Goal: Contribute content: Contribute content

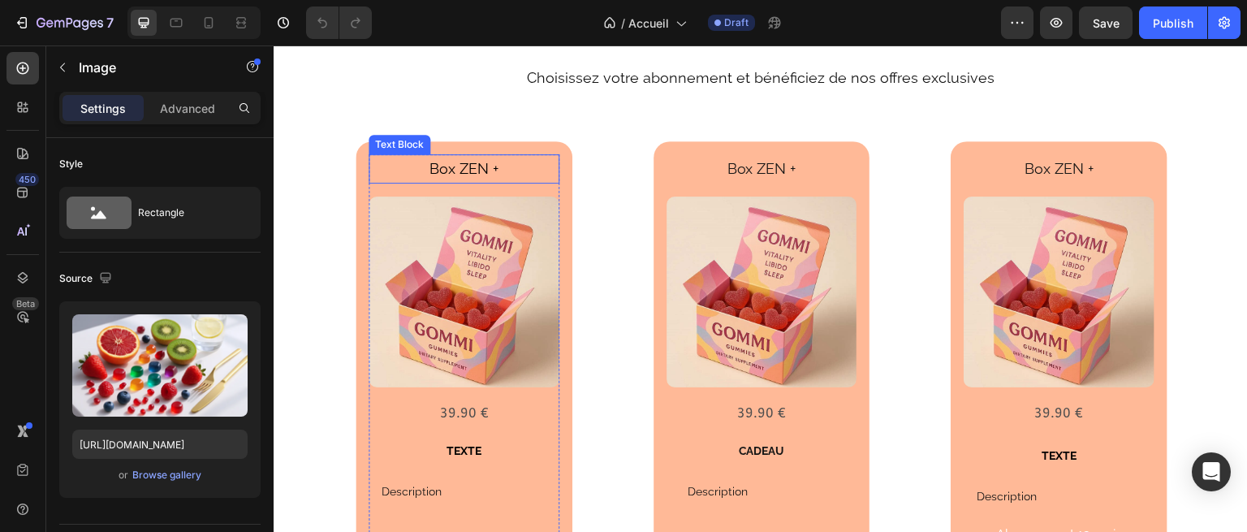
scroll to position [2315, 0]
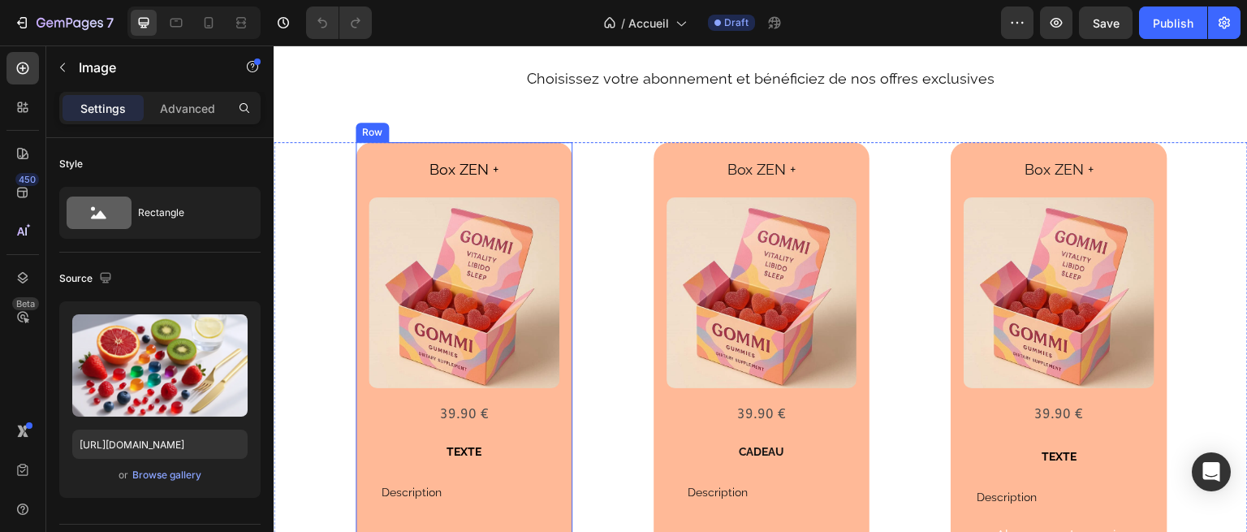
click at [438, 149] on div "Box ZEN + Text Block Product Images 39.90 € Text Block Row TEXTE Text Block Des…" at bounding box center [464, 361] width 217 height 439
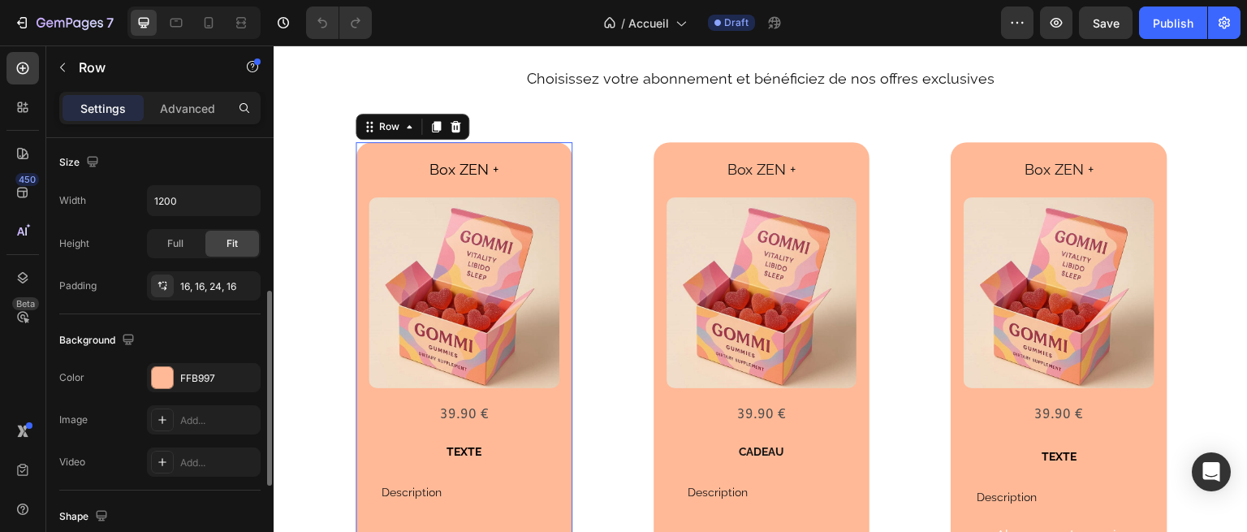
scroll to position [352, 0]
click at [190, 370] on div "FFB997" at bounding box center [203, 377] width 47 height 15
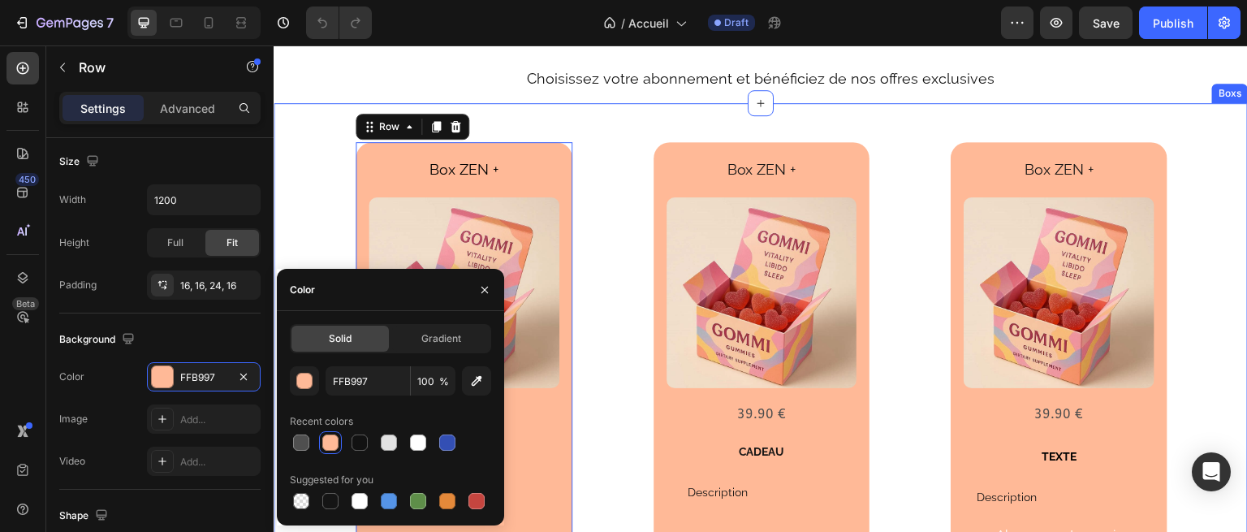
click at [563, 110] on div "Box ZEN + Text Block Product Images 39.90 € Text Block Row TEXTE Text Block Des…" at bounding box center [761, 361] width 975 height 517
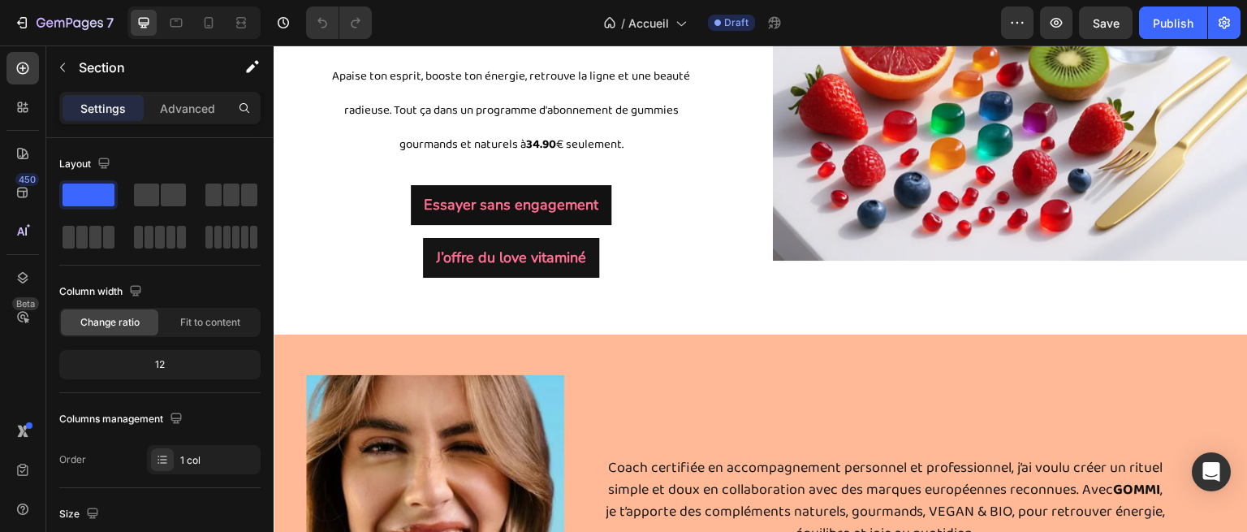
scroll to position [207, 0]
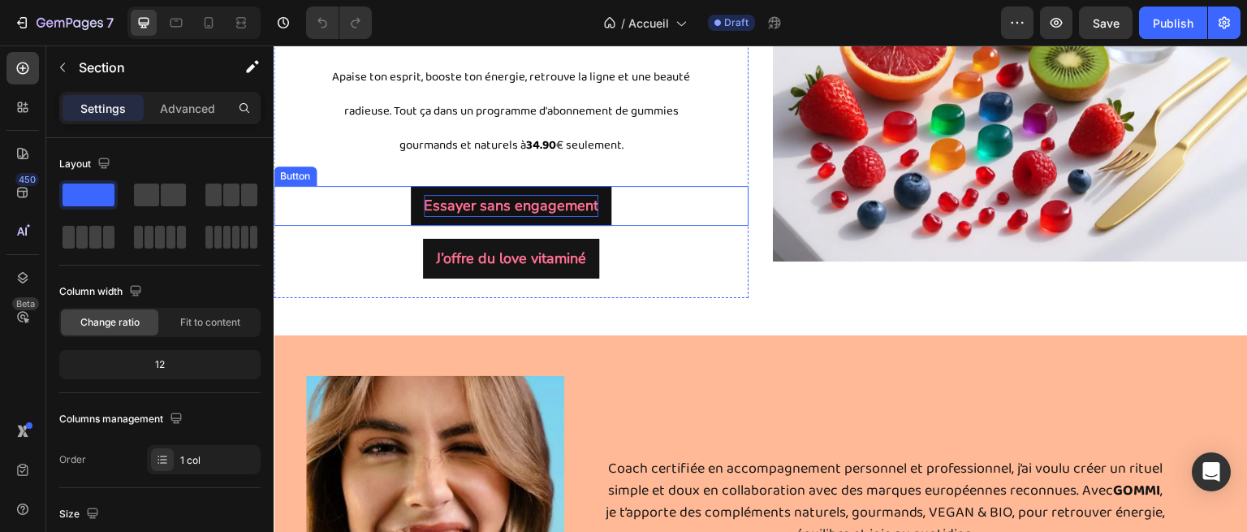
click at [463, 215] on strong "Essayer sans engagement" at bounding box center [511, 205] width 175 height 19
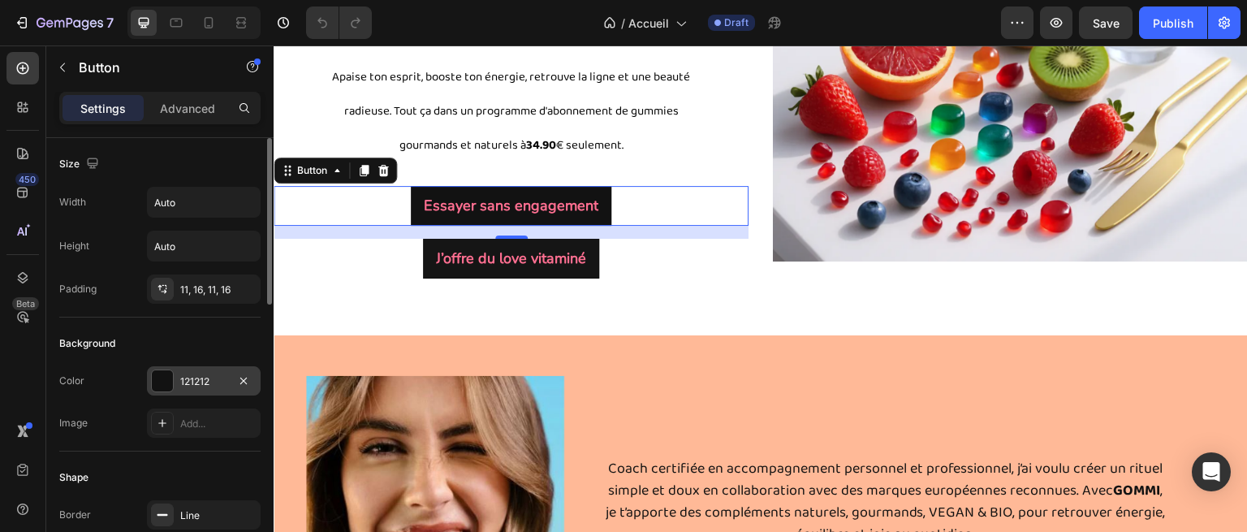
click at [224, 370] on div "121212" at bounding box center [204, 380] width 114 height 29
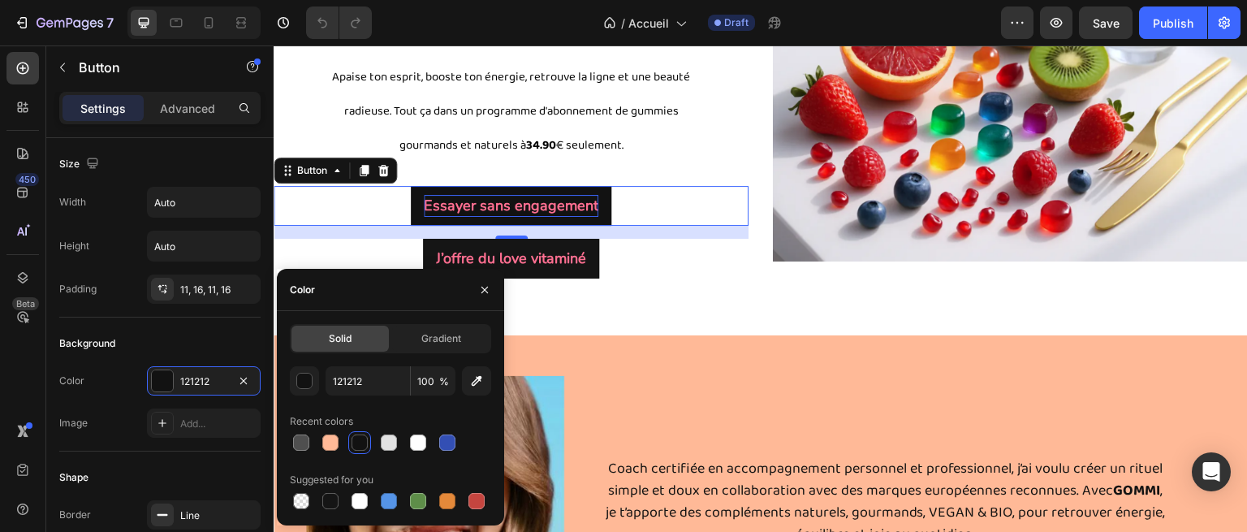
click at [493, 215] on strong "Essayer sans engagement" at bounding box center [511, 205] width 175 height 19
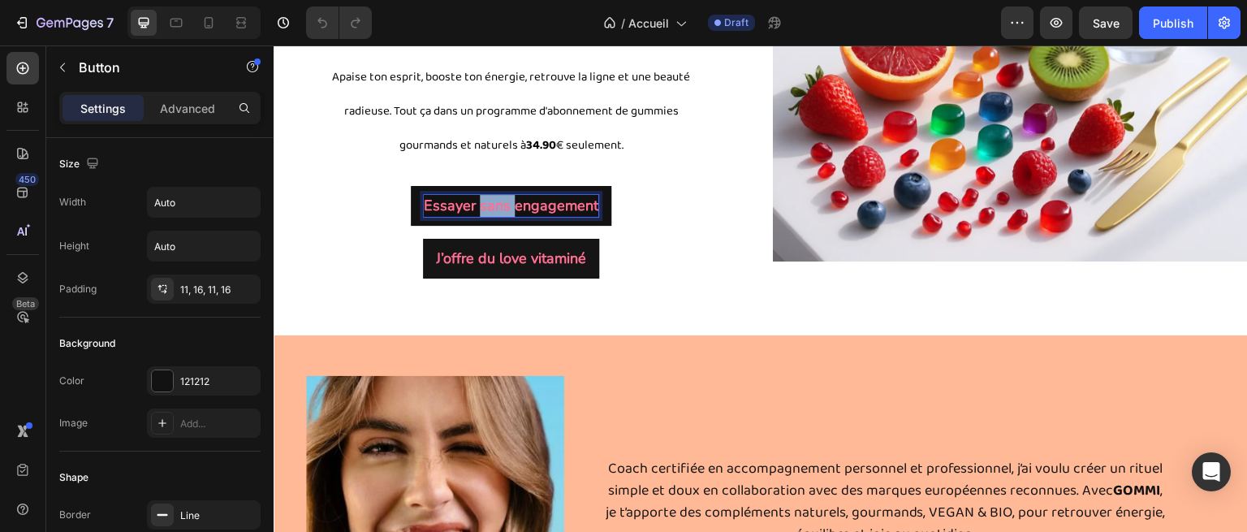
click at [493, 215] on strong "Essayer sans engagement" at bounding box center [511, 205] width 175 height 19
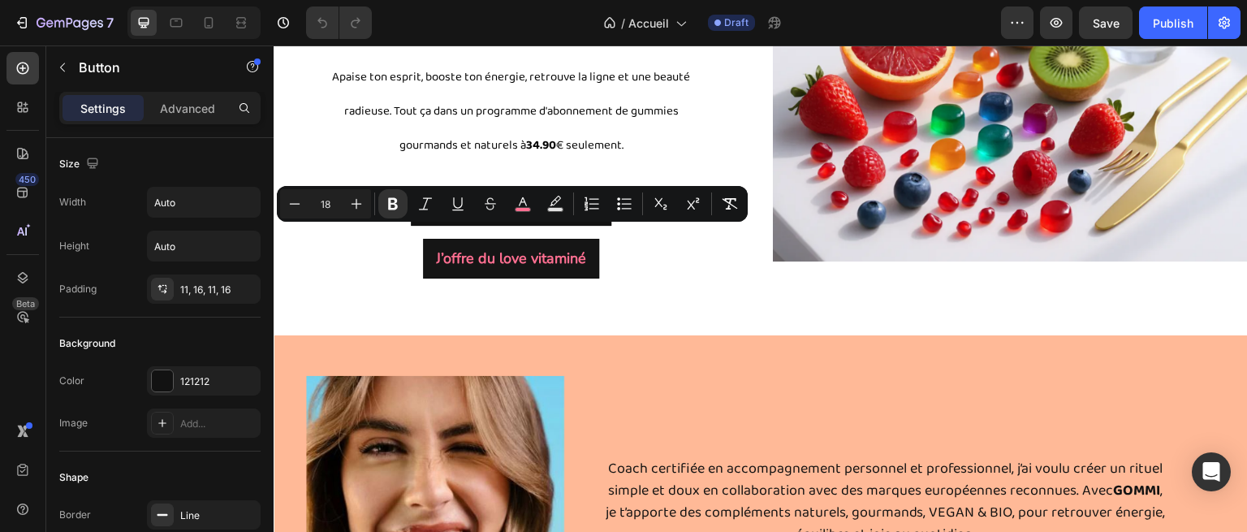
click at [493, 215] on strong "Essayer sans engagement" at bounding box center [511, 205] width 175 height 19
click at [530, 206] on icon "Editor contextual toolbar" at bounding box center [523, 204] width 16 height 16
type input "FF6F91"
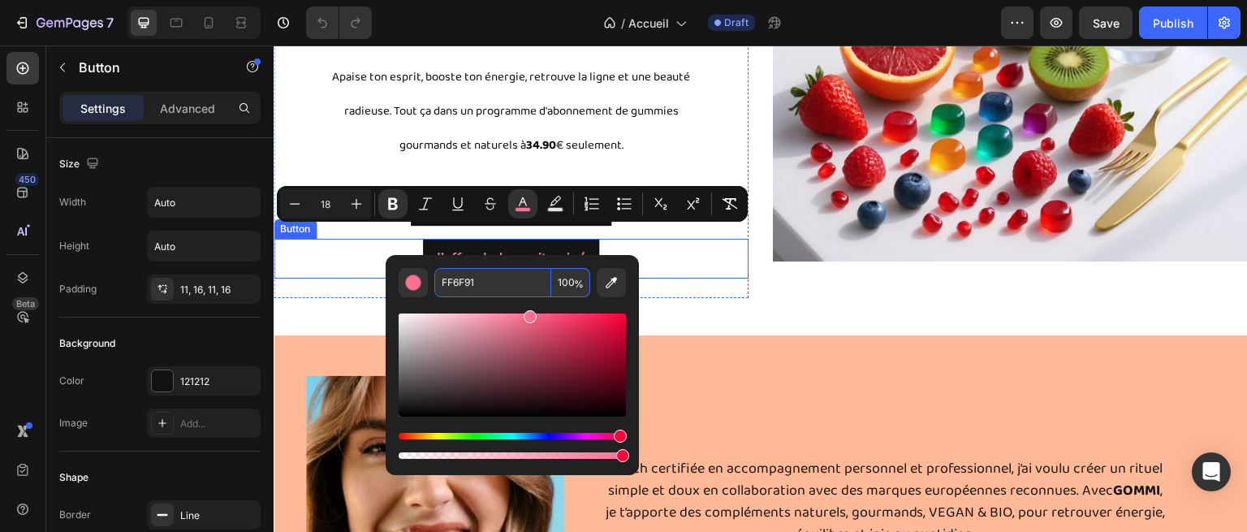
click at [662, 279] on div "J’offre du love vitaminé Button" at bounding box center [511, 259] width 475 height 40
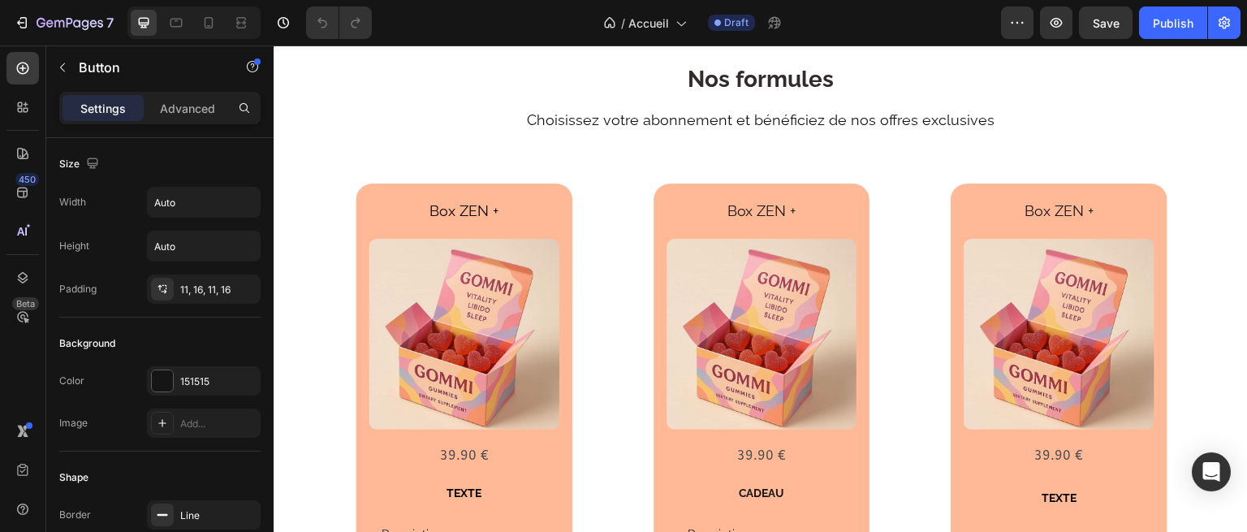
scroll to position [2280, 0]
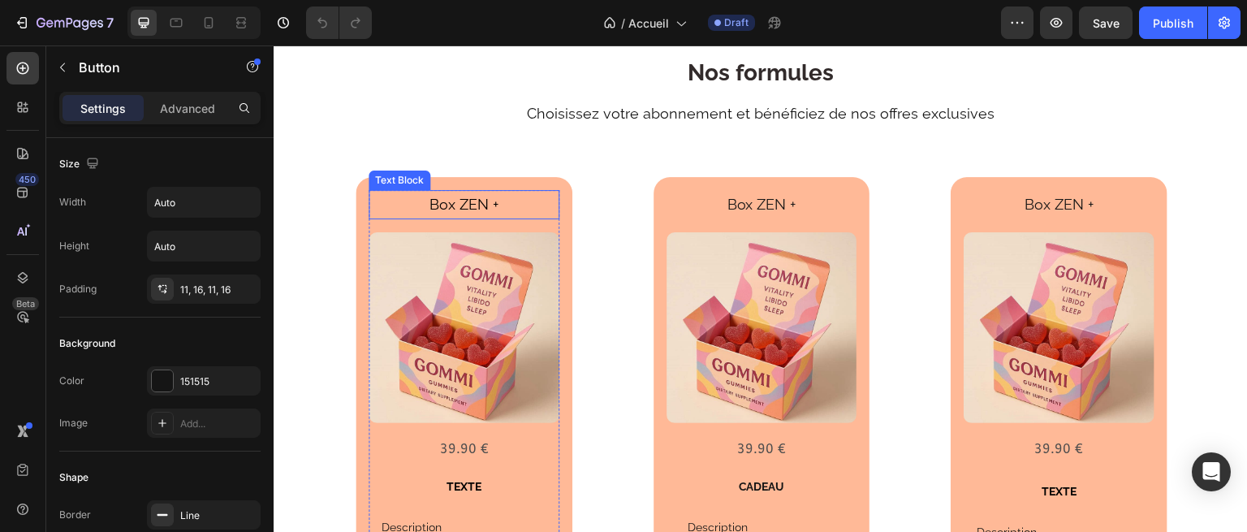
click at [524, 204] on p "Box ZEN +" at bounding box center [464, 205] width 188 height 26
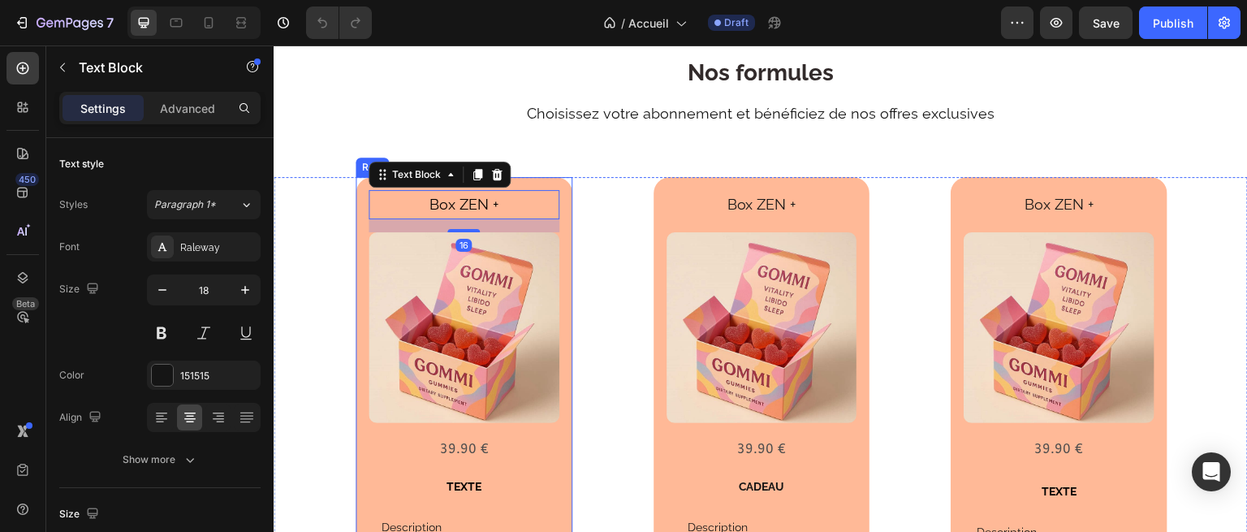
click at [553, 182] on div "Box ZEN + Text Block 16 Product Images 39.90 € Text Block Row TEXTE Text Block …" at bounding box center [464, 396] width 217 height 439
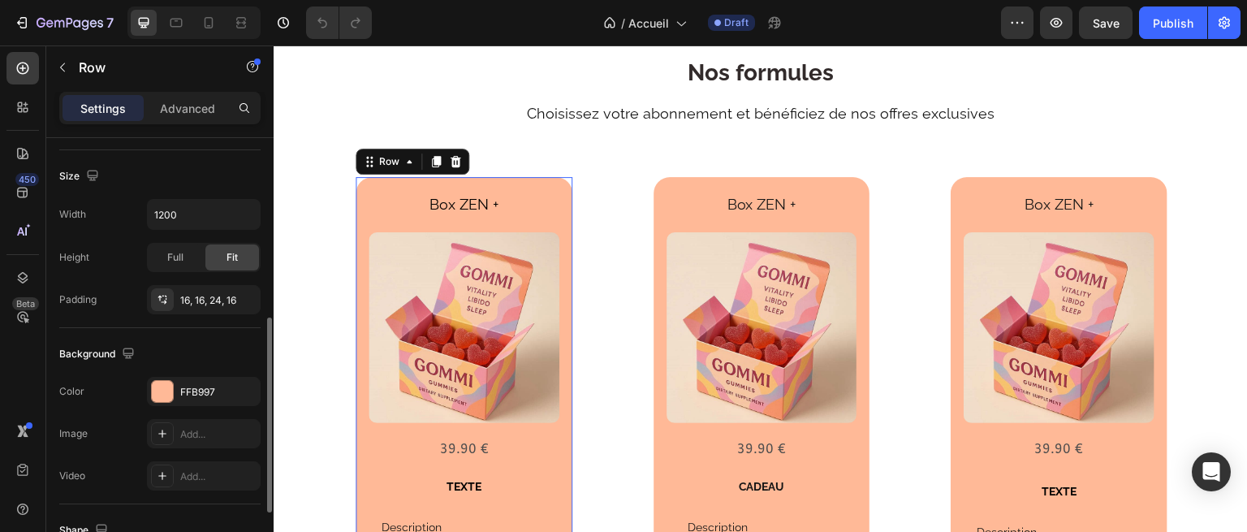
scroll to position [363, 0]
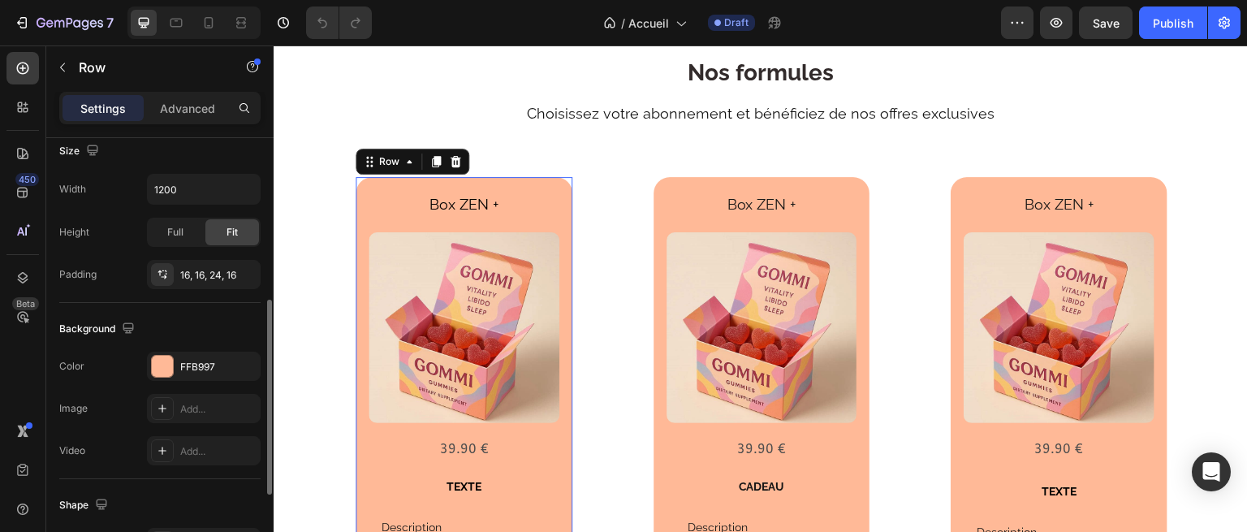
click at [201, 386] on div "The changes might be hidden by the video. Color FFB997 Image Add... Video Add..." at bounding box center [159, 409] width 201 height 114
click at [195, 378] on div "FFB997" at bounding box center [204, 366] width 114 height 29
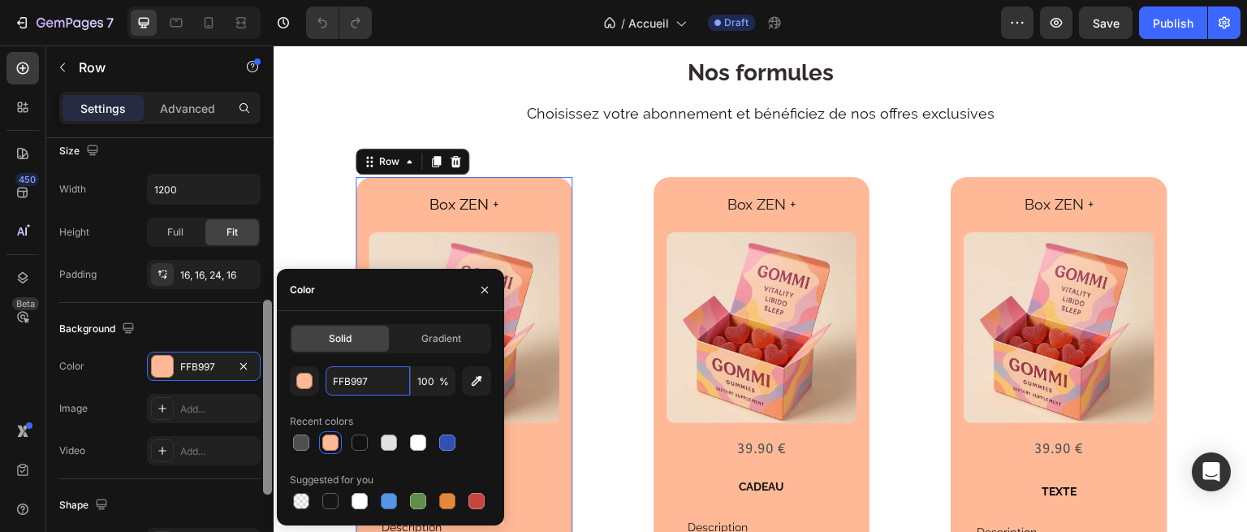
paste input "6F91"
type input "FF6F91"
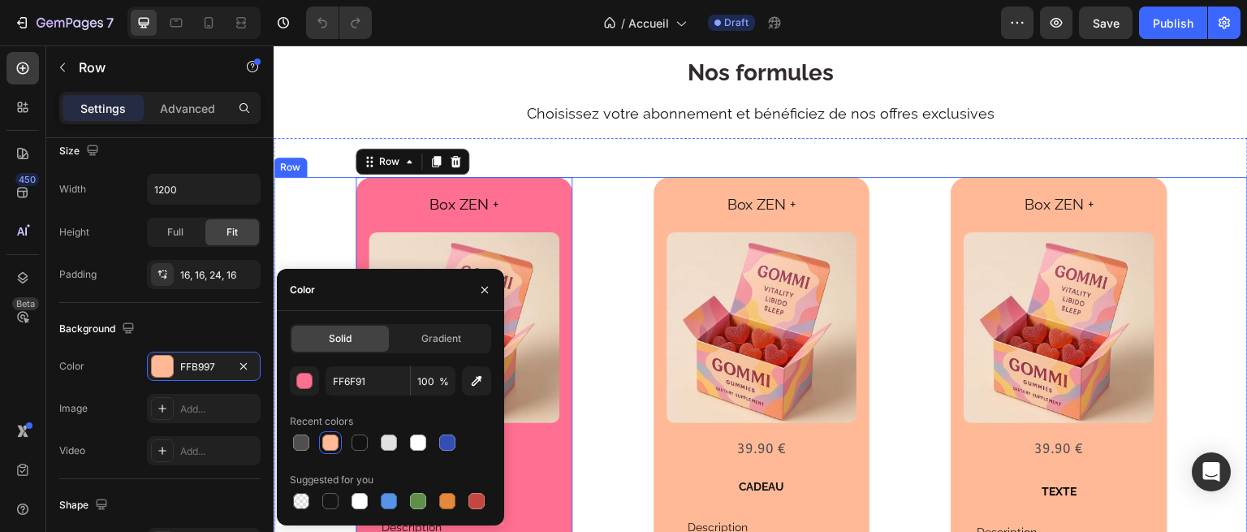
click at [638, 240] on div "Box ZEN + Text Block Product Images 39.90 € Text Block Row TEXTE Text Block Des…" at bounding box center [761, 396] width 975 height 439
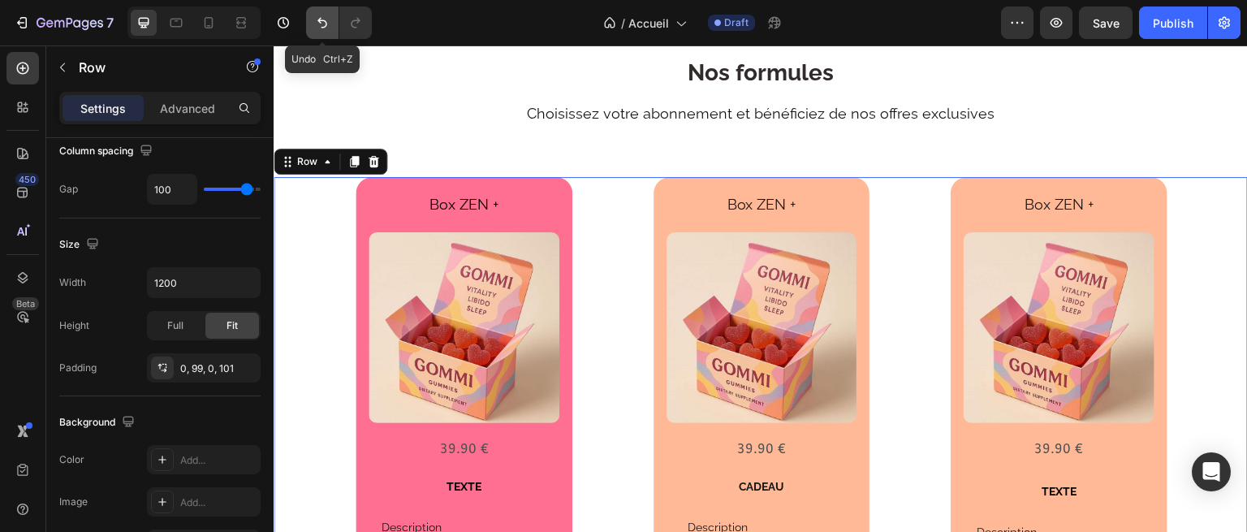
click at [326, 28] on icon "Undo/Redo" at bounding box center [322, 23] width 16 height 16
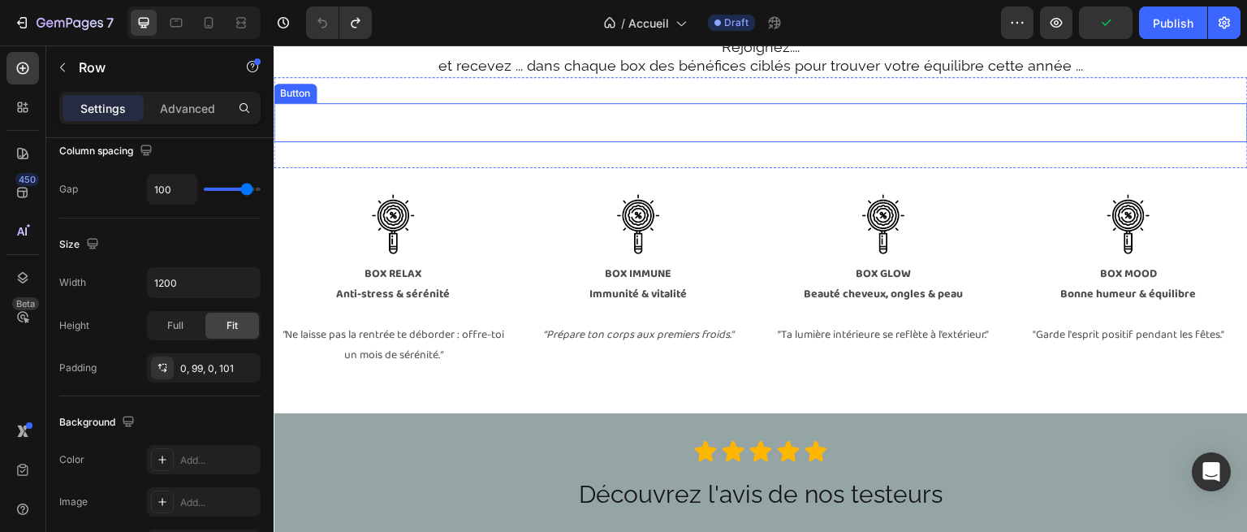
scroll to position [2927, 0]
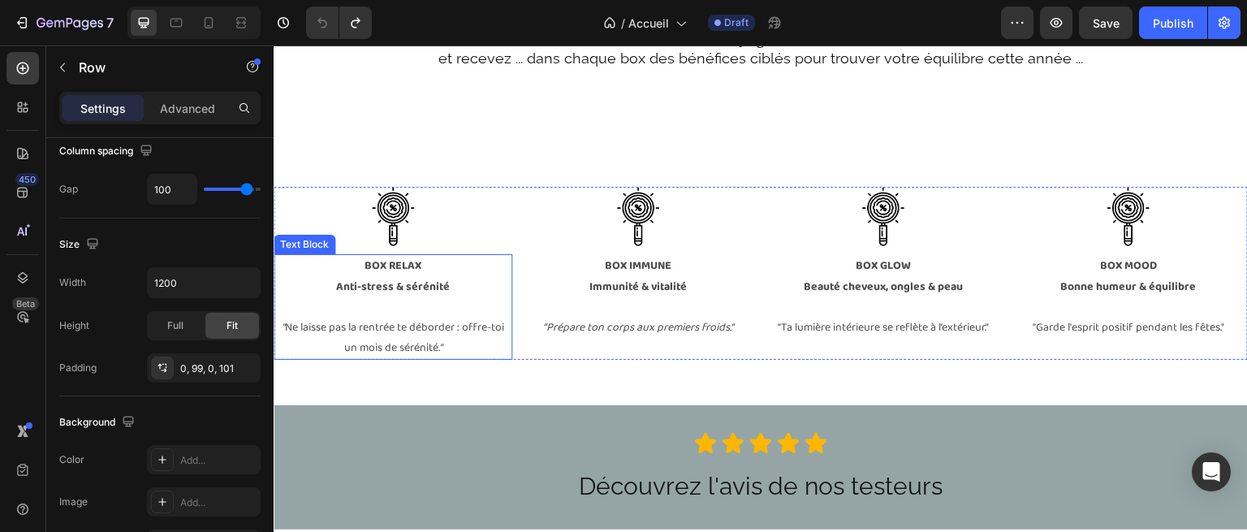
click at [403, 263] on strong "BOX RELAX" at bounding box center [393, 266] width 57 height 18
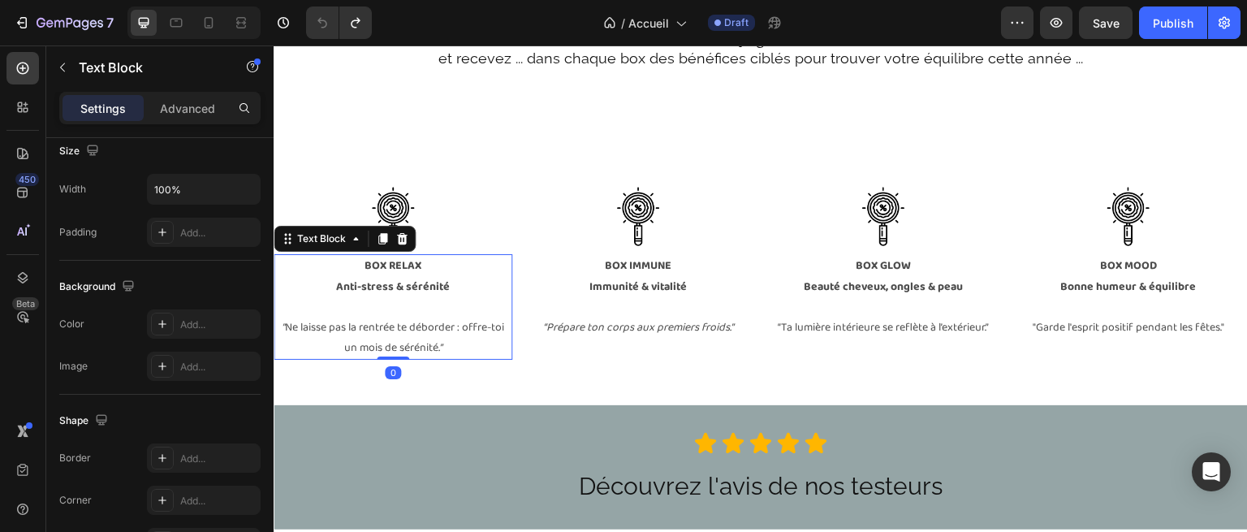
click at [403, 263] on strong "BOX RELAX" at bounding box center [393, 266] width 57 height 18
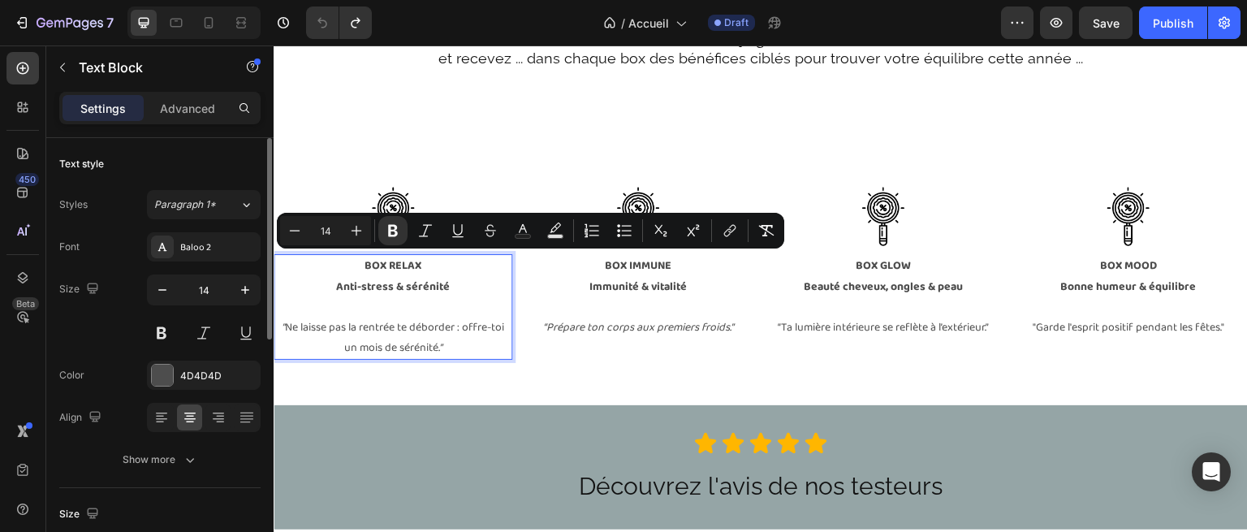
click at [367, 263] on strong "BOX RELAX" at bounding box center [393, 266] width 57 height 18
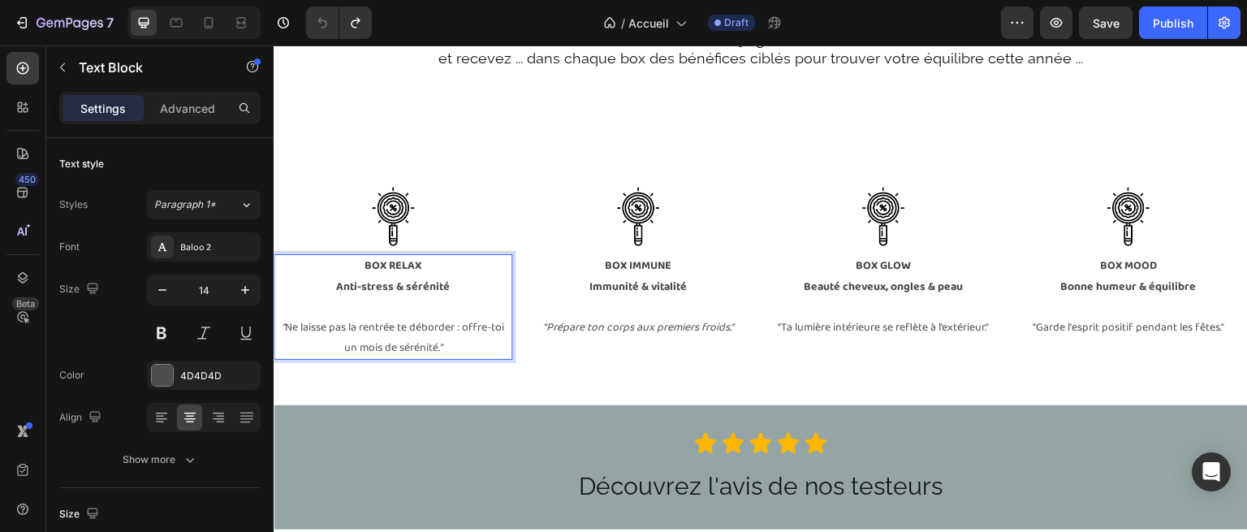
click at [365, 262] on strong "BOX RELAX" at bounding box center [393, 266] width 57 height 18
click at [381, 261] on strong "BOX RELAX" at bounding box center [393, 266] width 57 height 18
click at [607, 278] on strong "Immunité & vitalité" at bounding box center [638, 287] width 97 height 18
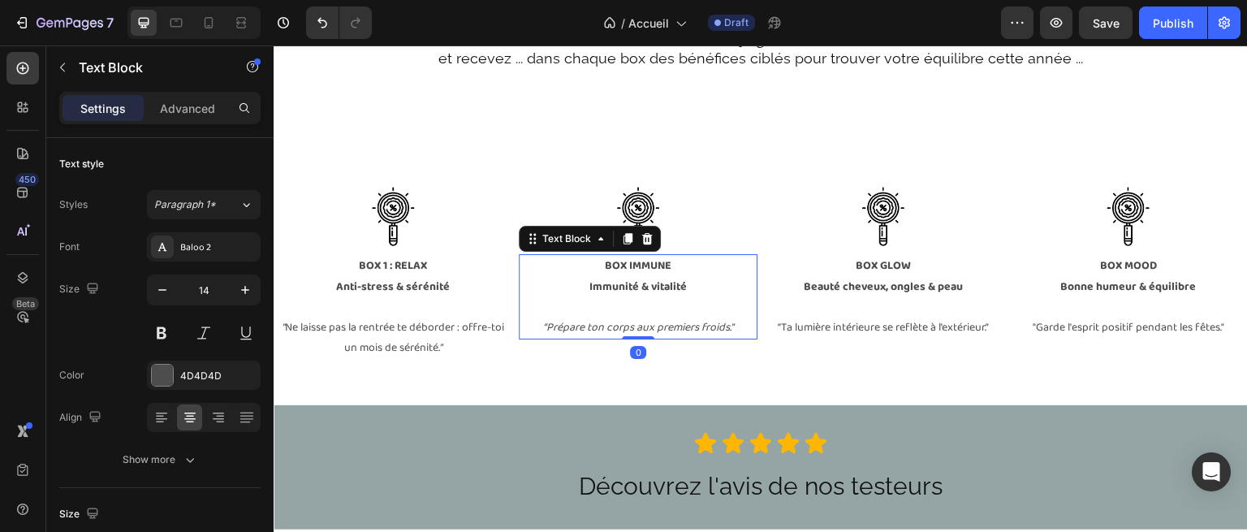
click at [607, 278] on strong "Immunité & vitalité" at bounding box center [638, 287] width 97 height 18
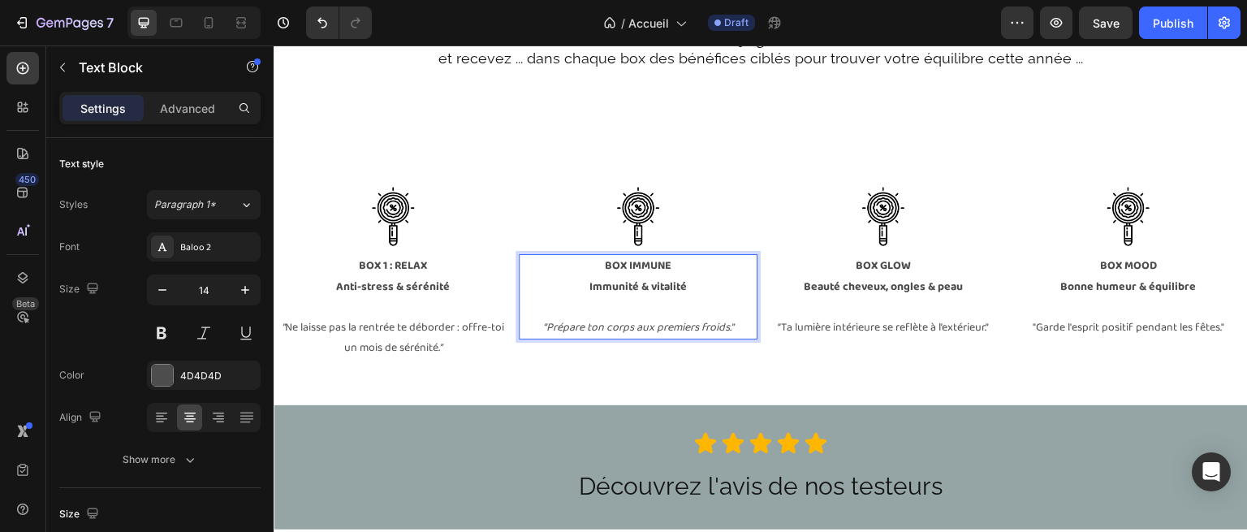
click at [624, 269] on strong "BOX IMMUNE" at bounding box center [638, 266] width 67 height 18
click at [868, 266] on strong "BOX GLOW" at bounding box center [883, 266] width 55 height 18
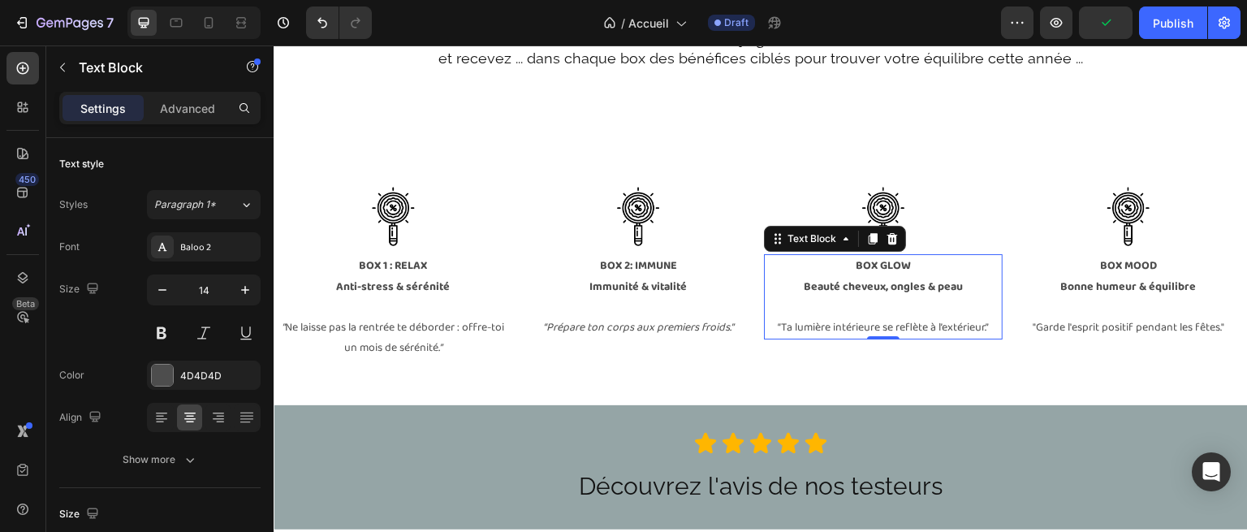
click at [866, 265] on strong "BOX GLOW" at bounding box center [883, 266] width 55 height 18
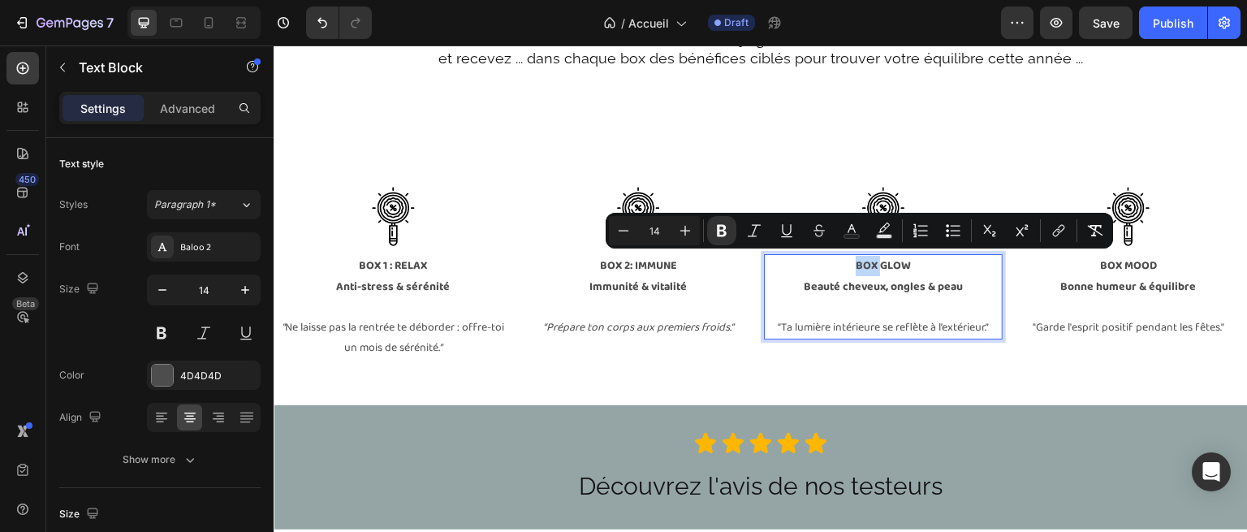
click at [871, 263] on strong "BOX GLOW" at bounding box center [883, 266] width 55 height 18
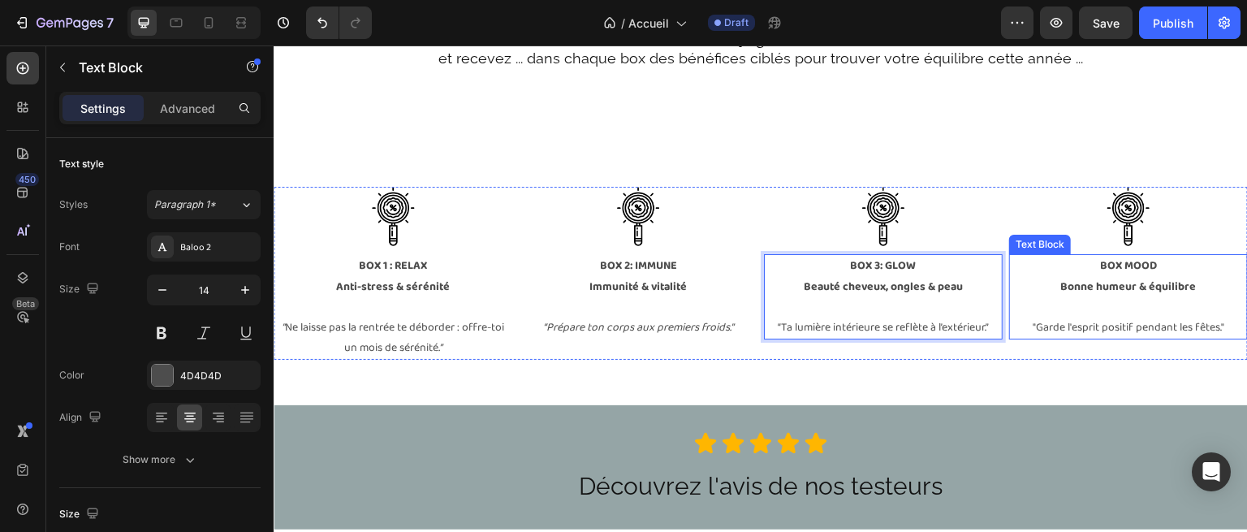
click at [1111, 265] on strong "BOX MOOD" at bounding box center [1128, 266] width 57 height 18
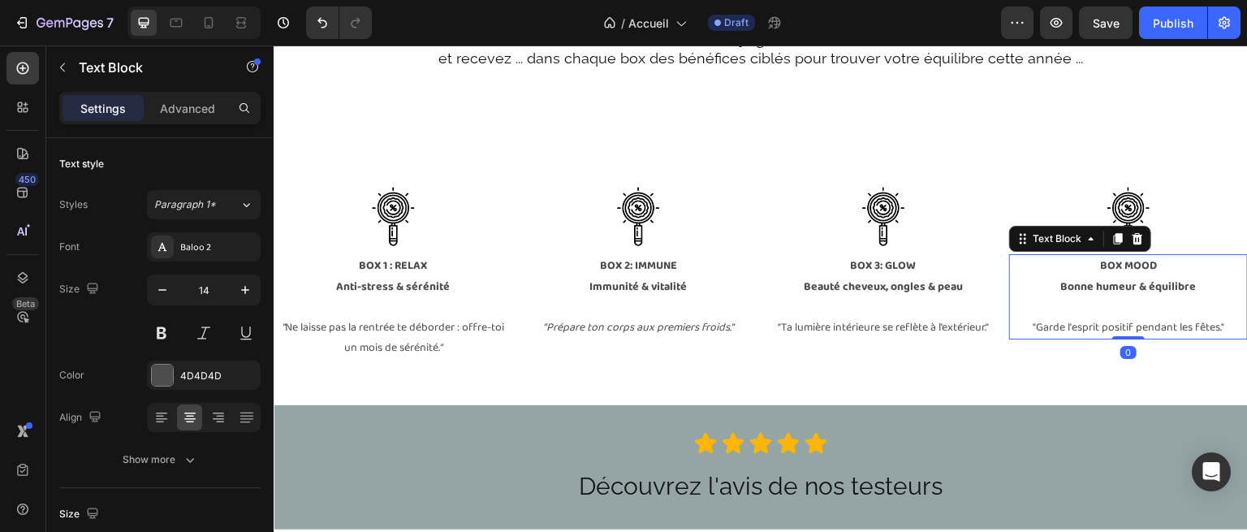
click at [1111, 265] on strong "BOX MOOD" at bounding box center [1128, 266] width 57 height 18
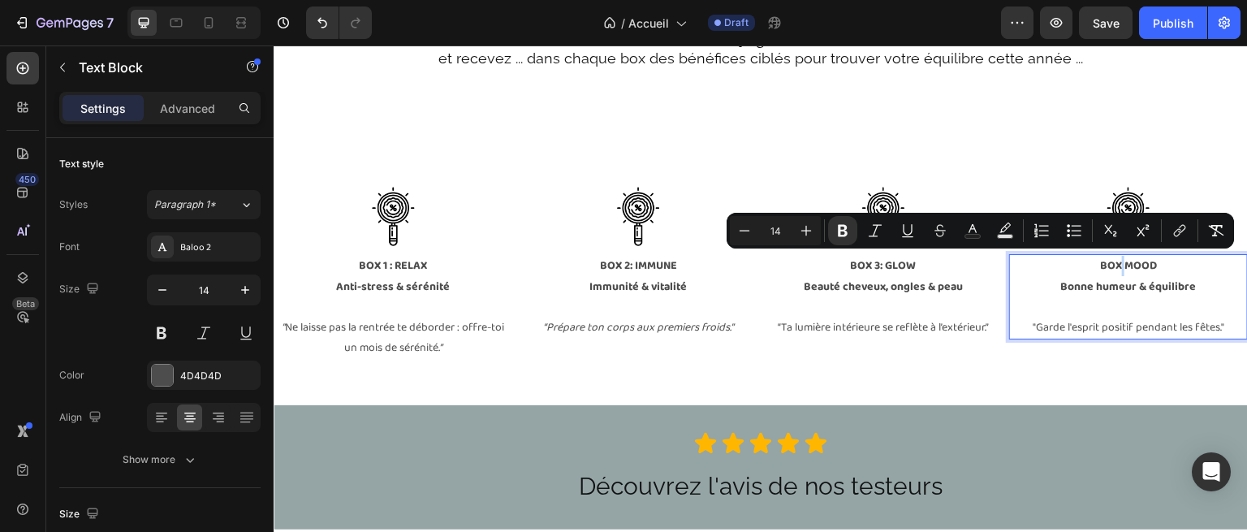
click at [1113, 262] on strong "BOX MOOD" at bounding box center [1128, 266] width 57 height 18
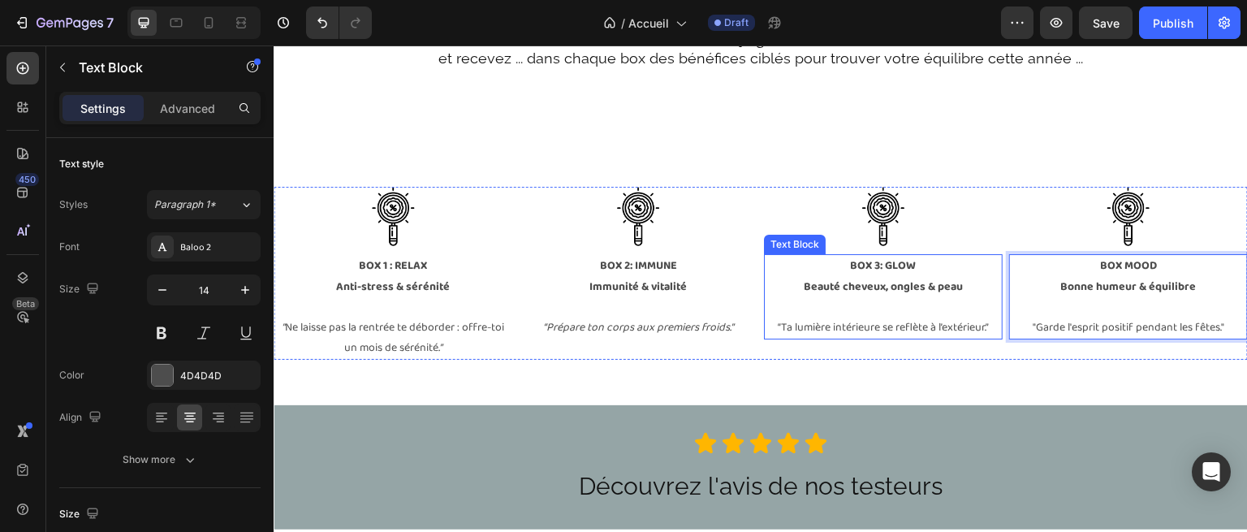
click at [861, 267] on strong "BOX 3: GLOW" at bounding box center [884, 266] width 66 height 18
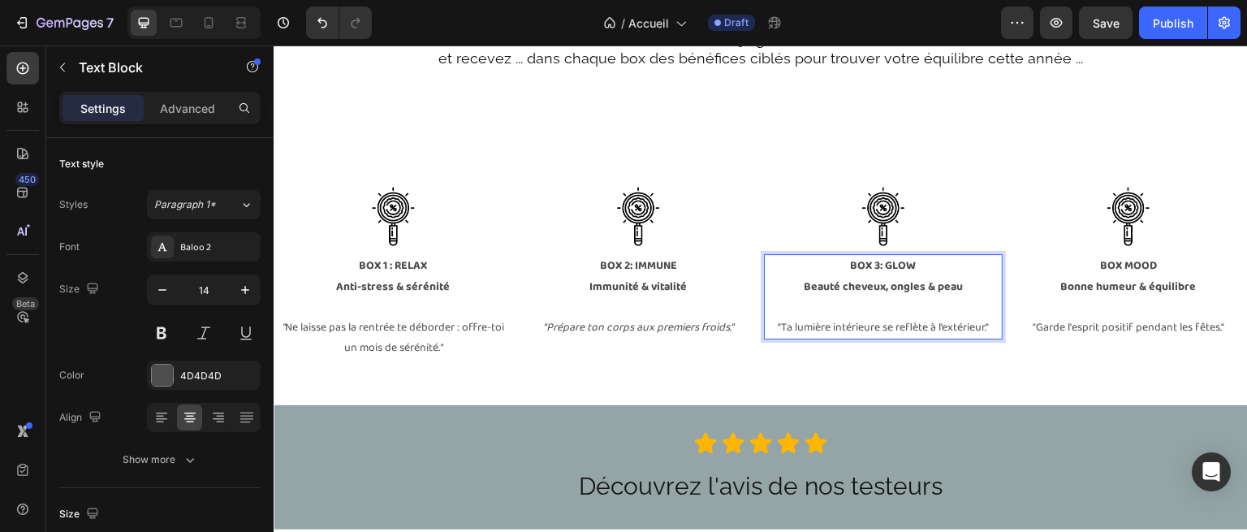
click at [880, 262] on strong "BOX 3: GLOW" at bounding box center [884, 266] width 66 height 18
click at [872, 263] on strong "BOX 3: GLOW" at bounding box center [884, 266] width 66 height 18
click at [625, 262] on strong "BOX 2: IMMUNE" at bounding box center [638, 266] width 77 height 18
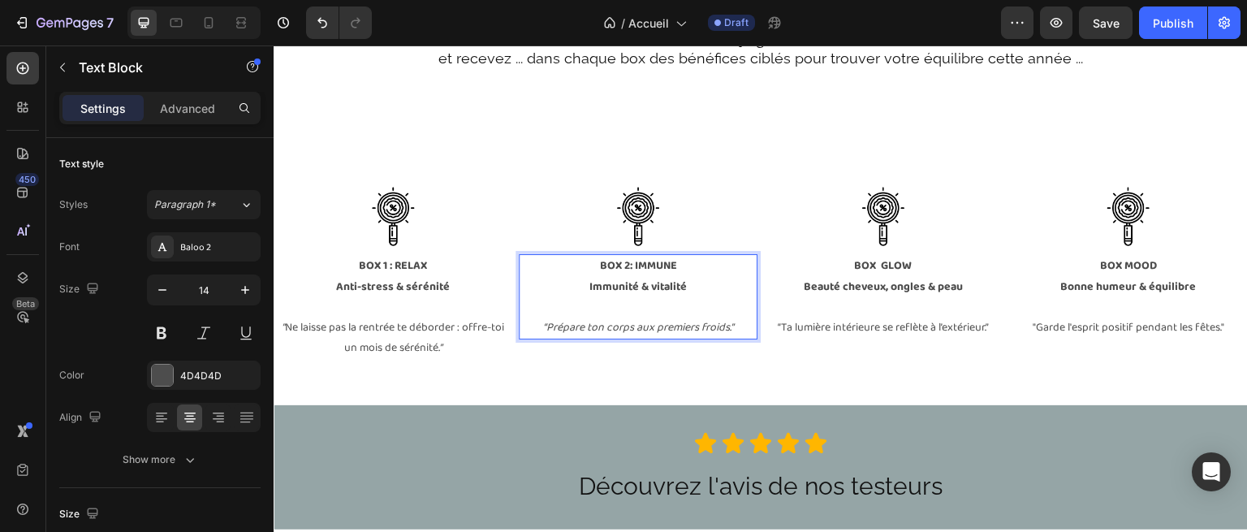
click at [630, 263] on strong "BOX 2: IMMUNE" at bounding box center [638, 266] width 77 height 18
click at [407, 279] on strong "Anti-stress & sérénité" at bounding box center [393, 287] width 114 height 18
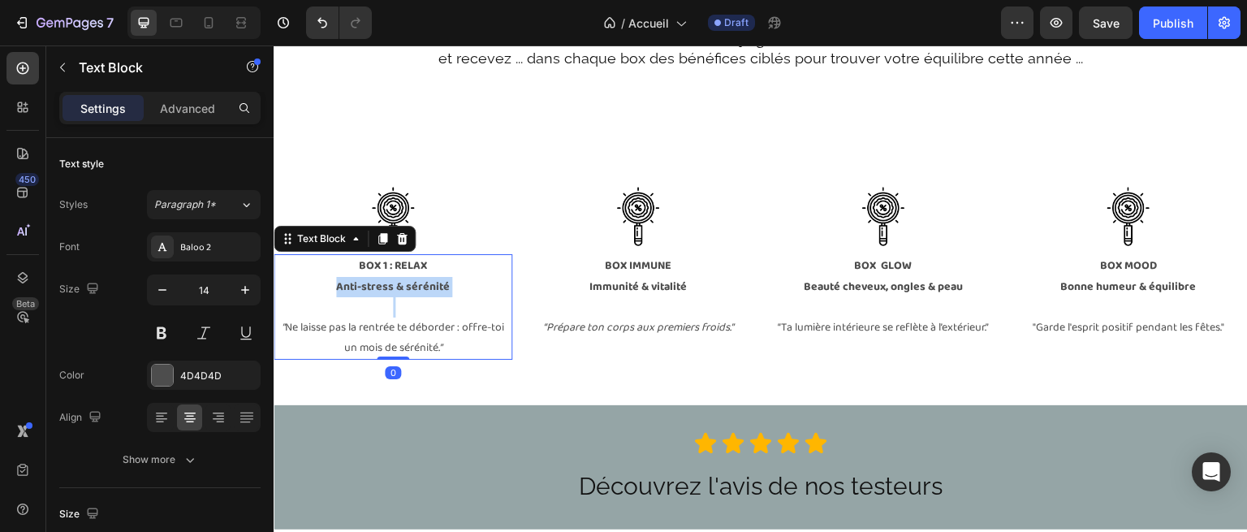
click at [407, 279] on strong "Anti-stress & sérénité" at bounding box center [393, 287] width 114 height 18
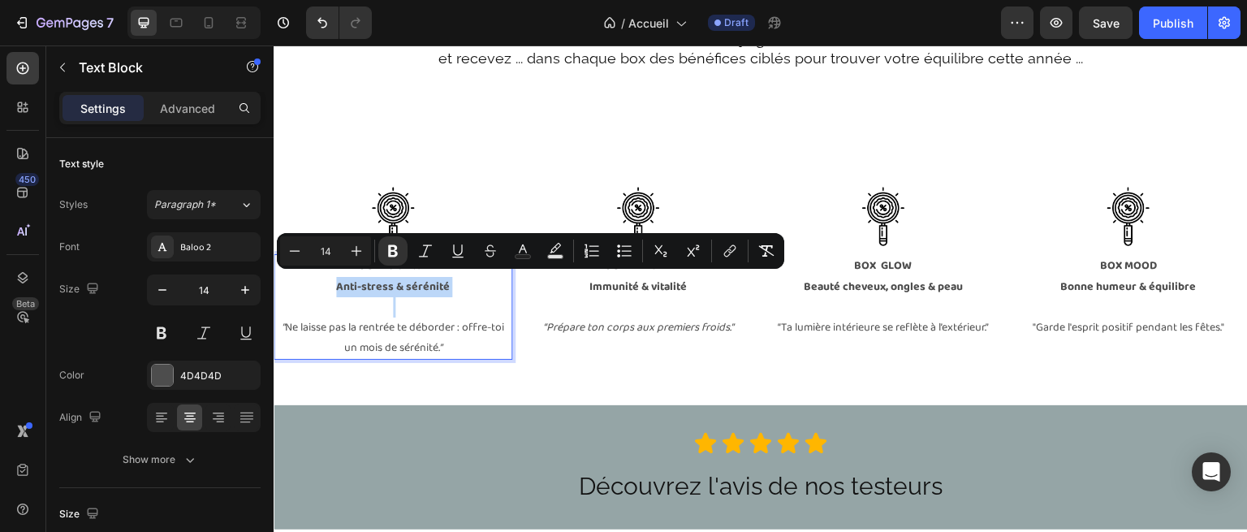
click at [396, 278] on strong "Anti-stress & sérénité" at bounding box center [393, 287] width 114 height 18
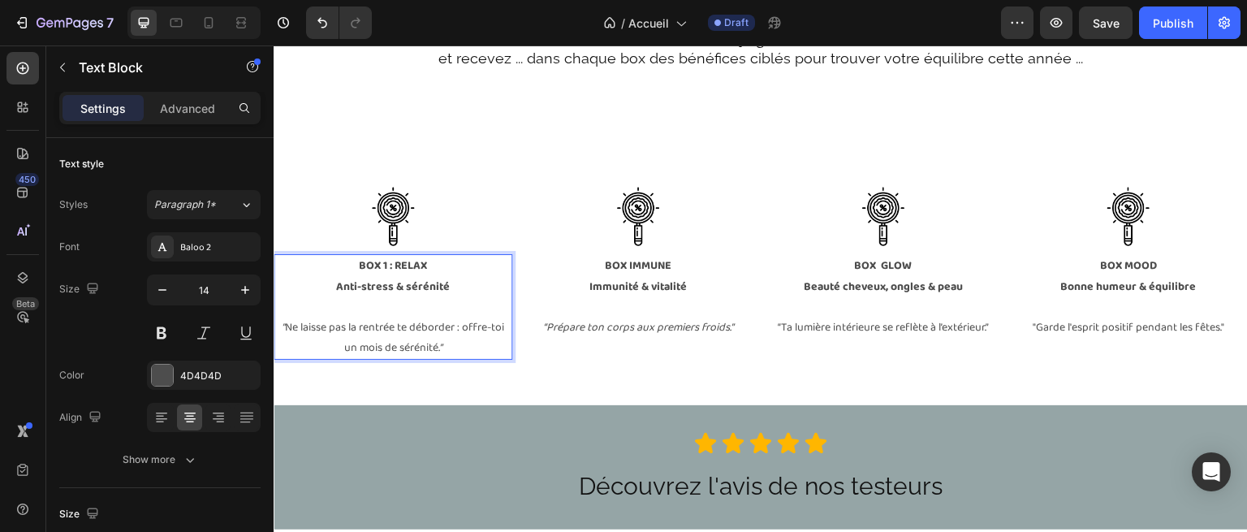
click at [396, 262] on strong "BOX 1 : RELAX" at bounding box center [393, 266] width 68 height 18
click at [564, 191] on div at bounding box center [638, 217] width 239 height 60
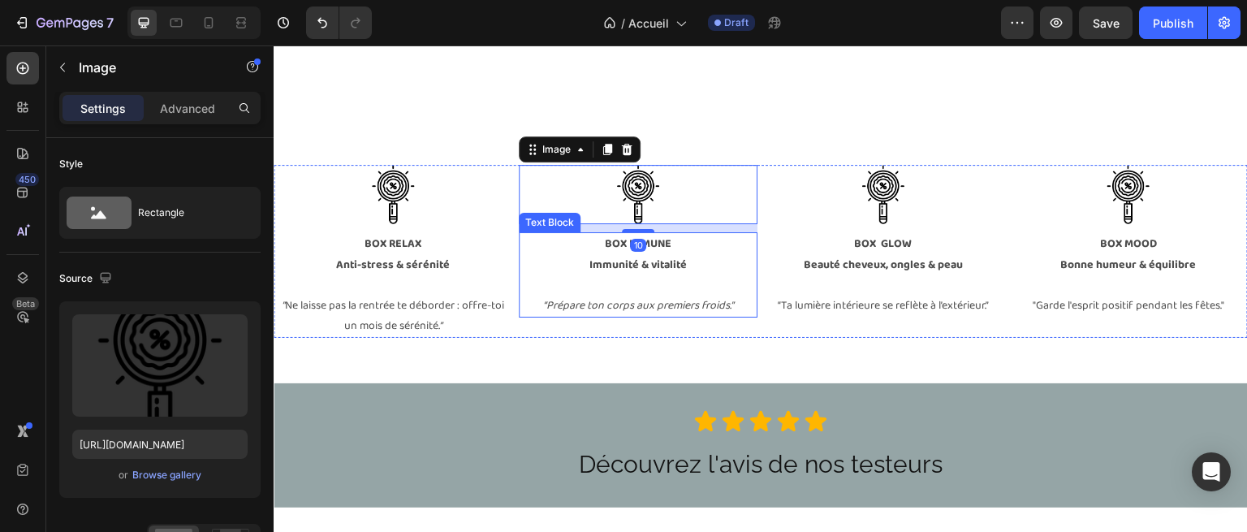
scroll to position [2951, 0]
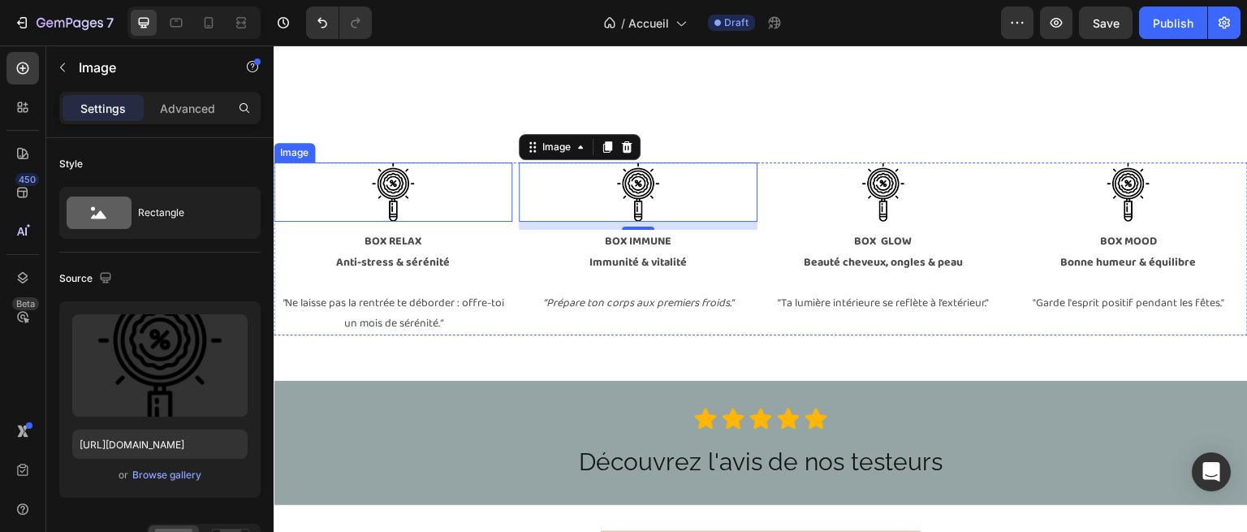
click at [426, 187] on div at bounding box center [393, 192] width 239 height 60
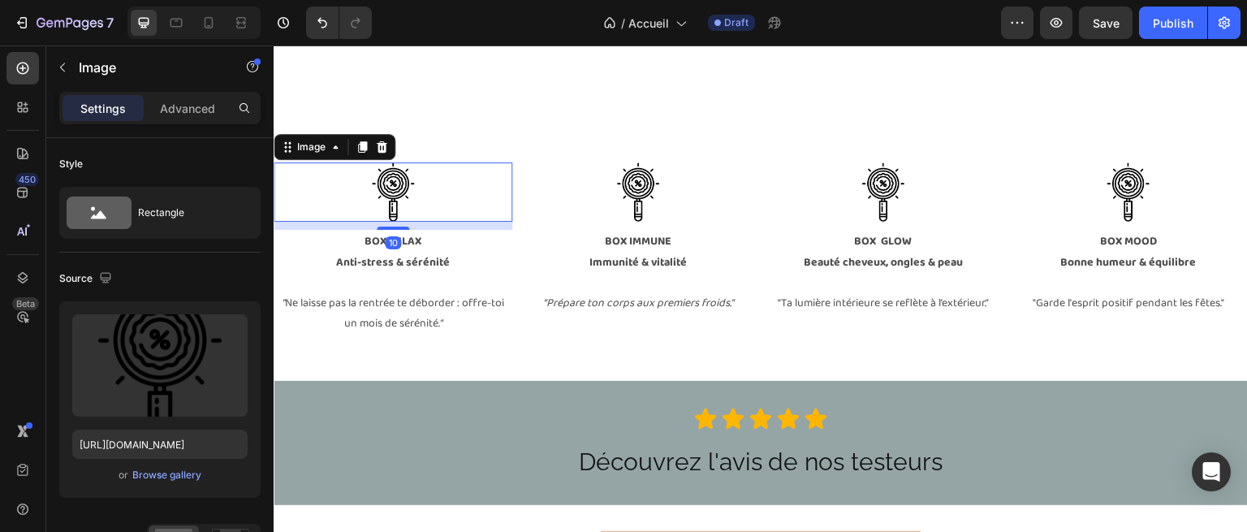
click at [407, 186] on img at bounding box center [393, 192] width 60 height 60
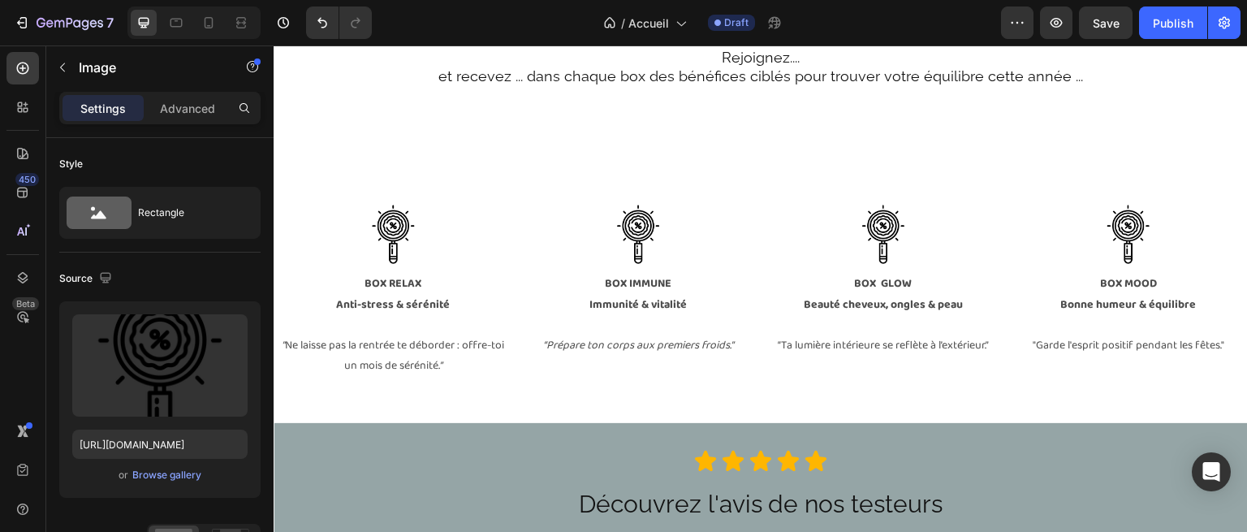
scroll to position [2924, 0]
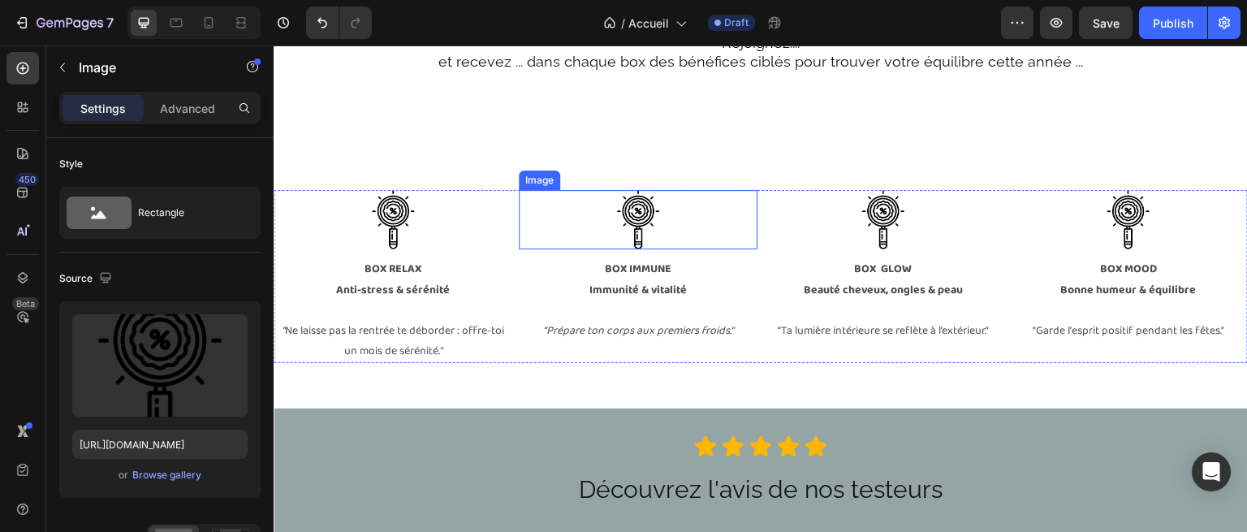
click at [626, 201] on img at bounding box center [638, 220] width 60 height 60
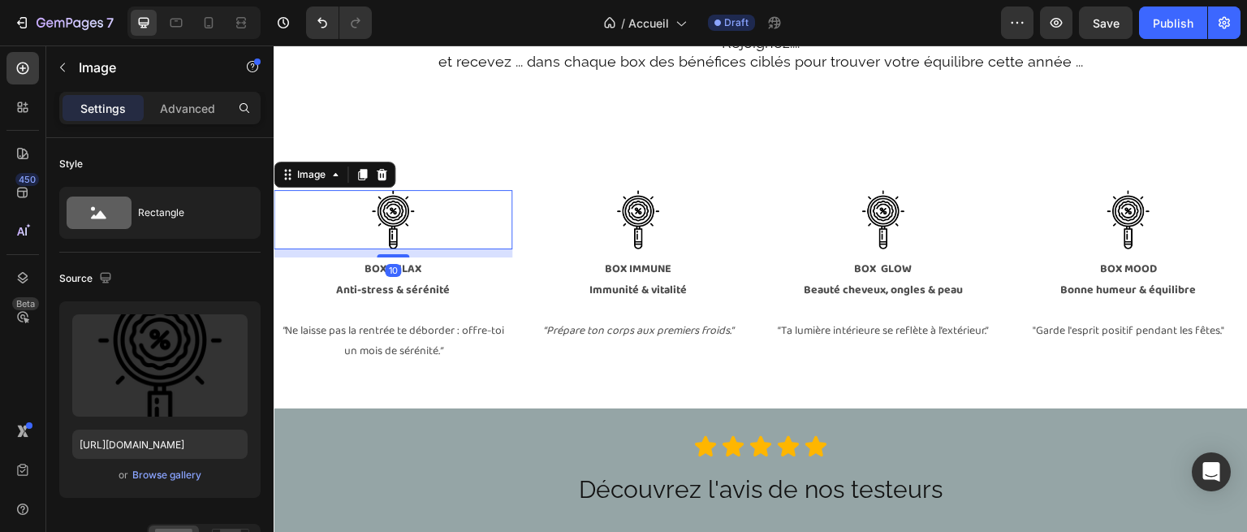
click at [402, 235] on img at bounding box center [393, 220] width 60 height 60
click at [875, 205] on img at bounding box center [884, 220] width 60 height 60
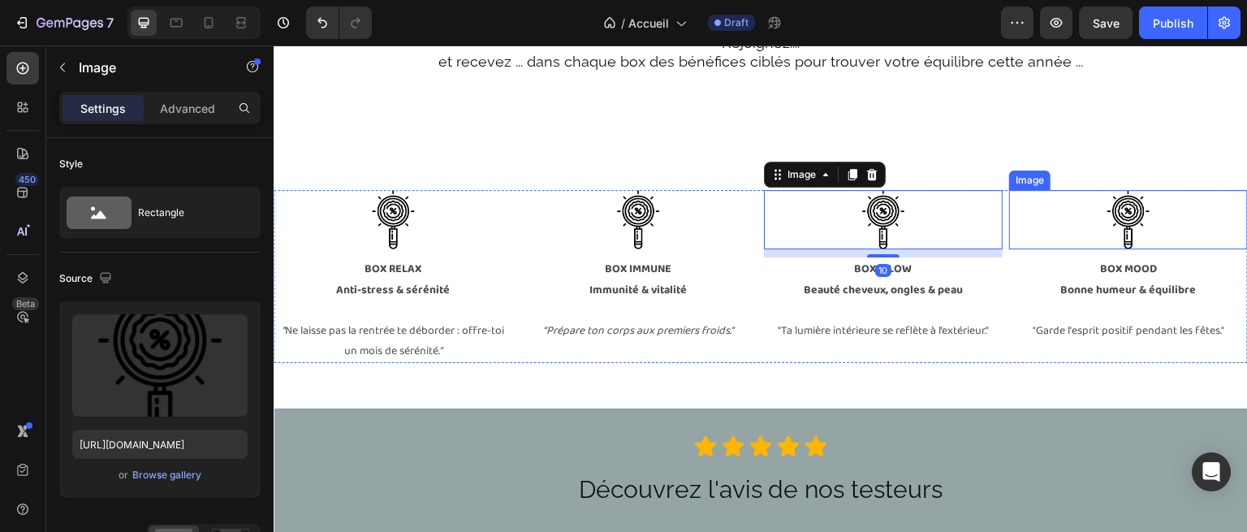
click at [1114, 210] on img at bounding box center [1129, 220] width 60 height 60
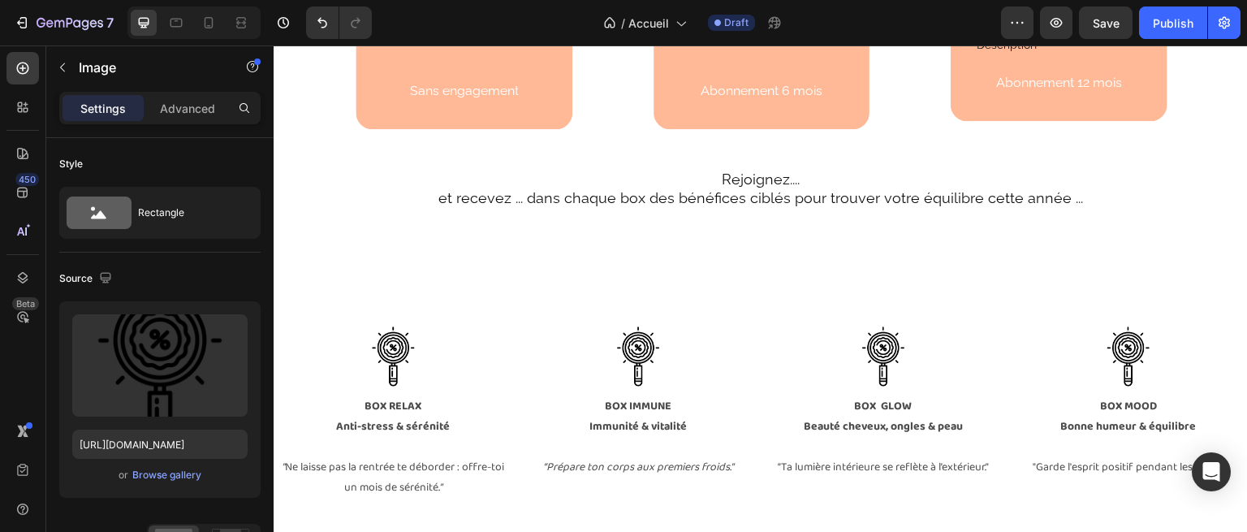
scroll to position [2768, 0]
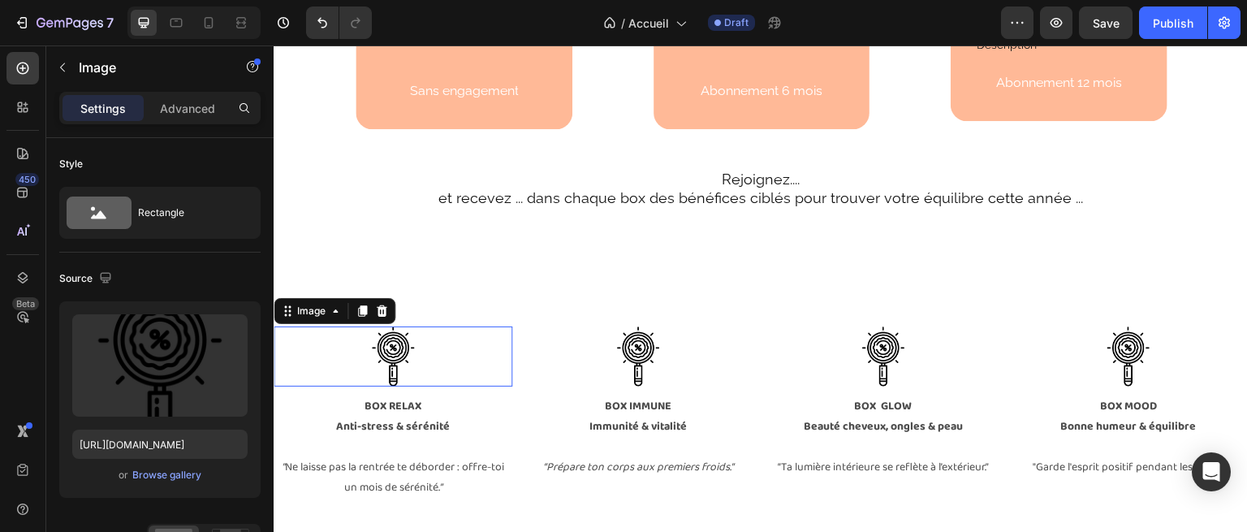
click at [399, 361] on img at bounding box center [393, 356] width 60 height 60
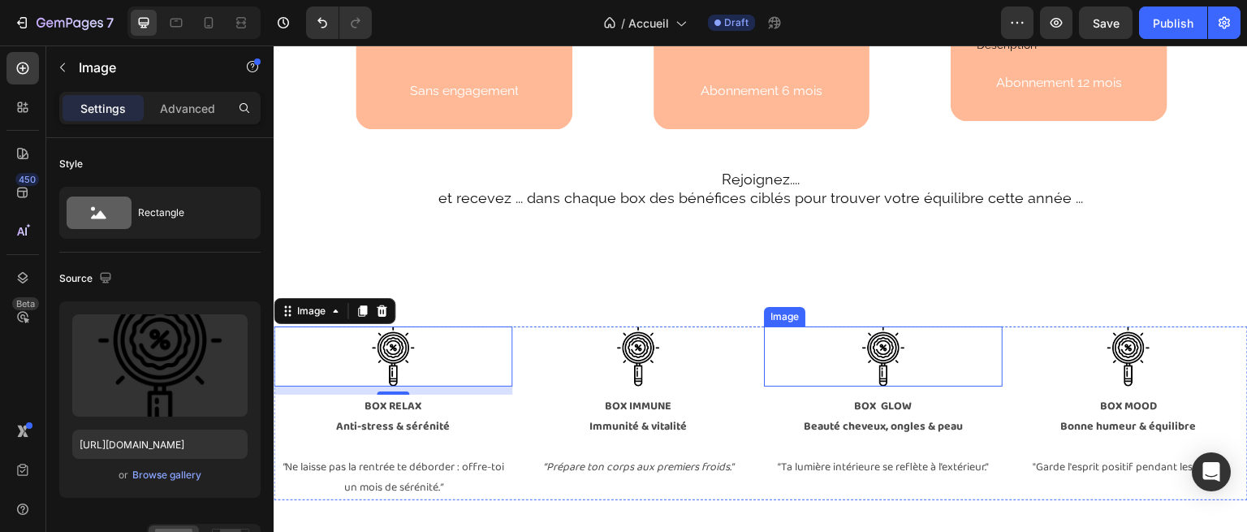
click at [885, 364] on img at bounding box center [884, 356] width 60 height 60
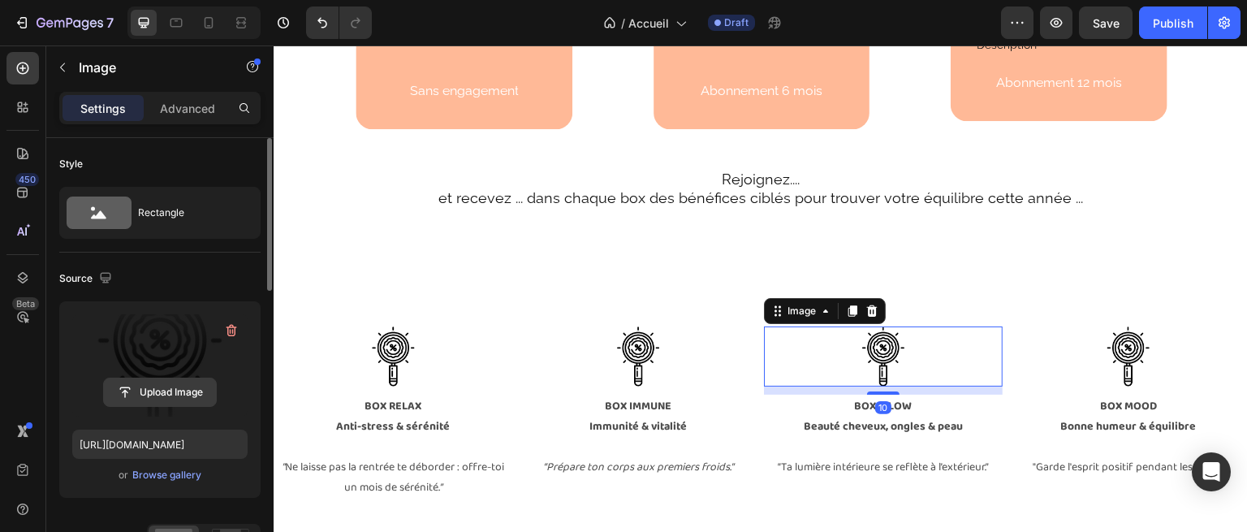
click at [166, 392] on input "file" at bounding box center [160, 392] width 112 height 28
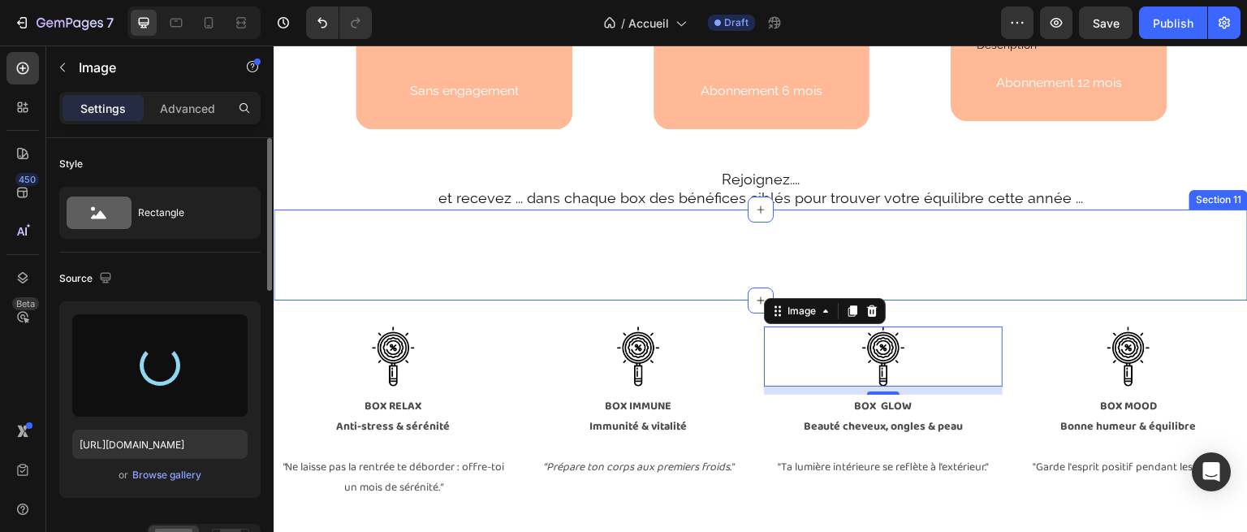
type input "[URL][DOMAIN_NAME]"
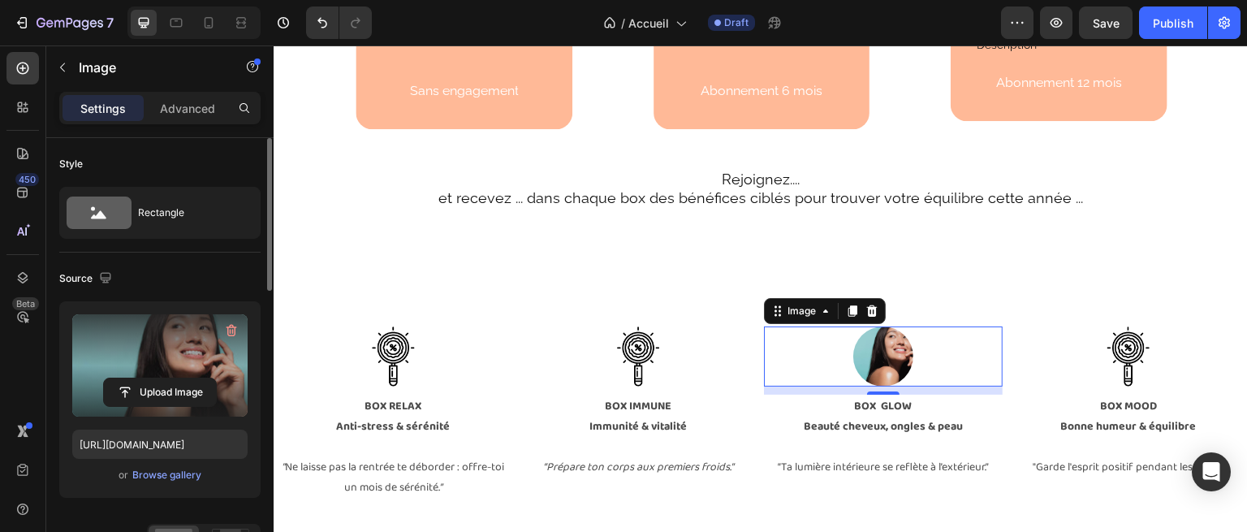
click at [890, 387] on img at bounding box center [884, 356] width 60 height 60
click at [883, 377] on img at bounding box center [884, 356] width 60 height 60
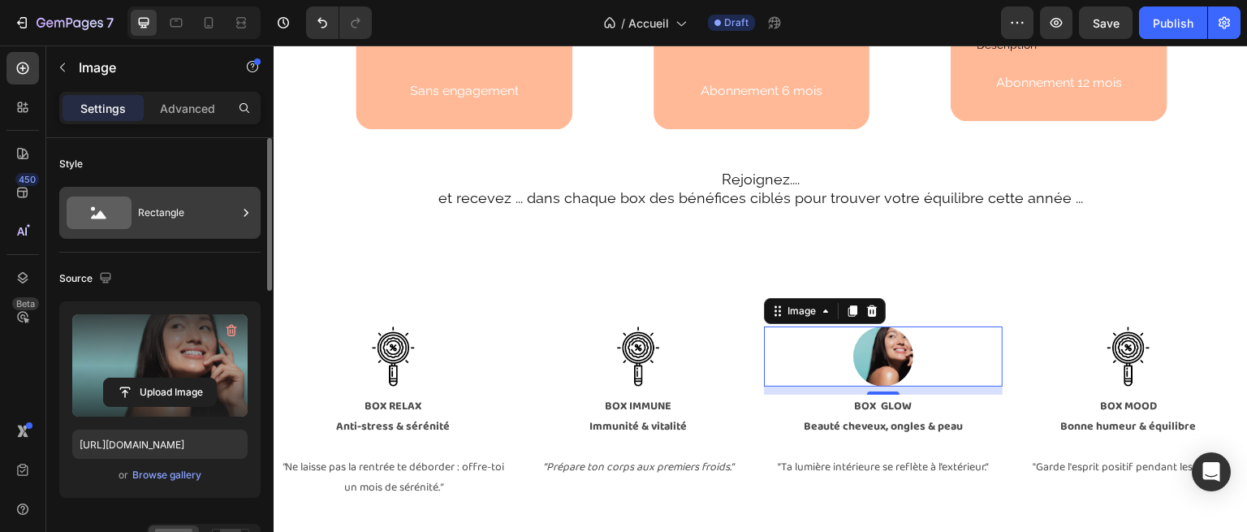
click at [187, 214] on div "Rectangle" at bounding box center [187, 212] width 99 height 37
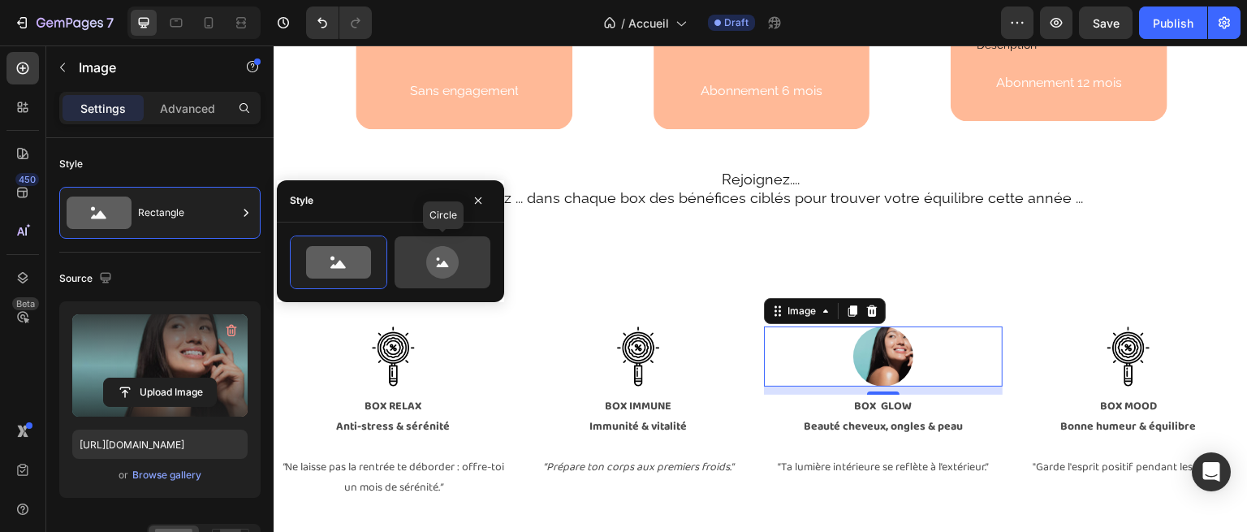
click at [441, 274] on icon at bounding box center [442, 262] width 32 height 32
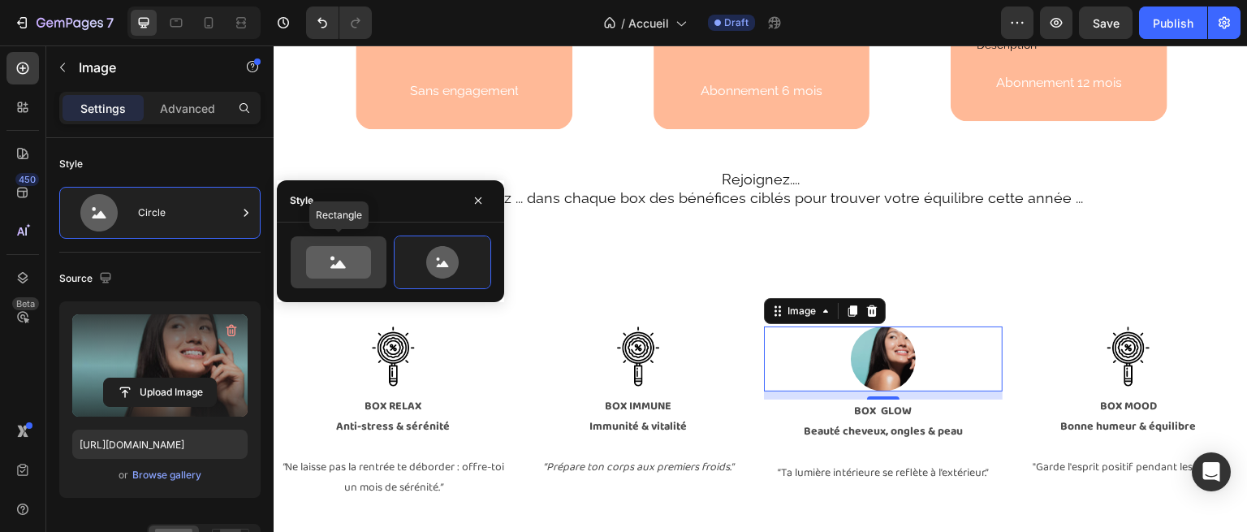
click at [347, 256] on icon at bounding box center [338, 262] width 65 height 32
type input "100"
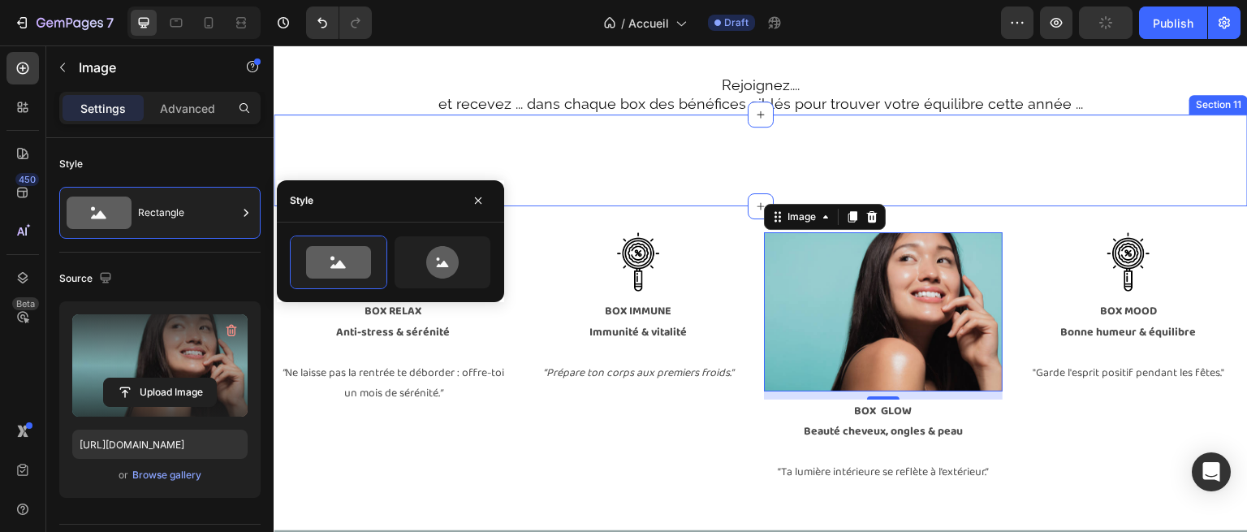
scroll to position [2945, 0]
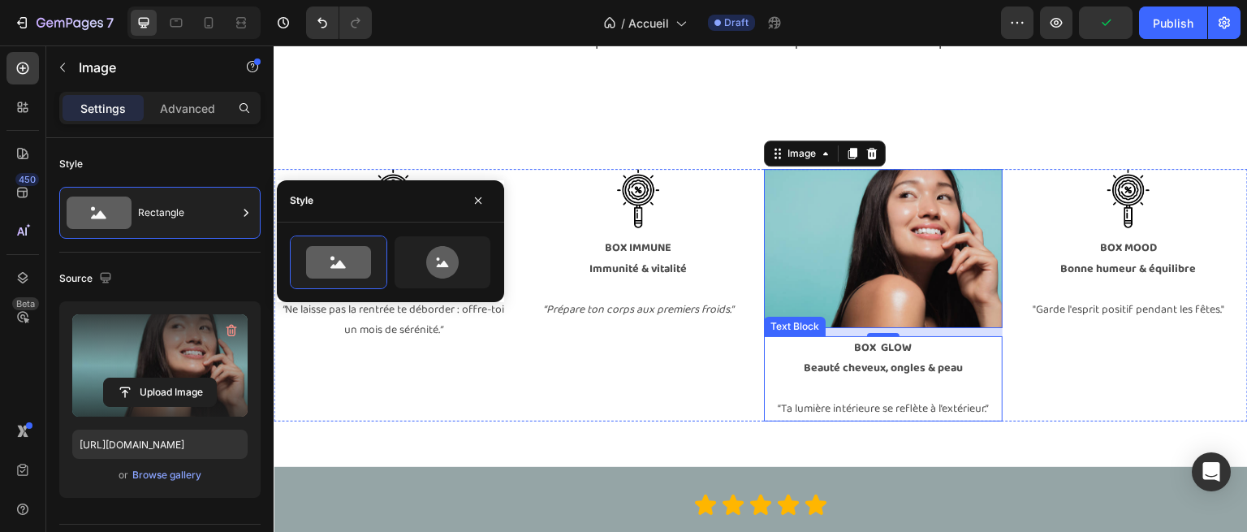
click at [810, 399] on p "“Ta lumière intérieure se reflète à l’extérieur.”" at bounding box center [884, 409] width 236 height 20
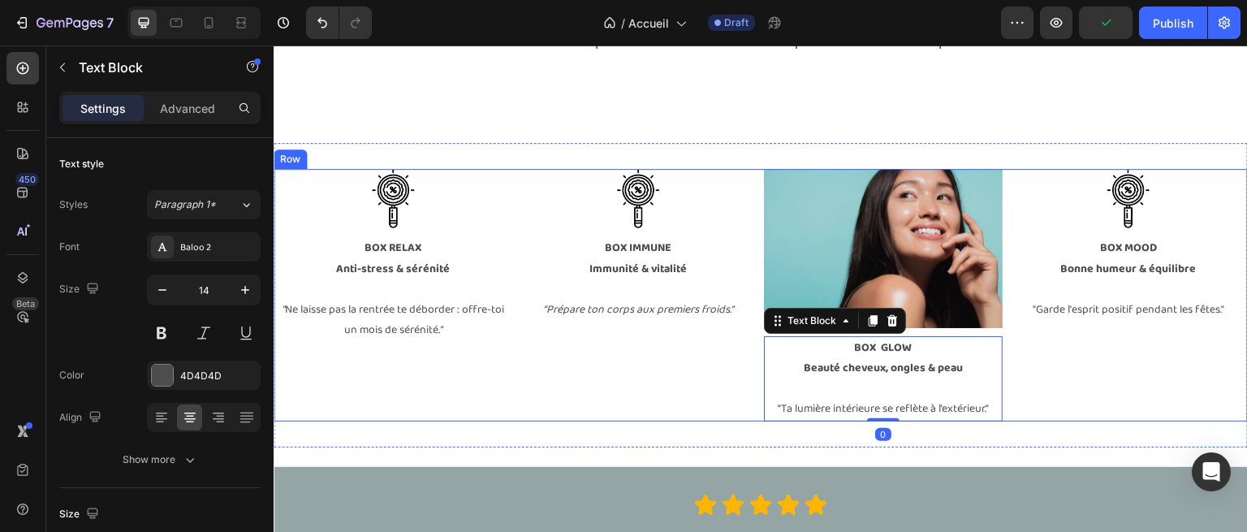
click at [669, 407] on div "Image BOX IMMUNE Immunité & vitalité “Prépare ton corps aux premiers froids.” T…" at bounding box center [638, 295] width 239 height 253
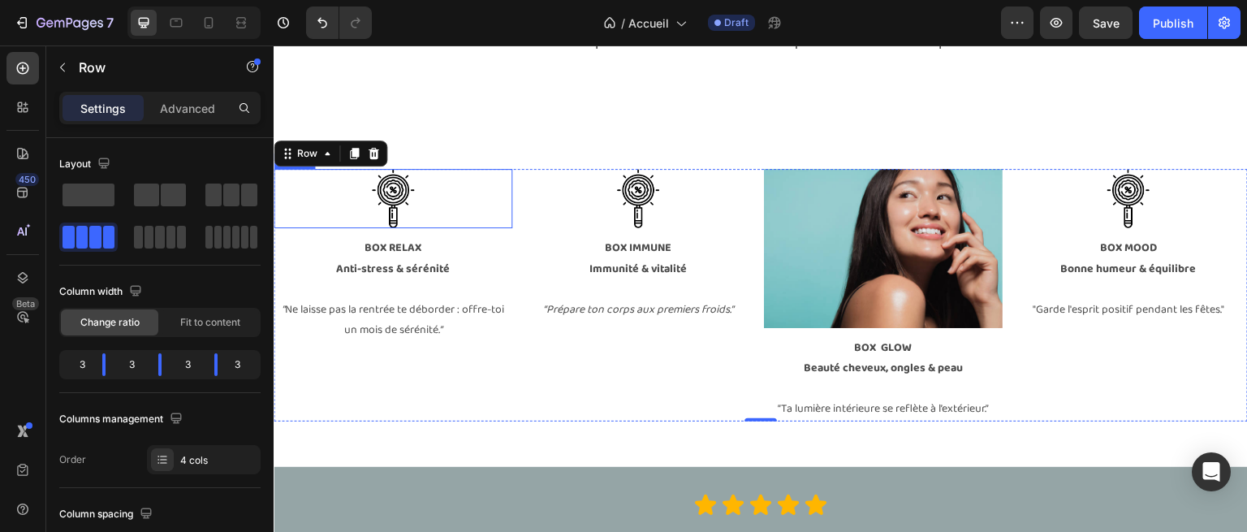
click at [416, 203] on img at bounding box center [393, 199] width 60 height 60
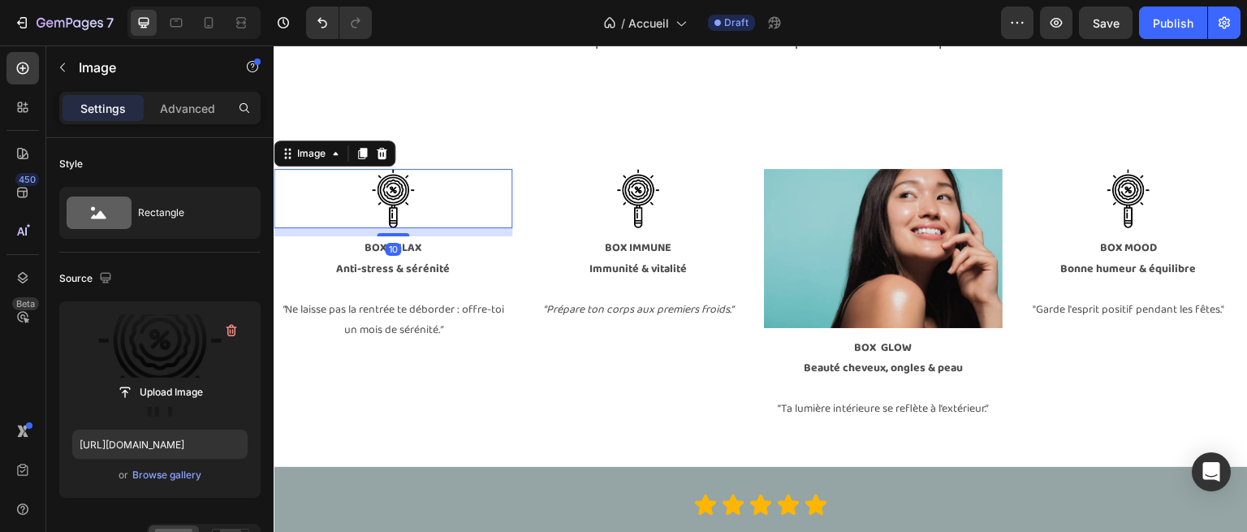
click at [181, 357] on label at bounding box center [159, 365] width 175 height 102
click at [181, 378] on input "file" at bounding box center [160, 392] width 112 height 28
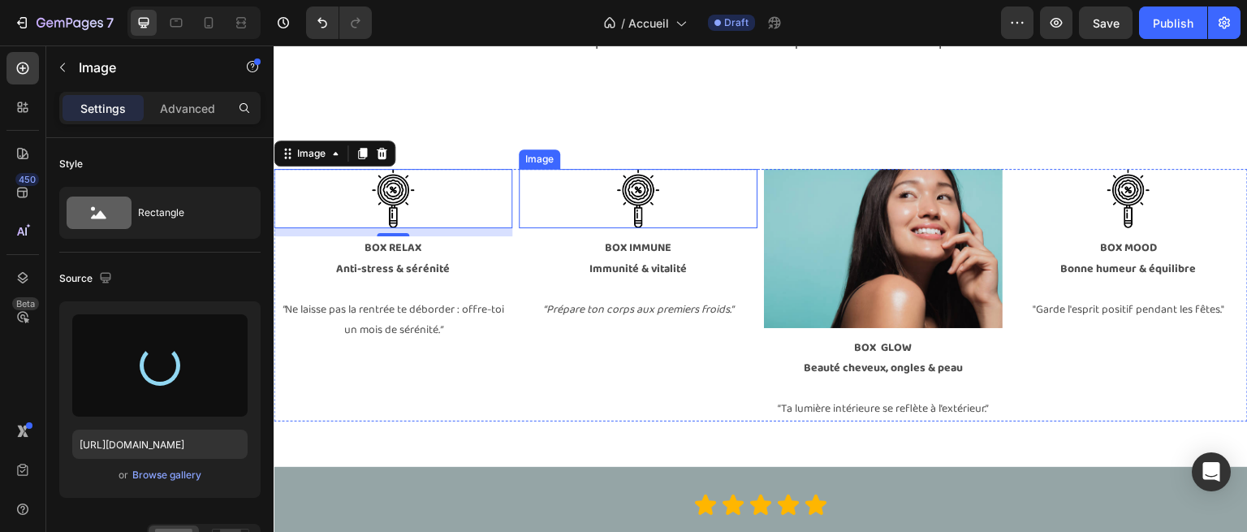
type input "[URL][DOMAIN_NAME]"
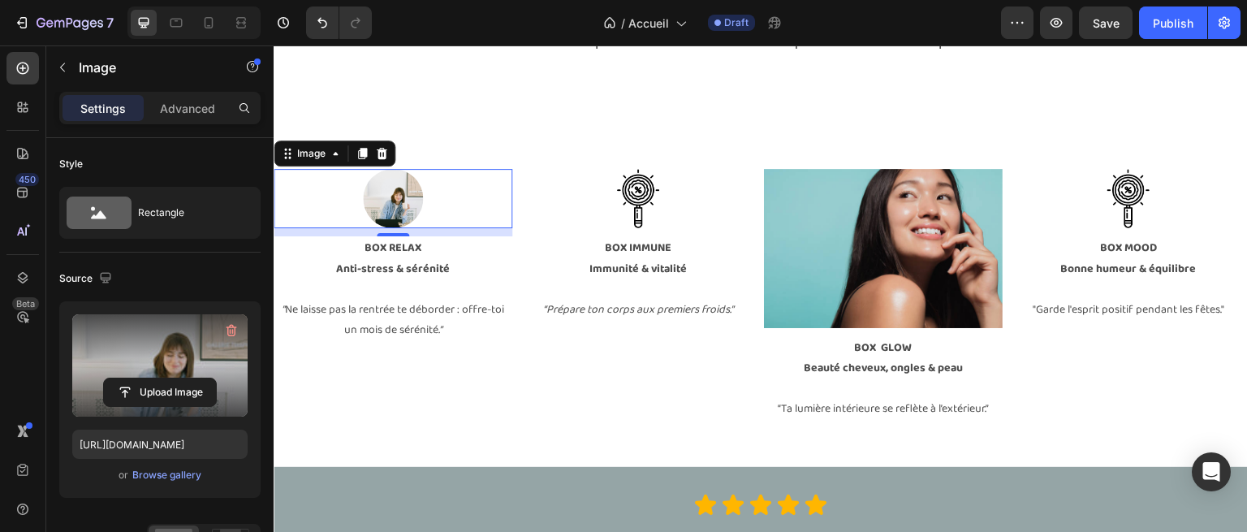
click at [405, 194] on img at bounding box center [393, 199] width 60 height 60
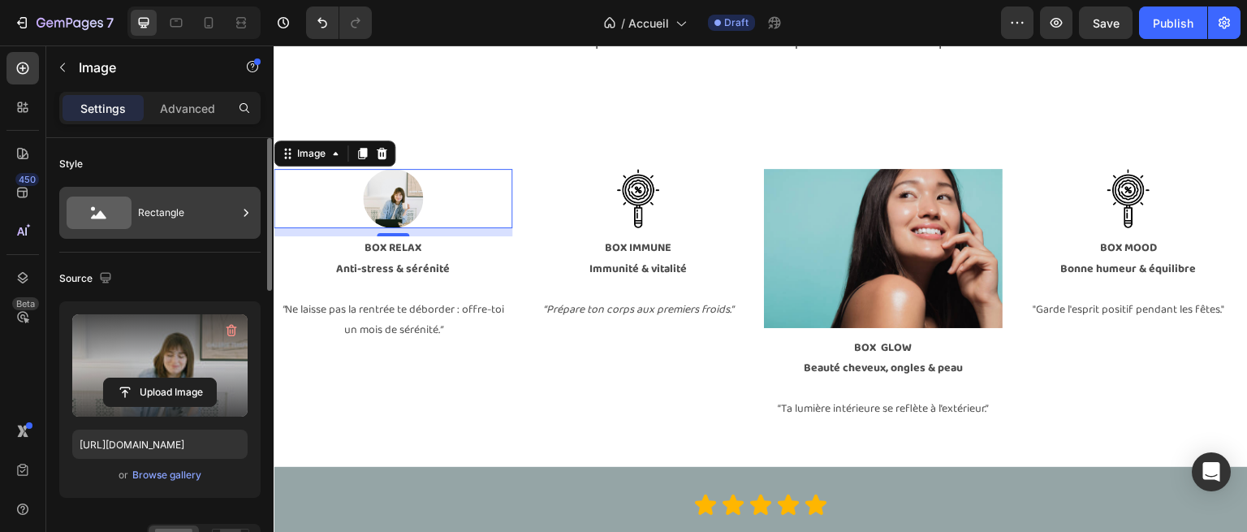
click at [210, 204] on div "Rectangle" at bounding box center [187, 212] width 99 height 37
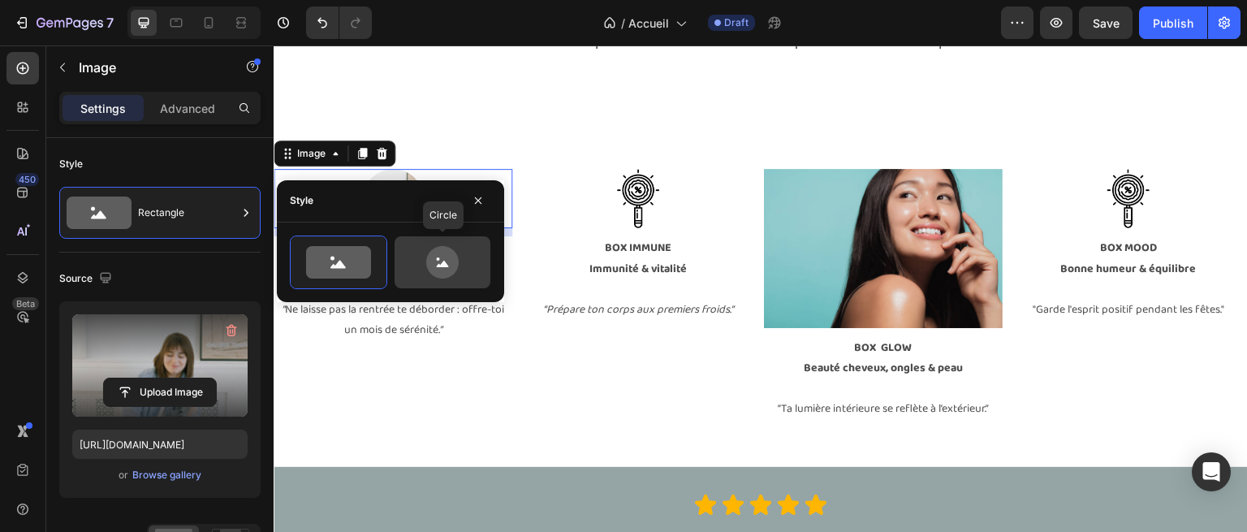
click at [426, 262] on icon at bounding box center [442, 262] width 76 height 32
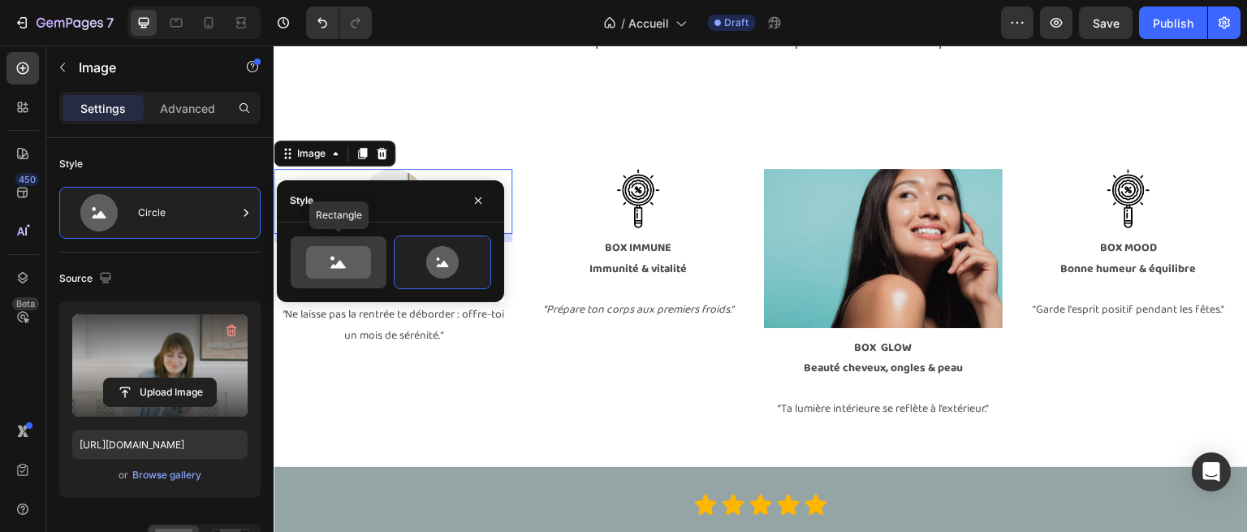
click at [361, 262] on icon at bounding box center [338, 262] width 65 height 32
type input "100"
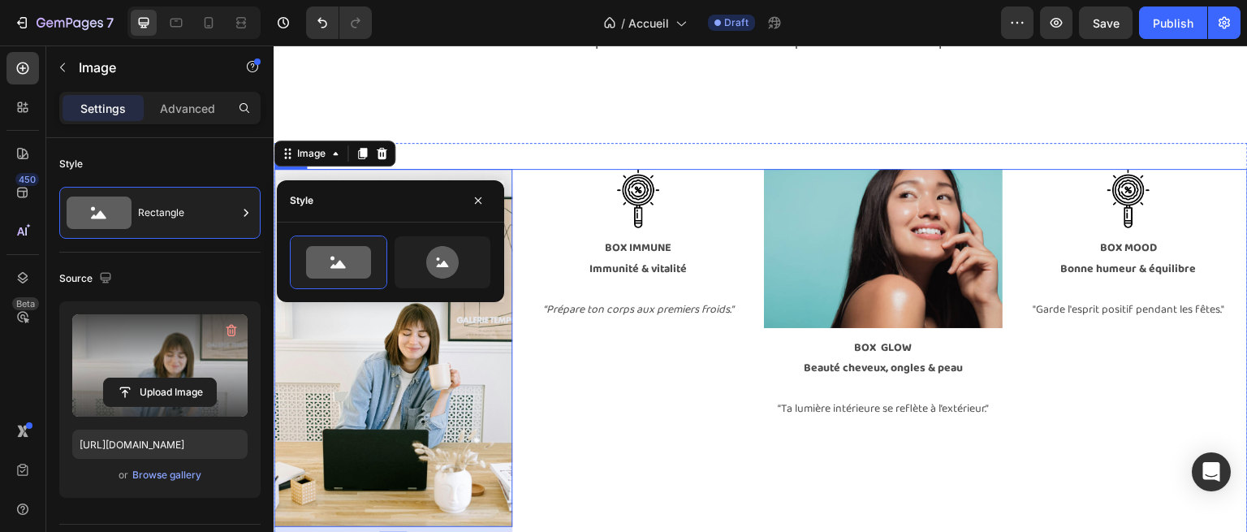
click at [647, 357] on div "Image BOX IMMUNE Immunité & vitalité “Prépare ton corps aux premiers froids.” T…" at bounding box center [638, 405] width 239 height 472
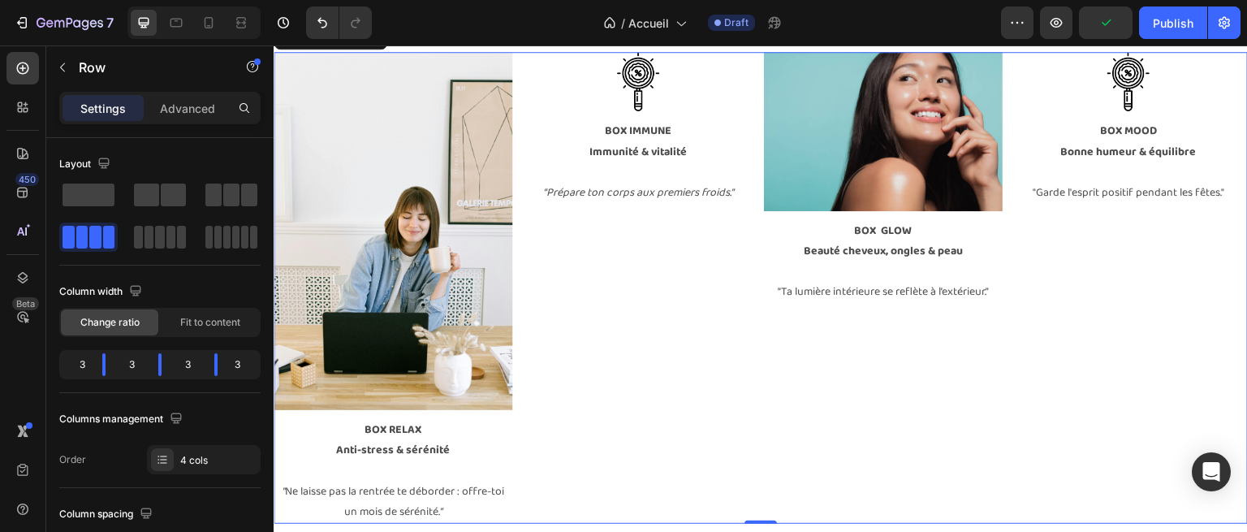
scroll to position [3063, 0]
click at [455, 290] on img at bounding box center [393, 230] width 239 height 358
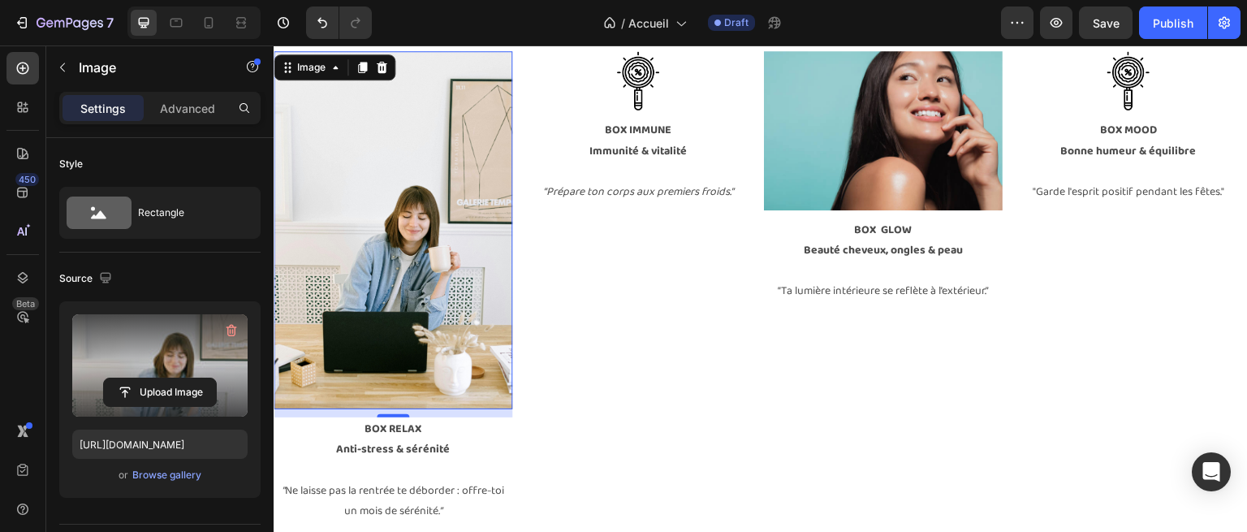
click at [201, 374] on label at bounding box center [159, 365] width 175 height 102
click at [201, 378] on input "file" at bounding box center [160, 392] width 112 height 28
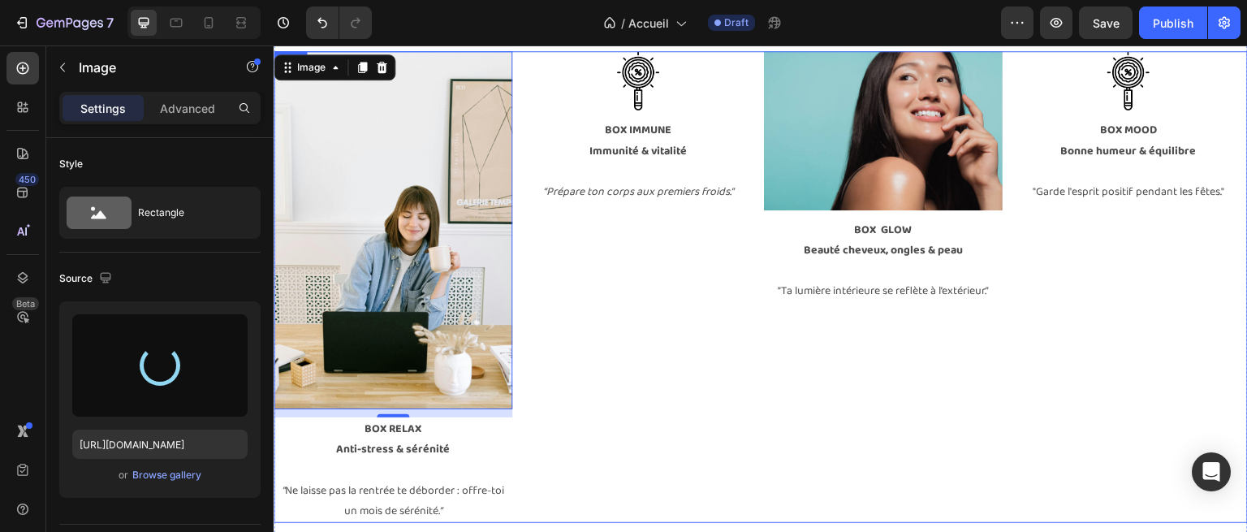
type input "[URL][DOMAIN_NAME]"
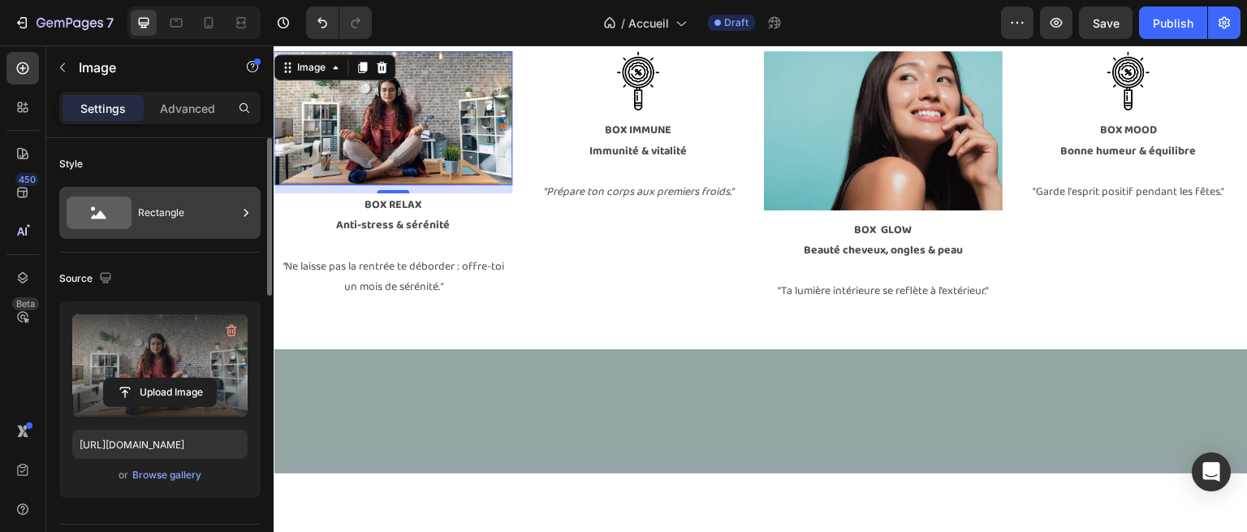
click at [184, 204] on div "Rectangle" at bounding box center [187, 212] width 99 height 37
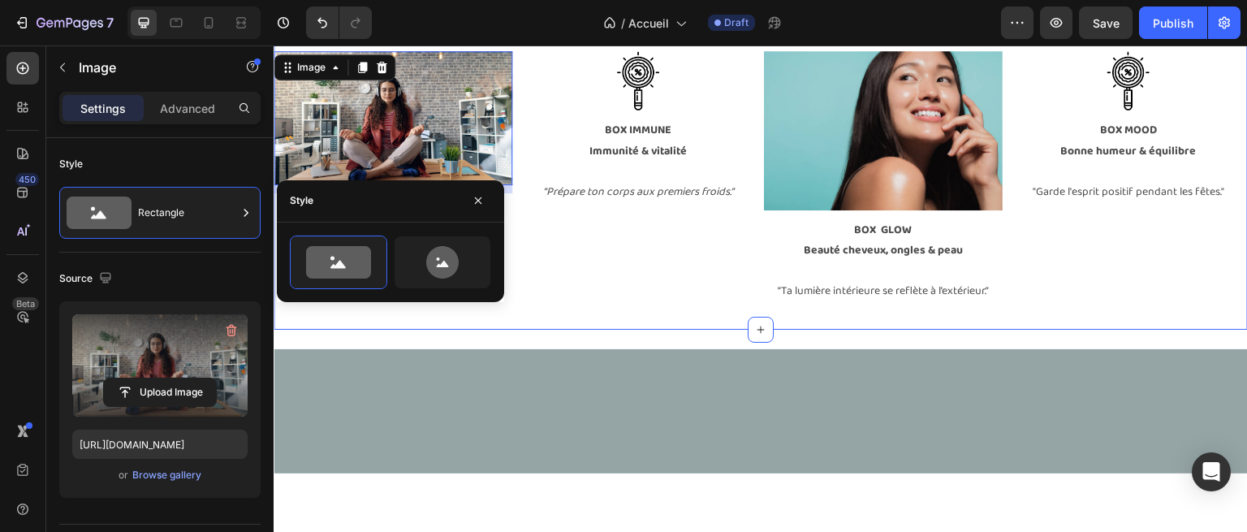
click at [714, 315] on div "Image 10 BOX RELAX Anti-stress & sérénité ” Ne laisse pas la rentrée te déborde…" at bounding box center [761, 177] width 975 height 305
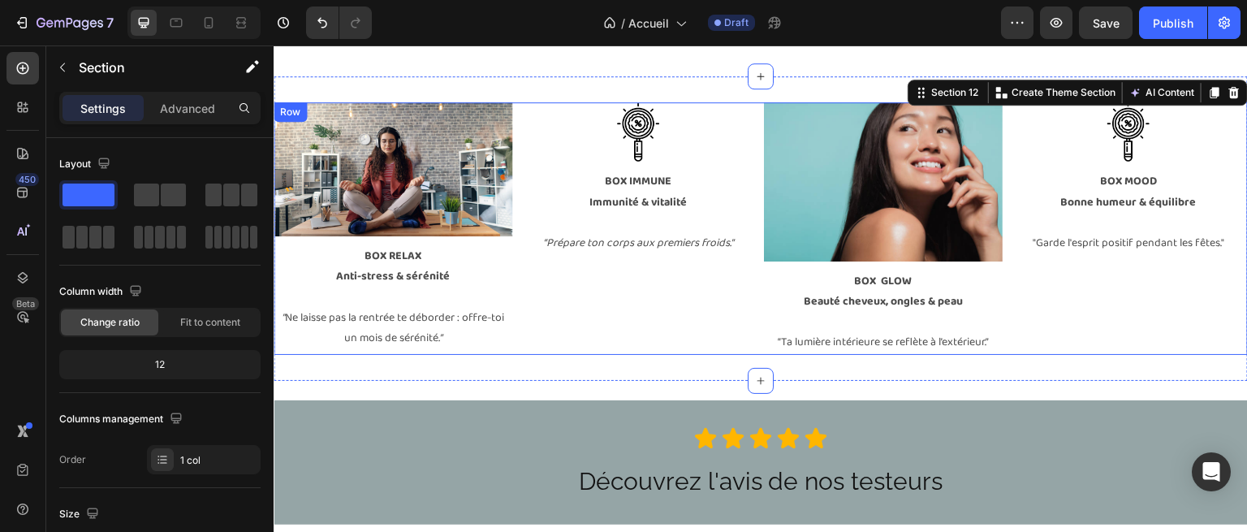
scroll to position [2992, 0]
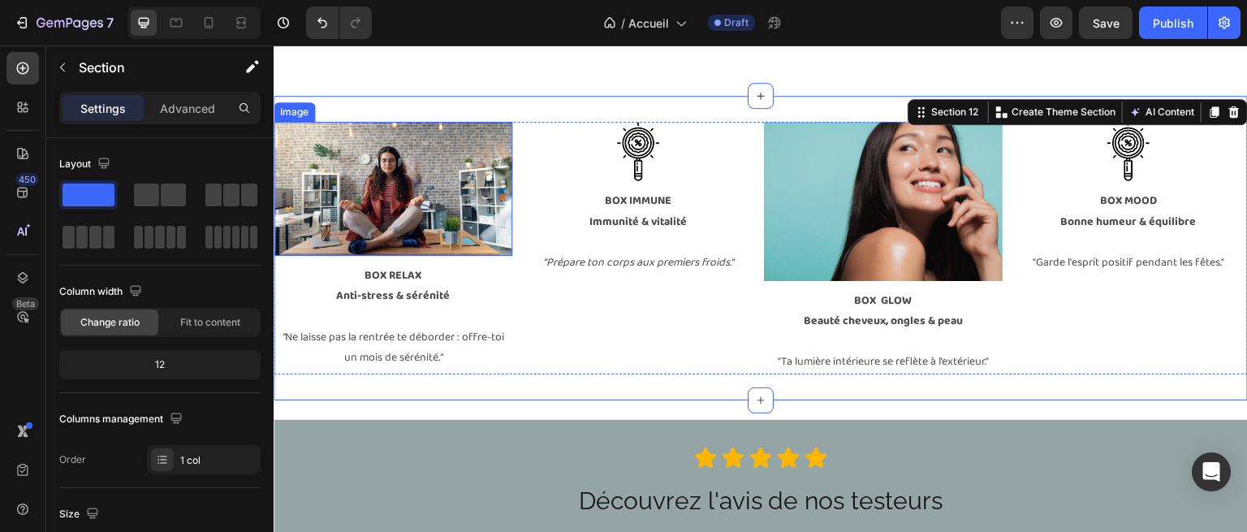
click at [446, 165] on img at bounding box center [393, 189] width 239 height 134
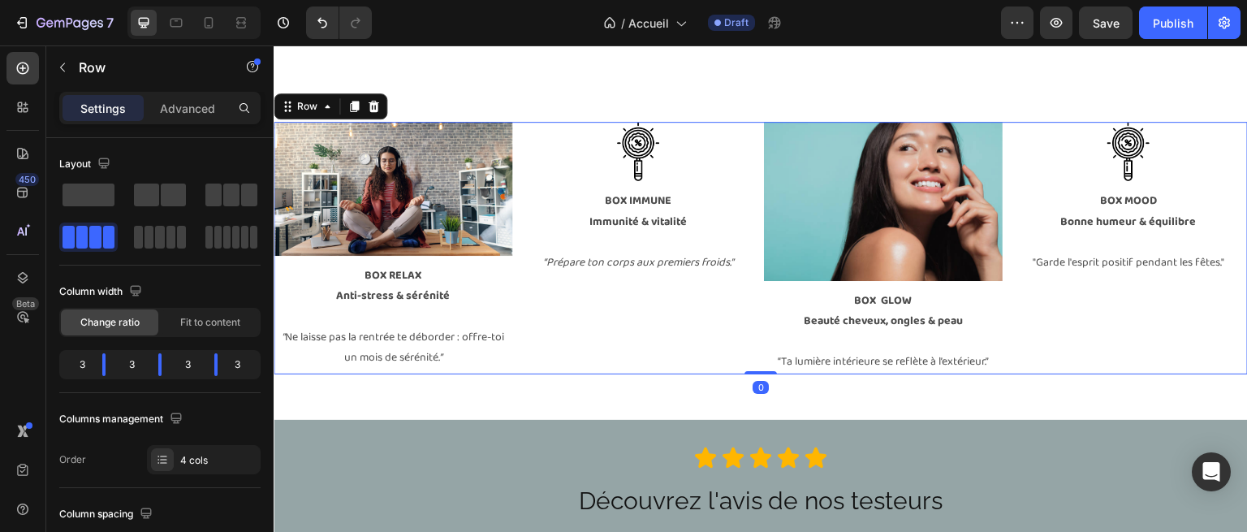
click at [519, 293] on div "Image BOX IMMUNE Immunité & vitalité “Prépare ton corps aux premiers froids.” T…" at bounding box center [638, 248] width 239 height 253
click at [490, 208] on img at bounding box center [393, 189] width 239 height 134
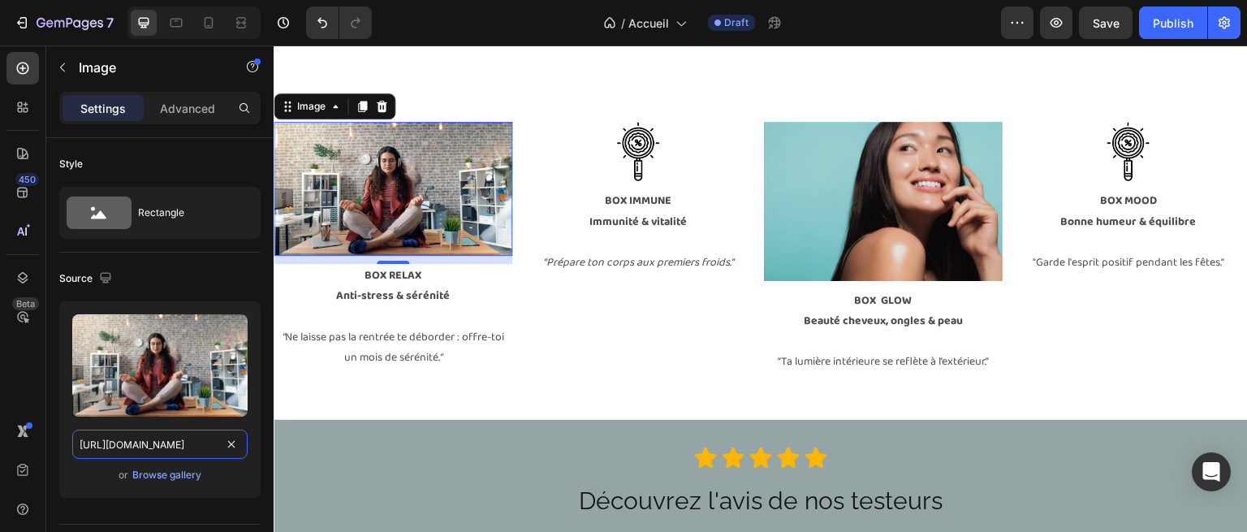
click at [155, 449] on input "[URL][DOMAIN_NAME]" at bounding box center [159, 444] width 175 height 29
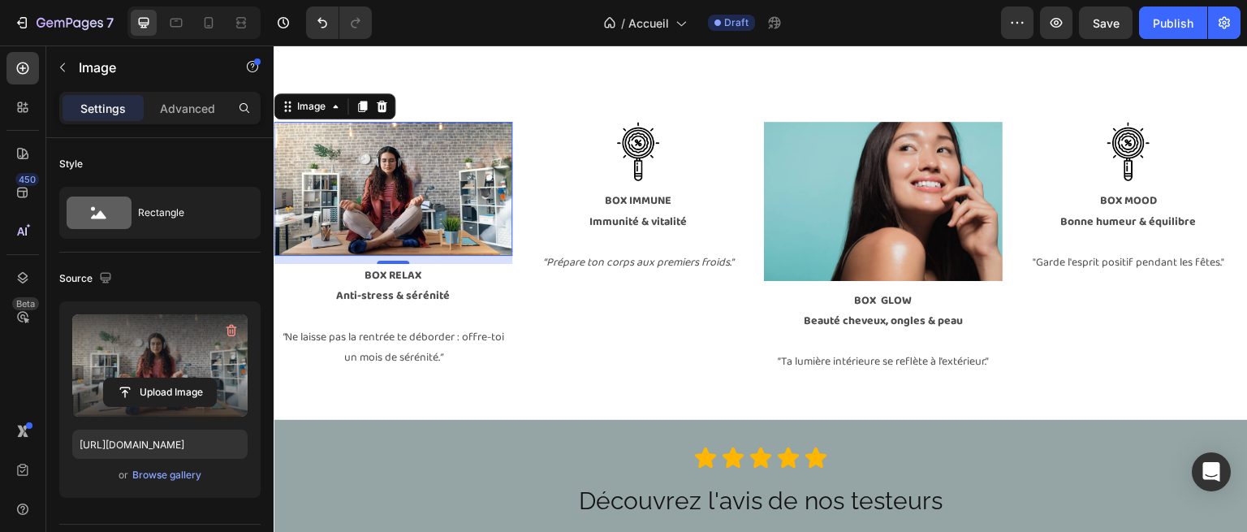
click at [146, 364] on label at bounding box center [159, 365] width 175 height 102
click at [146, 378] on input "file" at bounding box center [160, 392] width 112 height 28
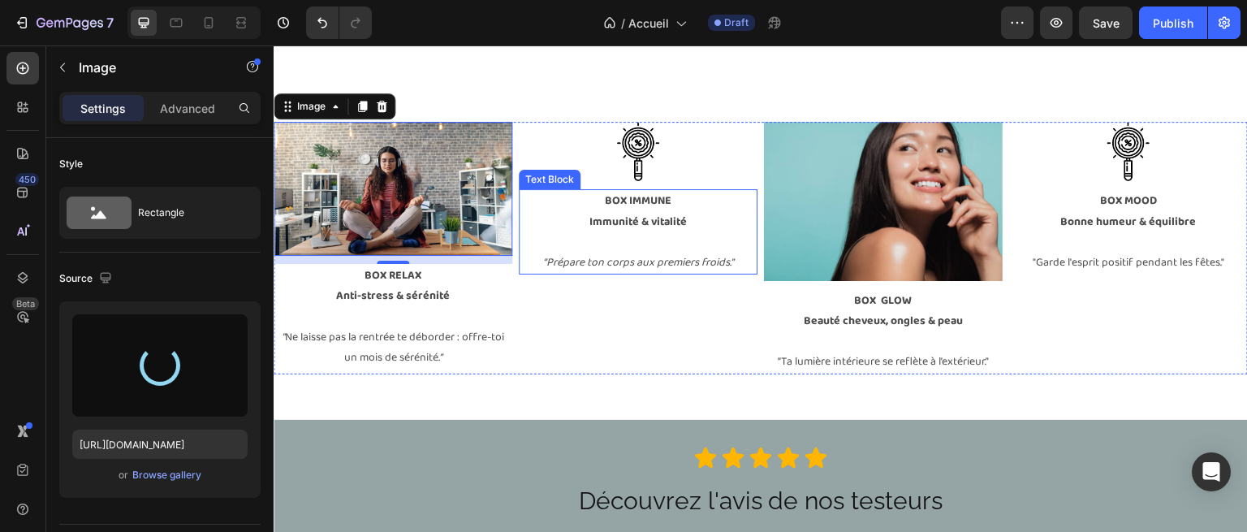
type input "[URL][DOMAIN_NAME]"
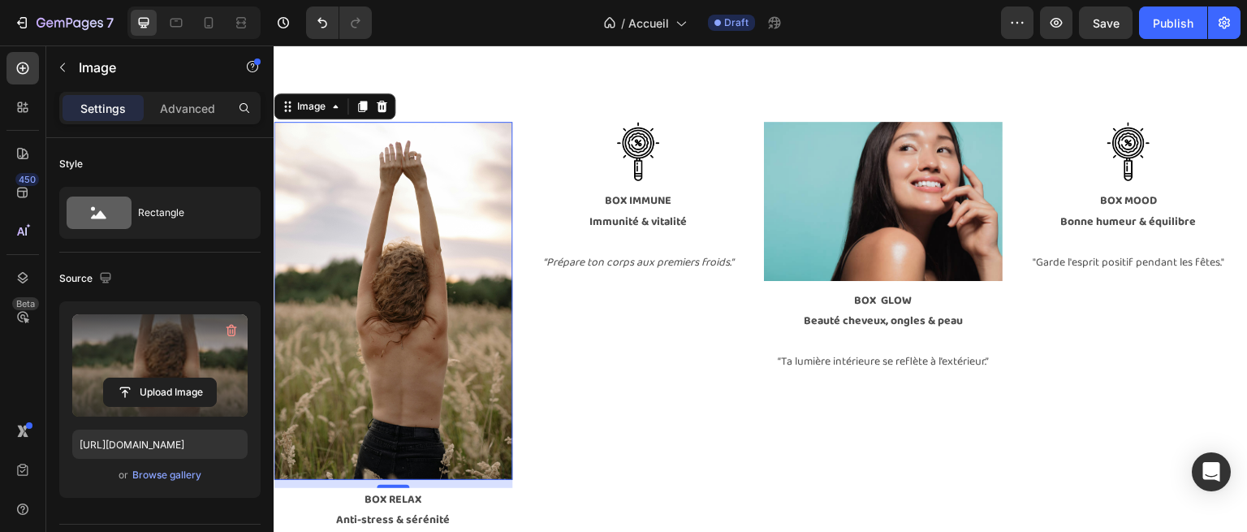
click at [448, 179] on img at bounding box center [393, 301] width 239 height 358
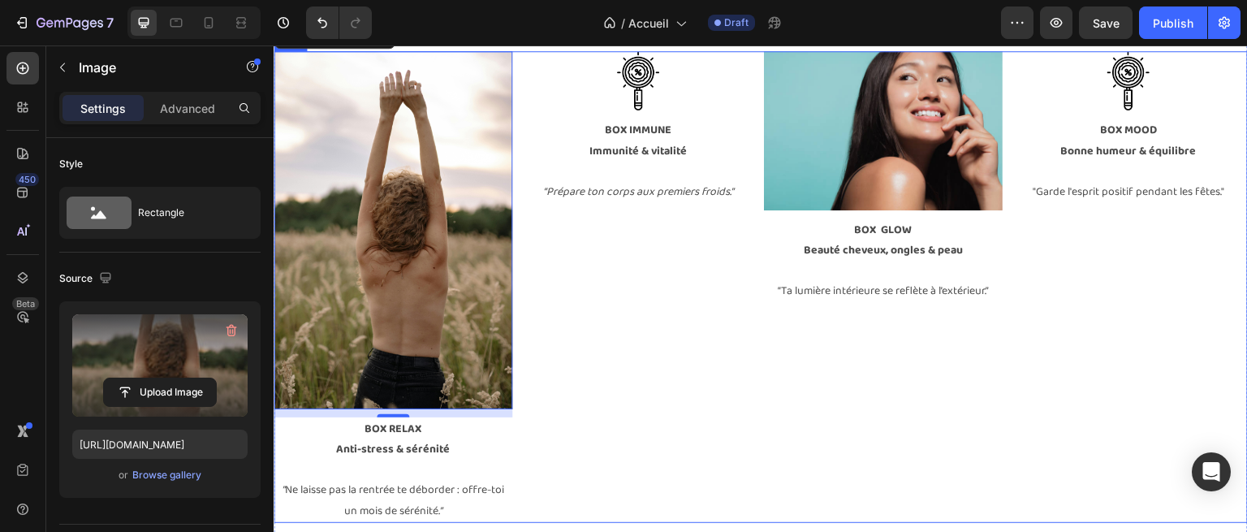
scroll to position [3063, 0]
click at [612, 287] on div "Image BOX IMMUNE Immunité & vitalité “Prépare ton corps aux premiers froids.” T…" at bounding box center [638, 286] width 239 height 472
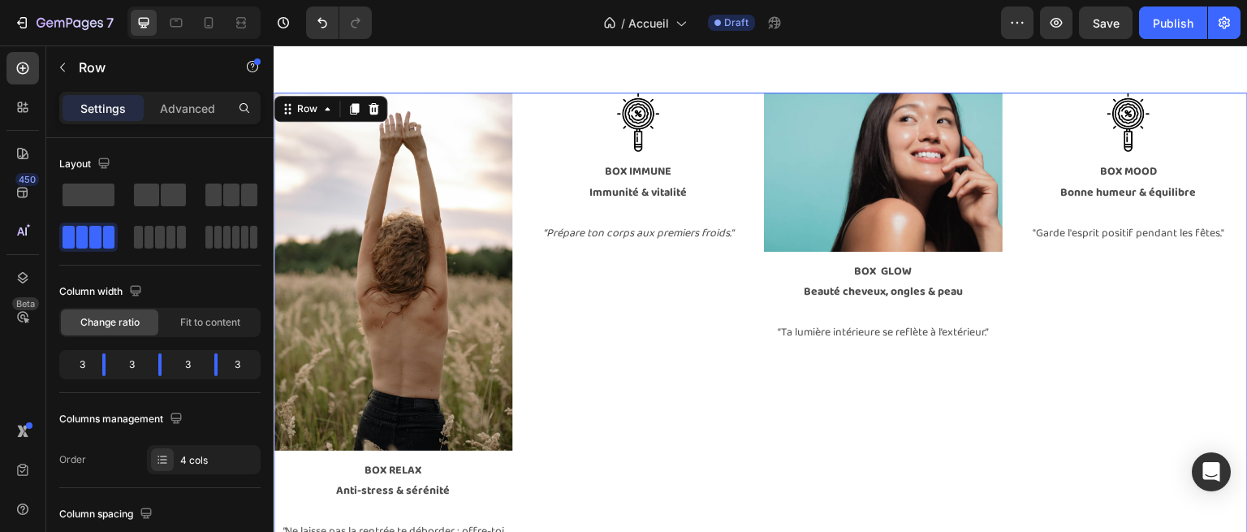
scroll to position [2978, 0]
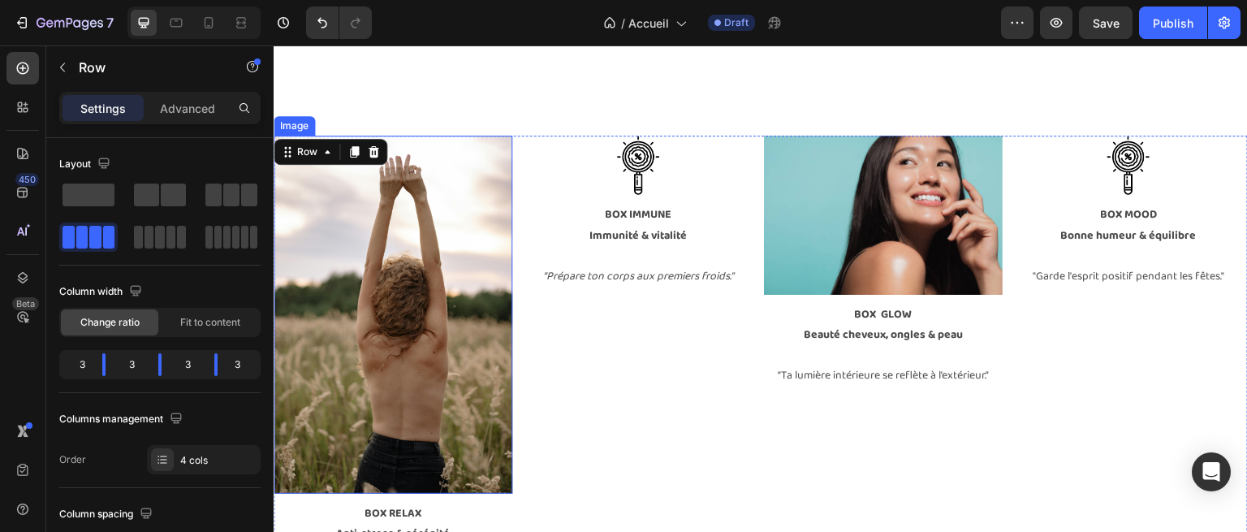
click at [383, 263] on img at bounding box center [393, 315] width 239 height 358
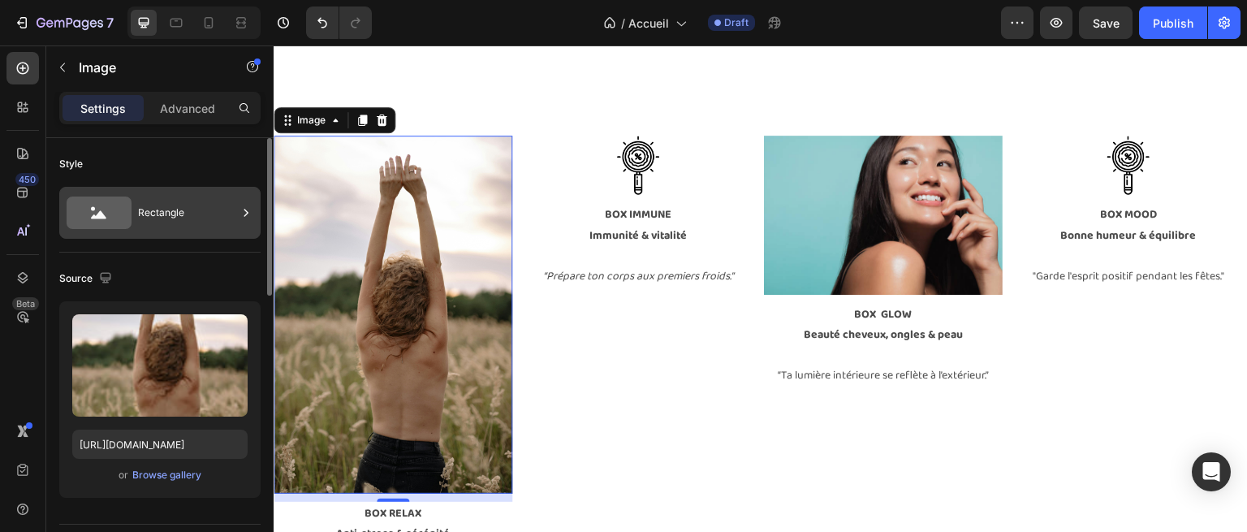
click at [211, 210] on div "Rectangle" at bounding box center [187, 212] width 99 height 37
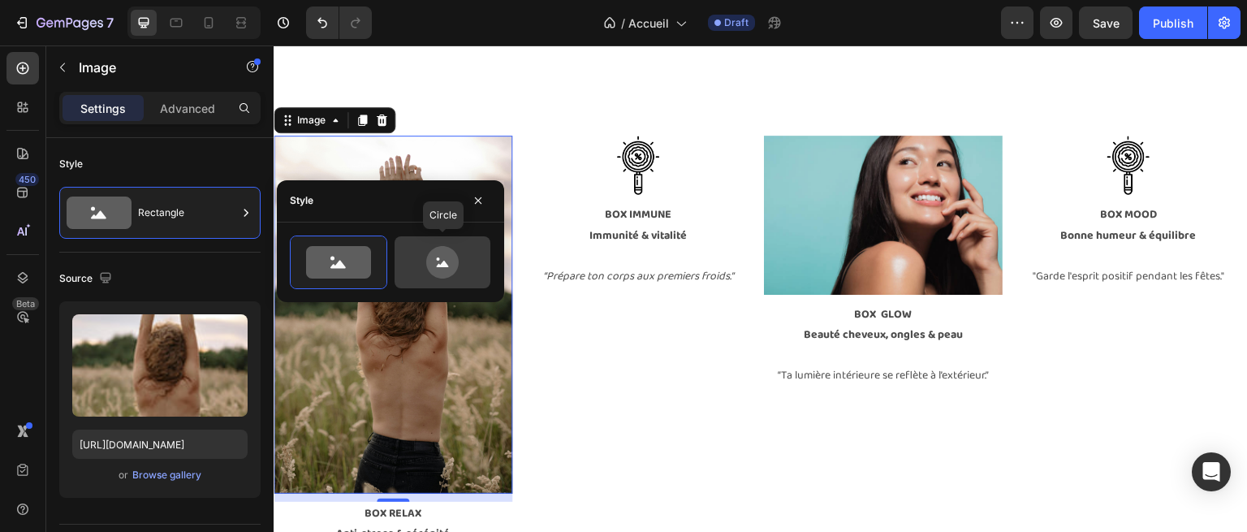
click at [410, 262] on icon at bounding box center [442, 262] width 76 height 32
type input "80"
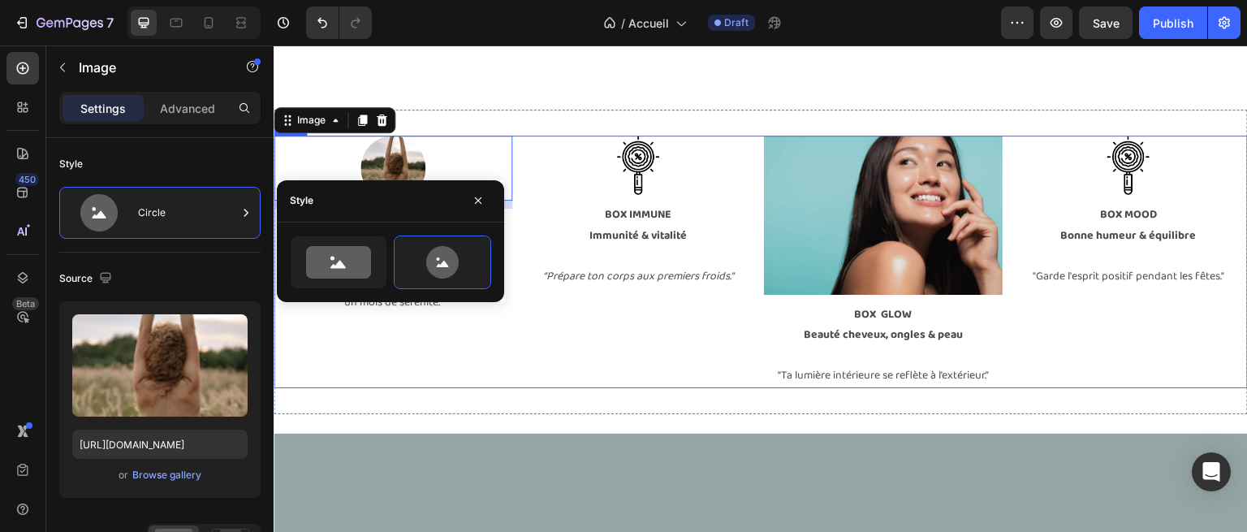
click at [519, 337] on div "Image BOX IMMUNE Immunité & vitalité “Prépare ton corps aux premiers froids.” T…" at bounding box center [638, 262] width 239 height 253
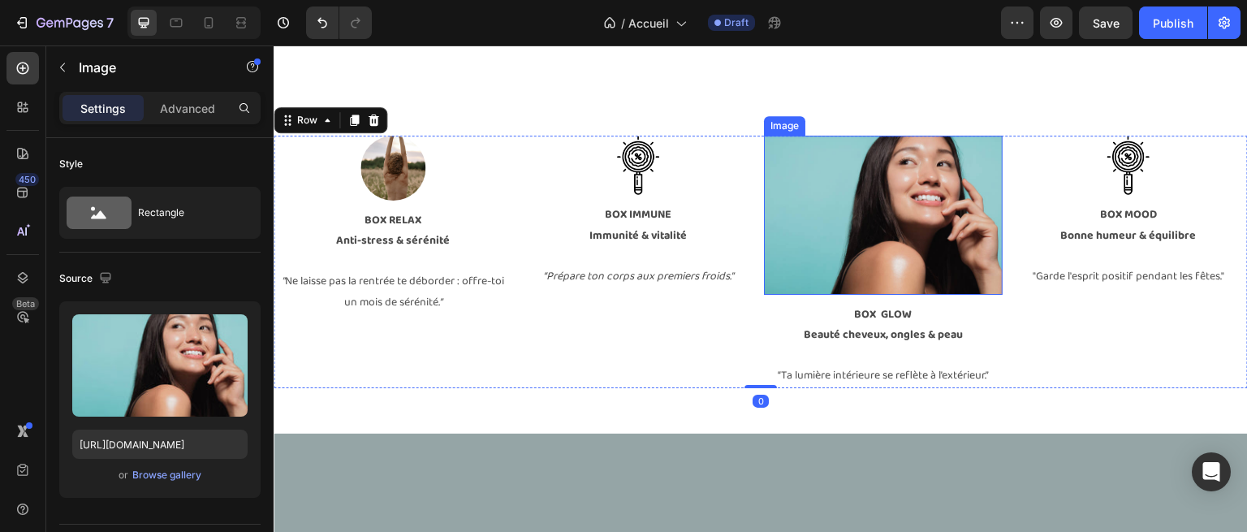
click at [884, 240] on img at bounding box center [883, 215] width 239 height 159
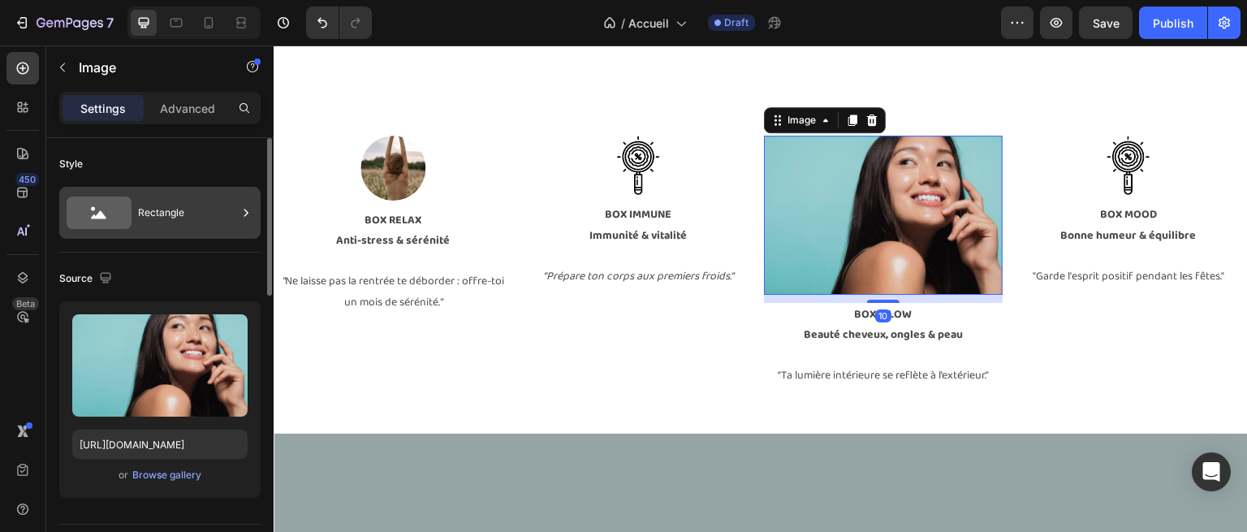
click at [181, 207] on div "Rectangle" at bounding box center [187, 212] width 99 height 37
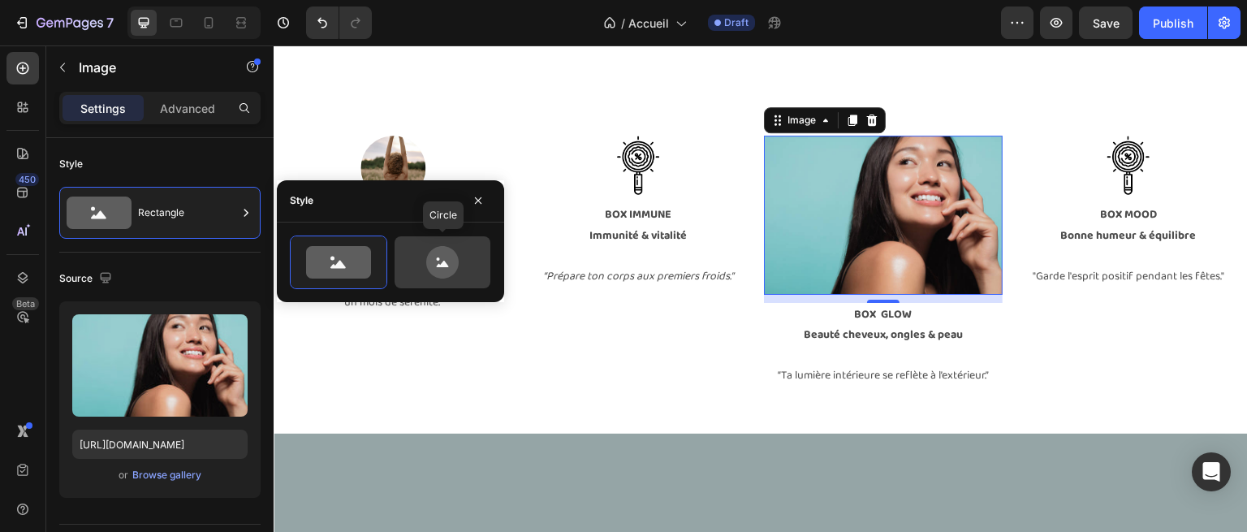
click at [422, 244] on div at bounding box center [443, 262] width 96 height 52
type input "80"
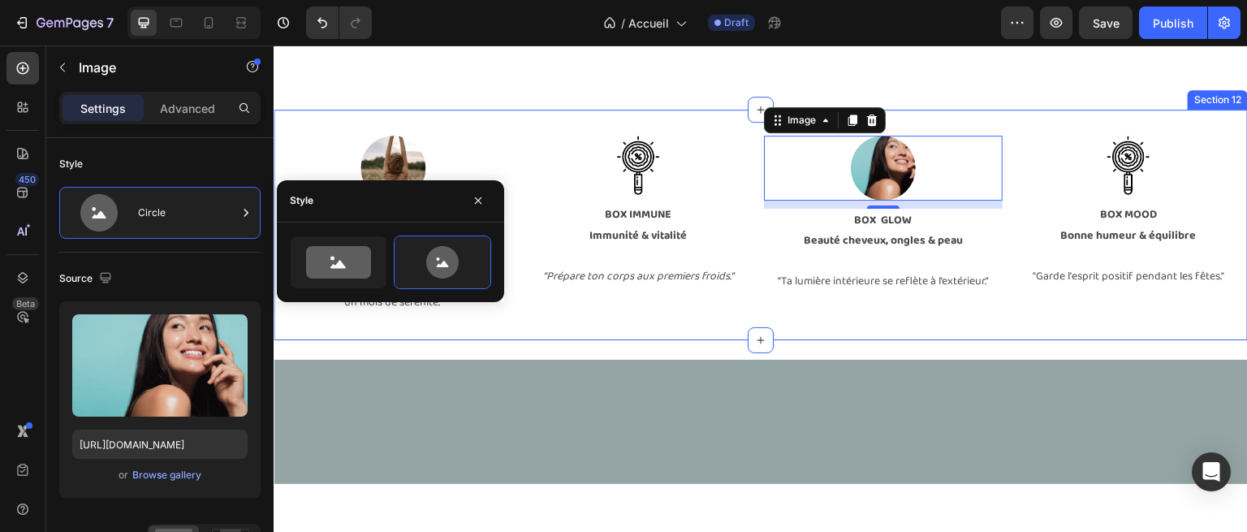
click at [618, 331] on div "Image BOX RELAX Anti-stress & sérénité ” Ne laisse pas la rentrée te déborder :…" at bounding box center [761, 225] width 975 height 231
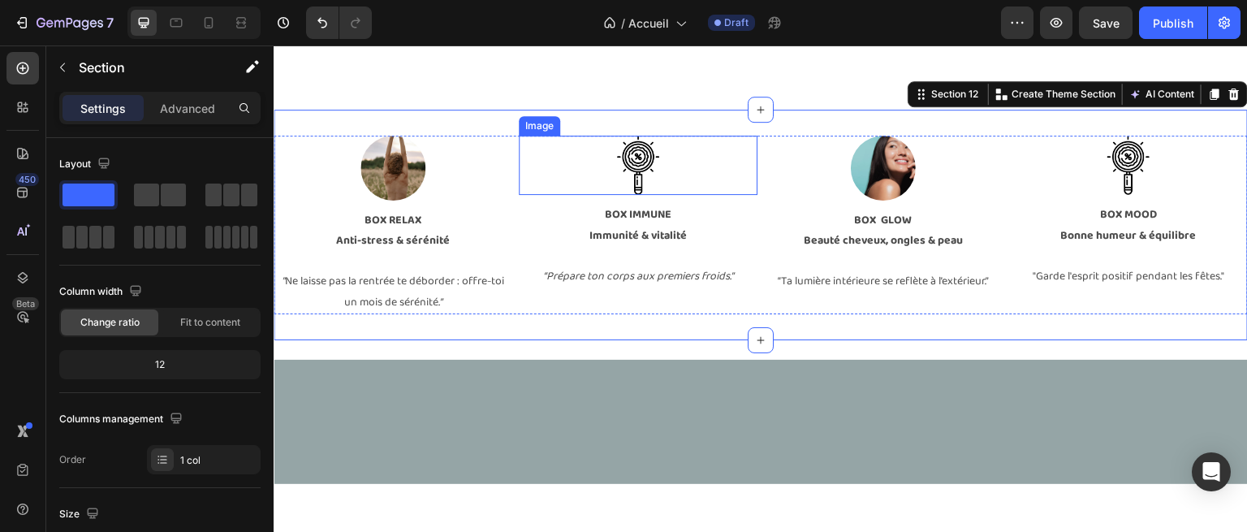
click at [620, 162] on img at bounding box center [638, 166] width 60 height 60
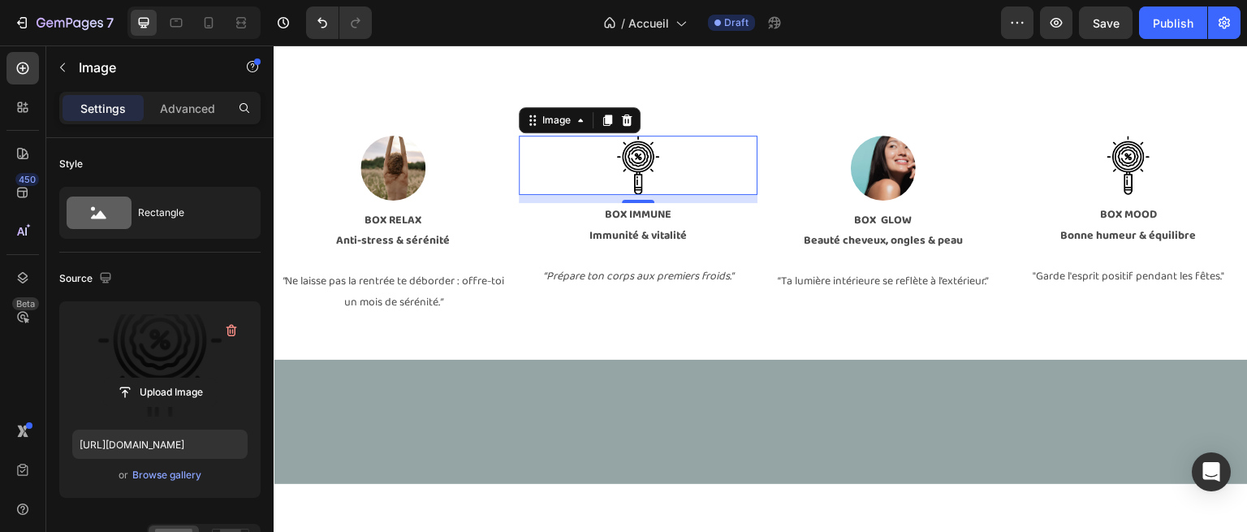
click at [162, 371] on label at bounding box center [159, 365] width 175 height 102
click at [162, 378] on input "file" at bounding box center [160, 392] width 112 height 28
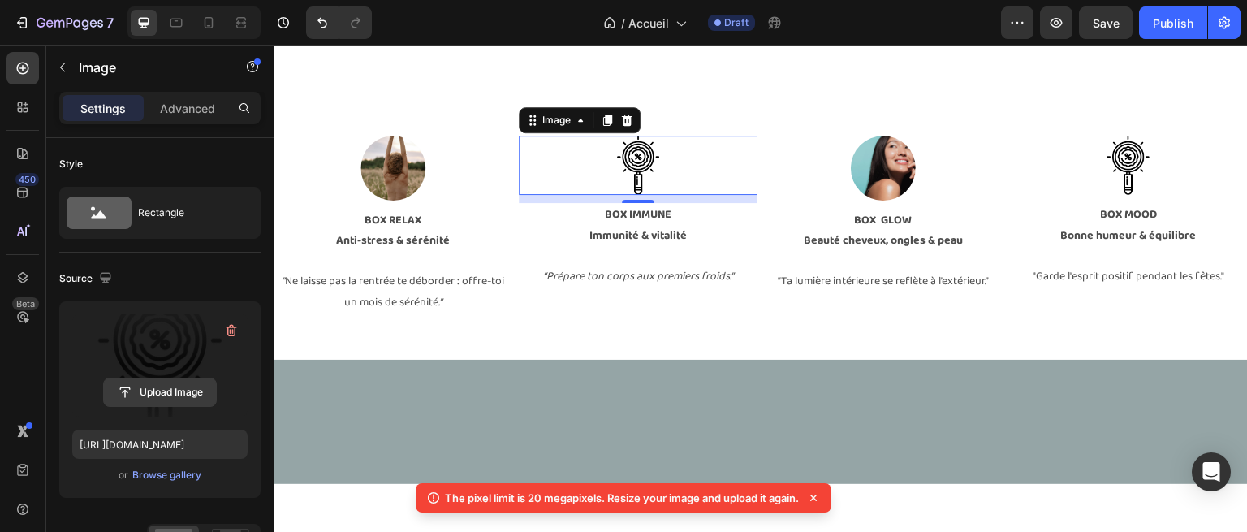
click at [169, 388] on input "file" at bounding box center [160, 392] width 112 height 28
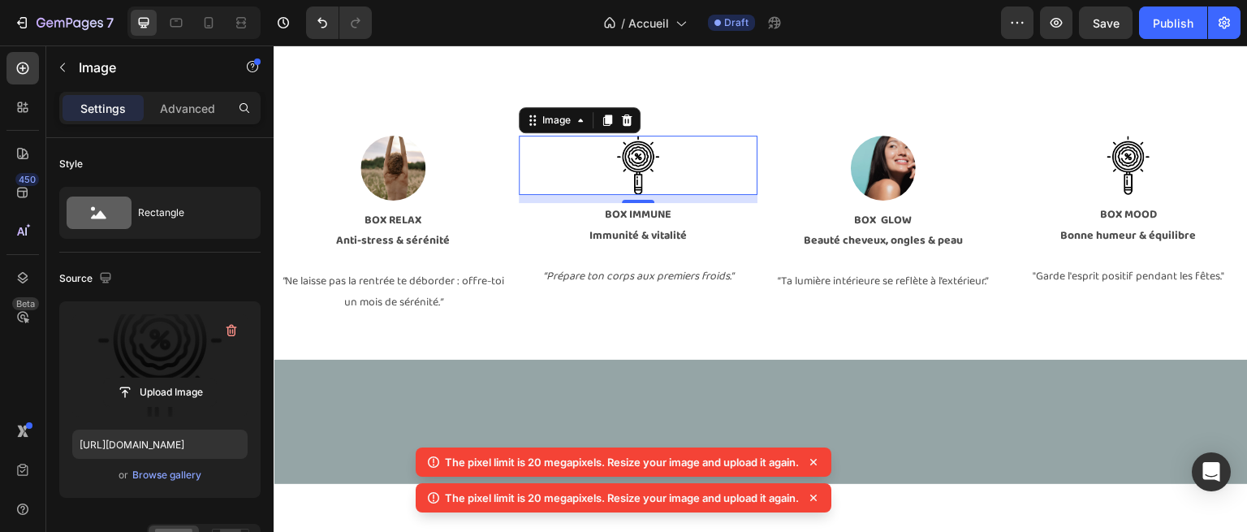
click at [625, 158] on img at bounding box center [638, 166] width 60 height 60
click at [654, 154] on img at bounding box center [638, 166] width 60 height 60
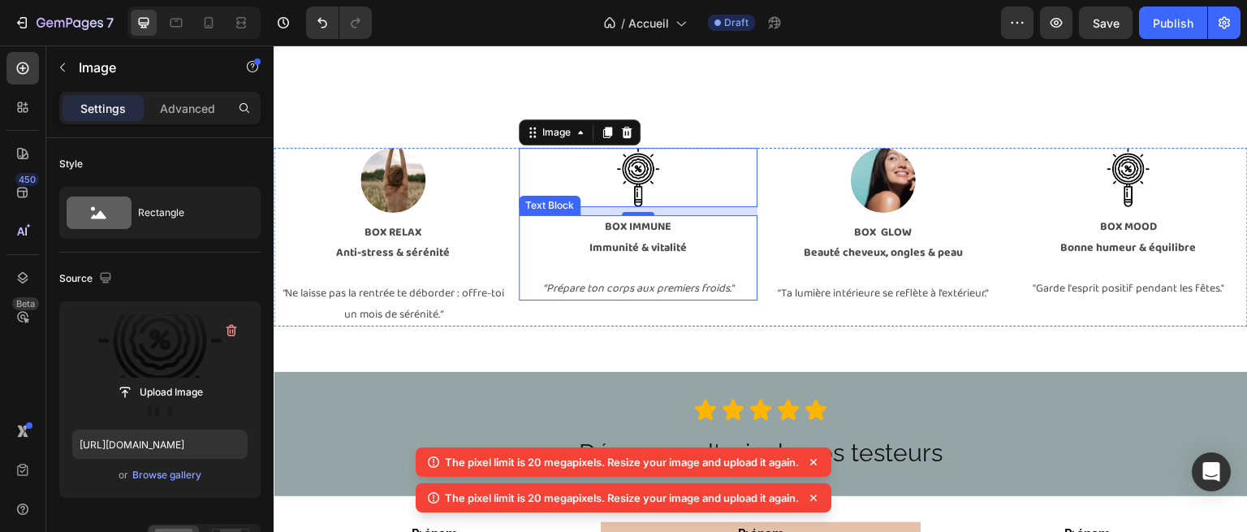
scroll to position [2966, 0]
click at [651, 175] on img at bounding box center [638, 178] width 60 height 60
click at [625, 171] on img at bounding box center [638, 178] width 60 height 60
click at [1104, 168] on img at bounding box center [1129, 178] width 60 height 60
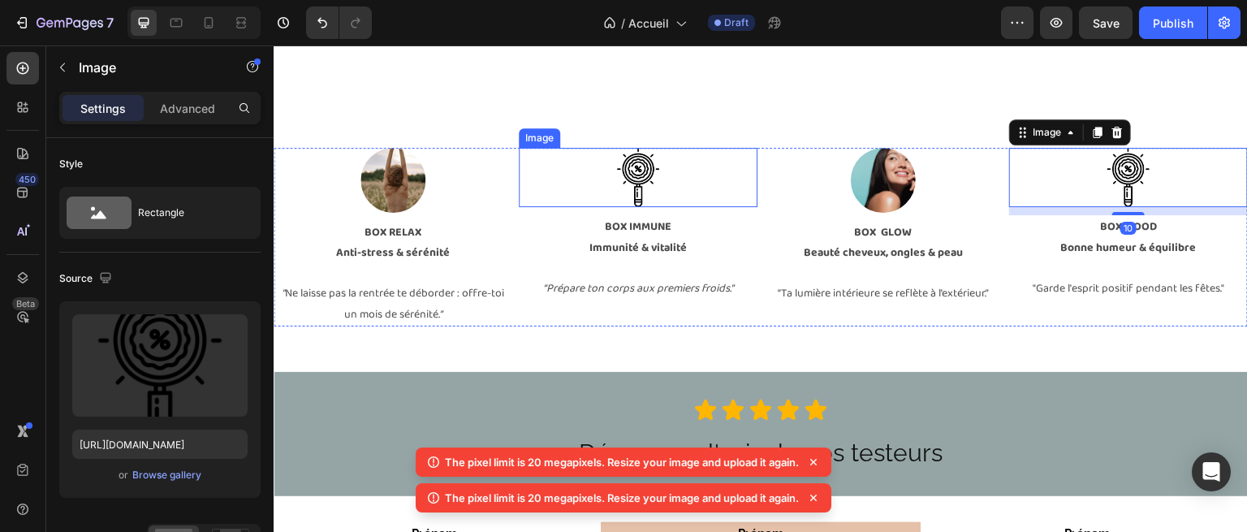
click at [681, 198] on div at bounding box center [638, 178] width 239 height 60
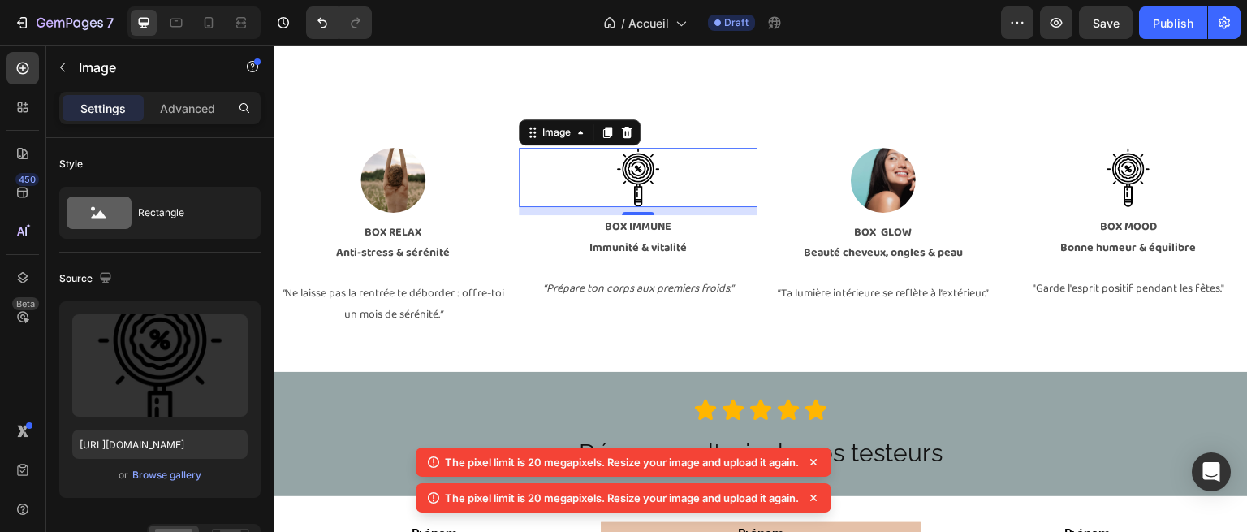
click at [620, 165] on img at bounding box center [638, 178] width 60 height 60
click at [644, 187] on img at bounding box center [638, 178] width 60 height 60
click at [175, 394] on input "file" at bounding box center [160, 392] width 112 height 28
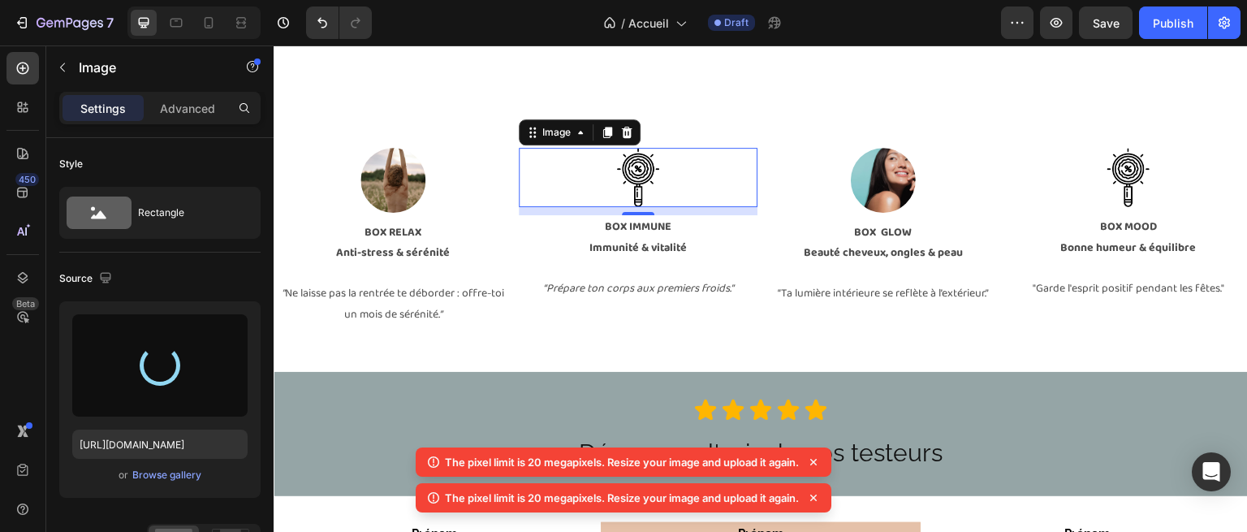
type input "[URL][DOMAIN_NAME]"
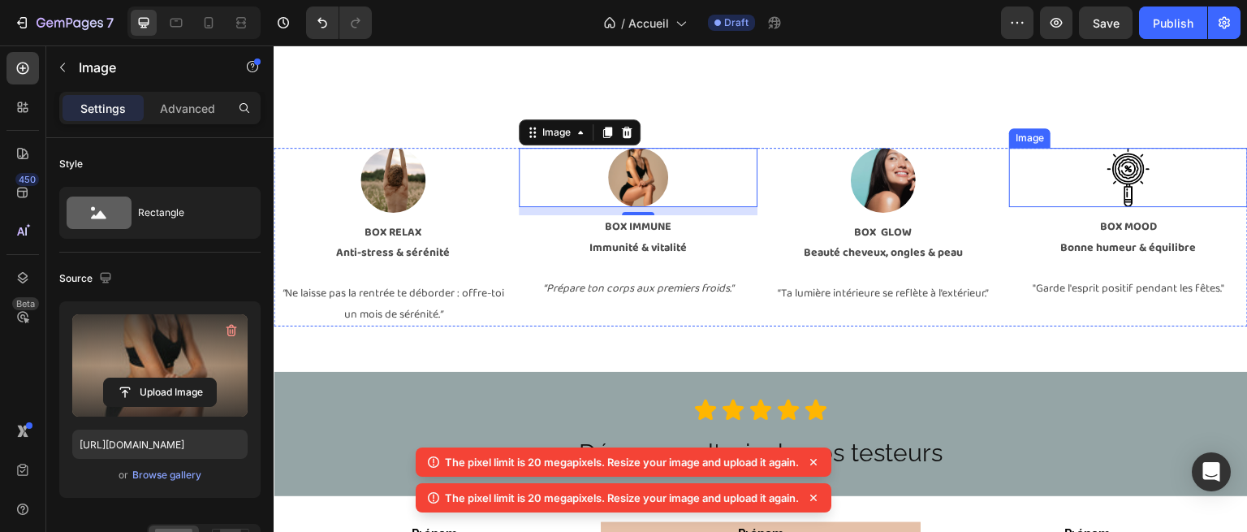
click at [1109, 175] on img at bounding box center [1129, 178] width 60 height 60
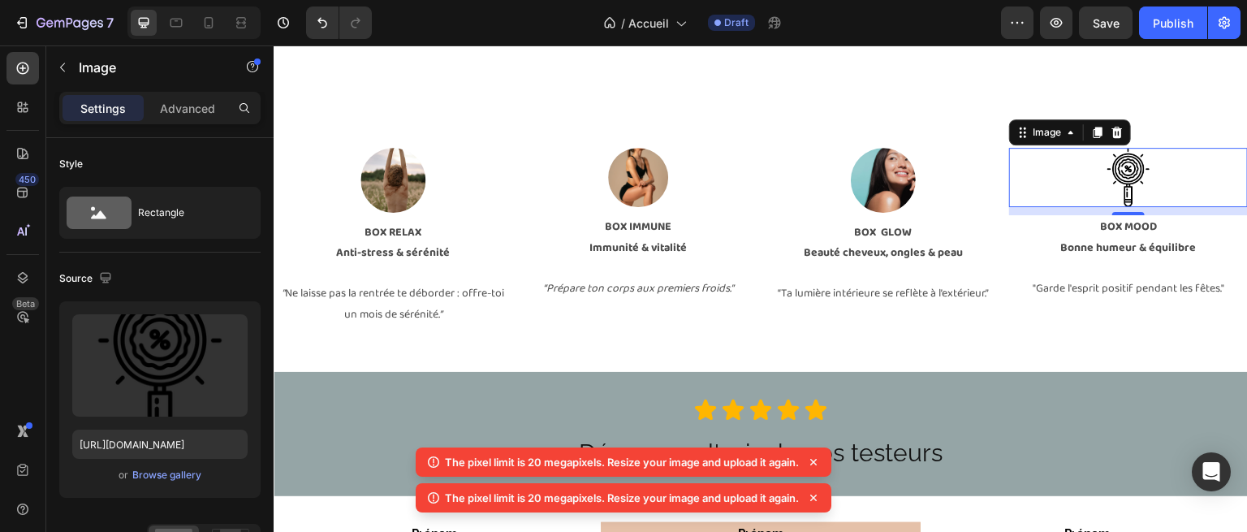
click at [1109, 175] on img at bounding box center [1129, 178] width 60 height 60
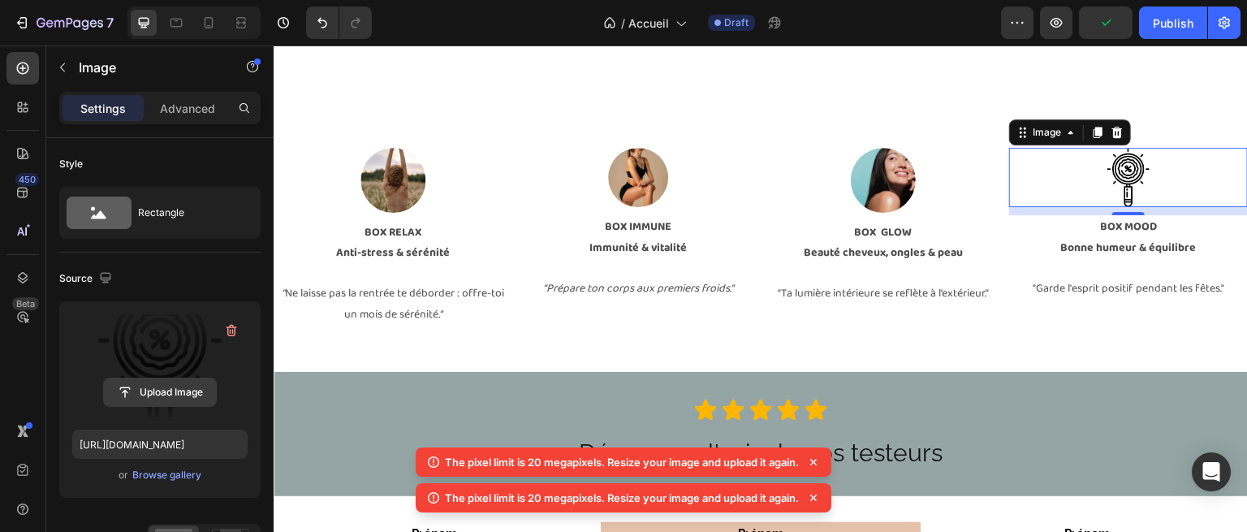
click at [166, 393] on input "file" at bounding box center [160, 392] width 112 height 28
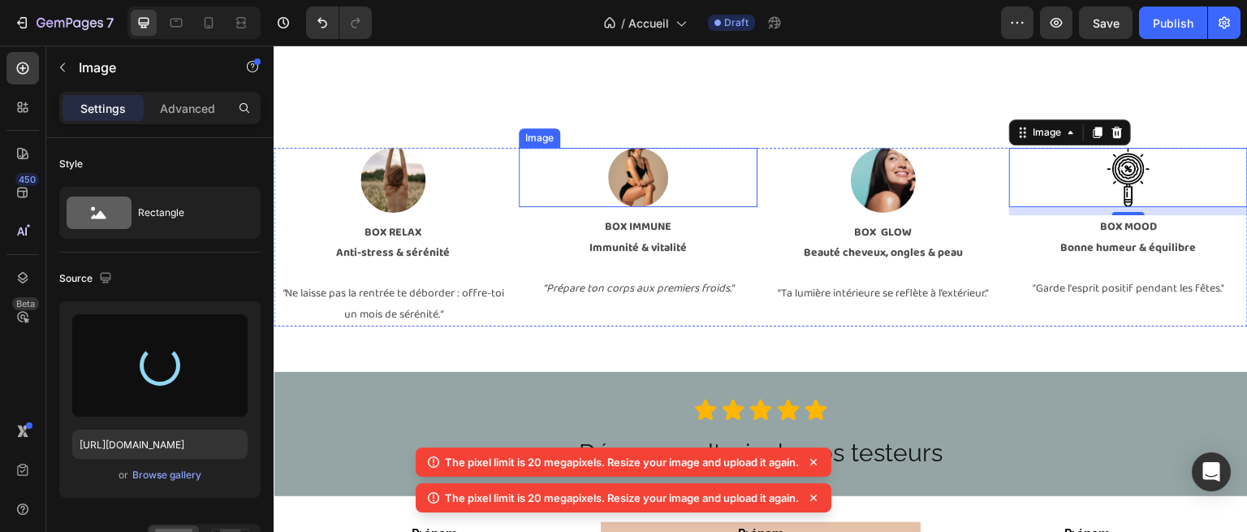
type input "[URL][DOMAIN_NAME]"
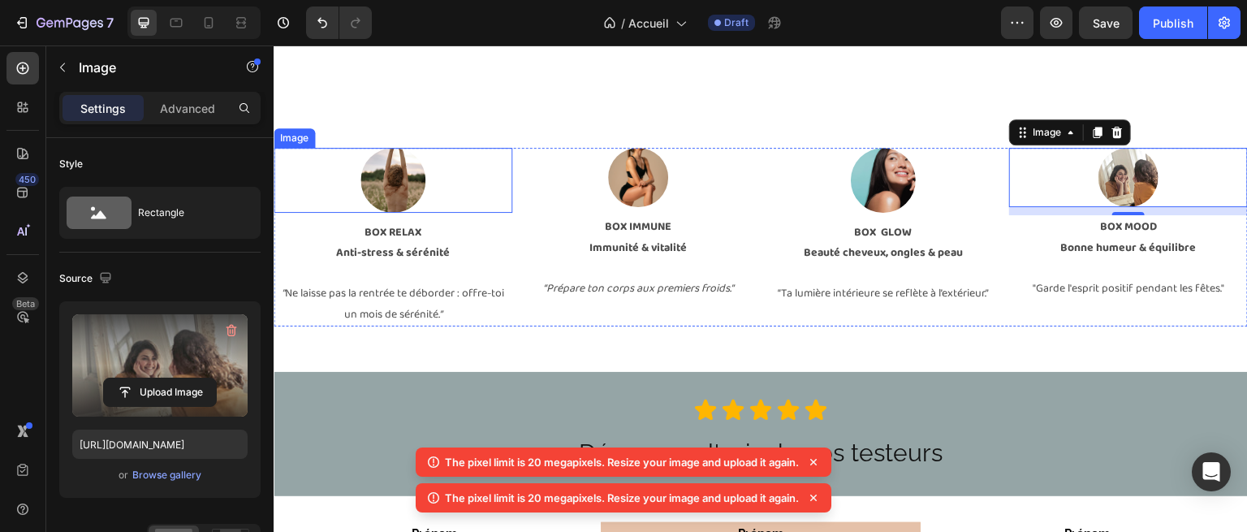
click at [410, 191] on img at bounding box center [393, 180] width 65 height 65
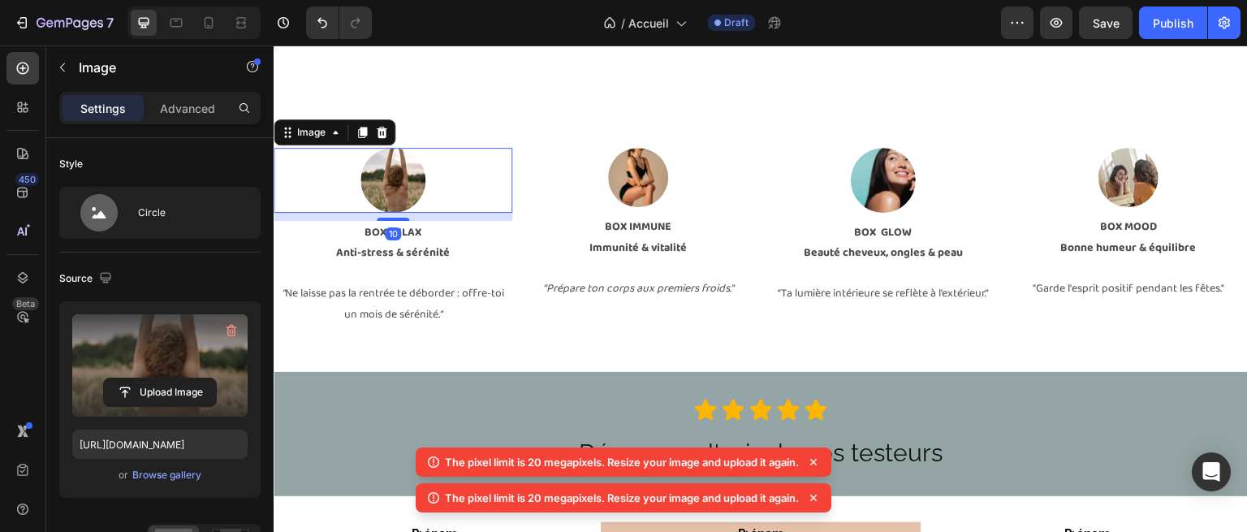
click at [197, 344] on label at bounding box center [159, 365] width 175 height 102
click at [197, 378] on input "file" at bounding box center [160, 392] width 112 height 28
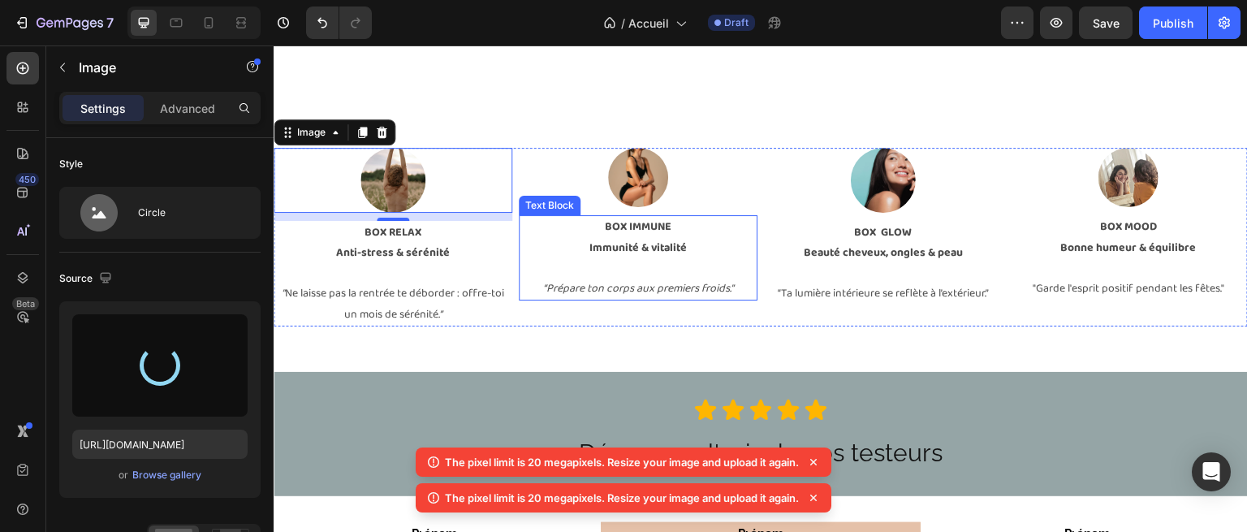
type input "[URL][DOMAIN_NAME]"
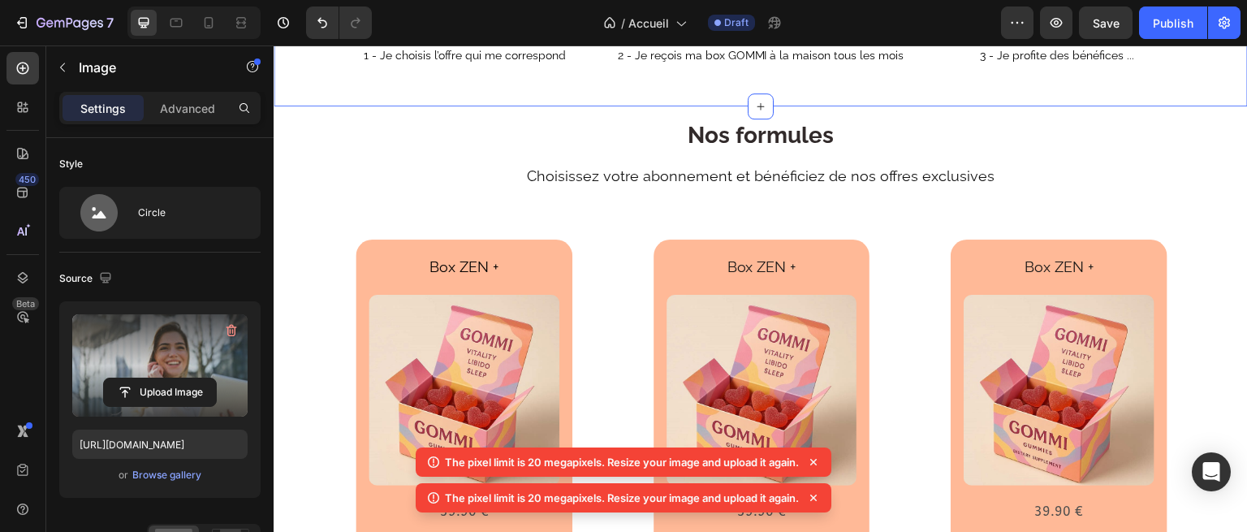
scroll to position [2072, 0]
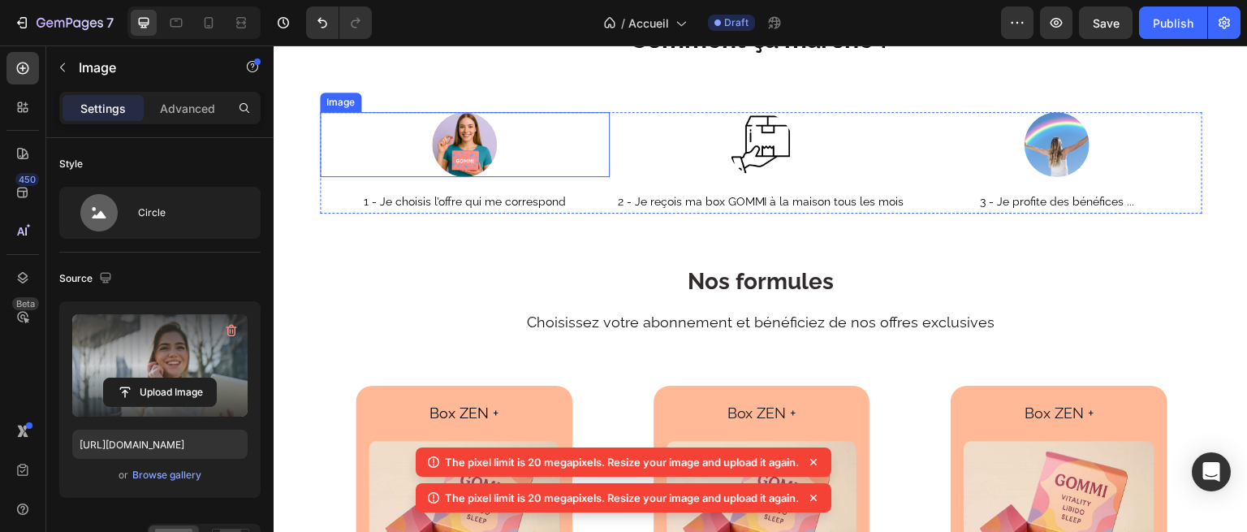
click at [452, 137] on img at bounding box center [464, 144] width 65 height 65
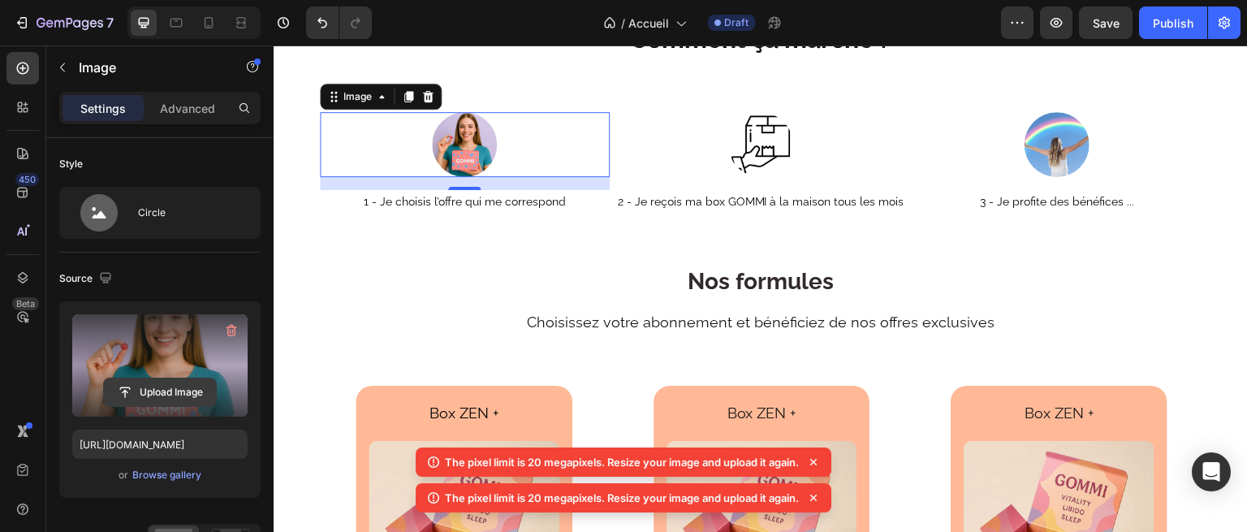
click at [162, 398] on input "file" at bounding box center [160, 392] width 112 height 28
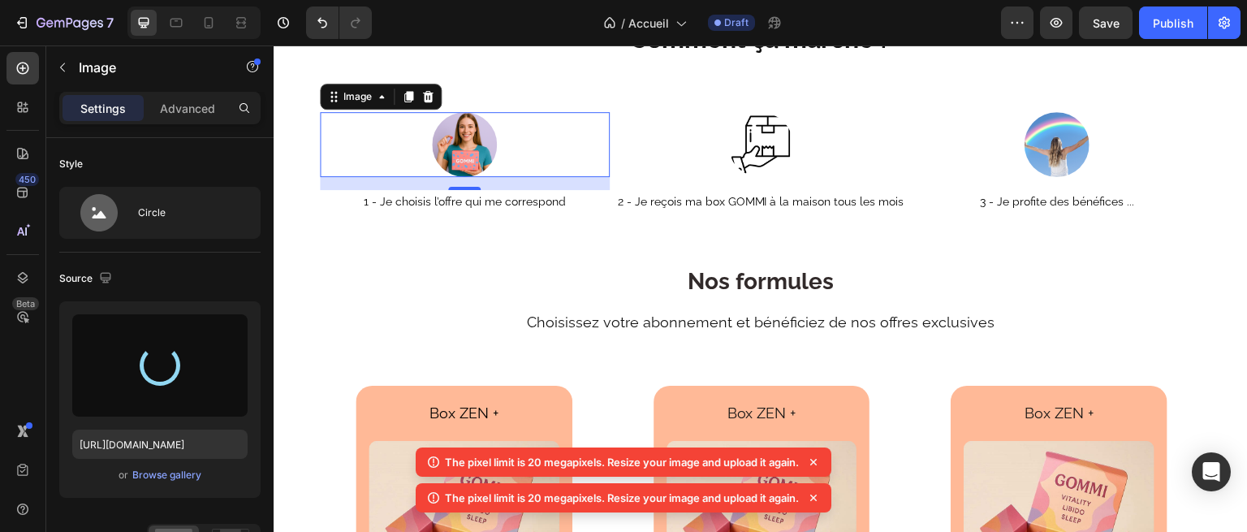
click at [209, 121] on div "Settings Advanced" at bounding box center [159, 108] width 201 height 32
type input "[URL][DOMAIN_NAME]"
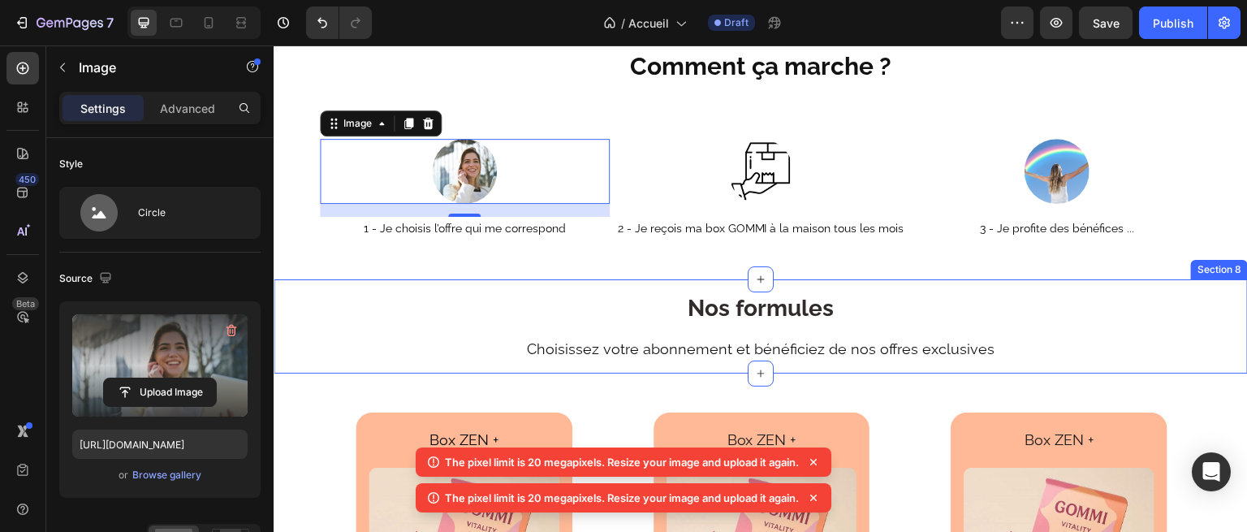
scroll to position [2042, 0]
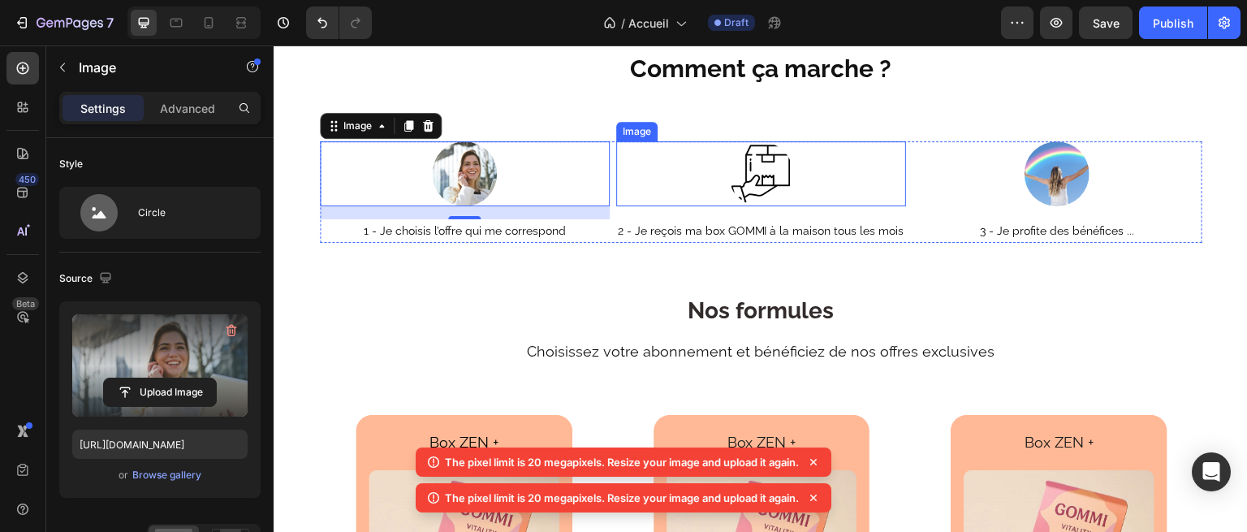
click at [651, 135] on div "Image" at bounding box center [636, 131] width 41 height 19
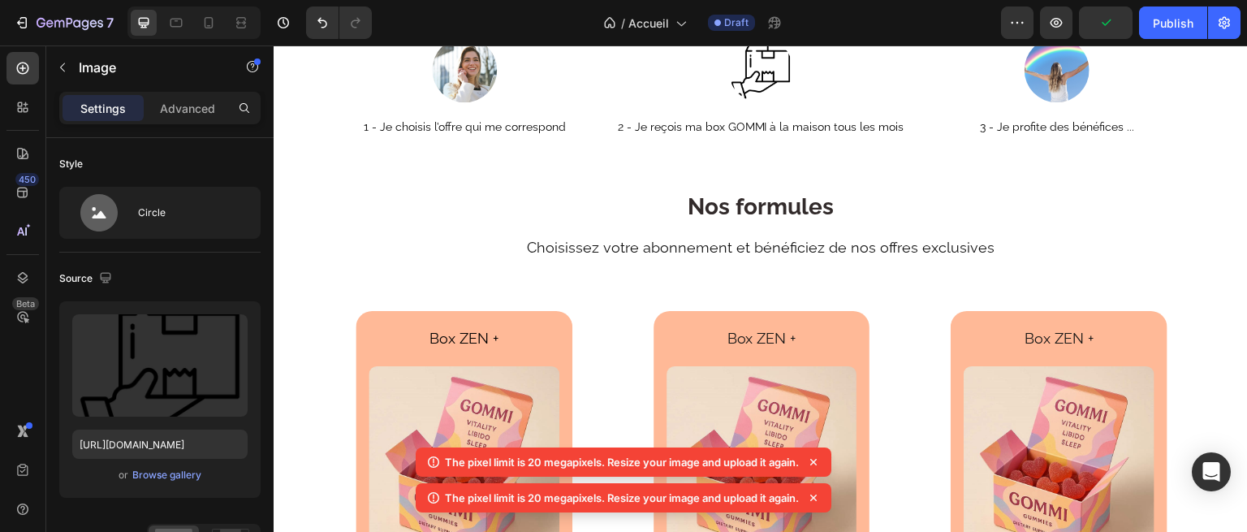
scroll to position [2003, 0]
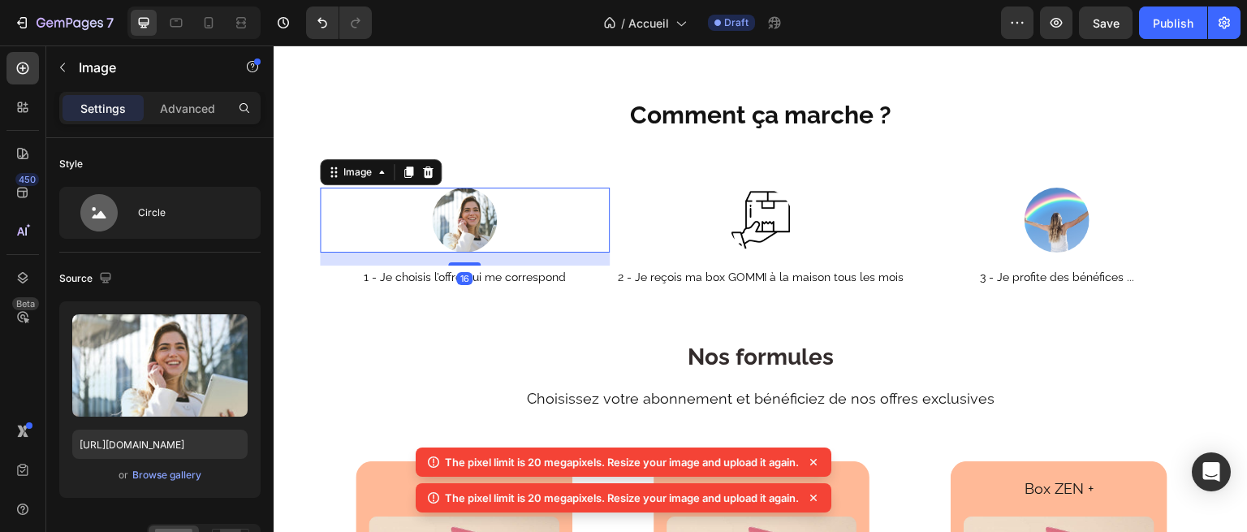
click at [460, 203] on img at bounding box center [464, 220] width 65 height 65
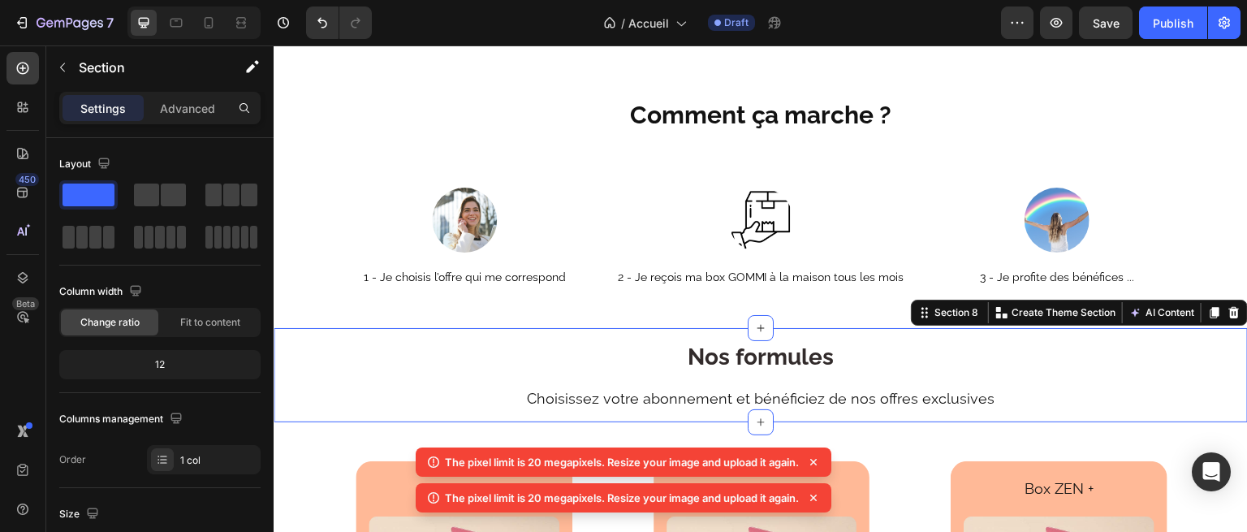
click at [448, 355] on div "Nos formules Heading Choisissez votre abonnement et bénéficiez de nos offres ex…" at bounding box center [761, 381] width 975 height 81
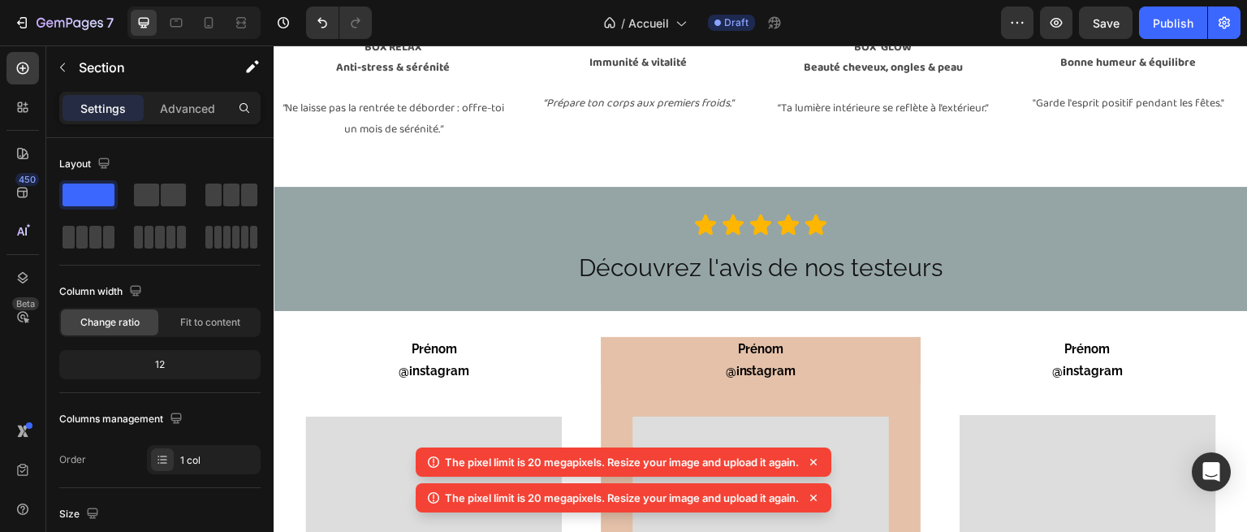
scroll to position [3150, 0]
click at [1169, 17] on div "Publish" at bounding box center [1173, 23] width 41 height 17
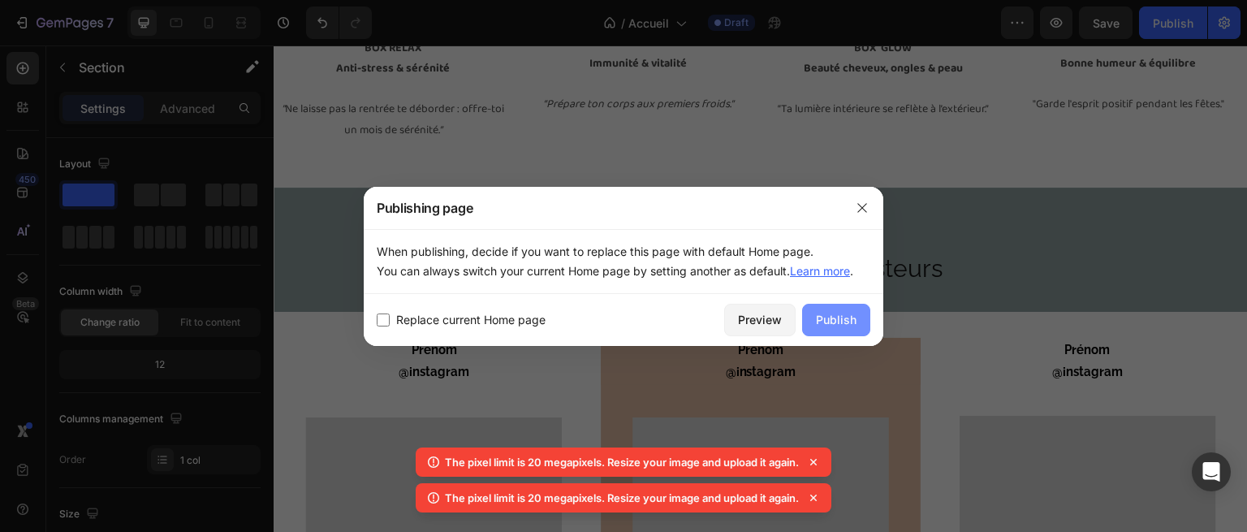
click at [851, 318] on div "Publish" at bounding box center [836, 319] width 41 height 17
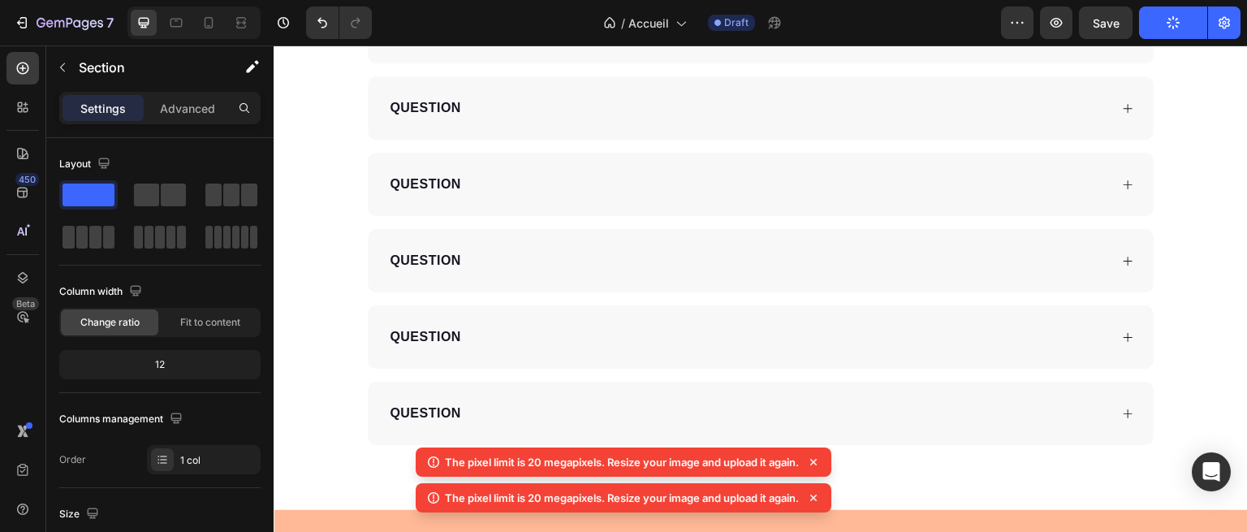
scroll to position [4662, 0]
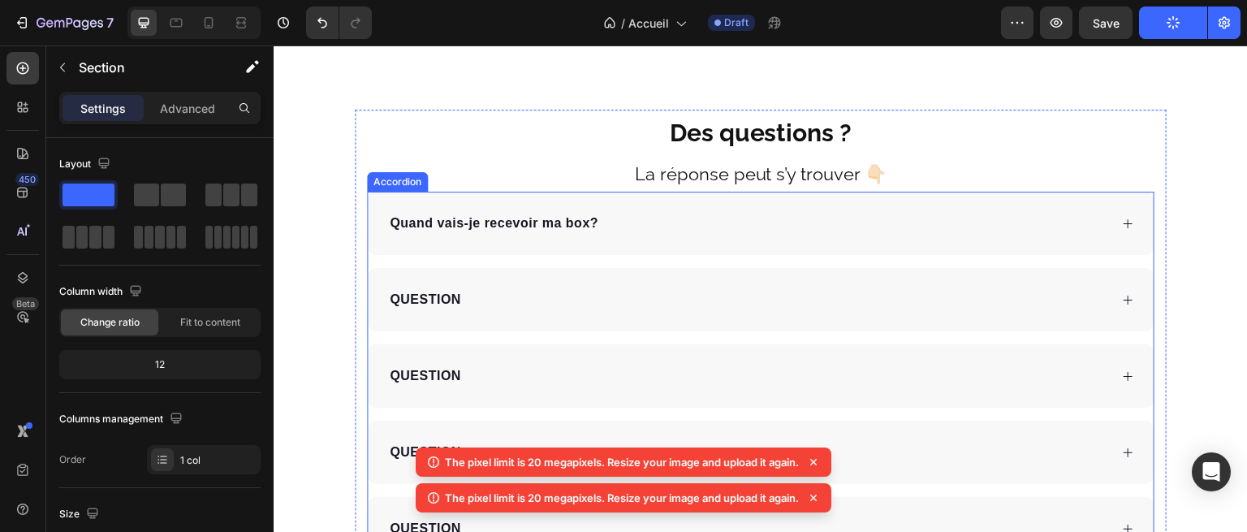
click at [519, 235] on div "Quand vais-je recevoir ma box?" at bounding box center [494, 223] width 214 height 24
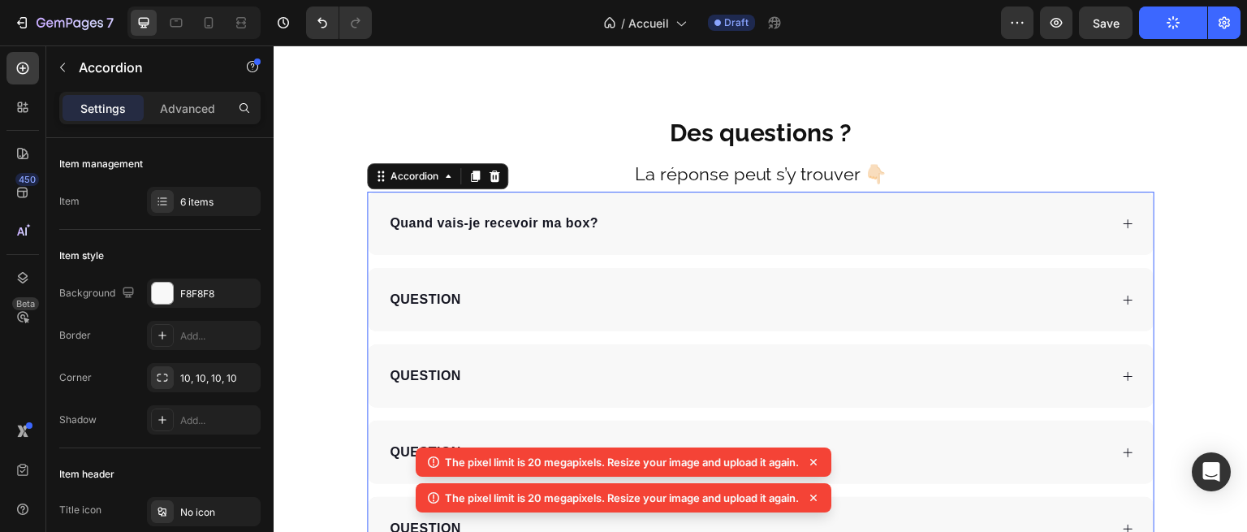
click at [1066, 230] on div "Quand vais-je recevoir ma box?" at bounding box center [748, 223] width 722 height 24
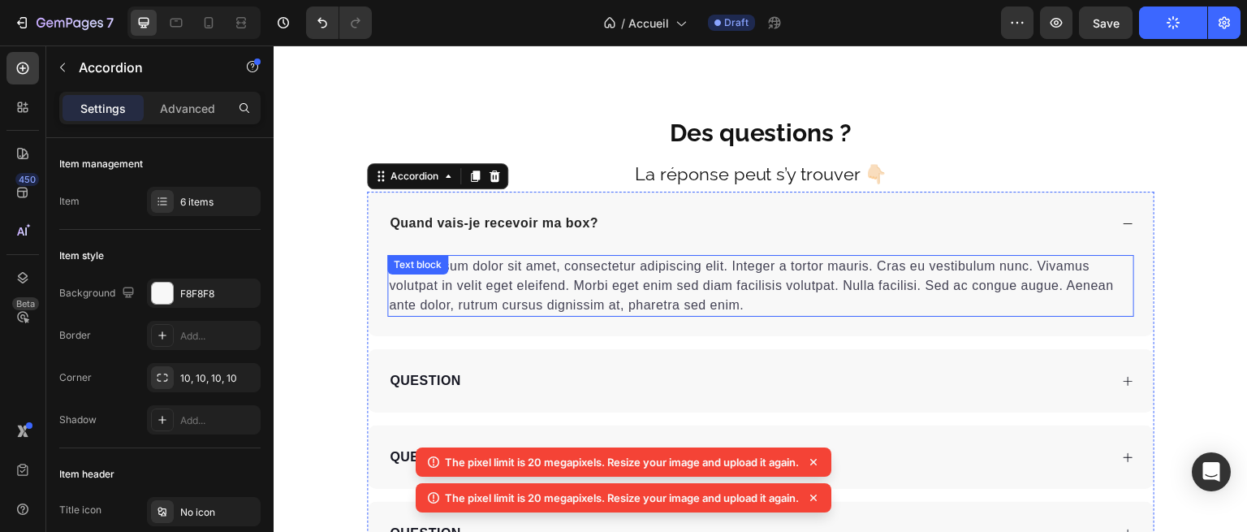
click at [607, 266] on p "Lorem ipsum dolor sit amet, consectetur adipiscing elit. Integer a tortor mauri…" at bounding box center [761, 286] width 744 height 58
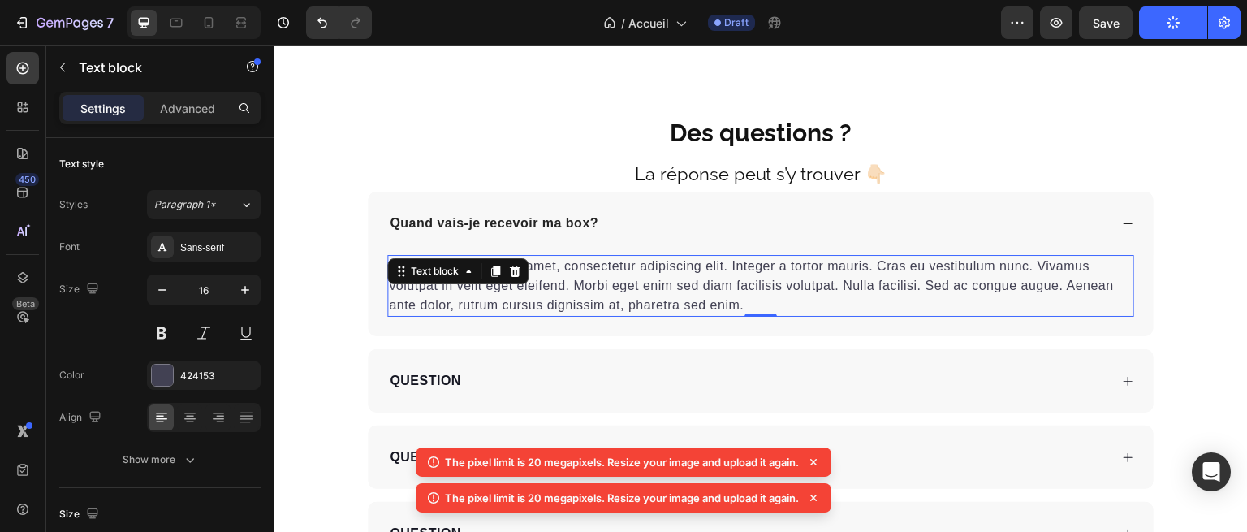
click at [607, 266] on p "Lorem ipsum dolor sit amet, consectetur adipiscing elit. Integer a tortor mauri…" at bounding box center [761, 286] width 744 height 58
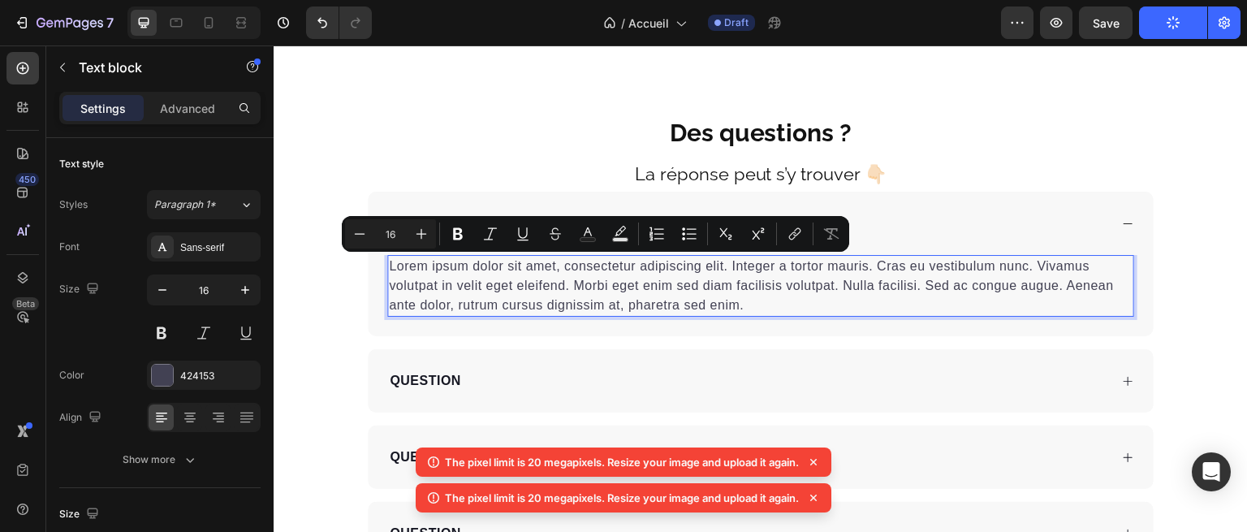
click at [722, 292] on p "Lorem ipsum dolor sit amet, consectetur adipiscing elit. Integer a tortor mauri…" at bounding box center [761, 286] width 744 height 58
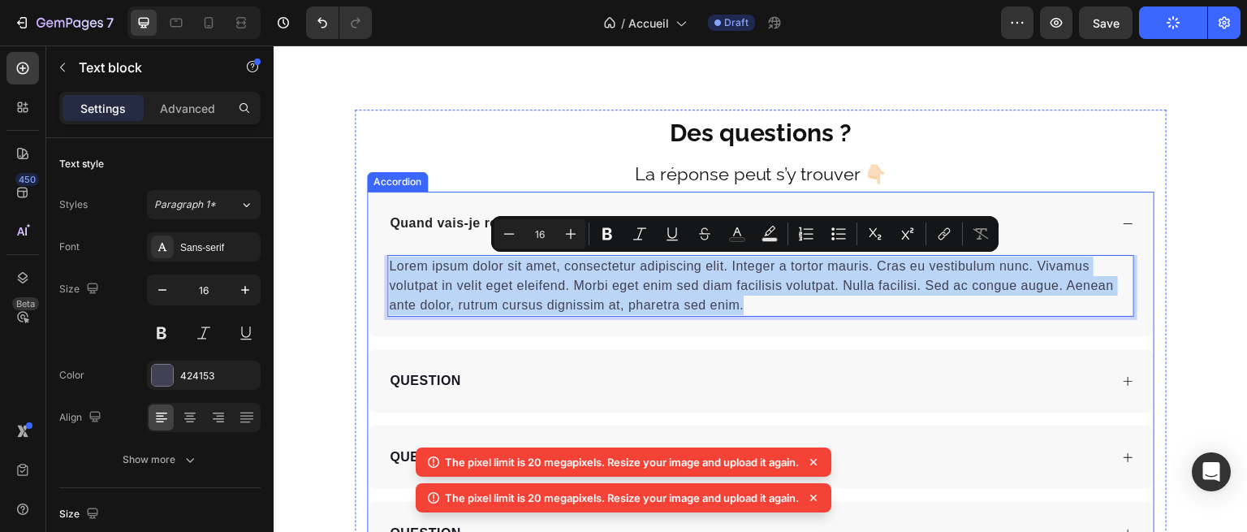
drag, startPoint x: 760, startPoint y: 311, endPoint x: 380, endPoint y: 253, distance: 384.5
click at [380, 253] on div "Quand vais-je recevoir ma box? Lorem ipsum dolor sit amet, consectetur adipisci…" at bounding box center [761, 264] width 786 height 145
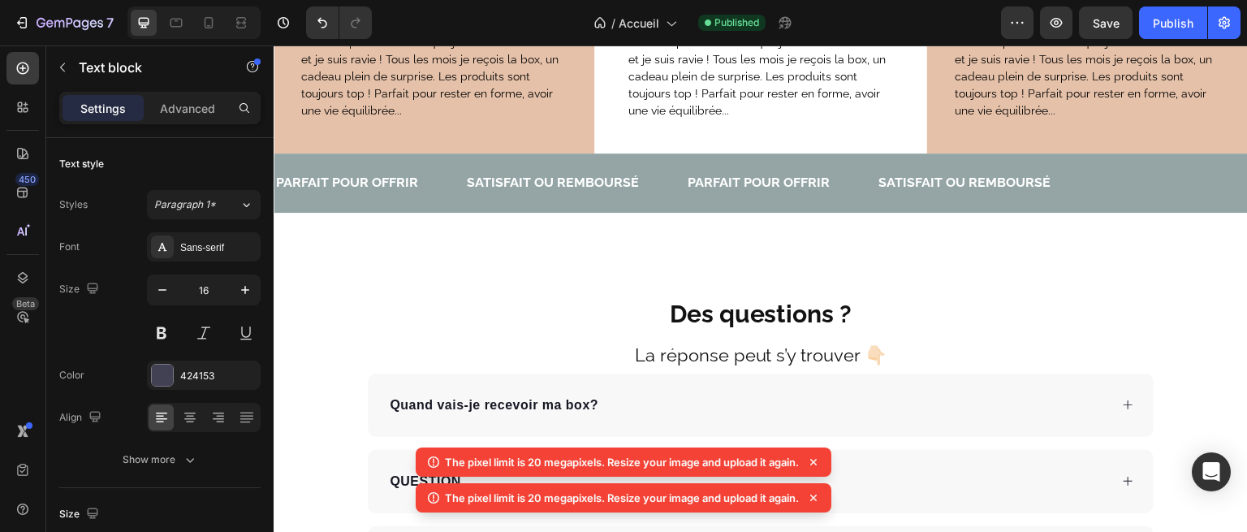
scroll to position [4484, 0]
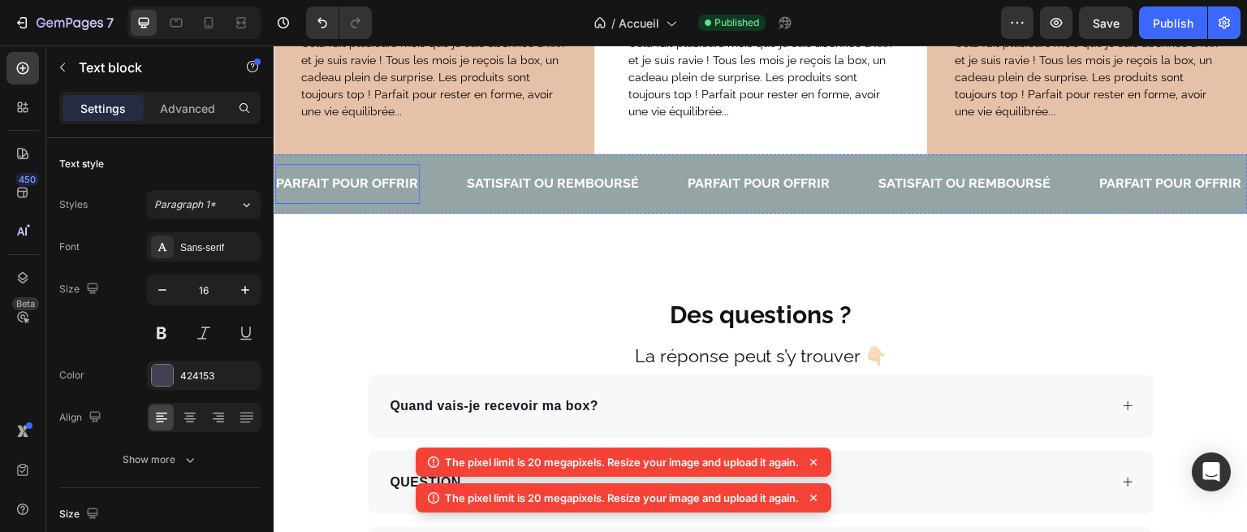
click at [366, 188] on p "PARFAIT POUR OFFRIR" at bounding box center [347, 184] width 142 height 24
click at [427, 164] on div "PARFAIT POUR OFFRIR Text 0" at bounding box center [369, 184] width 191 height 40
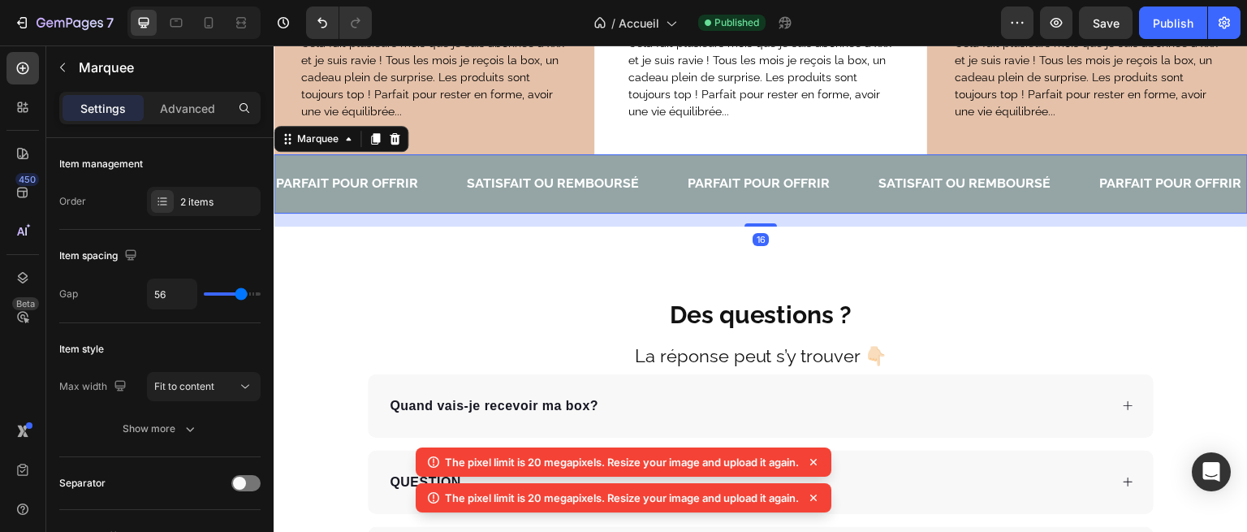
click at [438, 157] on div "PARFAIT POUR OFFRIR Text SATISFAIT OU REMBOURSÉ Text PARFAIT POUR OFFRIR Text S…" at bounding box center [761, 183] width 975 height 59
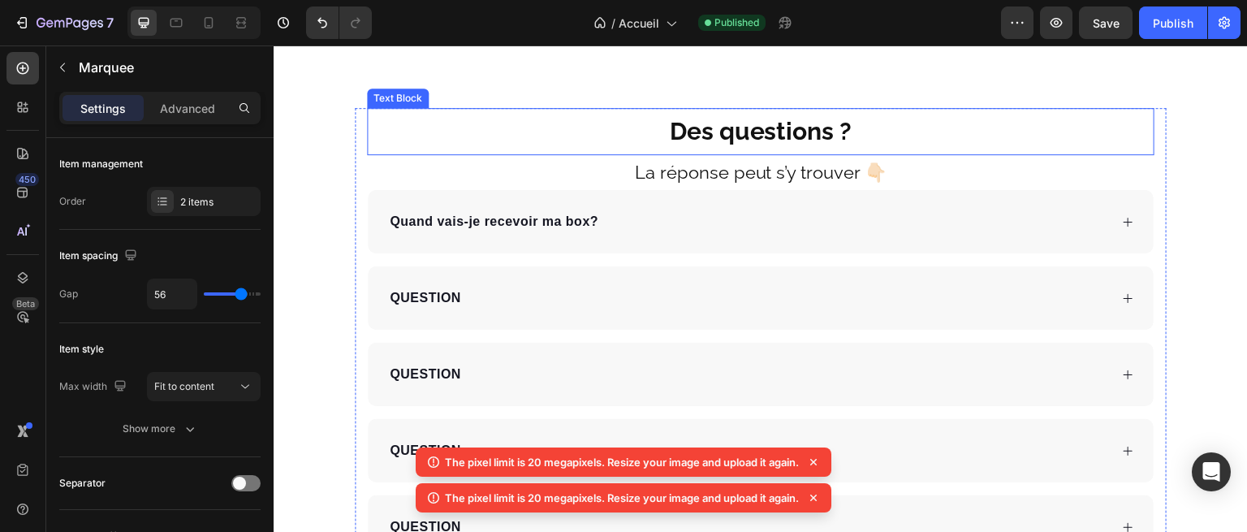
scroll to position [4601, 0]
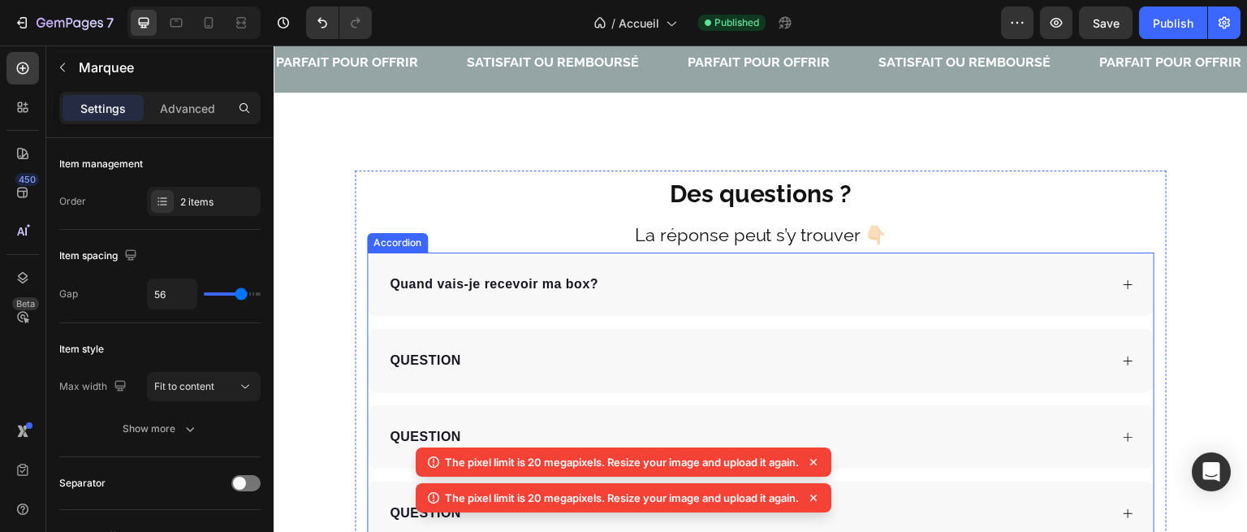
click at [482, 300] on div "Quand vais-je recevoir ma box?" at bounding box center [761, 284] width 786 height 63
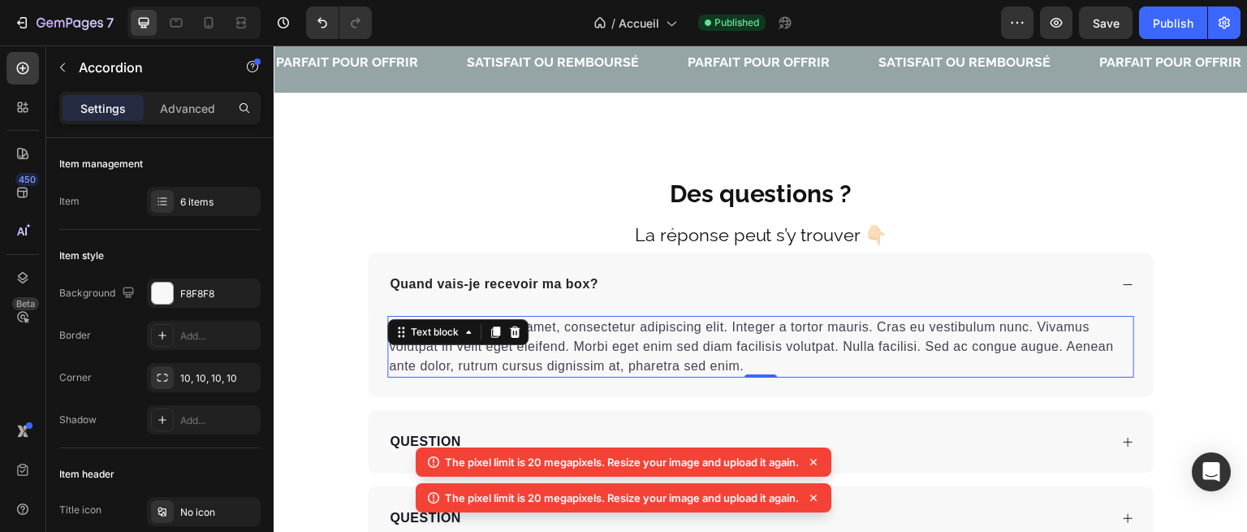
click at [480, 338] on div "Lorem ipsum dolor sit amet, consectetur adipiscing elit. Integer a tortor mauri…" at bounding box center [760, 347] width 747 height 62
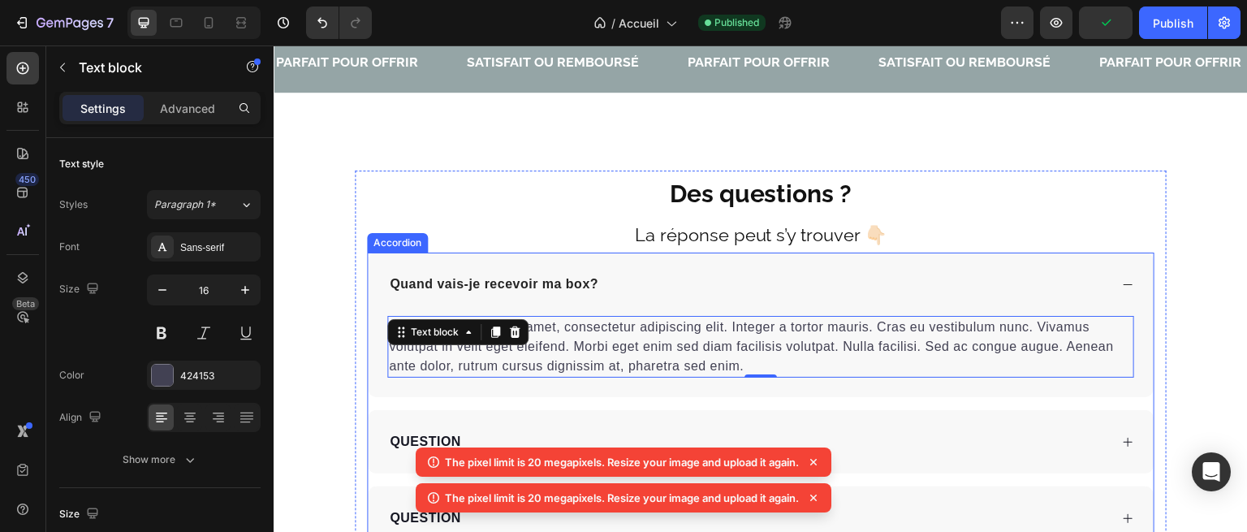
scroll to position [4713, 0]
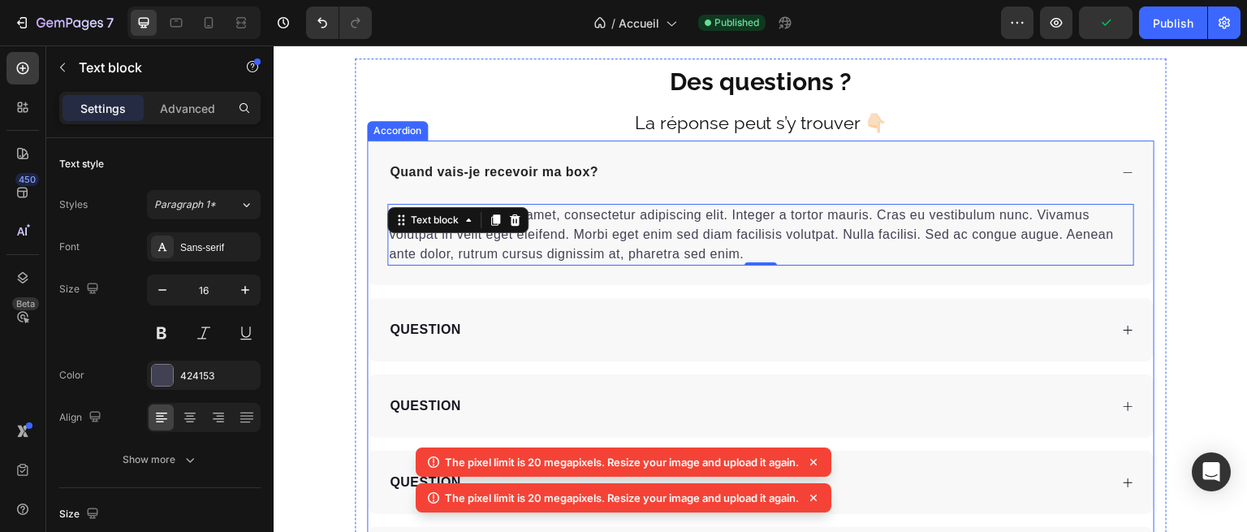
click at [646, 308] on div "QUESTION" at bounding box center [761, 329] width 786 height 63
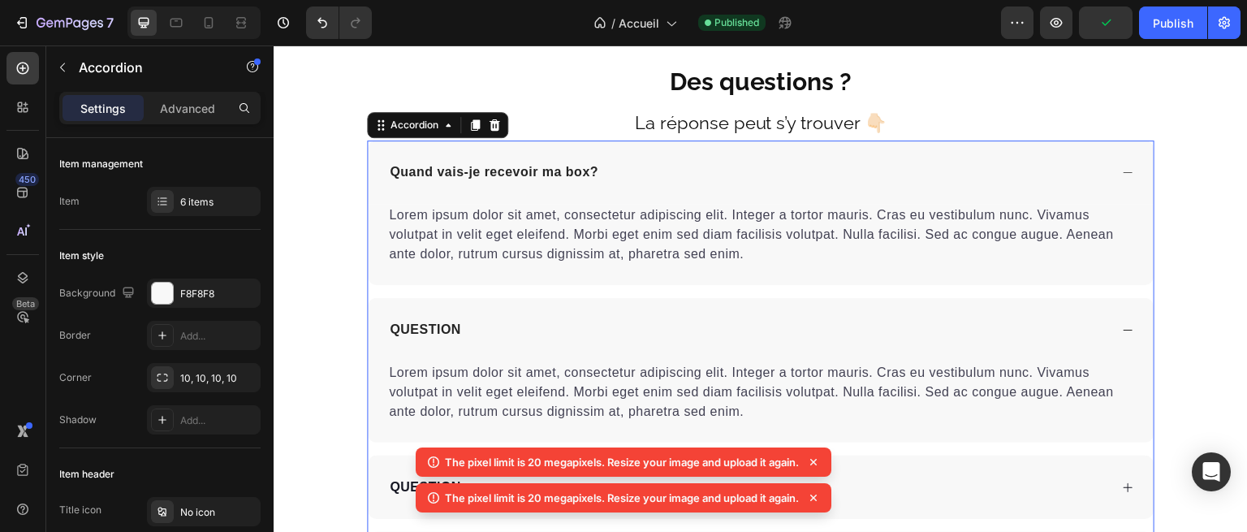
click at [617, 271] on div "Lorem ipsum dolor sit amet, consectetur adipiscing elit. Integer a tortor mauri…" at bounding box center [761, 244] width 786 height 81
click at [621, 346] on div "QUESTION" at bounding box center [761, 329] width 786 height 63
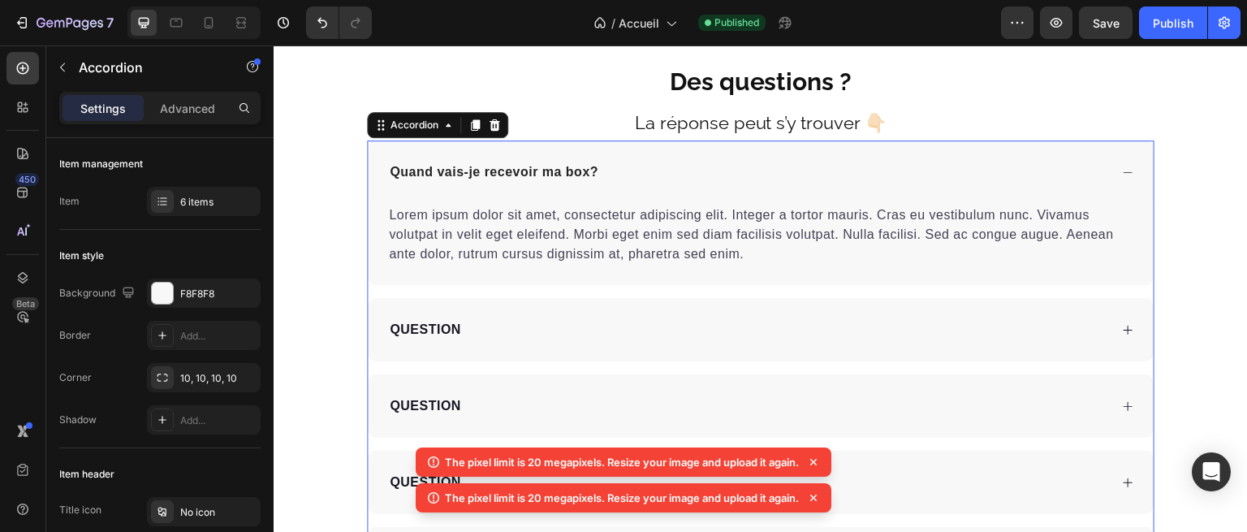
click at [621, 346] on div "QUESTION" at bounding box center [761, 329] width 786 height 63
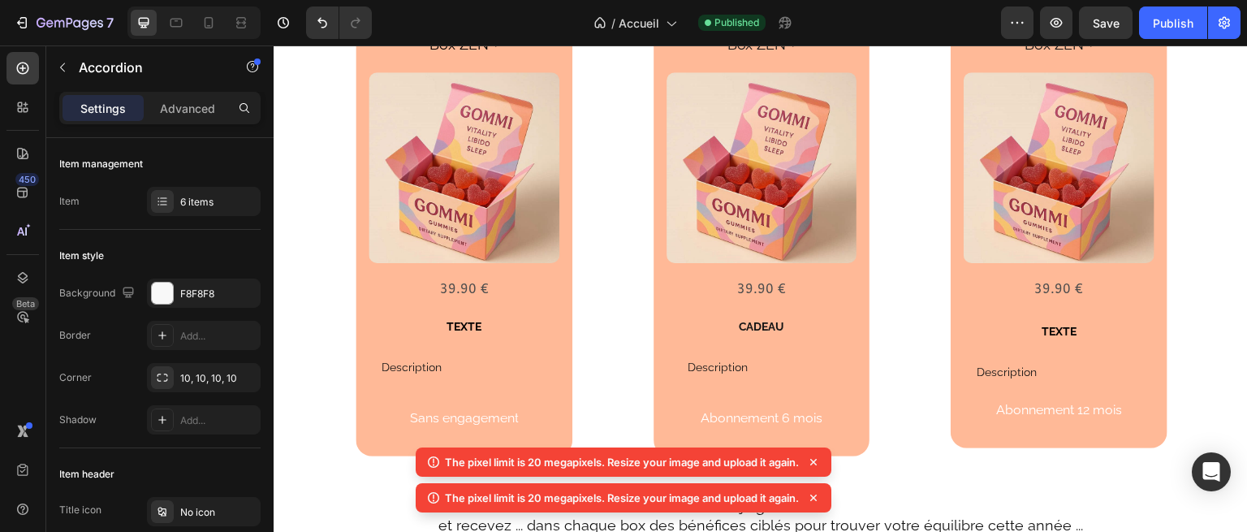
scroll to position [2418, 0]
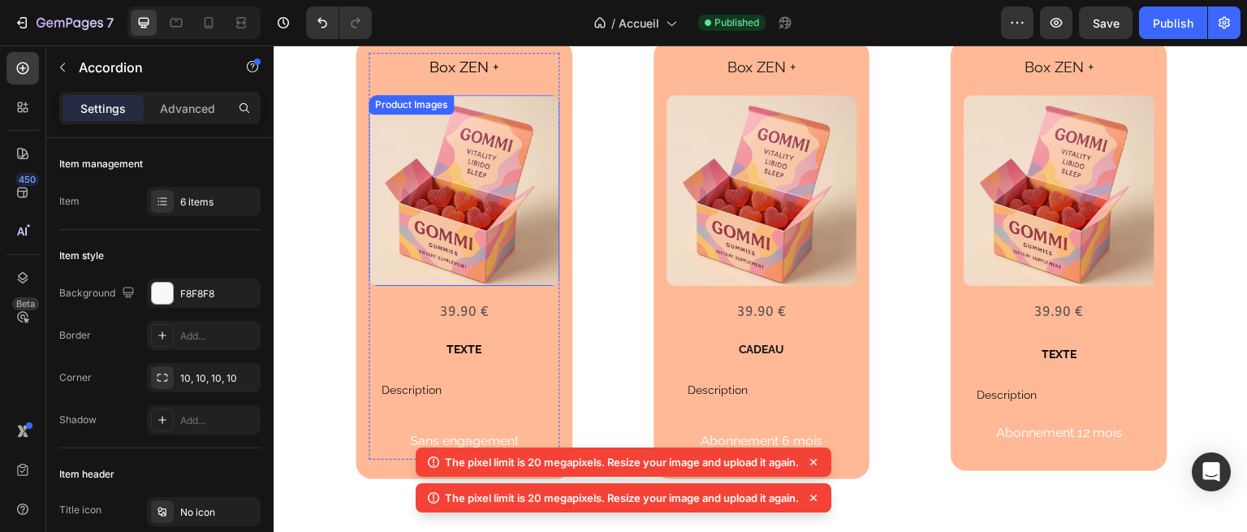
click at [458, 154] on img at bounding box center [464, 190] width 191 height 191
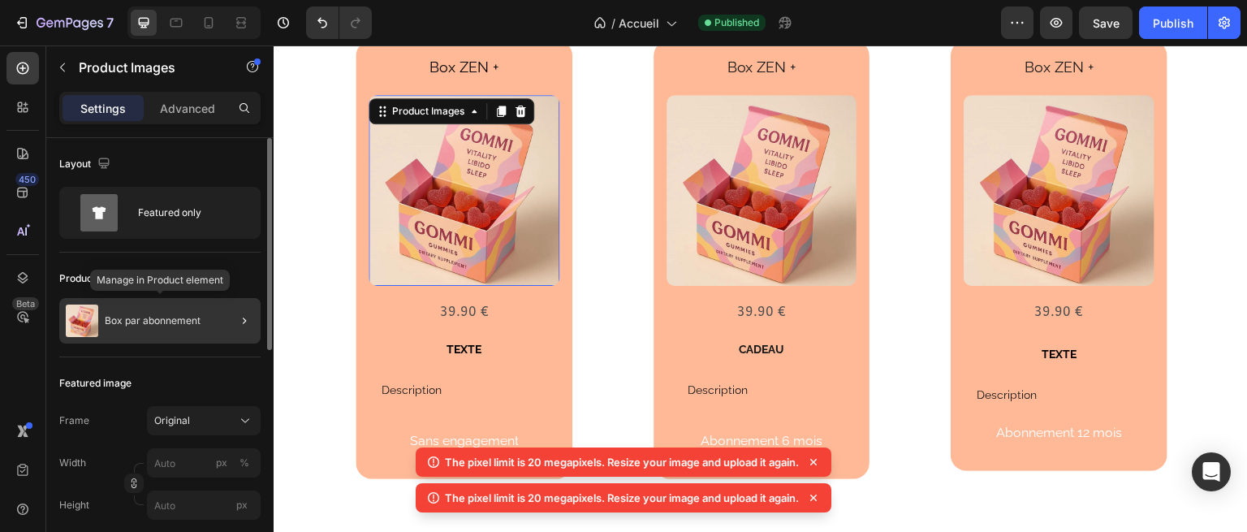
click at [150, 316] on p "Box par abonnement" at bounding box center [153, 320] width 96 height 11
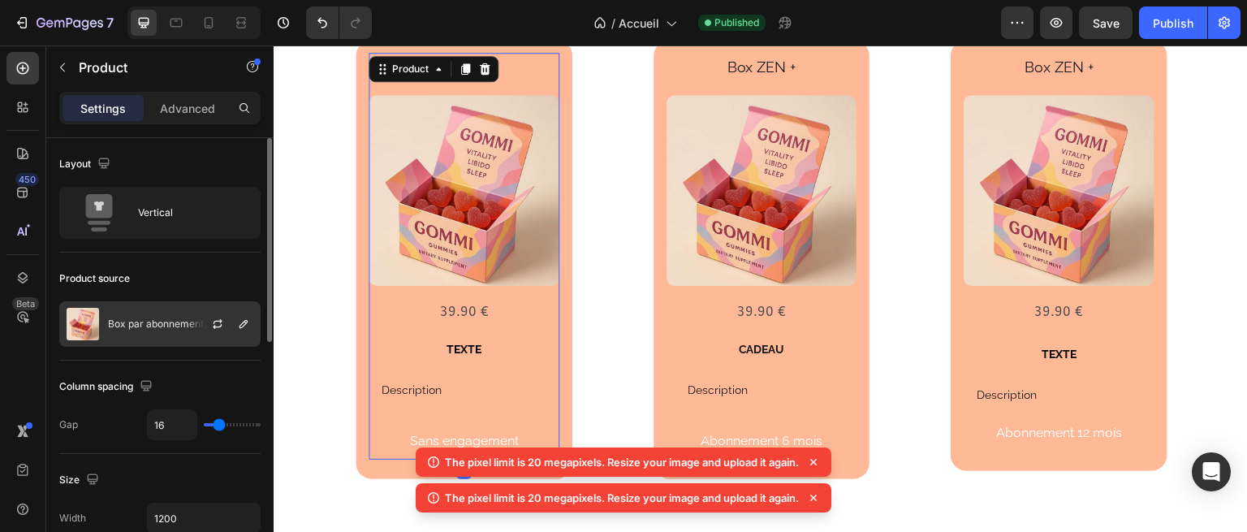
click at [85, 322] on img at bounding box center [83, 324] width 32 height 32
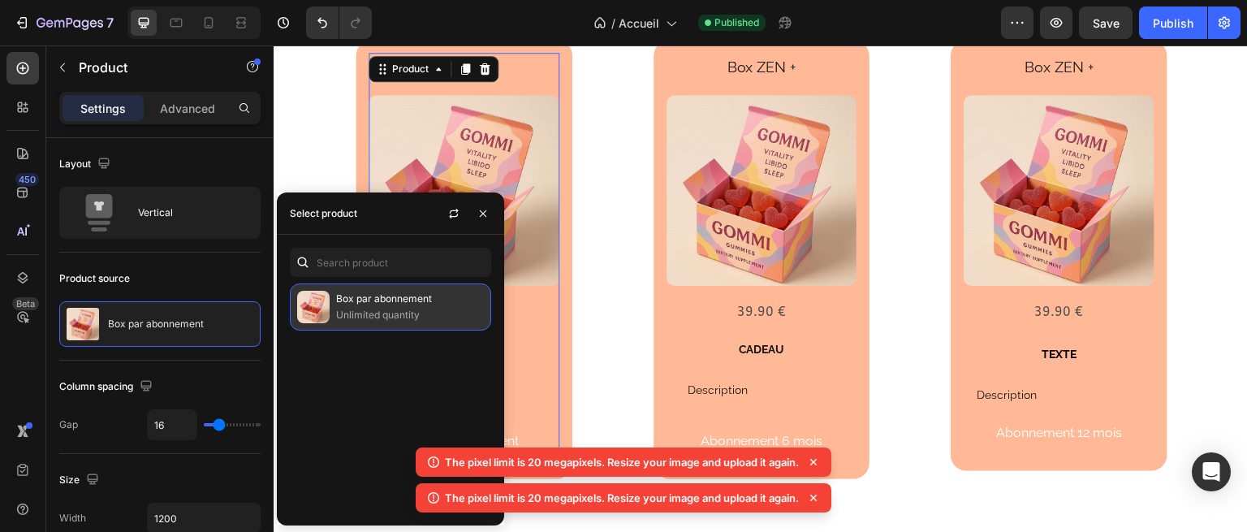
click at [322, 312] on img at bounding box center [313, 307] width 32 height 32
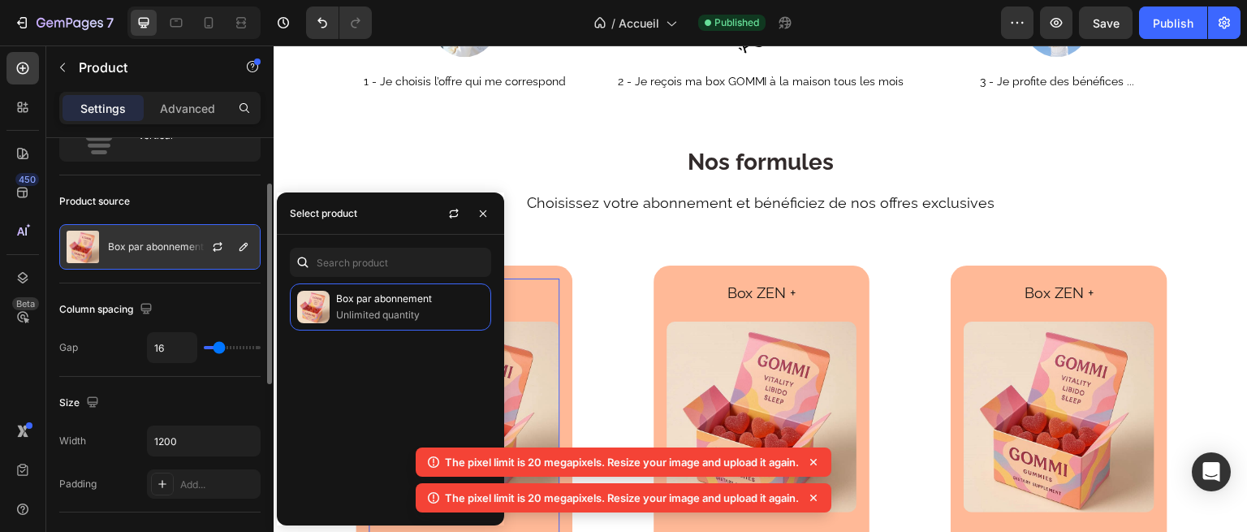
scroll to position [76, 0]
click at [131, 246] on p "Box par abonnement" at bounding box center [156, 247] width 96 height 11
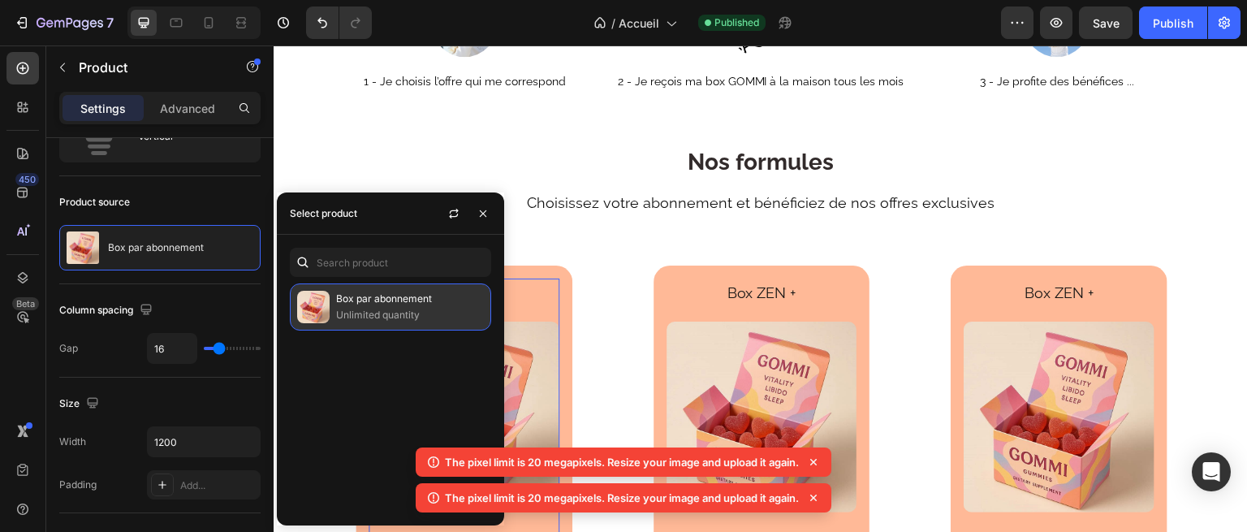
click at [361, 306] on p "Box par abonnement" at bounding box center [410, 299] width 148 height 16
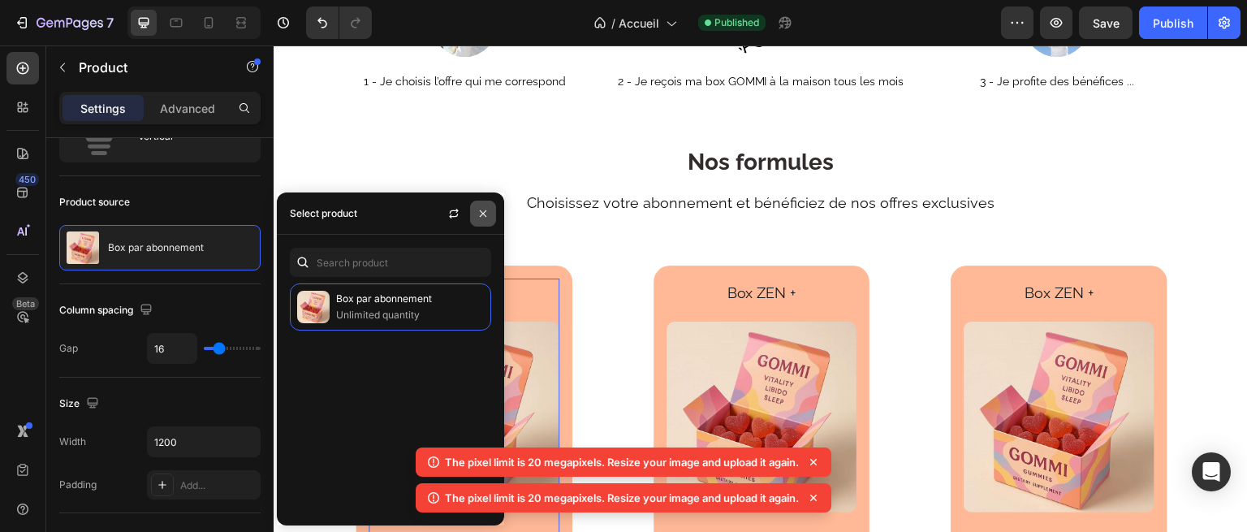
click at [493, 214] on button "button" at bounding box center [483, 214] width 26 height 26
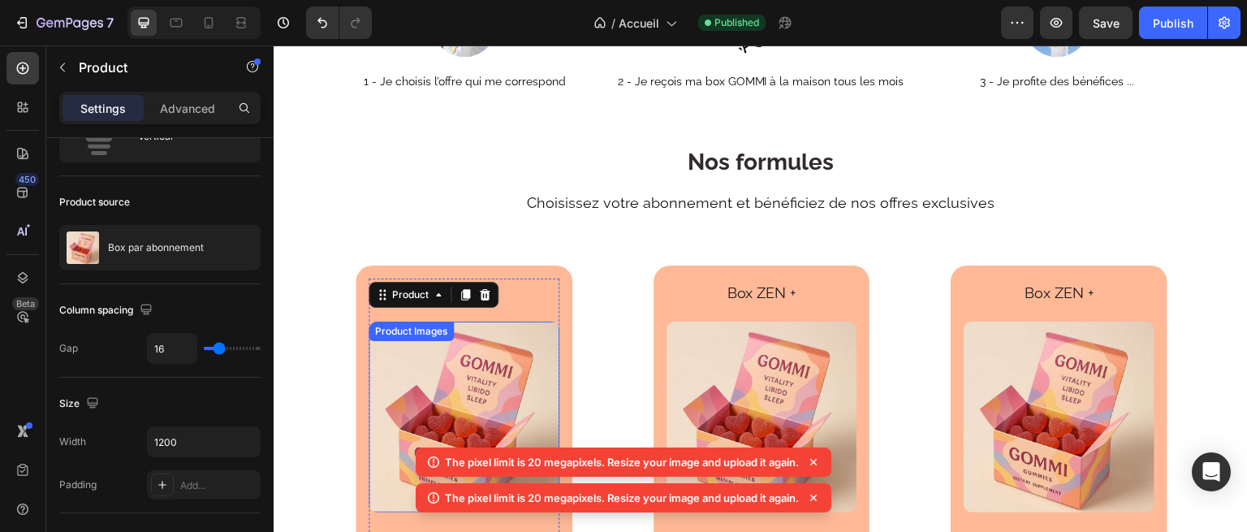
click at [500, 366] on img at bounding box center [464, 417] width 191 height 191
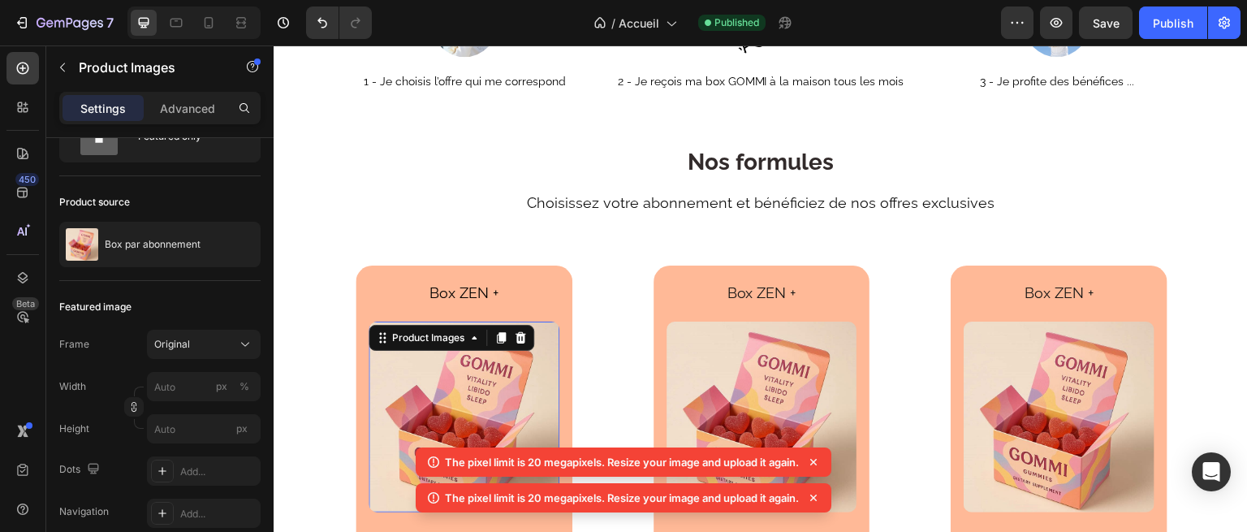
scroll to position [0, 0]
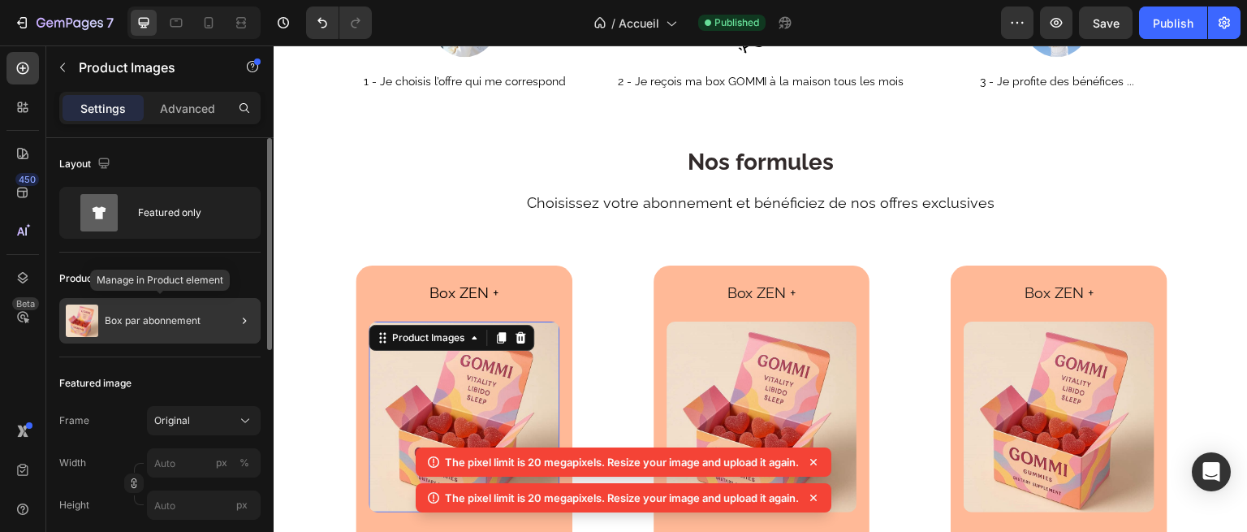
click at [124, 319] on p "Box par abonnement" at bounding box center [153, 320] width 96 height 11
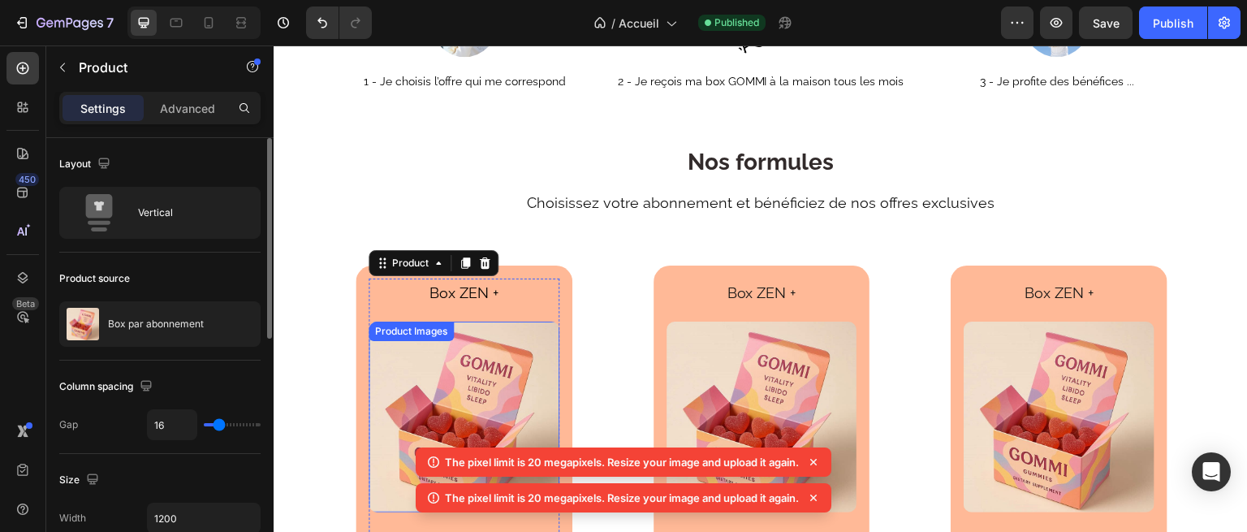
click at [451, 383] on img at bounding box center [464, 417] width 191 height 191
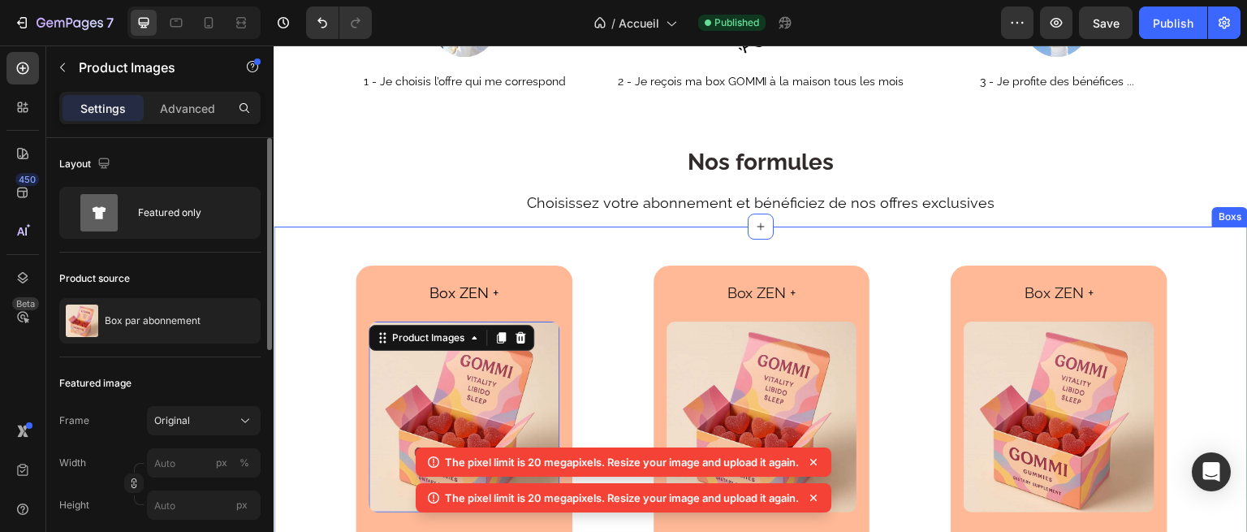
click at [517, 236] on div "Box ZEN + Text Block Product Images 16 39.90 € Text Block Row TEXTE Text Block …" at bounding box center [761, 485] width 975 height 517
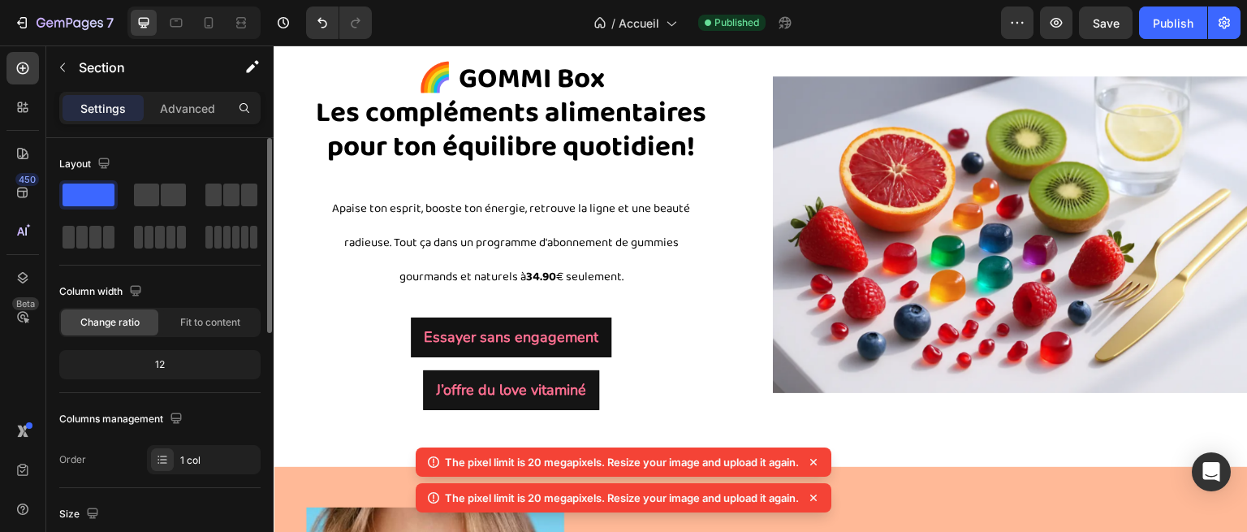
scroll to position [64, 0]
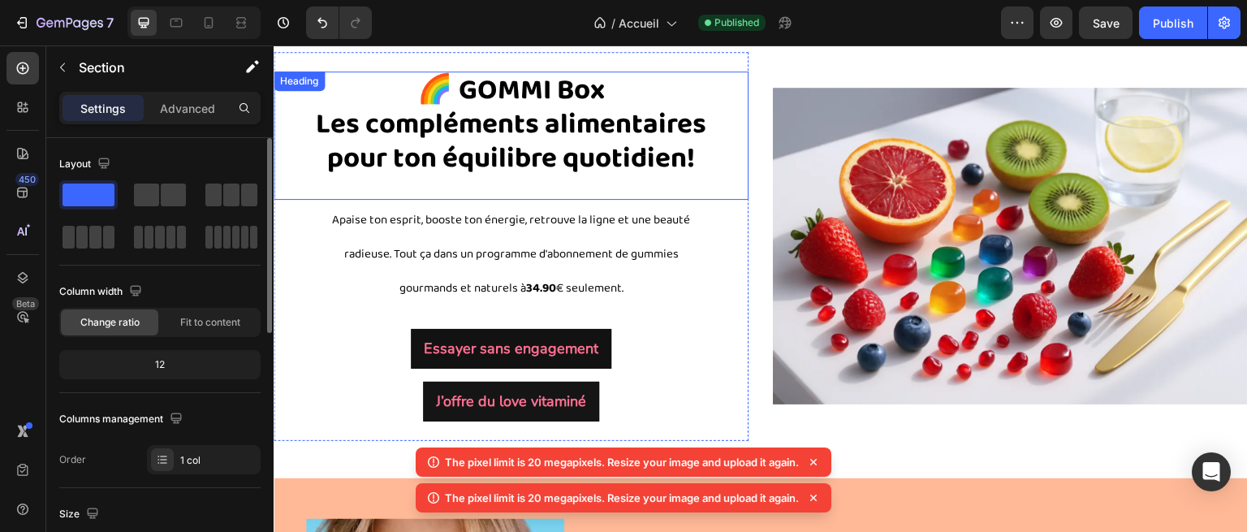
click at [512, 140] on strong "Les compléments alimentaires pour ton équilibre quotidien!" at bounding box center [511, 142] width 391 height 80
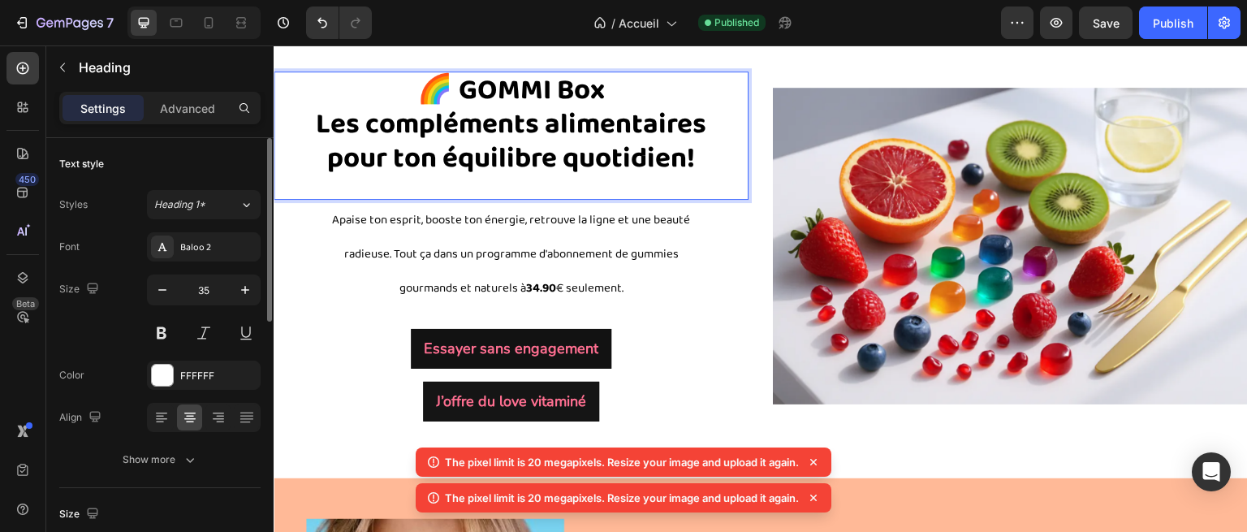
click at [512, 140] on strong "Les compléments alimentaires pour ton équilibre quotidien!" at bounding box center [511, 142] width 391 height 80
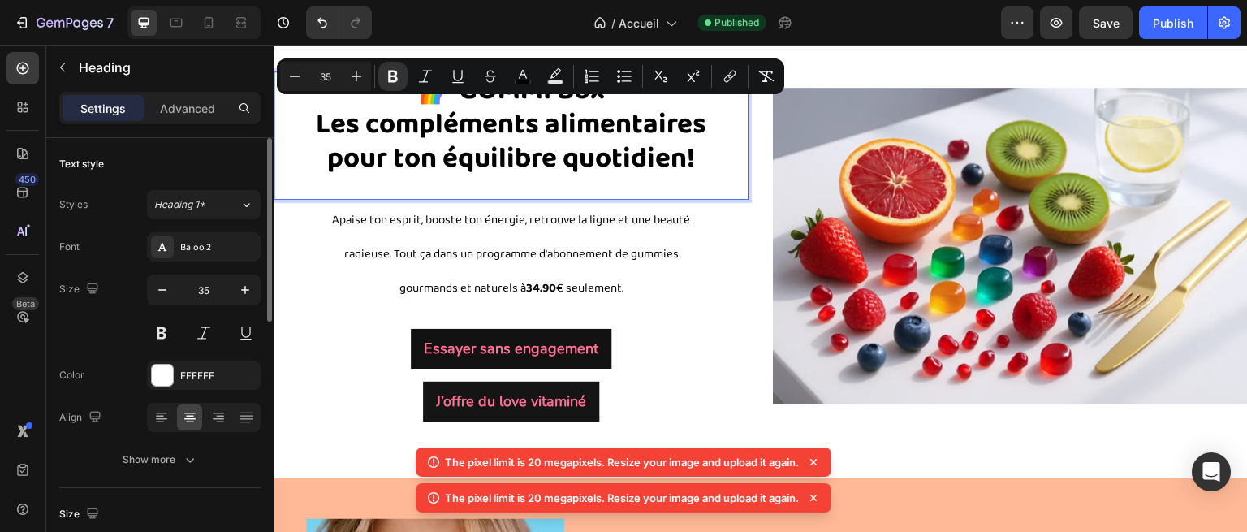
click at [564, 158] on strong "Les compléments alimentaires pour ton équilibre quotidien!" at bounding box center [511, 142] width 391 height 80
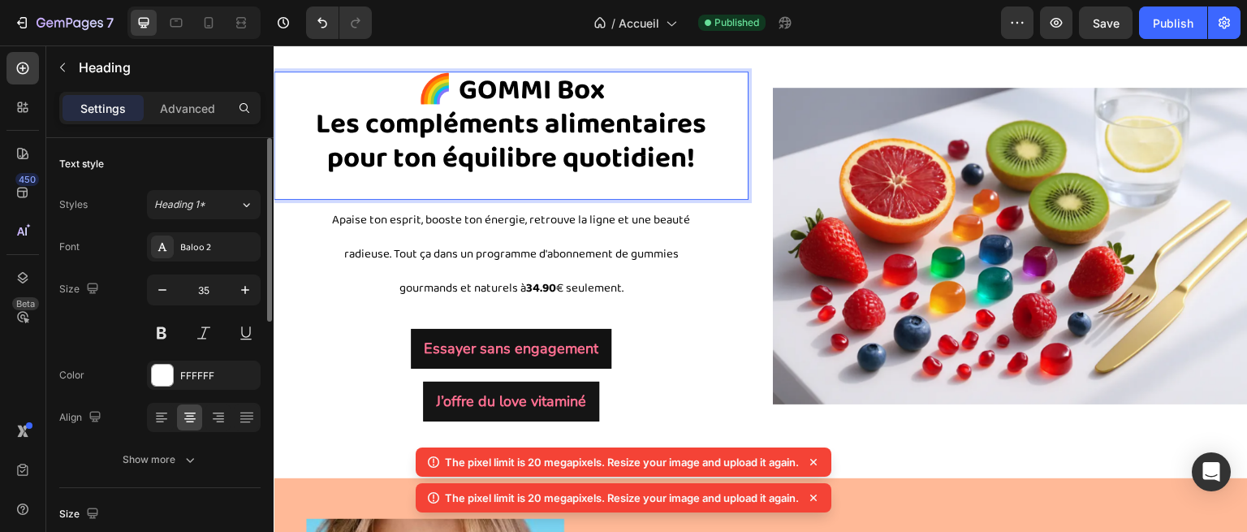
click at [526, 160] on strong "Les compléments alimentaires pour ton équilibre quotidien!" at bounding box center [511, 142] width 391 height 80
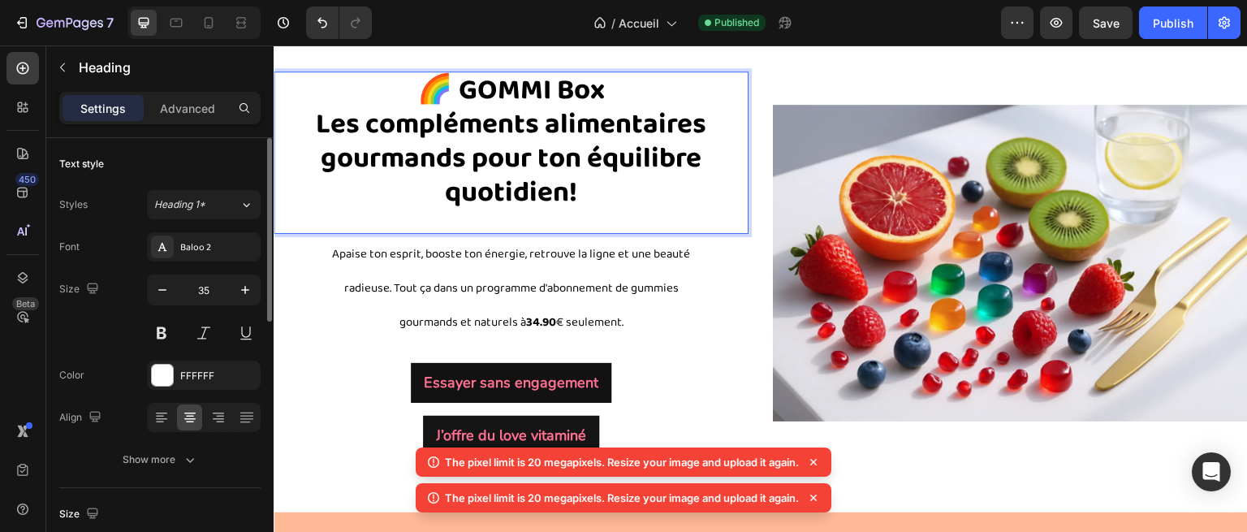
click at [657, 207] on strong "Les compléments alimentaires gourmands pour ton équilibre quotidien!" at bounding box center [511, 159] width 391 height 114
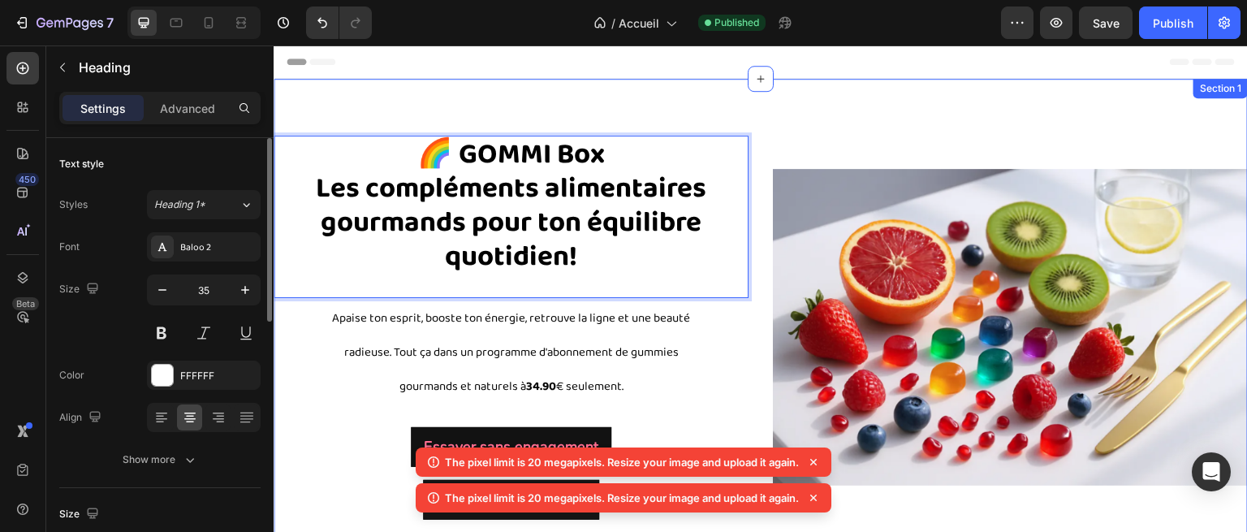
click at [409, 85] on div "🌈 GOMMI Box Les compléments alimentaires gourmands pour ton équilibre quotidien…" at bounding box center [761, 328] width 975 height 498
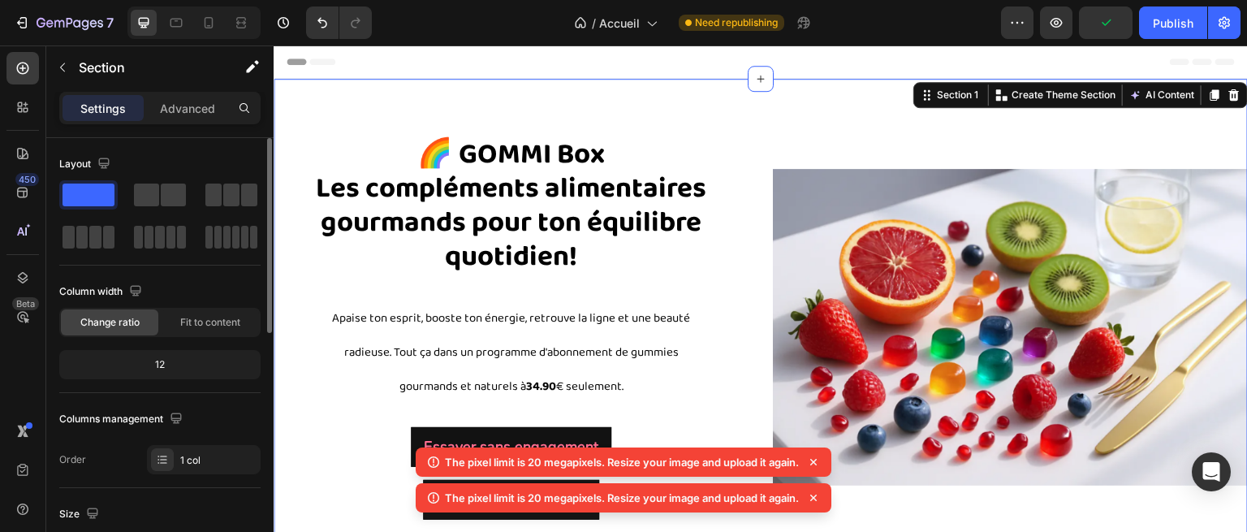
click at [324, 54] on span "Header" at bounding box center [323, 62] width 36 height 16
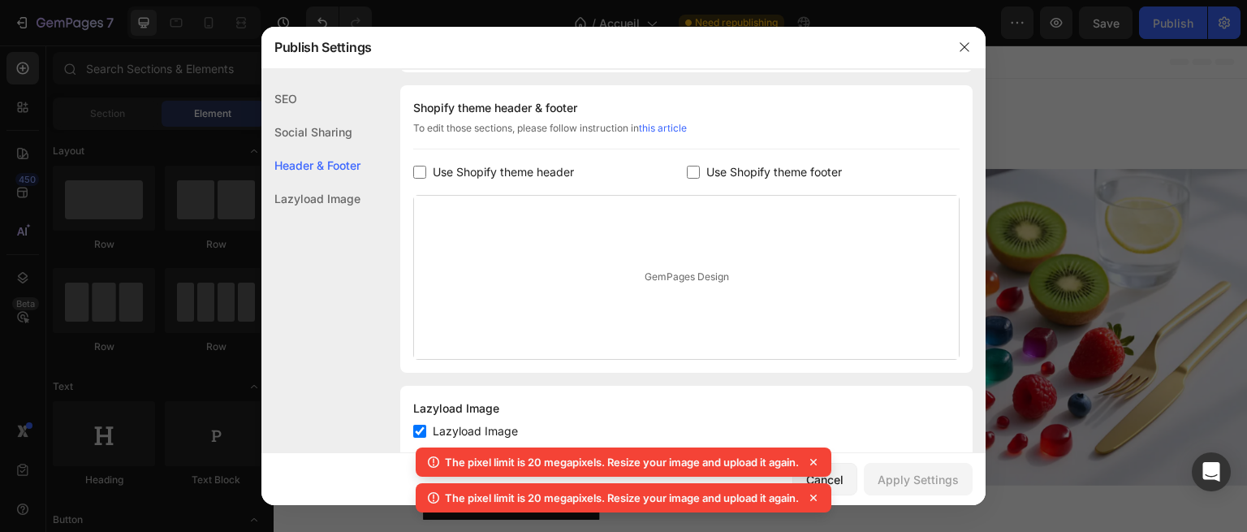
scroll to position [257, 0]
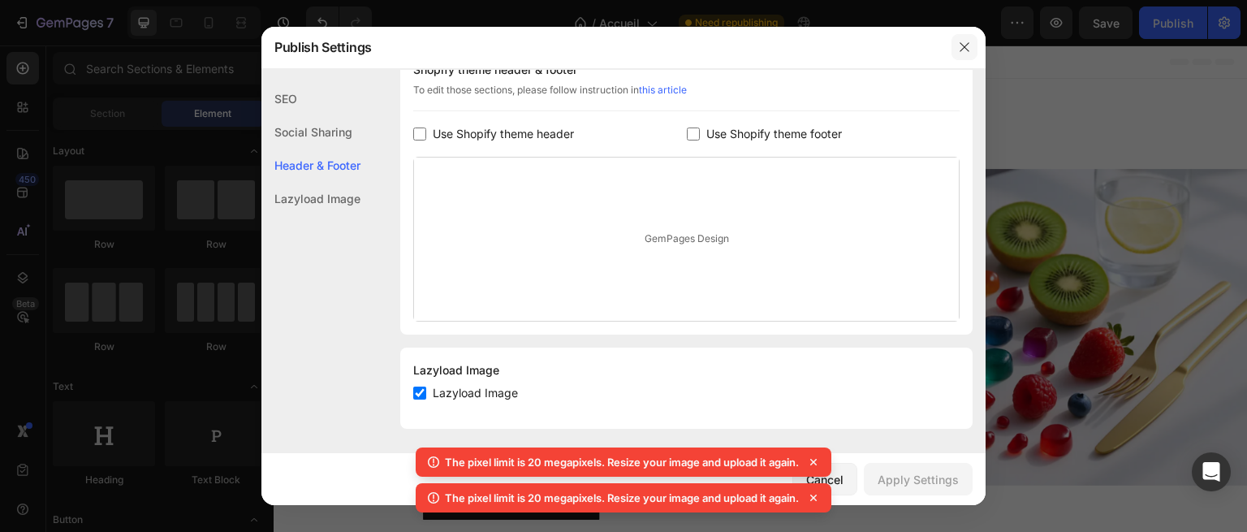
click at [975, 49] on button "button" at bounding box center [965, 47] width 26 height 26
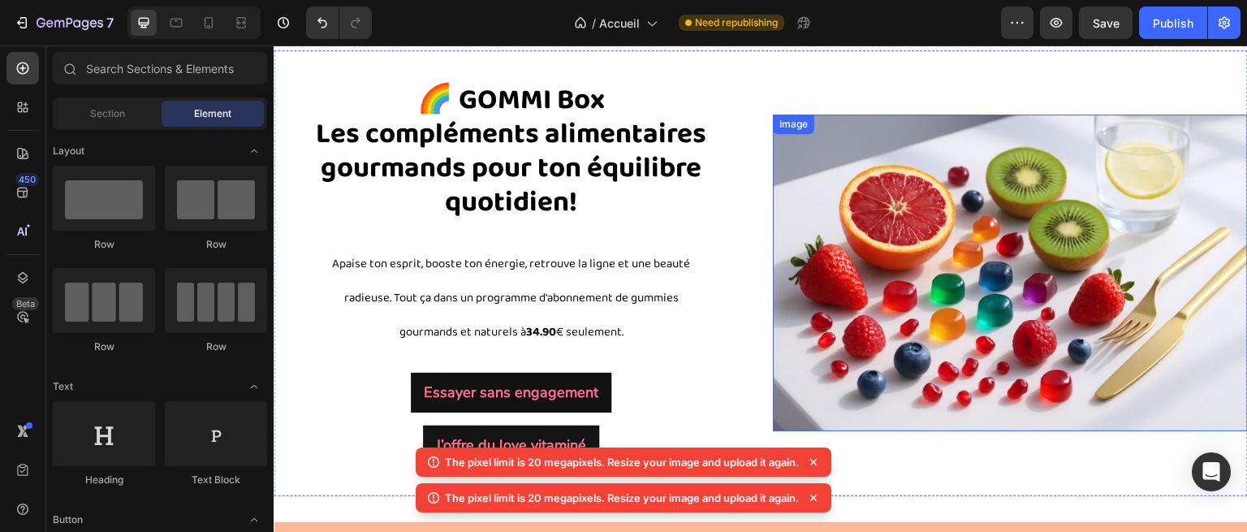
scroll to position [52, 0]
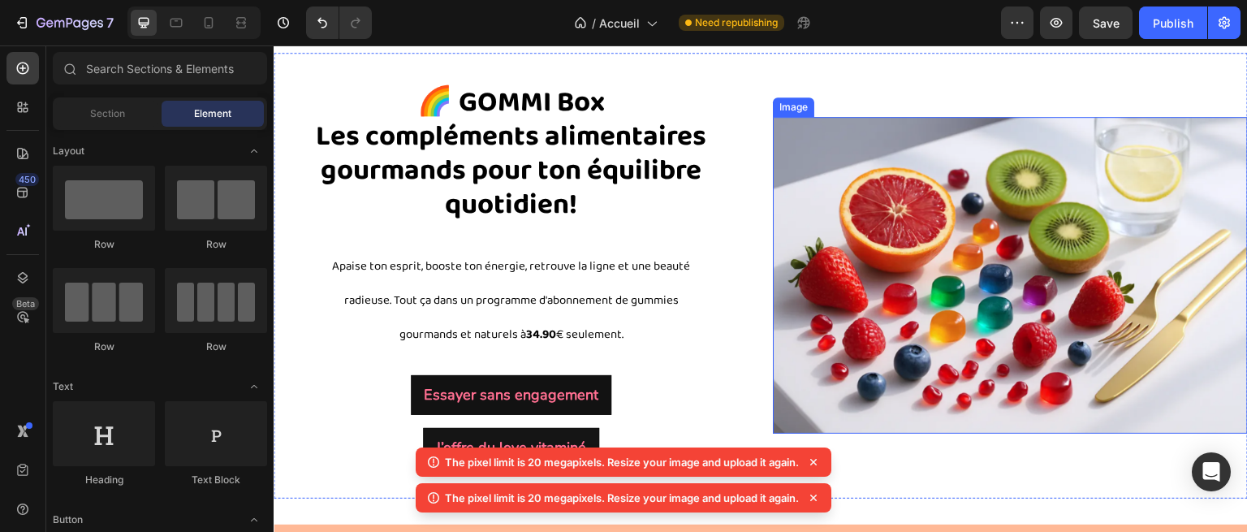
click at [996, 168] on img at bounding box center [1010, 275] width 475 height 317
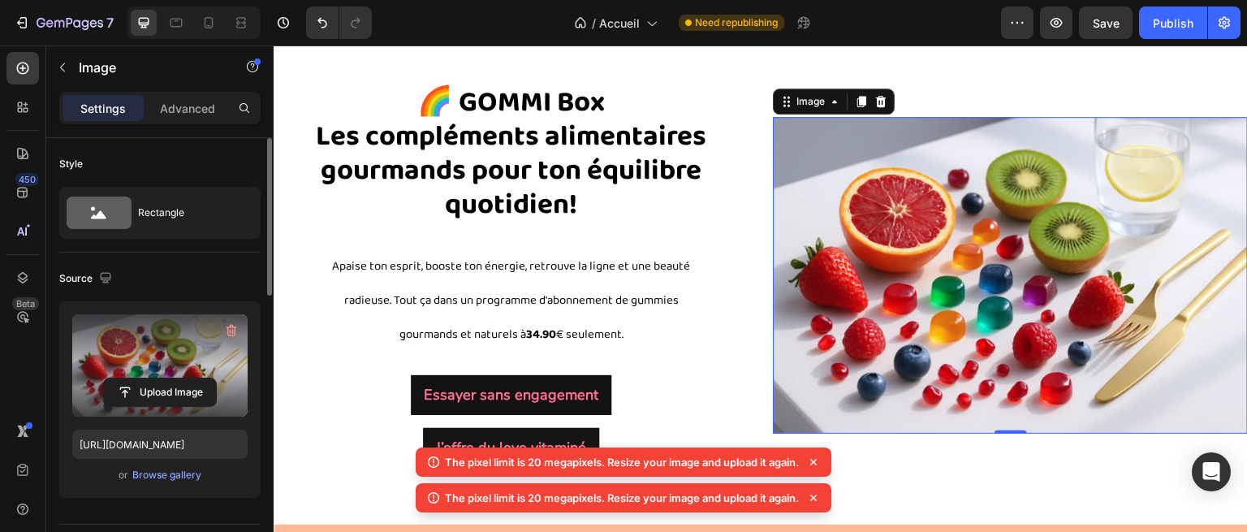
click at [153, 351] on label at bounding box center [159, 365] width 175 height 102
click at [153, 378] on input "file" at bounding box center [160, 392] width 112 height 28
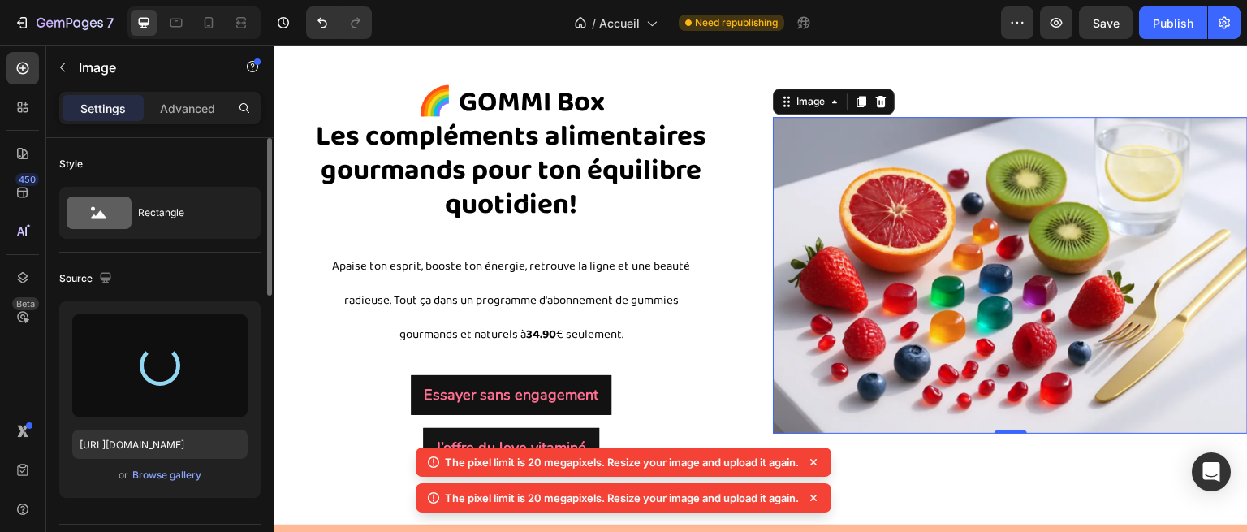
type input "[URL][DOMAIN_NAME]"
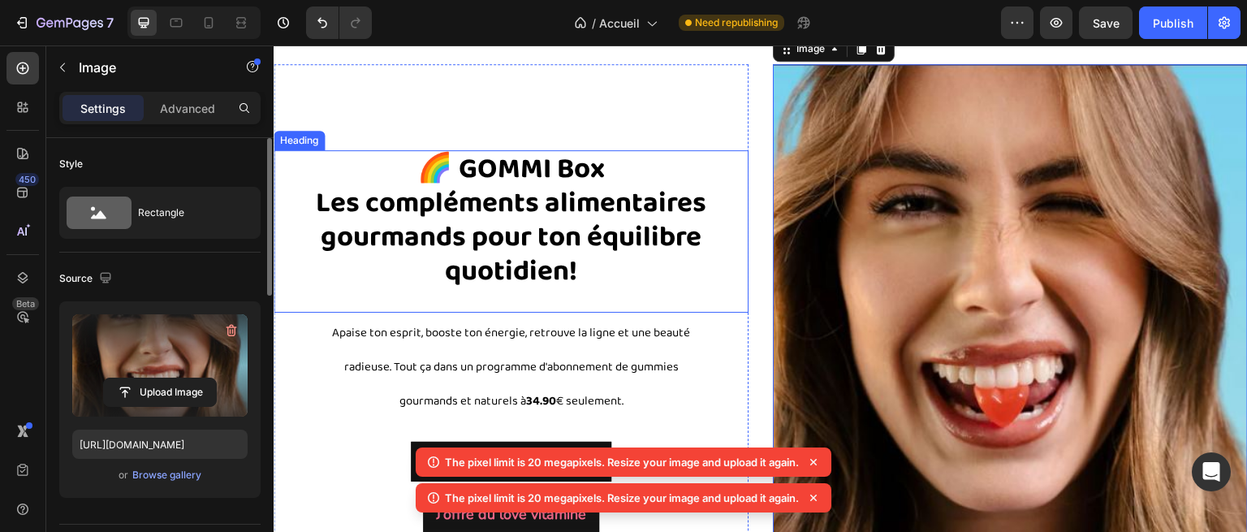
click at [726, 176] on div "⁠⁠⁠⁠⁠⁠⁠ 🌈 GOMMI Box Les compléments alimentaires gourmands pour ton équilibre q…" at bounding box center [511, 231] width 475 height 162
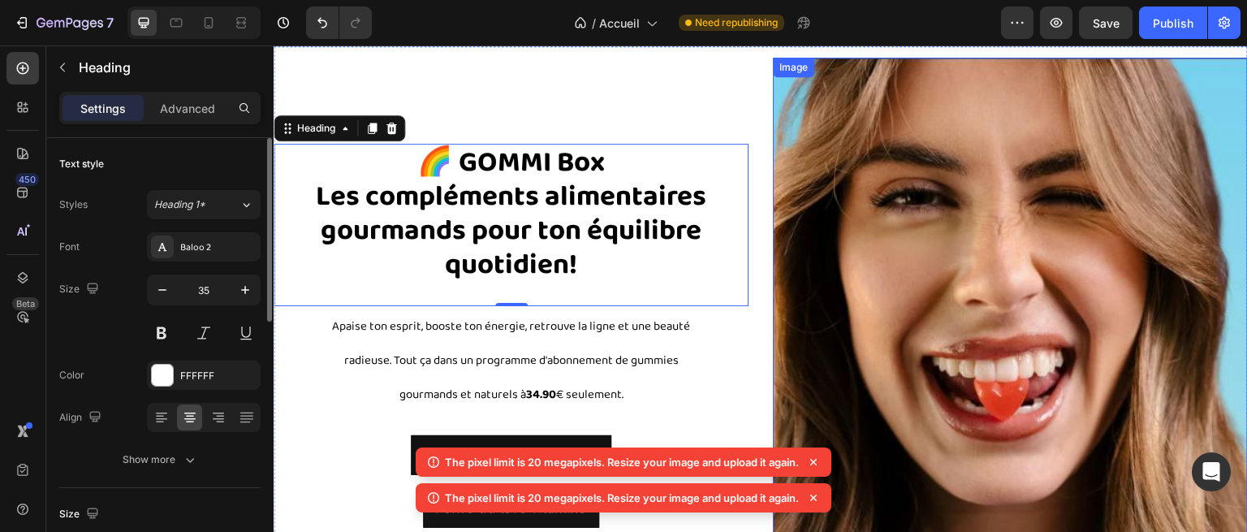
scroll to position [58, 0]
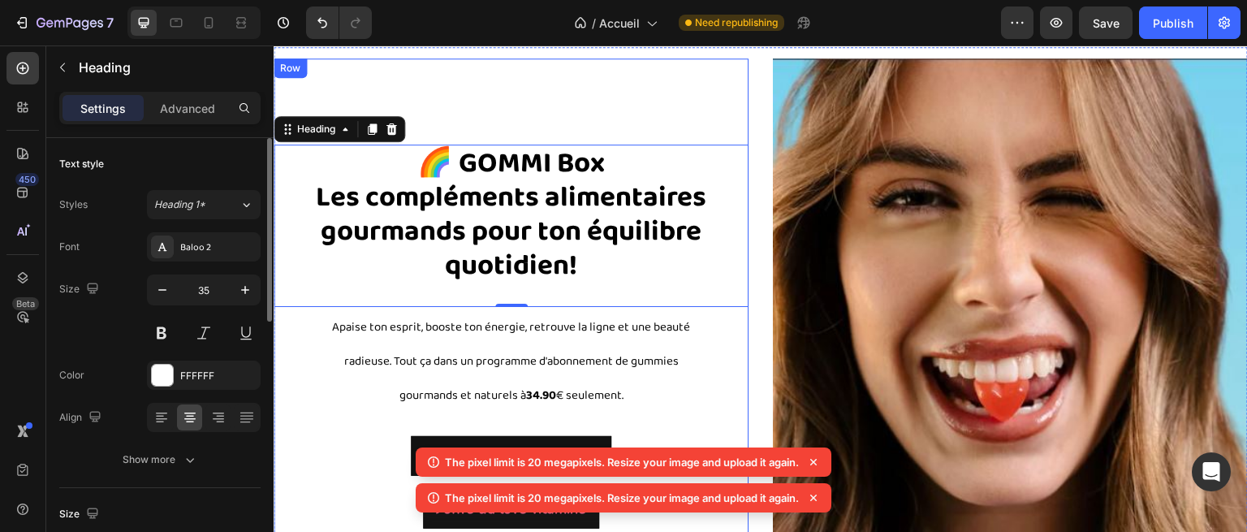
click at [636, 130] on div "⁠⁠⁠⁠⁠⁠⁠ 🌈 GOMMI Box Les compléments alimentaires gourmands pour ton équilibre q…" at bounding box center [511, 336] width 475 height 423
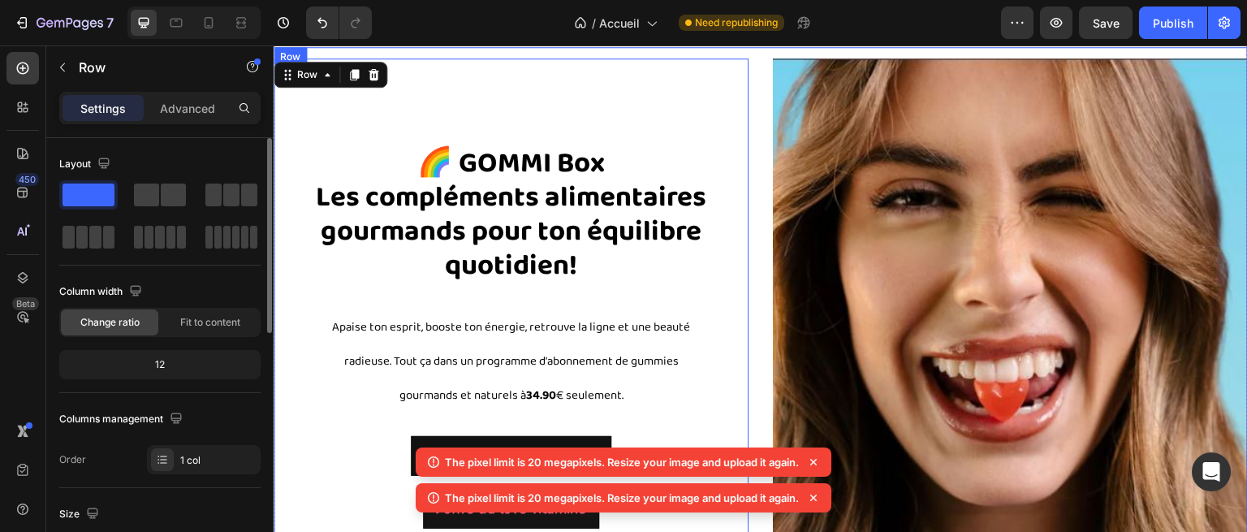
click at [757, 137] on div "⁠⁠⁠⁠⁠⁠⁠ 🌈 GOMMI Box Les compléments alimentaires gourmands pour ton équilibre q…" at bounding box center [761, 336] width 975 height 579
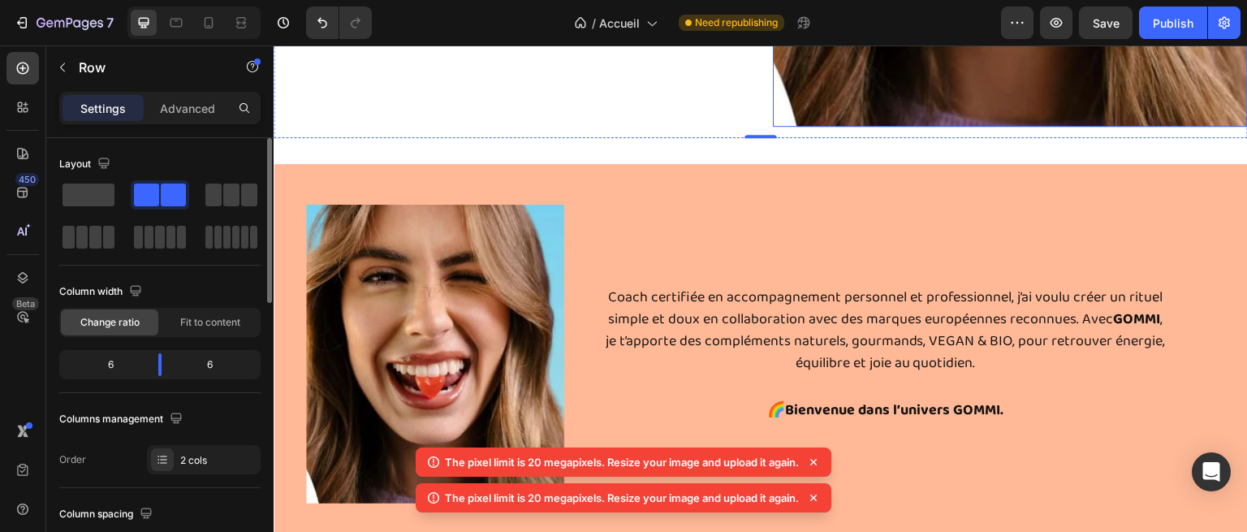
scroll to position [611, 0]
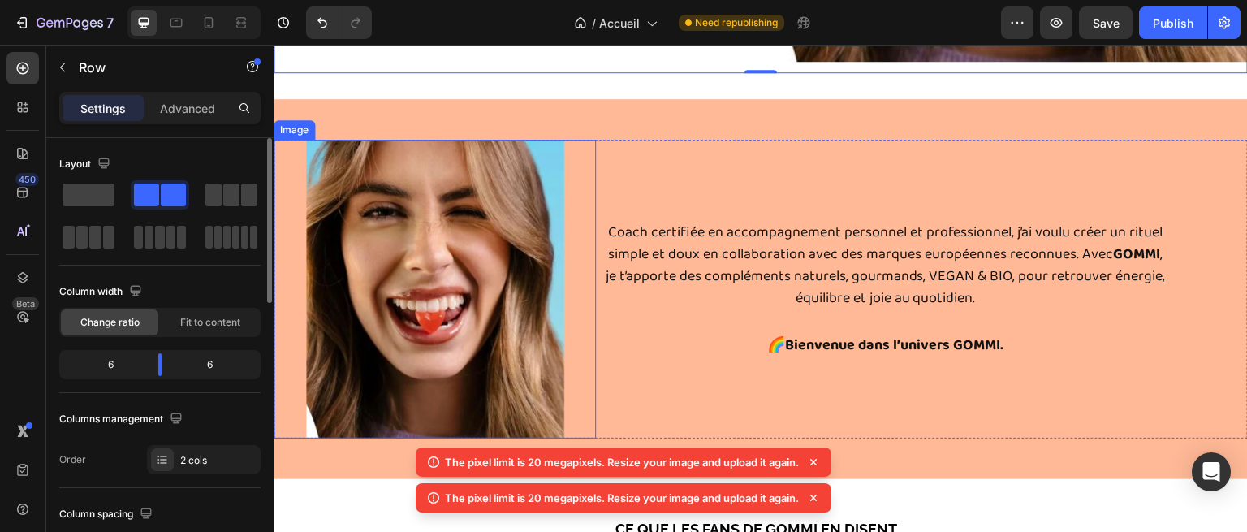
click at [479, 205] on img at bounding box center [435, 289] width 258 height 299
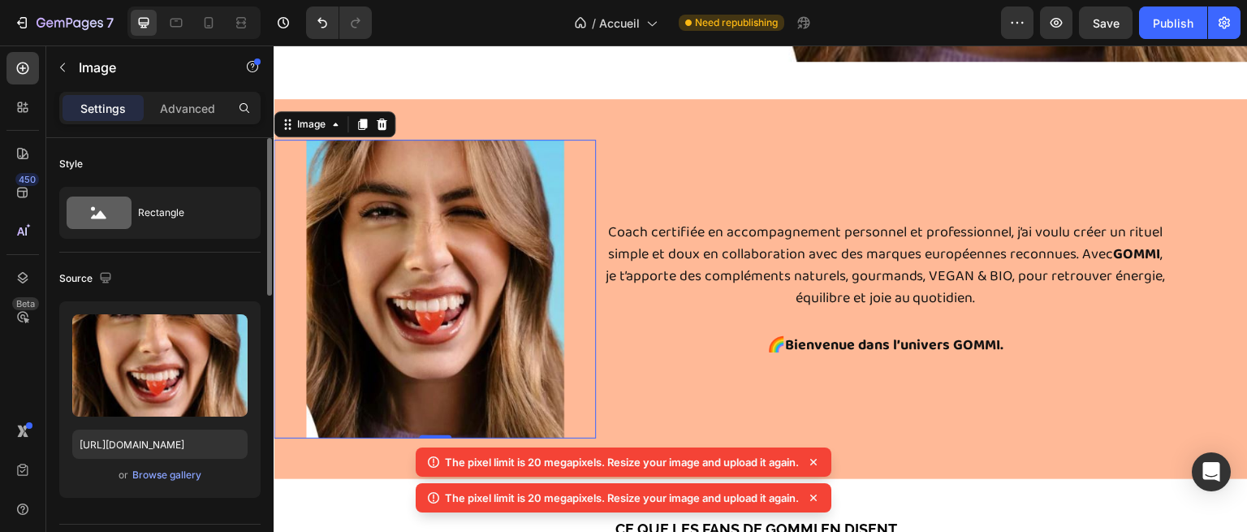
scroll to position [575, 0]
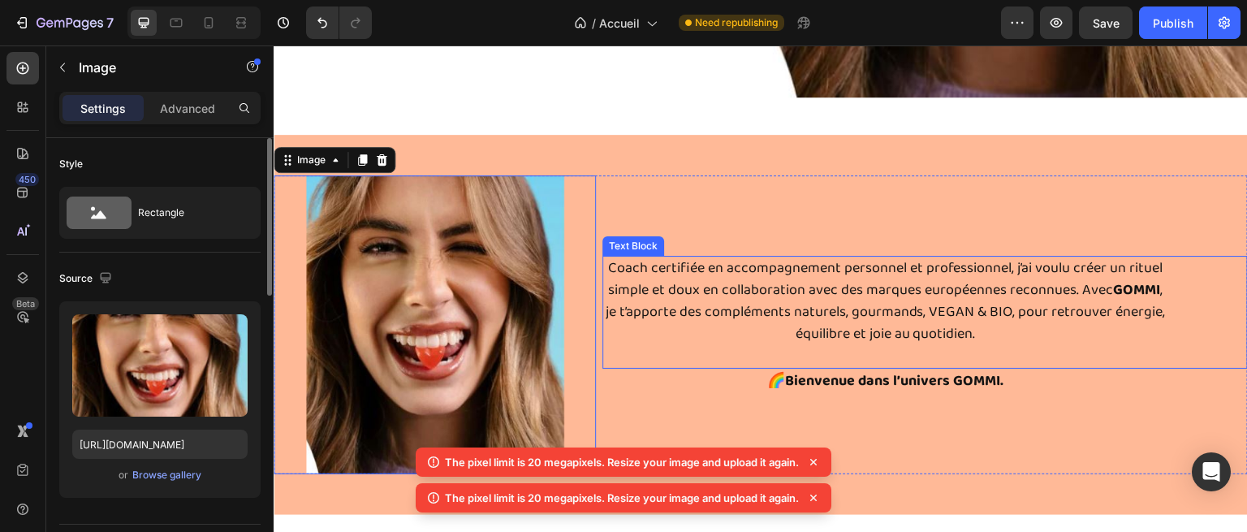
click at [703, 270] on p "Coach certifiée en accompagnement personnel et professionnel, j’ai voulu créer …" at bounding box center [885, 301] width 563 height 88
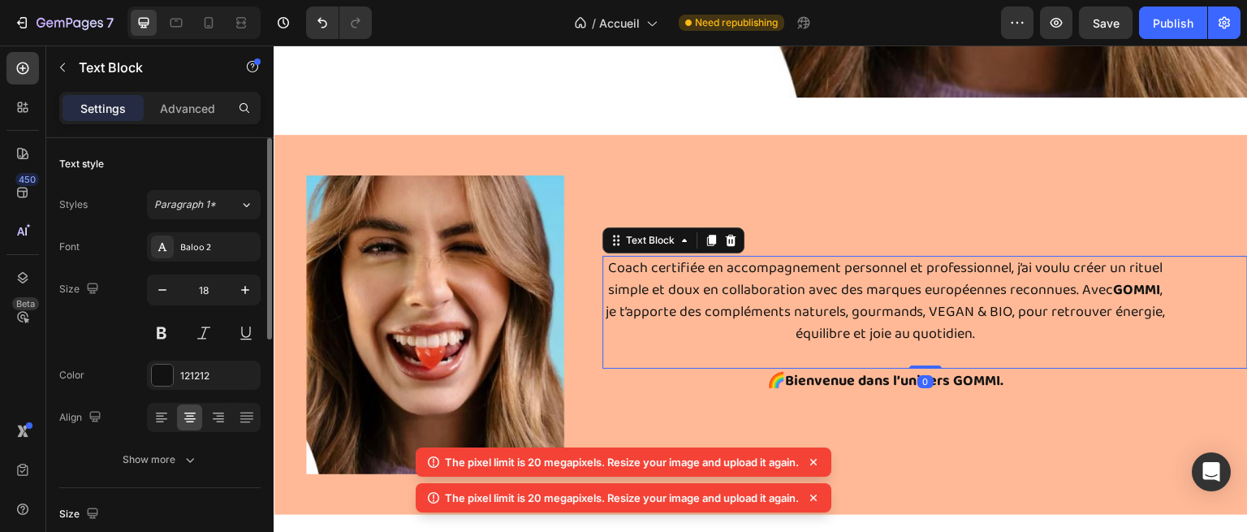
click at [703, 270] on p "Coach certifiée en accompagnement personnel et professionnel, j’ai voulu créer …" at bounding box center [885, 301] width 563 height 88
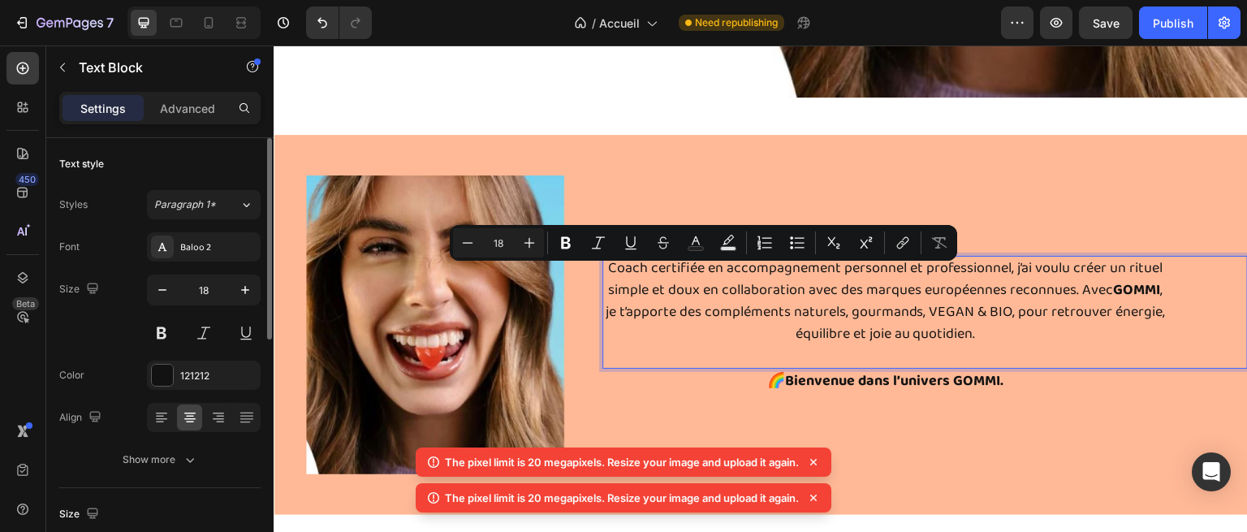
click at [806, 285] on p "Coach certifiée en accompagnement personnel et professionnel, j’ai voulu créer …" at bounding box center [885, 301] width 563 height 88
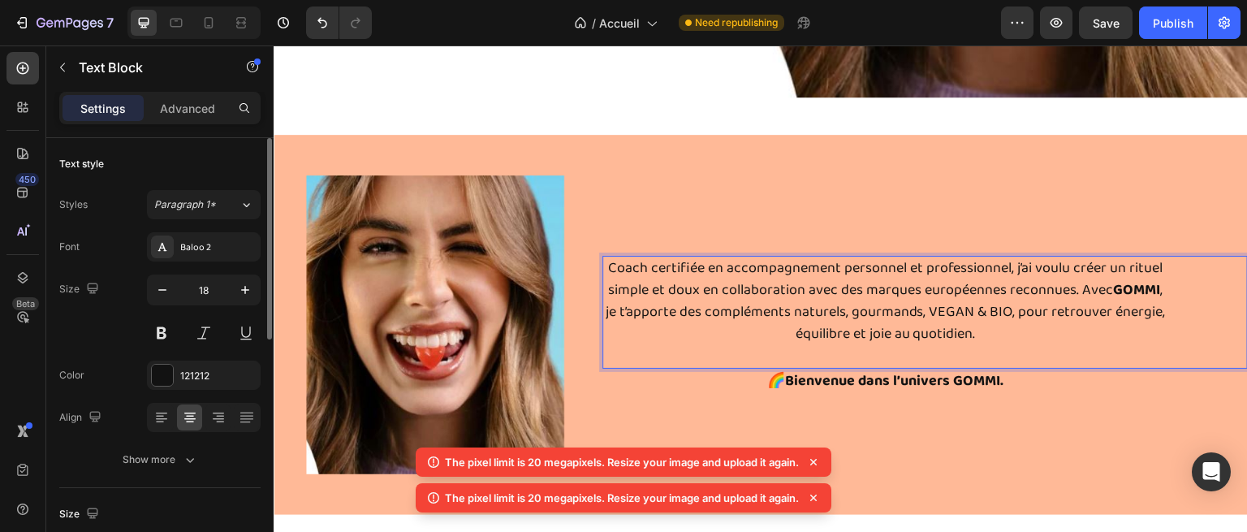
click at [907, 300] on p "Coach certifiée en accompagnement personnel et professionnel, j’ai voulu créer …" at bounding box center [885, 301] width 563 height 88
click at [499, 304] on img at bounding box center [435, 324] width 258 height 299
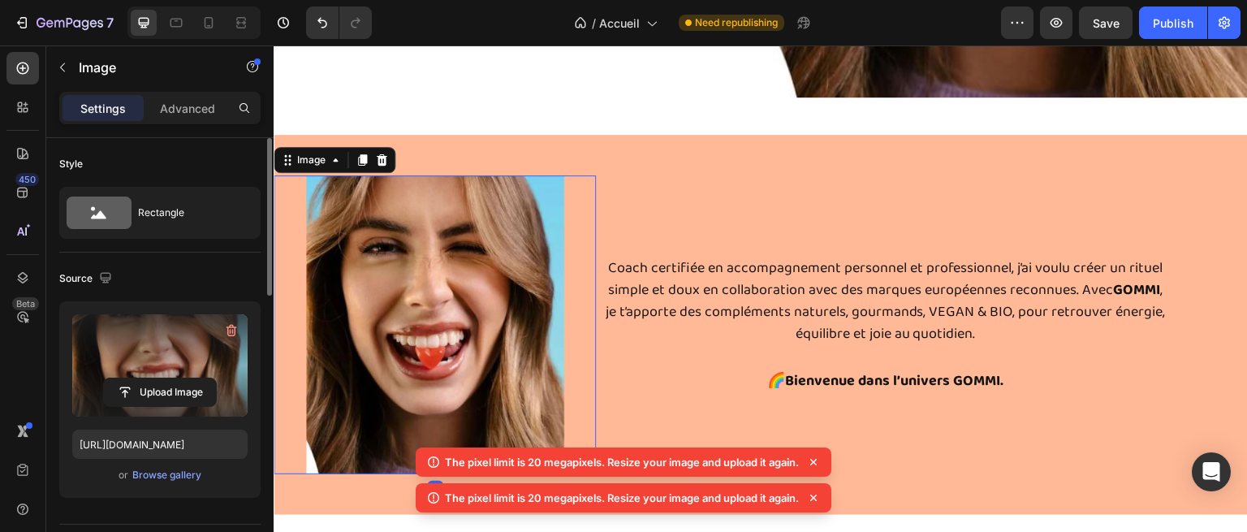
click at [144, 352] on label at bounding box center [159, 365] width 175 height 102
click at [144, 378] on input "file" at bounding box center [160, 392] width 112 height 28
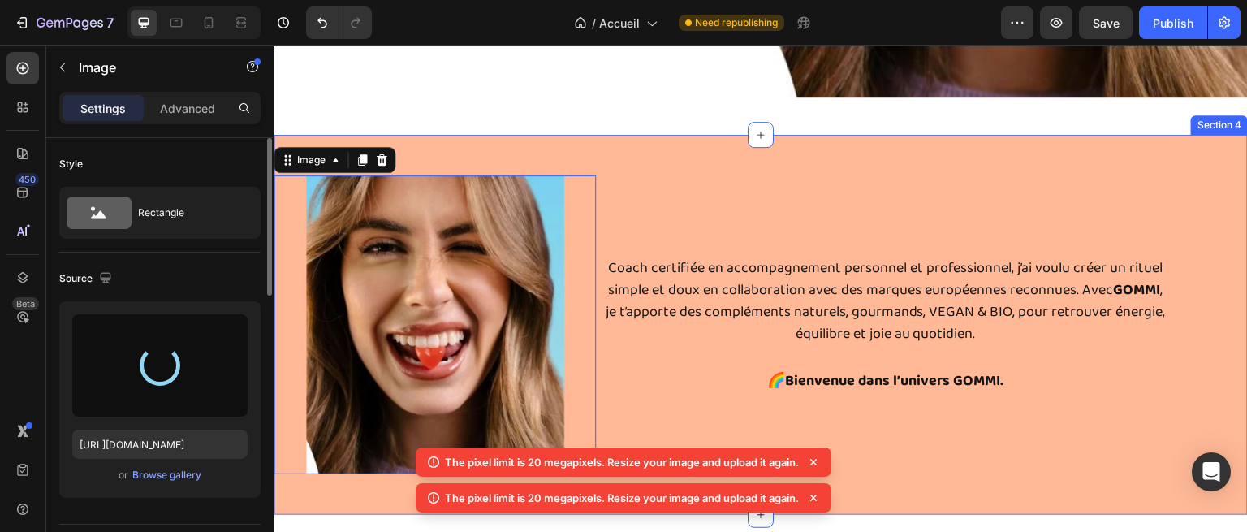
type input "[URL][DOMAIN_NAME]"
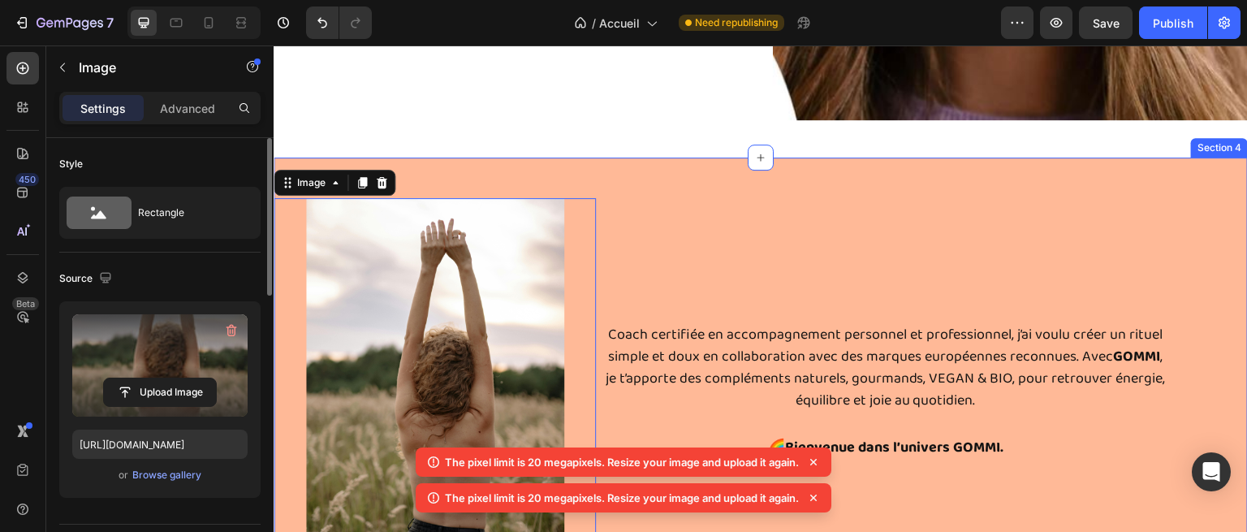
scroll to position [661, 0]
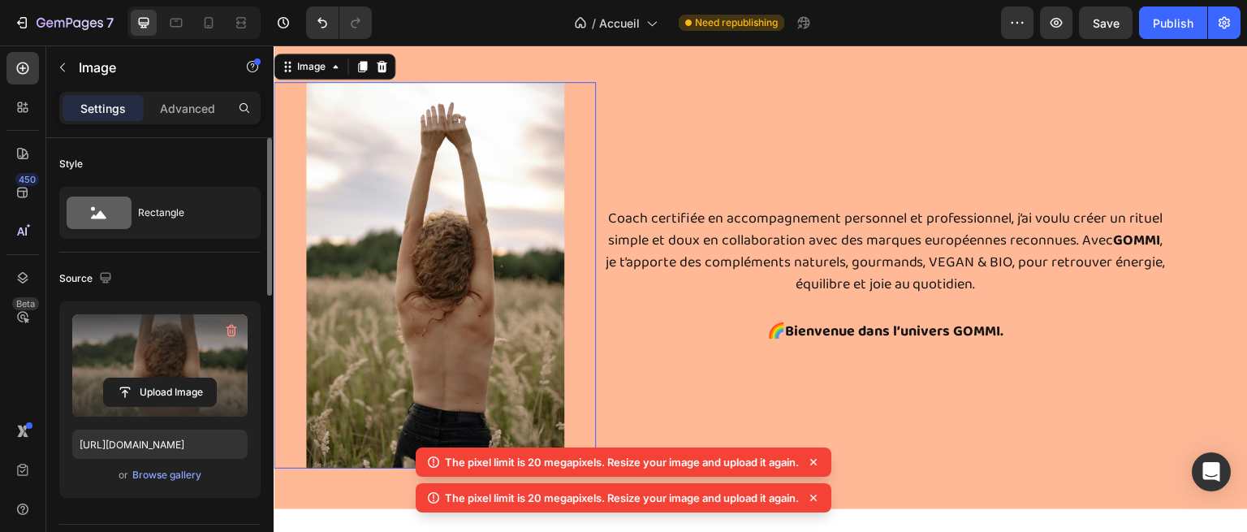
click at [456, 200] on img at bounding box center [435, 275] width 258 height 387
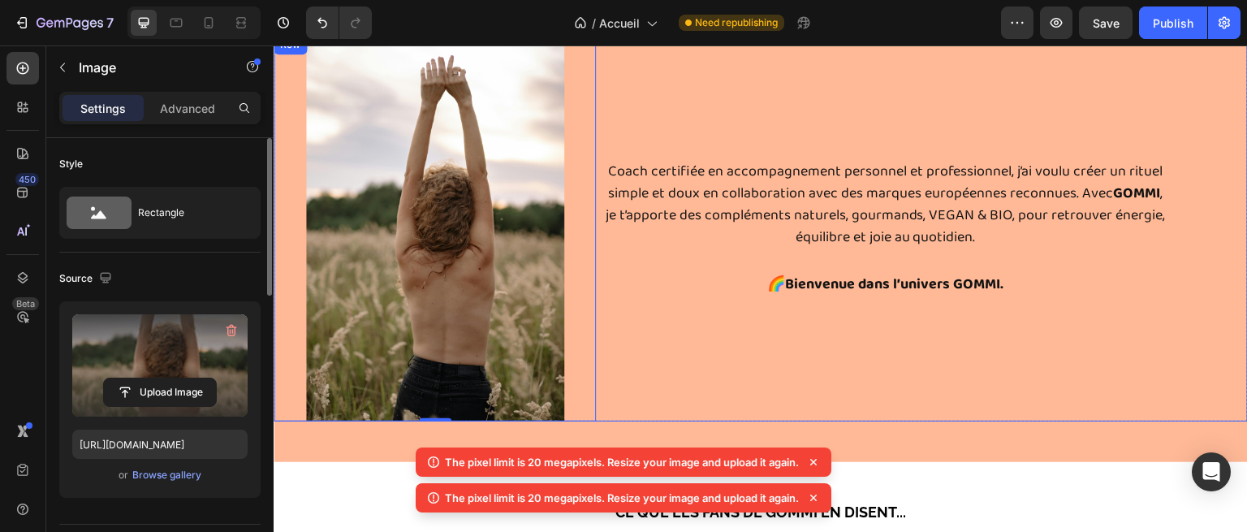
click at [759, 250] on p "Rich Text Editor. Editing area: main" at bounding box center [885, 260] width 563 height 22
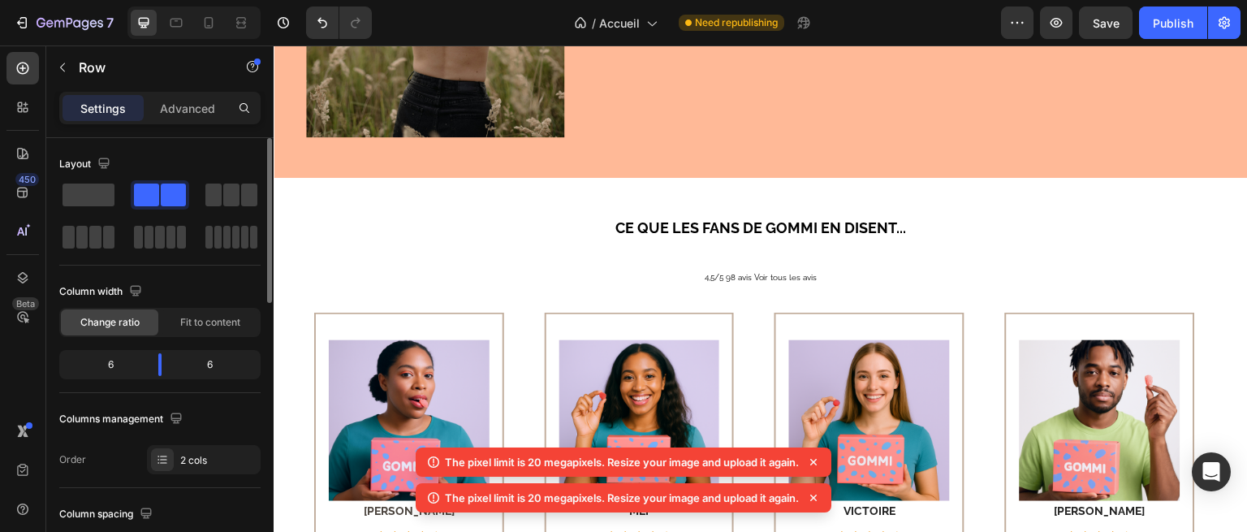
scroll to position [994, 0]
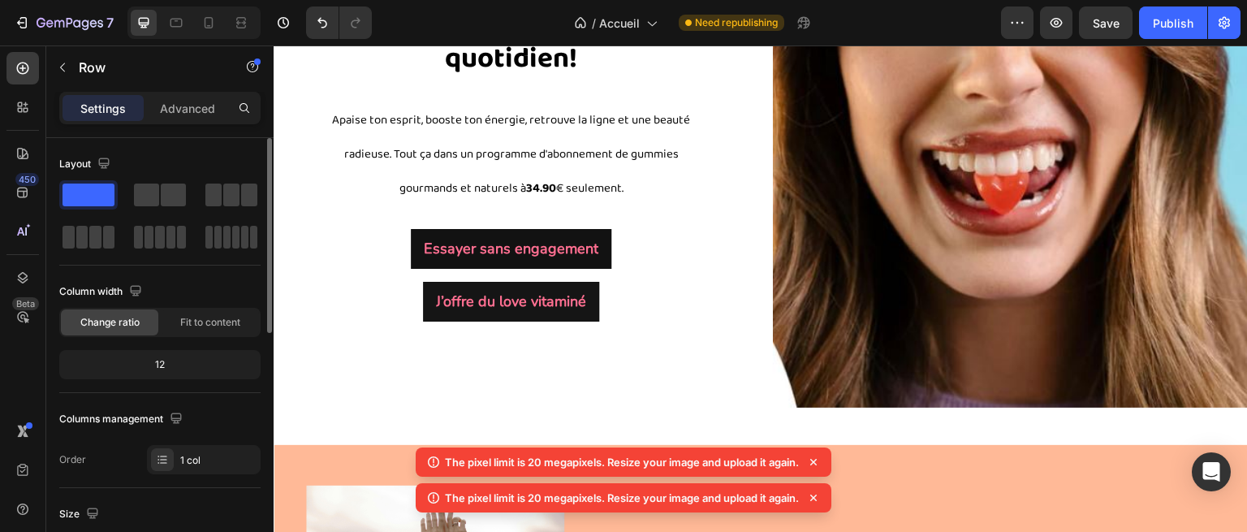
scroll to position [136, 0]
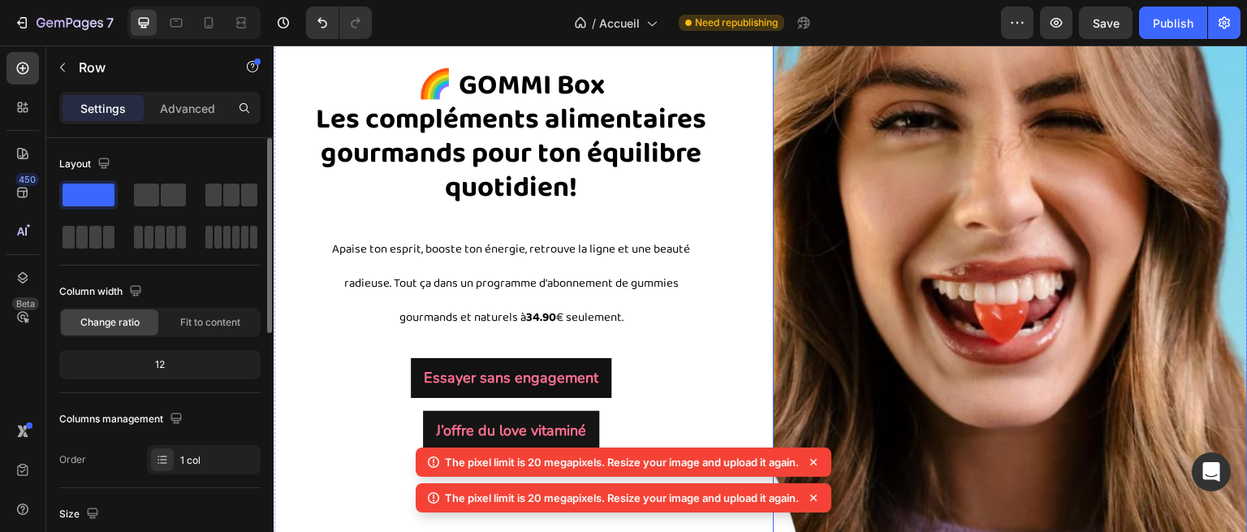
click at [860, 201] on img at bounding box center [1010, 259] width 475 height 556
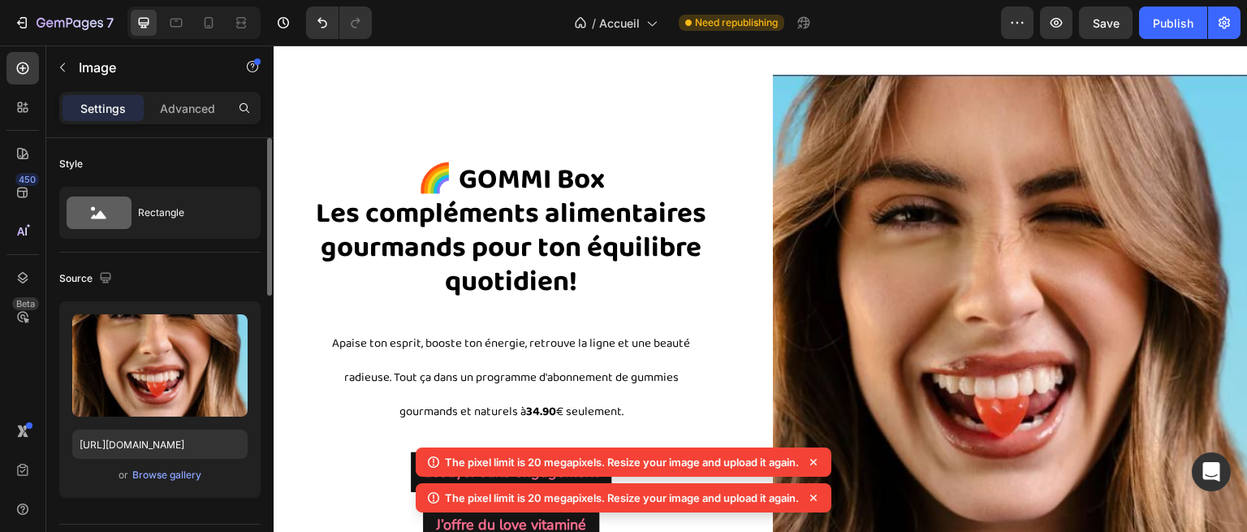
scroll to position [41, 0]
click at [871, 211] on img at bounding box center [1010, 354] width 475 height 556
click at [314, 19] on icon "Undo/Redo" at bounding box center [322, 23] width 16 height 16
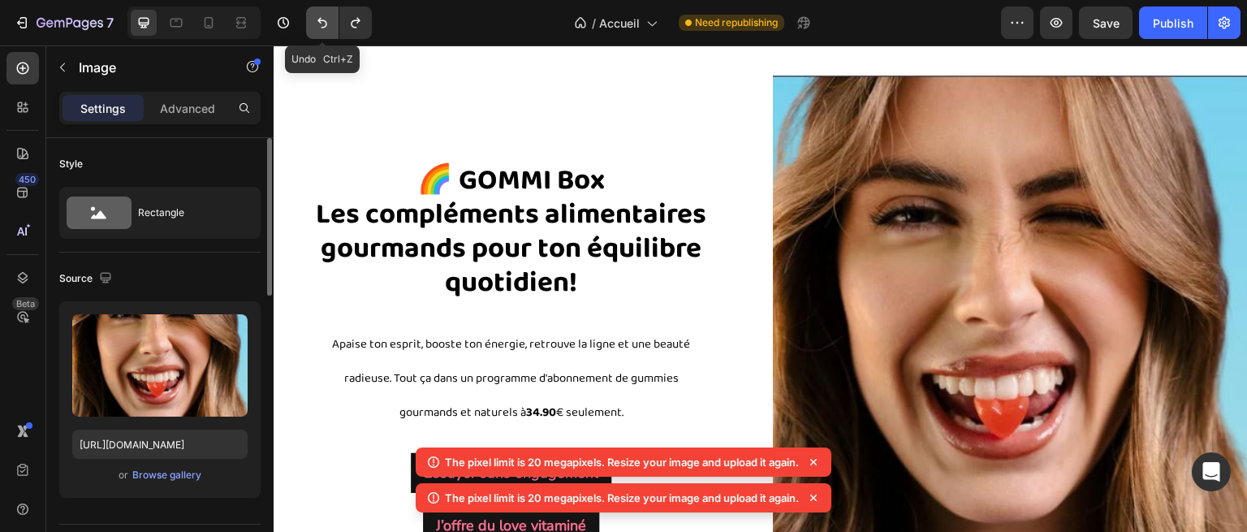
click at [314, 19] on icon "Undo/Redo" at bounding box center [322, 23] width 16 height 16
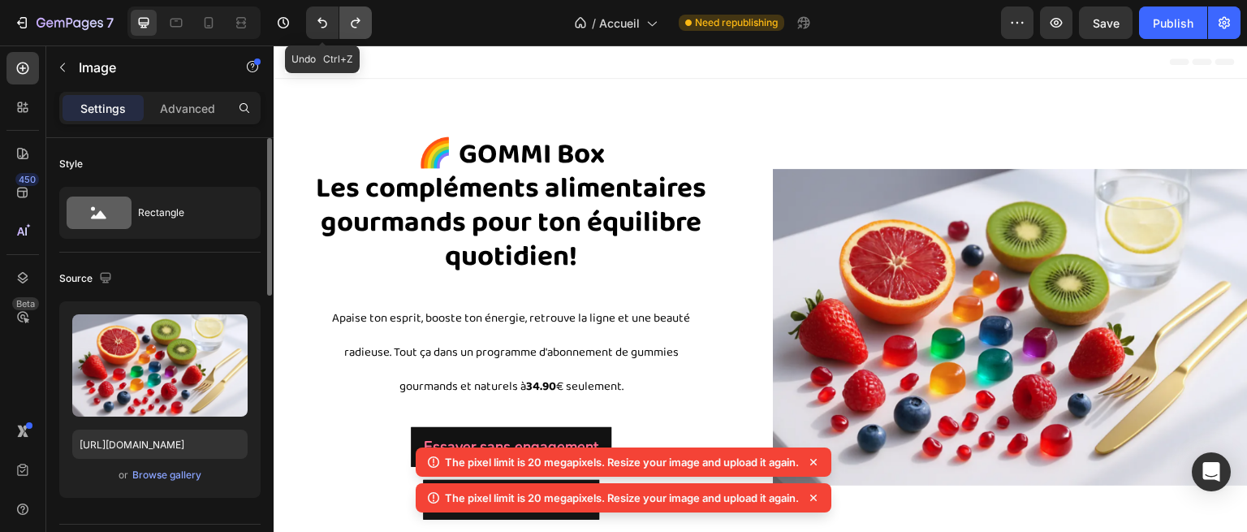
scroll to position [0, 0]
click at [351, 19] on icon "Undo/Redo" at bounding box center [356, 23] width 16 height 16
type input "[URL][DOMAIN_NAME]"
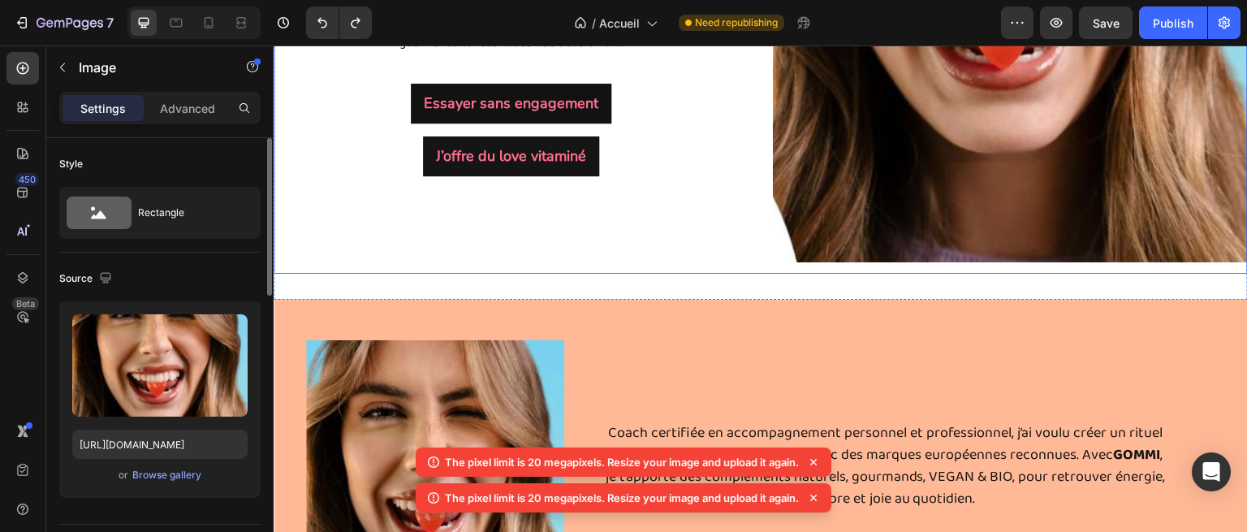
scroll to position [435, 0]
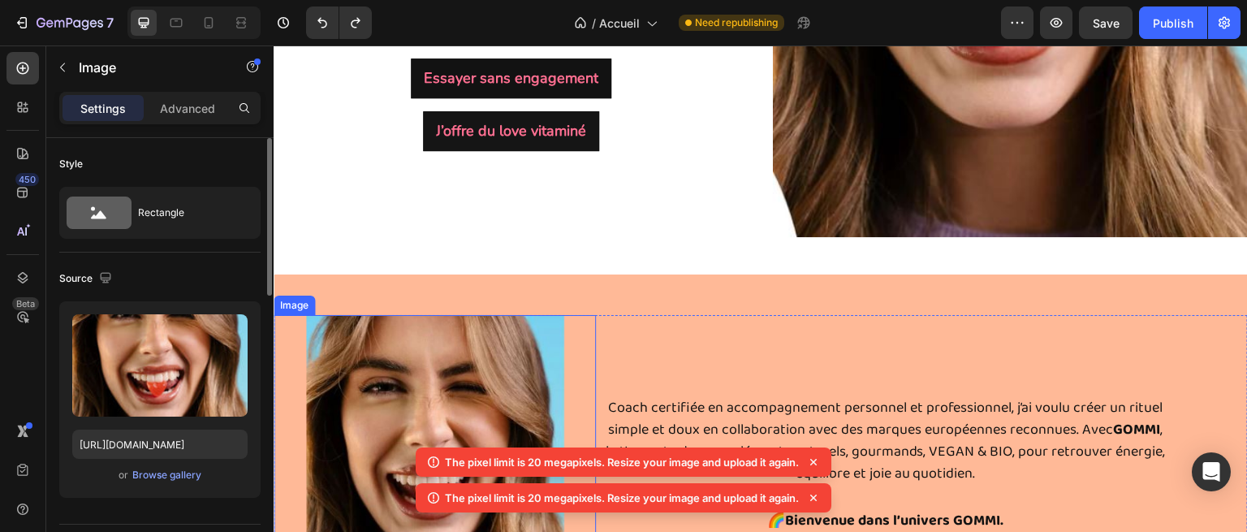
click at [499, 374] on img at bounding box center [435, 464] width 258 height 299
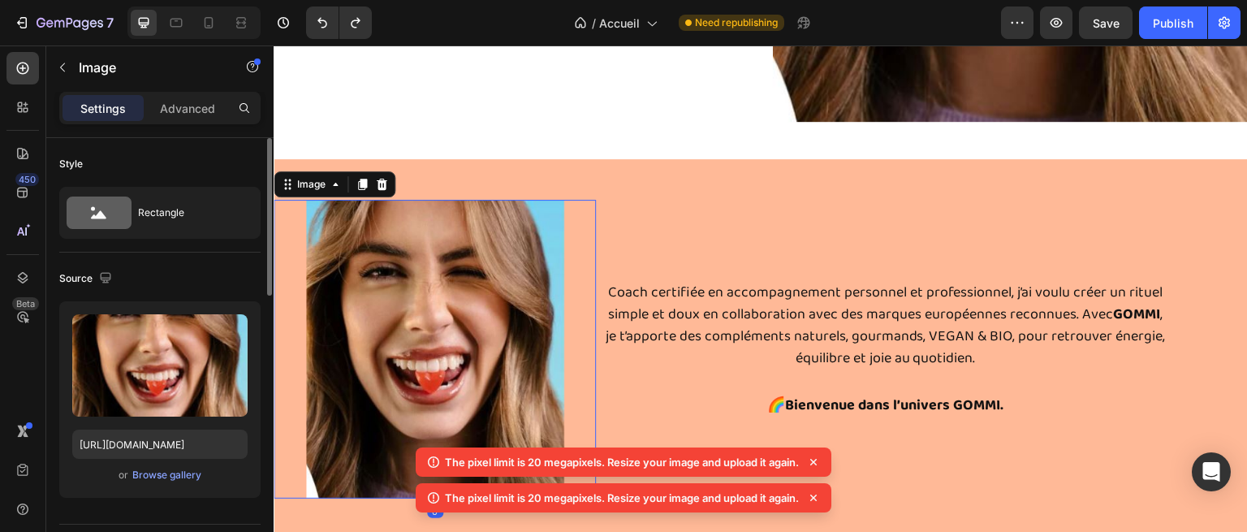
scroll to position [551, 0]
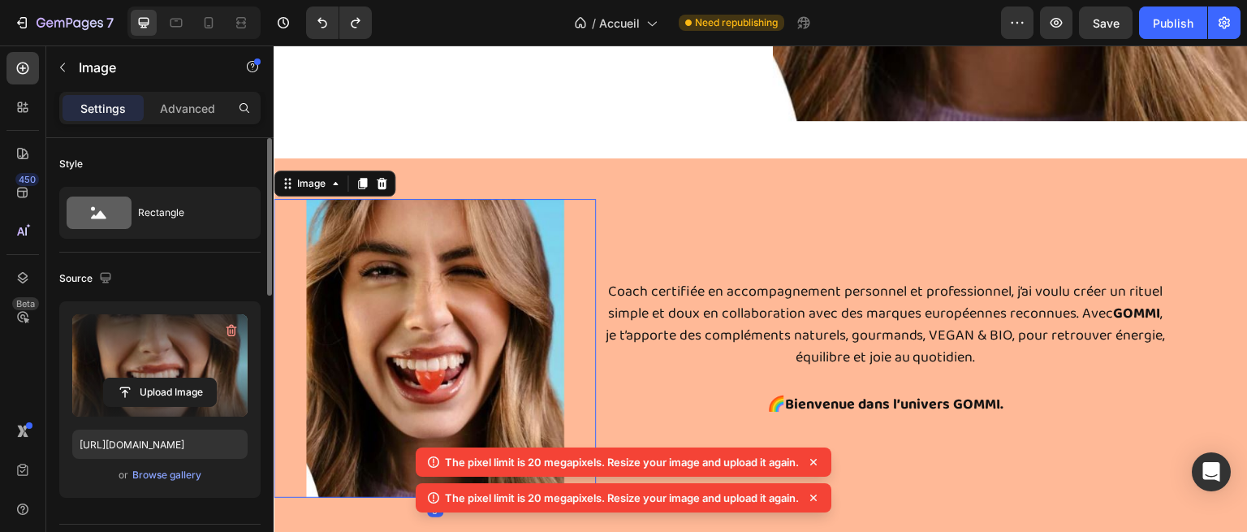
click at [172, 352] on label at bounding box center [159, 365] width 175 height 102
click at [172, 378] on input "file" at bounding box center [160, 392] width 112 height 28
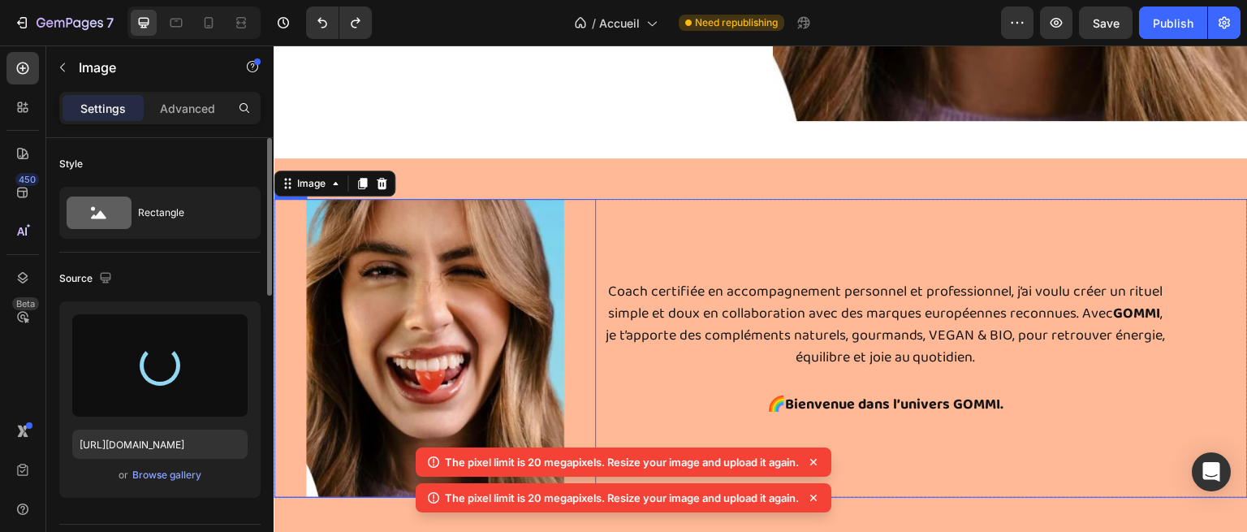
type input "[URL][DOMAIN_NAME]"
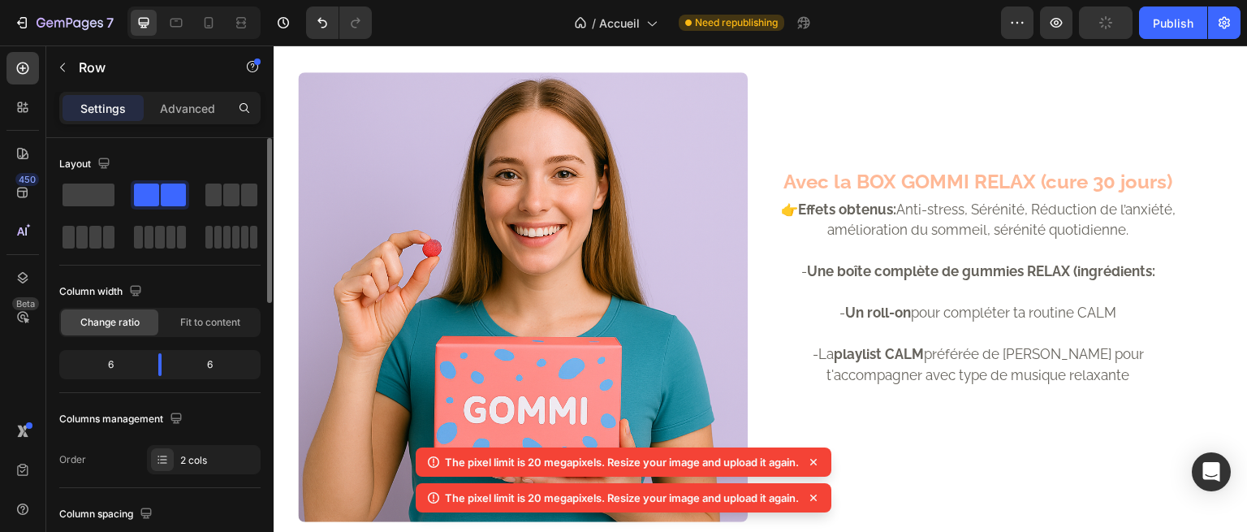
scroll to position [1619, 0]
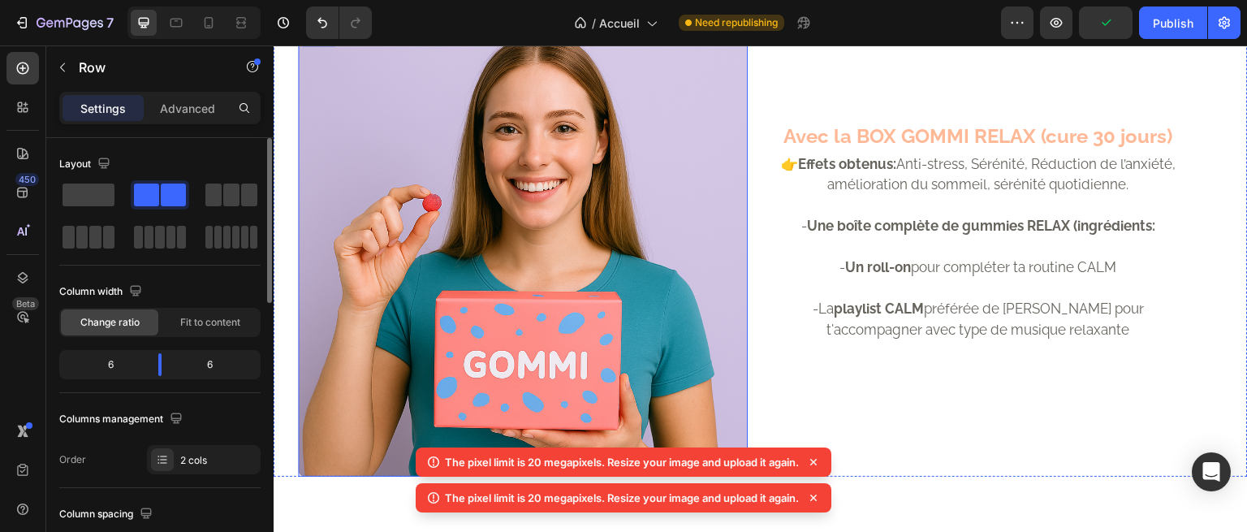
click at [625, 204] on img at bounding box center [523, 252] width 450 height 450
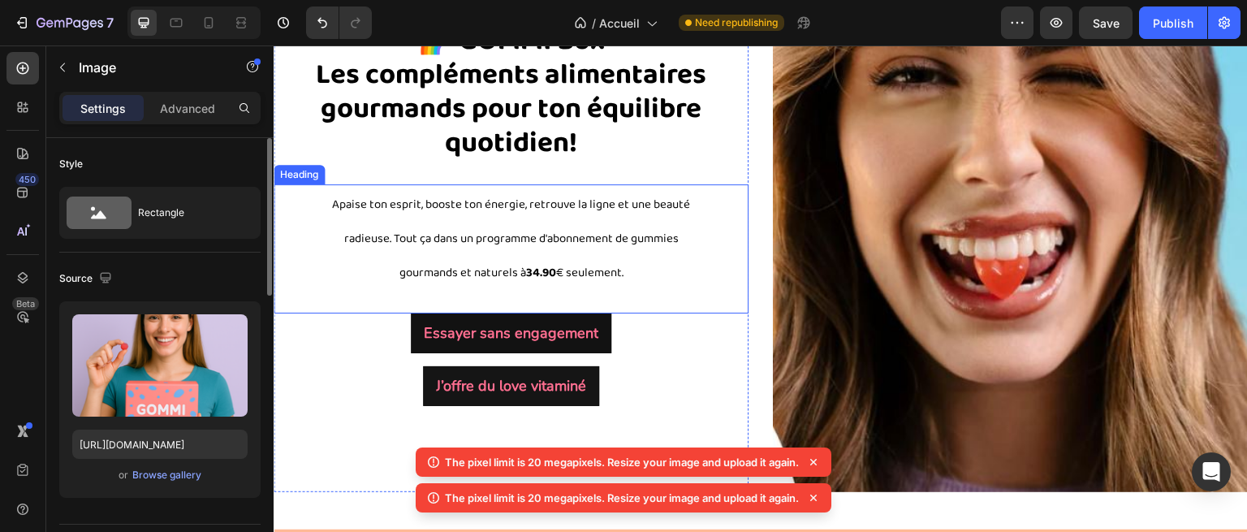
scroll to position [200, 0]
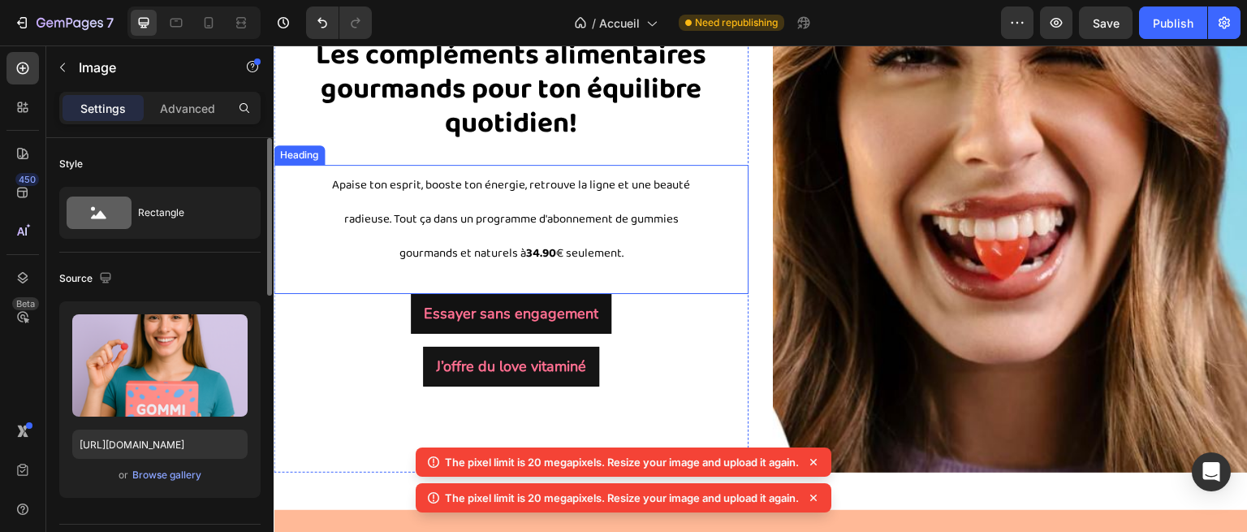
click at [426, 207] on span "Apaise ton esprit, booste ton énergie, retrouve la ligne et une beauté radieuse…" at bounding box center [511, 219] width 358 height 88
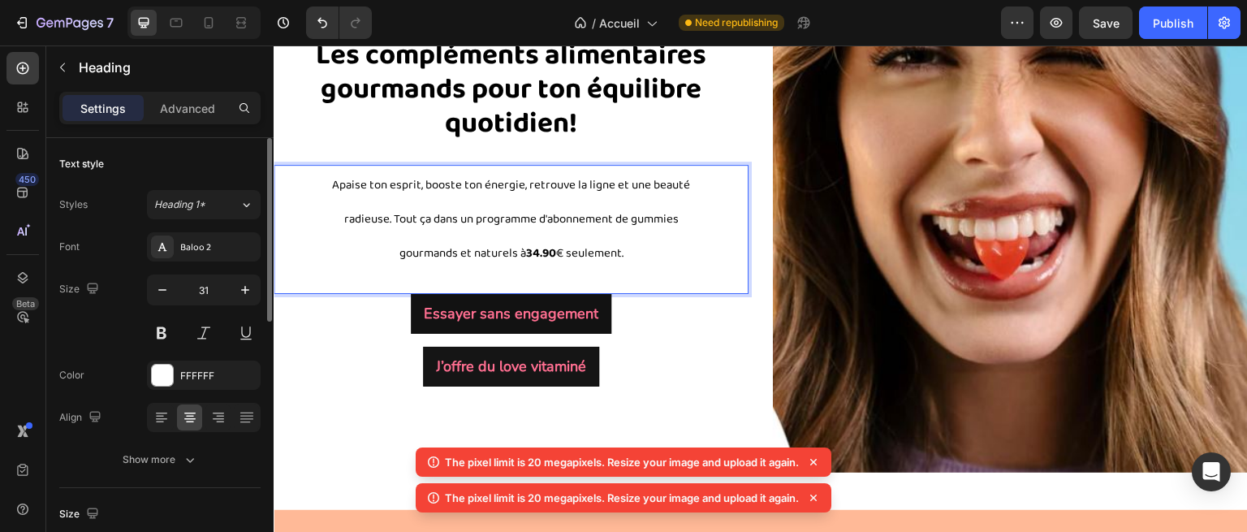
click at [383, 217] on span "Apaise ton esprit, booste ton énergie, retrouve la ligne et une beauté radieuse…" at bounding box center [511, 219] width 358 height 88
click at [439, 227] on p "Apaise ton esprit, booste ton énergie, retrouve la ligne et une beauté radieuse…" at bounding box center [511, 217] width 391 height 103
click at [377, 221] on span "Apaise ton esprit, booste ton énergie, retrouve la ligne et une beauté radieuse…" at bounding box center [511, 219] width 358 height 88
click at [382, 220] on span "Apaise ton esprit, booste ton énergie, retrouve la ligne et une beauté radieuse…" at bounding box center [511, 219] width 358 height 88
click at [389, 253] on p "Apaise ton esprit, booste ton énergie, retrouve la ligne et une beauté radieuse…" at bounding box center [511, 217] width 391 height 103
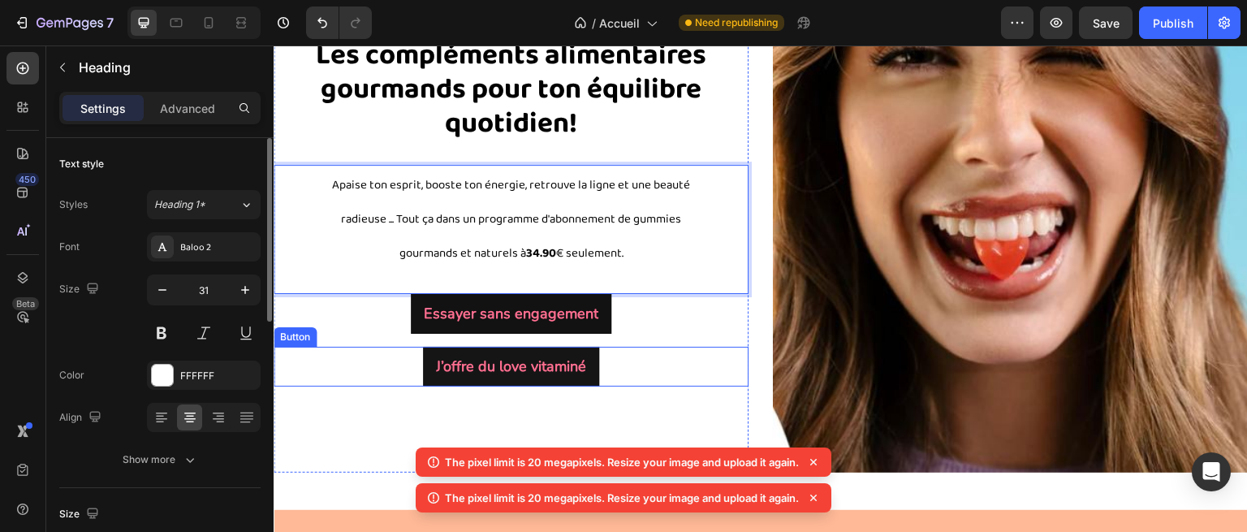
click at [340, 351] on div "J’offre du love vitaminé Button" at bounding box center [511, 367] width 475 height 40
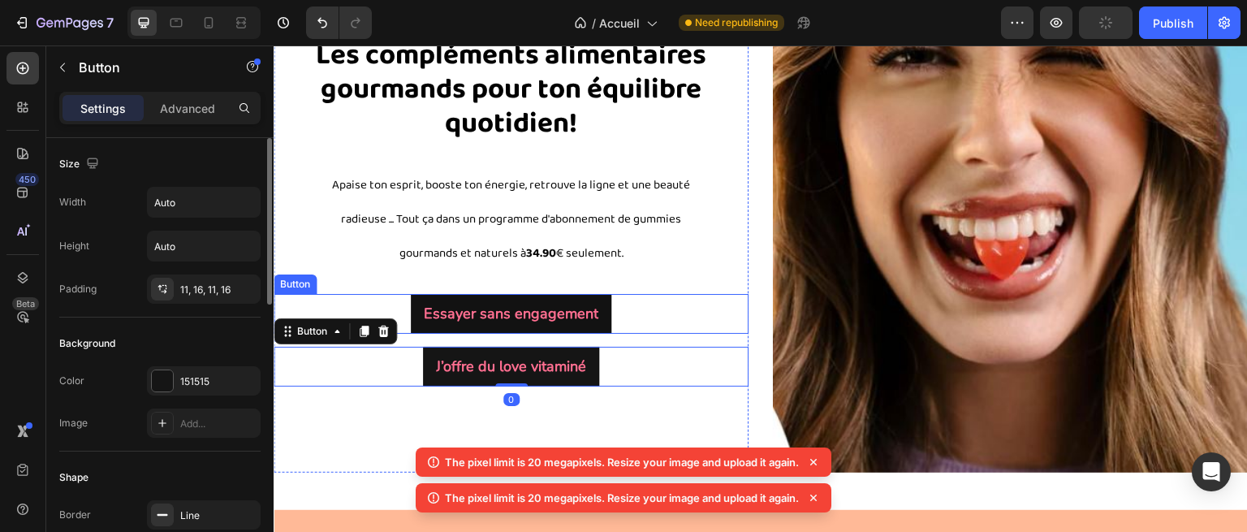
click at [708, 315] on div "Essayer sans engagement Button" at bounding box center [511, 314] width 475 height 40
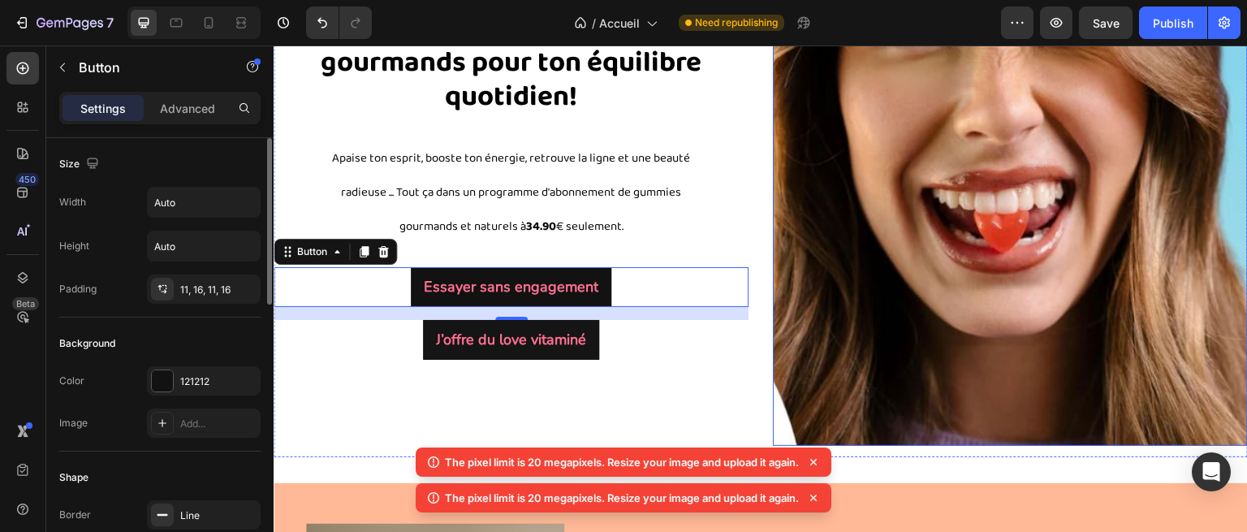
scroll to position [249, 0]
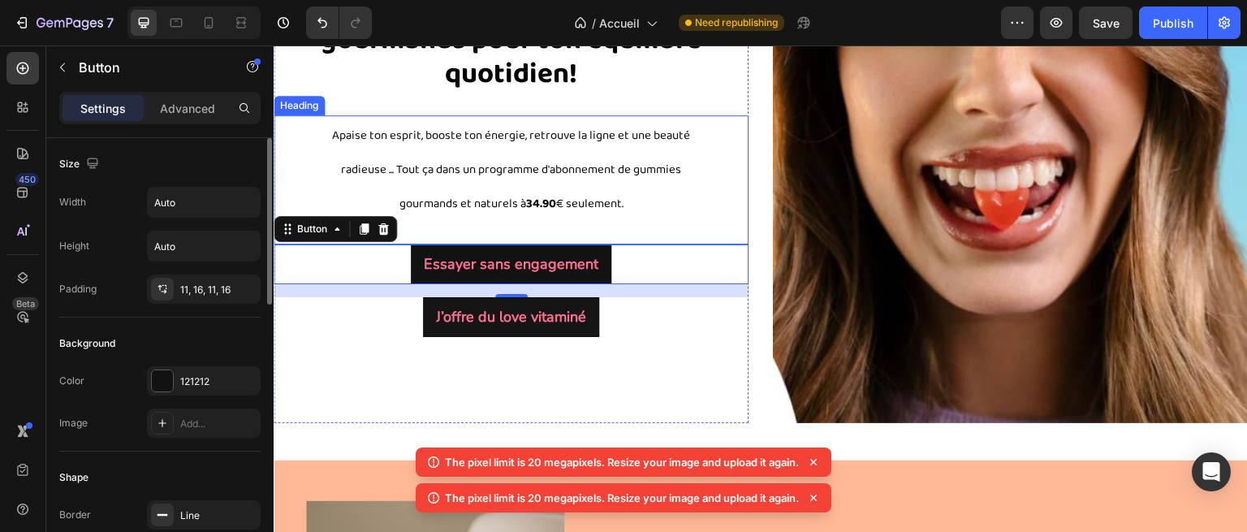
click at [533, 196] on strong "34.90" at bounding box center [541, 203] width 30 height 19
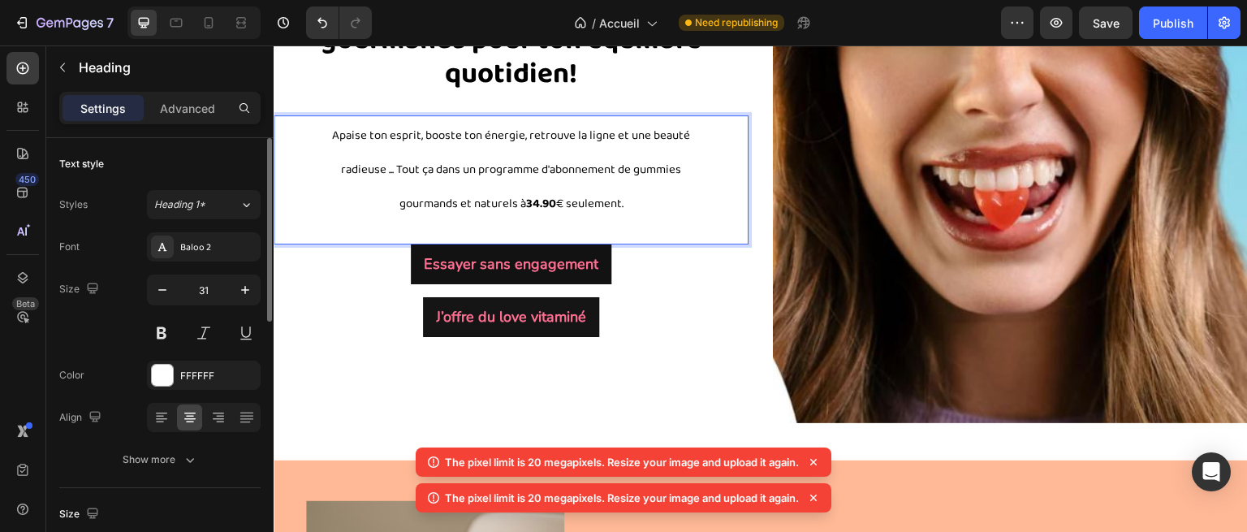
click at [530, 197] on strong "34.90" at bounding box center [541, 203] width 30 height 19
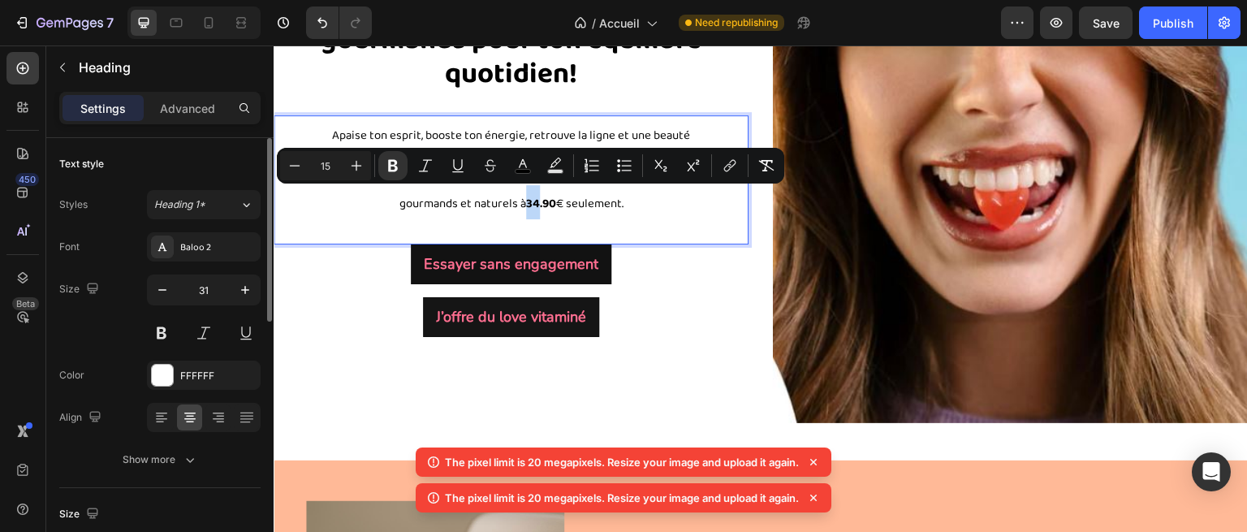
drag, startPoint x: 534, startPoint y: 197, endPoint x: 524, endPoint y: 197, distance: 9.7
click at [526, 197] on strong "34.90" at bounding box center [541, 203] width 30 height 19
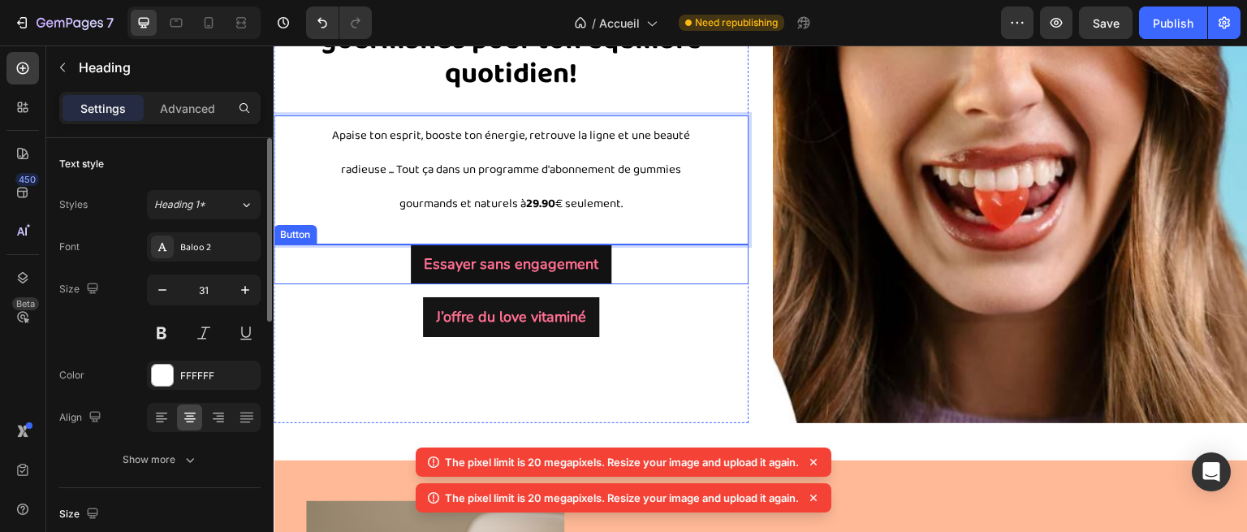
click at [659, 244] on div "Essayer sans engagement Button" at bounding box center [511, 264] width 475 height 40
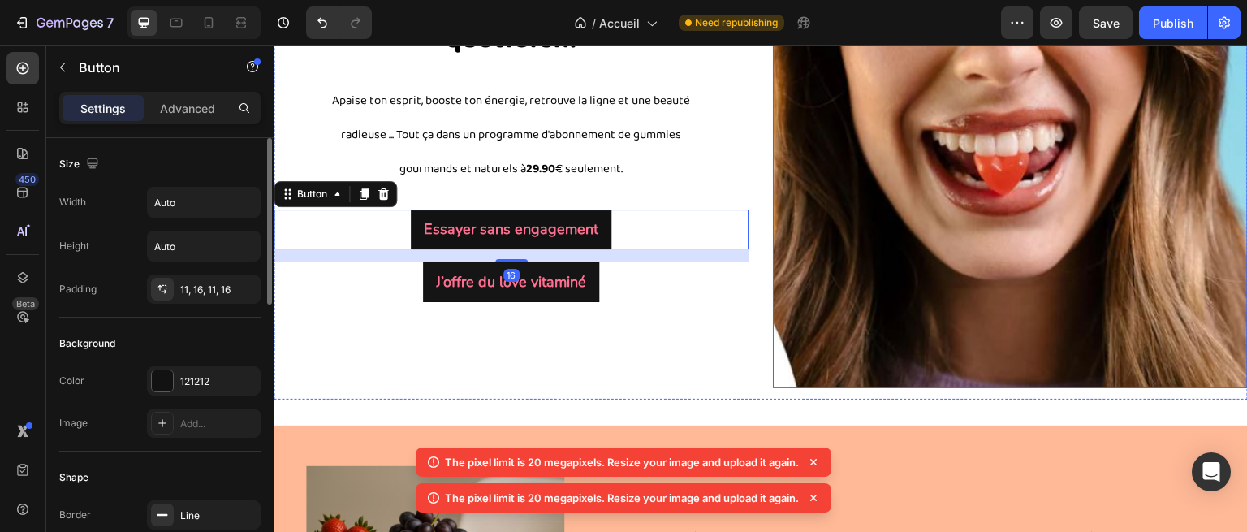
scroll to position [285, 0]
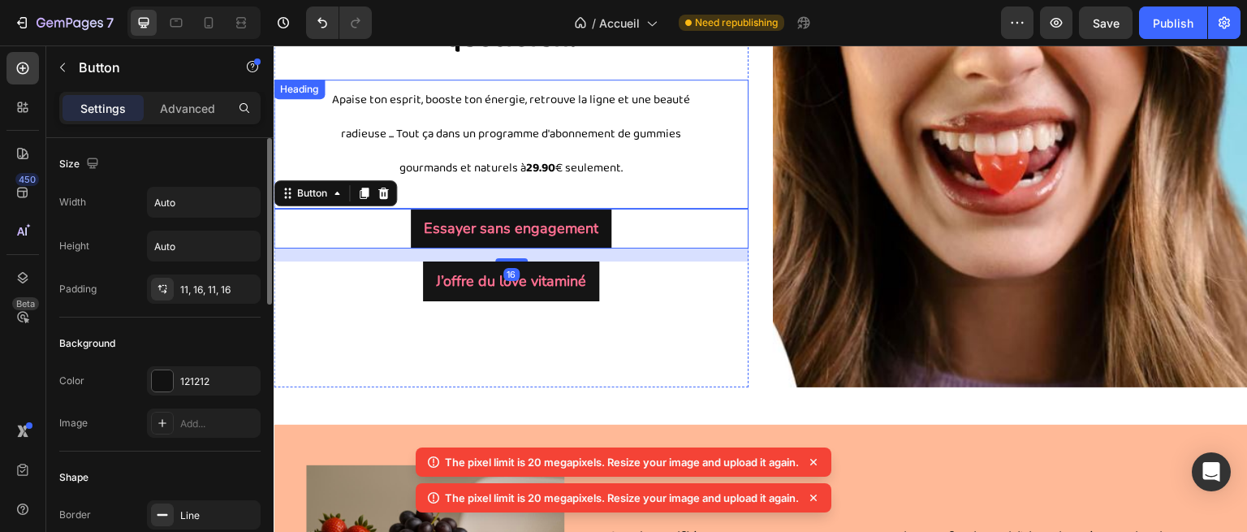
click at [534, 165] on strong "29.90" at bounding box center [540, 167] width 29 height 19
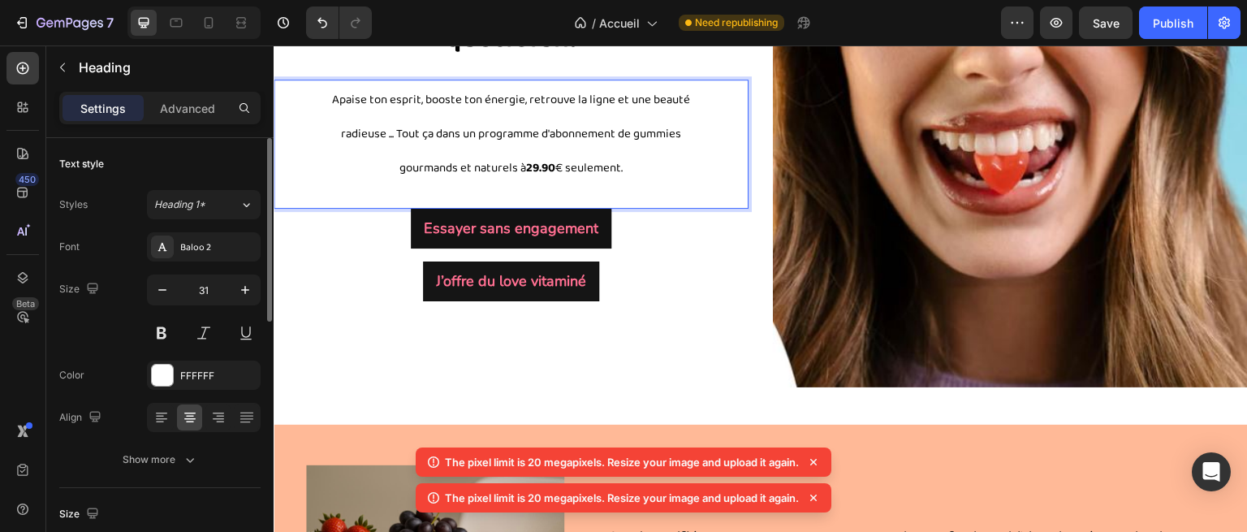
click at [535, 162] on strong "29.90" at bounding box center [540, 167] width 29 height 19
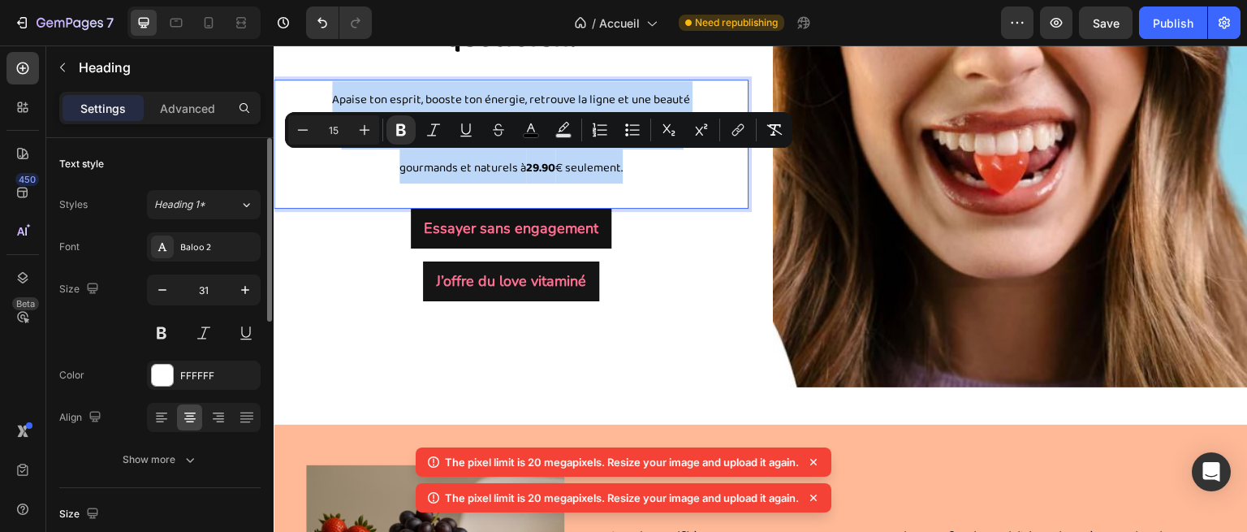
click at [536, 162] on strong "29.90" at bounding box center [540, 167] width 29 height 19
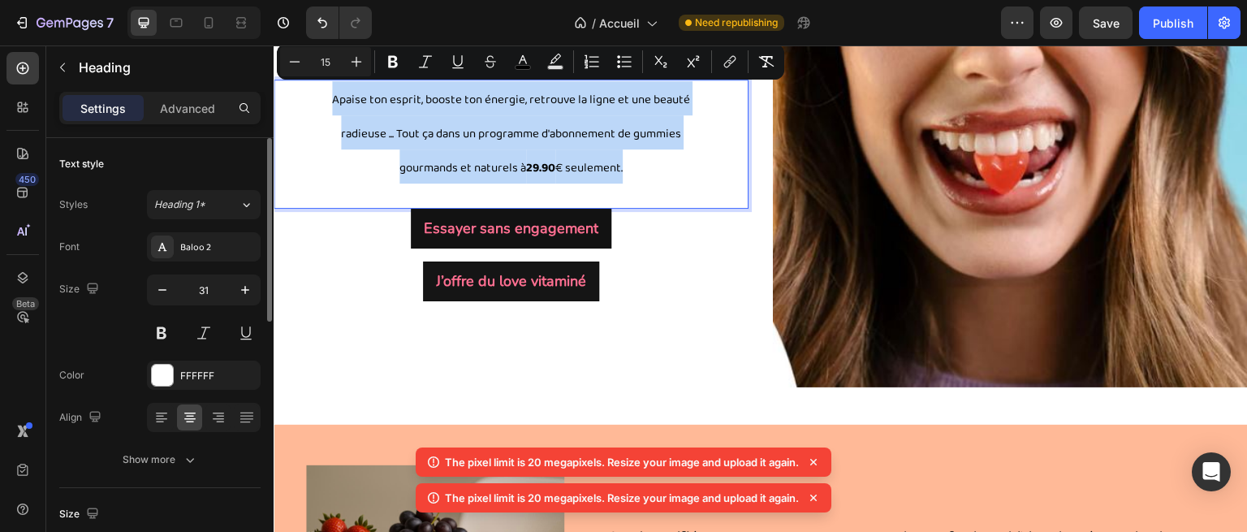
click at [535, 162] on strong "29.90" at bounding box center [540, 167] width 29 height 19
click at [554, 172] on span "Apaise ton esprit, booste ton énergie, retrouve la ligne et une beauté radieuse…" at bounding box center [511, 134] width 358 height 88
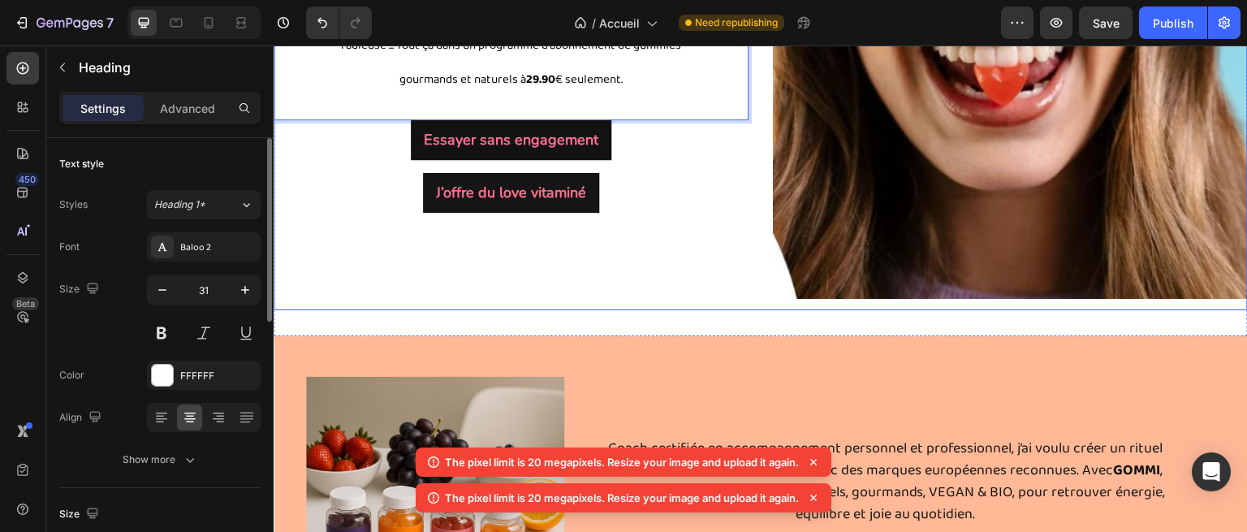
click at [690, 270] on div "🌈 GOMMI Box Les compléments alimentaires gourmands pour ton équilibre quotidien…" at bounding box center [511, 21] width 475 height 556
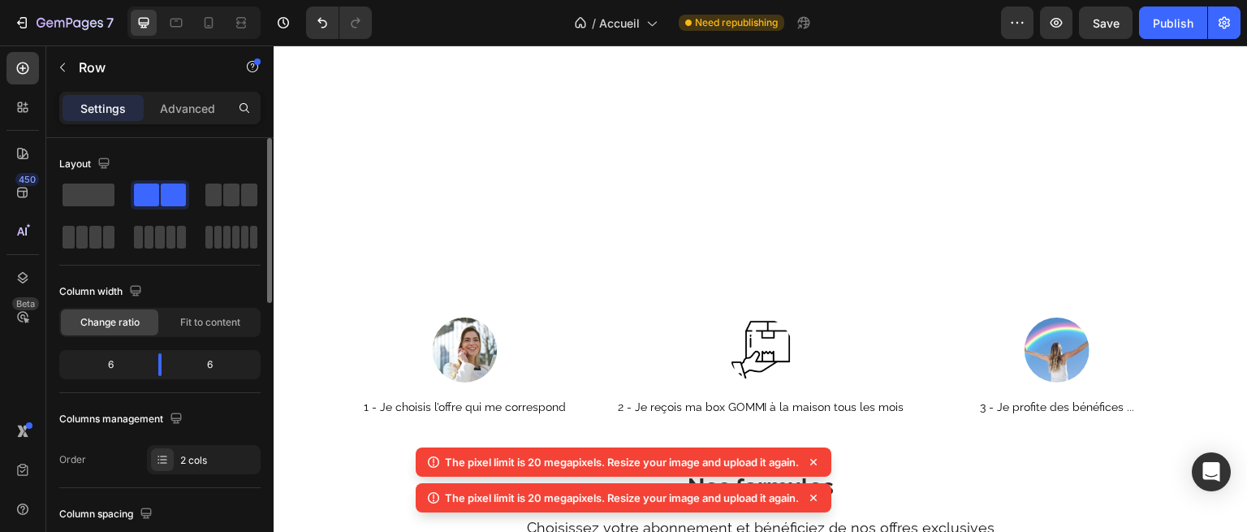
scroll to position [2209, 0]
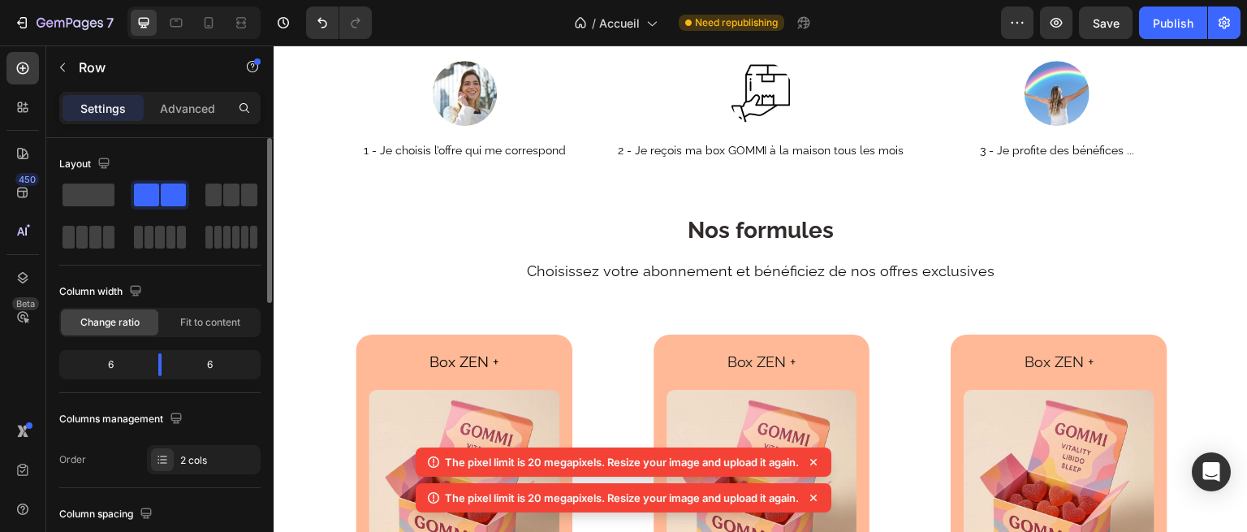
click at [817, 464] on icon at bounding box center [814, 462] width 16 height 16
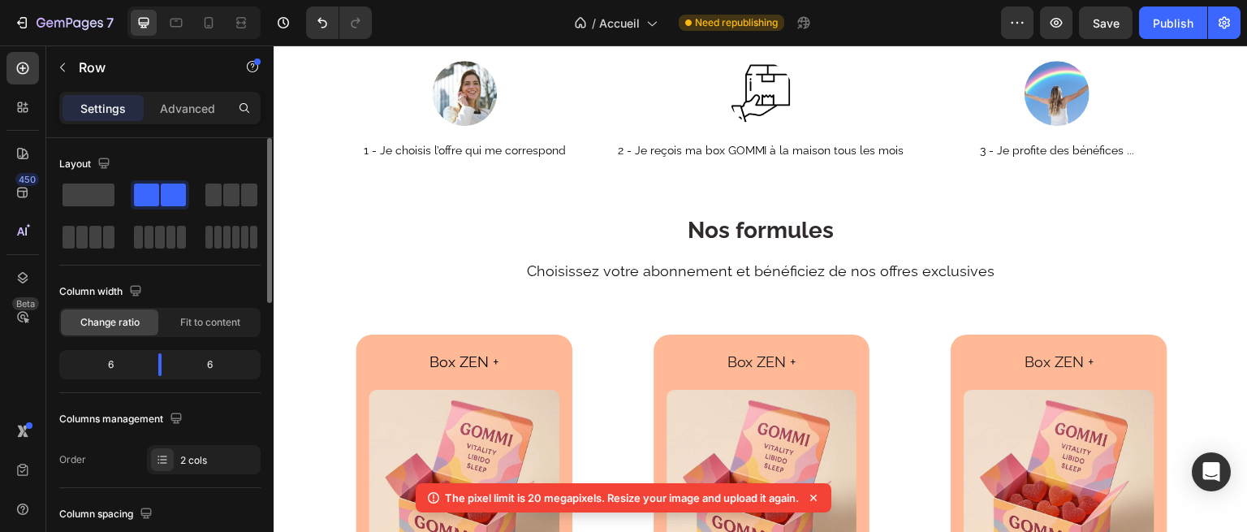
click at [817, 495] on icon at bounding box center [813, 498] width 6 height 6
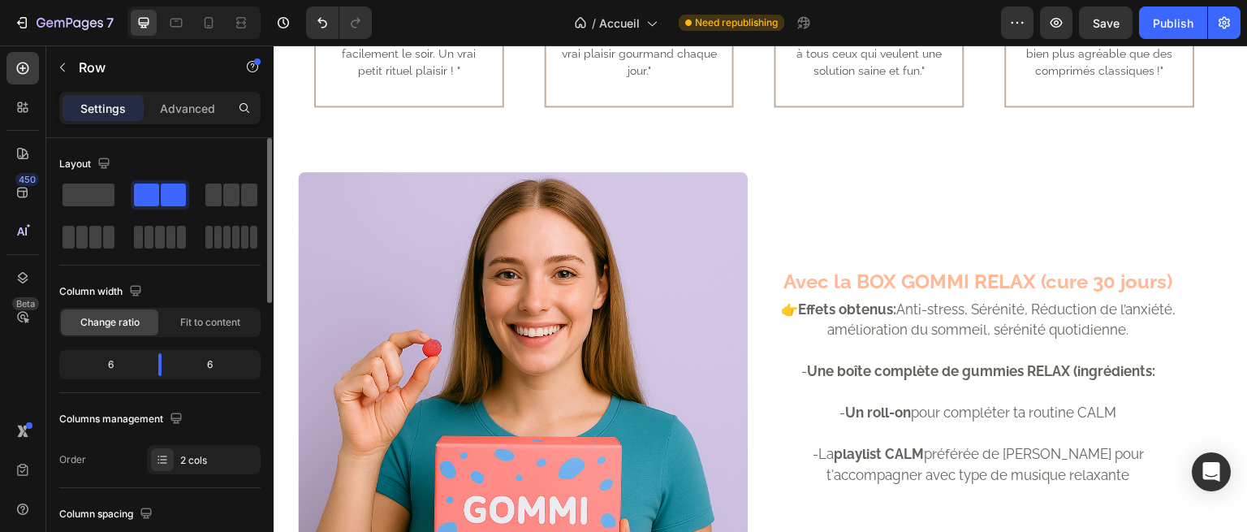
scroll to position [1532, 0]
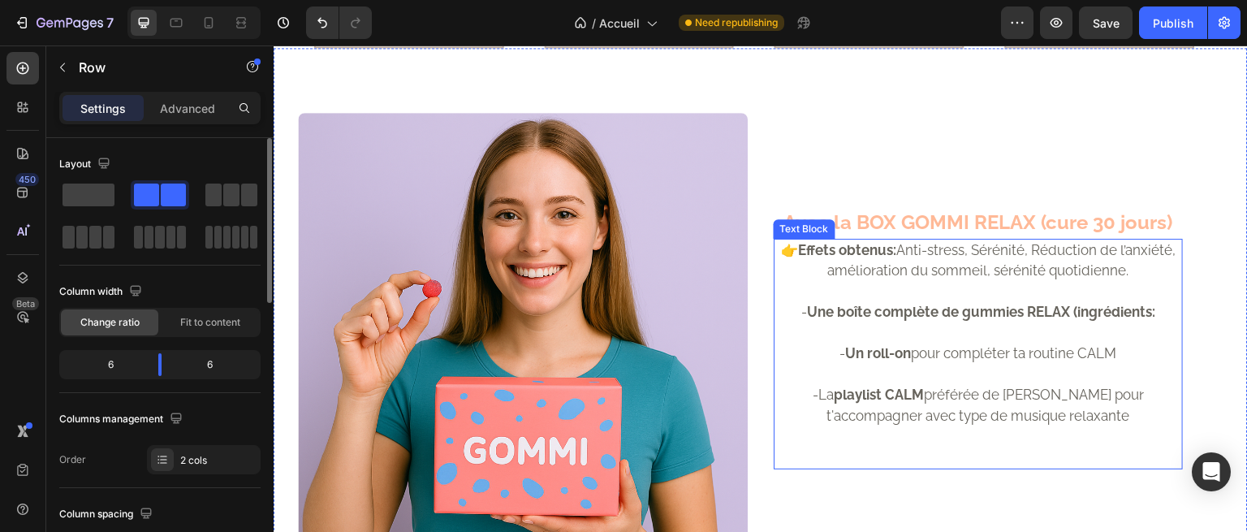
click at [854, 260] on p "👉 Effets obtenus: Anti-stress, Sérénité, Réduction de l’anxiété, amélioration d…" at bounding box center [979, 260] width 406 height 41
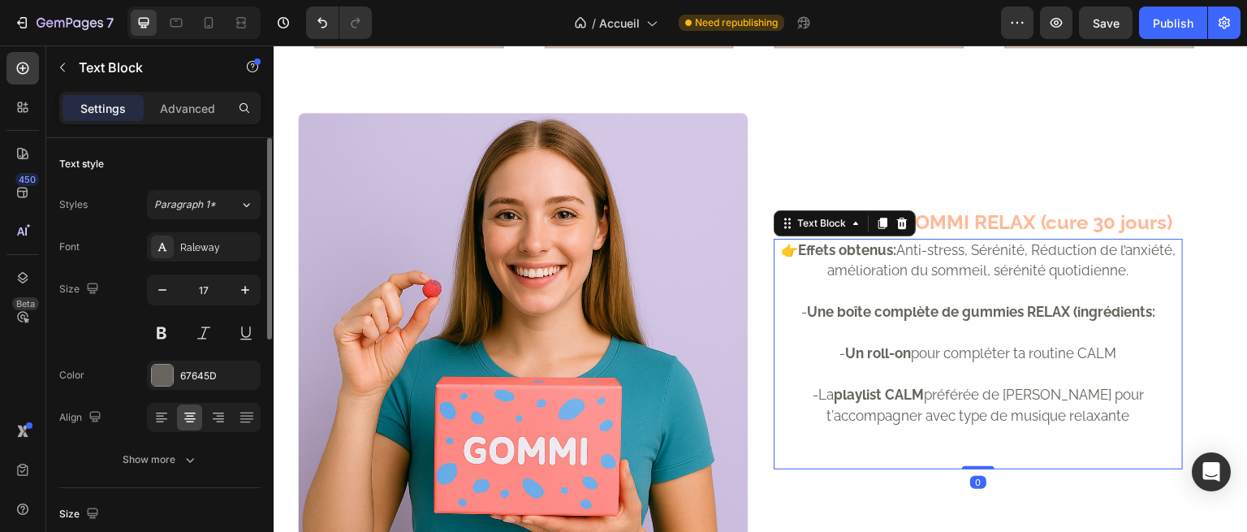
click at [867, 304] on strong "Une boîte complète de gummies RELAX (ingrédients:" at bounding box center [981, 312] width 348 height 16
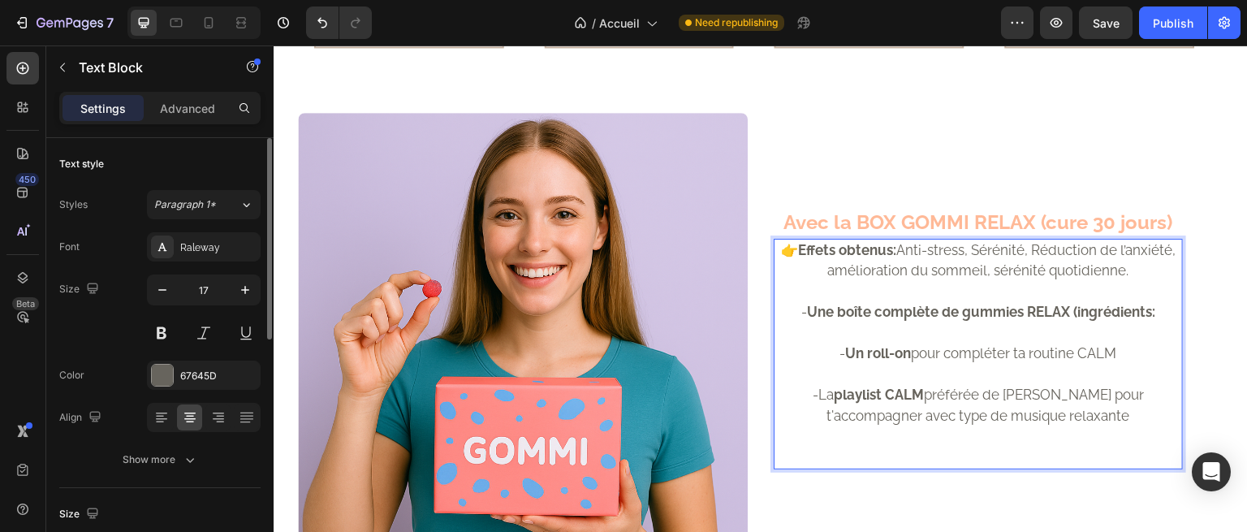
click at [919, 315] on strong "Une boîte complète de gummies RELAX (ingrédients:" at bounding box center [981, 312] width 348 height 16
click at [1146, 306] on strong "Une boîte complète de gummies RELAX (ingrédients:" at bounding box center [981, 312] width 348 height 16
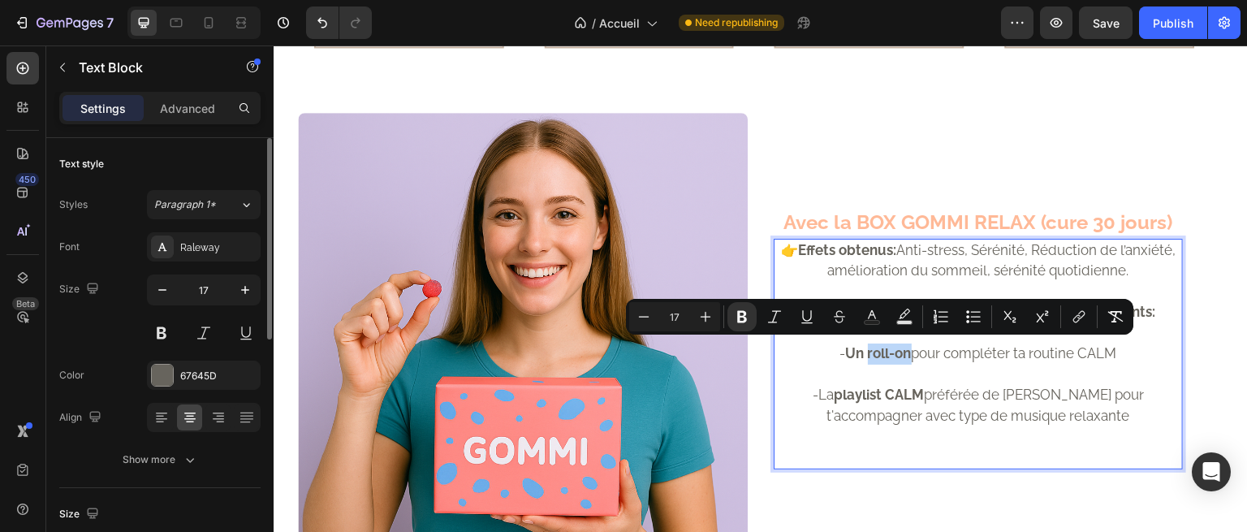
drag, startPoint x: 901, startPoint y: 352, endPoint x: 856, endPoint y: 351, distance: 45.5
click at [856, 351] on strong "Un roll-on" at bounding box center [879, 353] width 66 height 16
click at [864, 365] on p "Rich Text Editor. Editing area: main" at bounding box center [979, 375] width 406 height 21
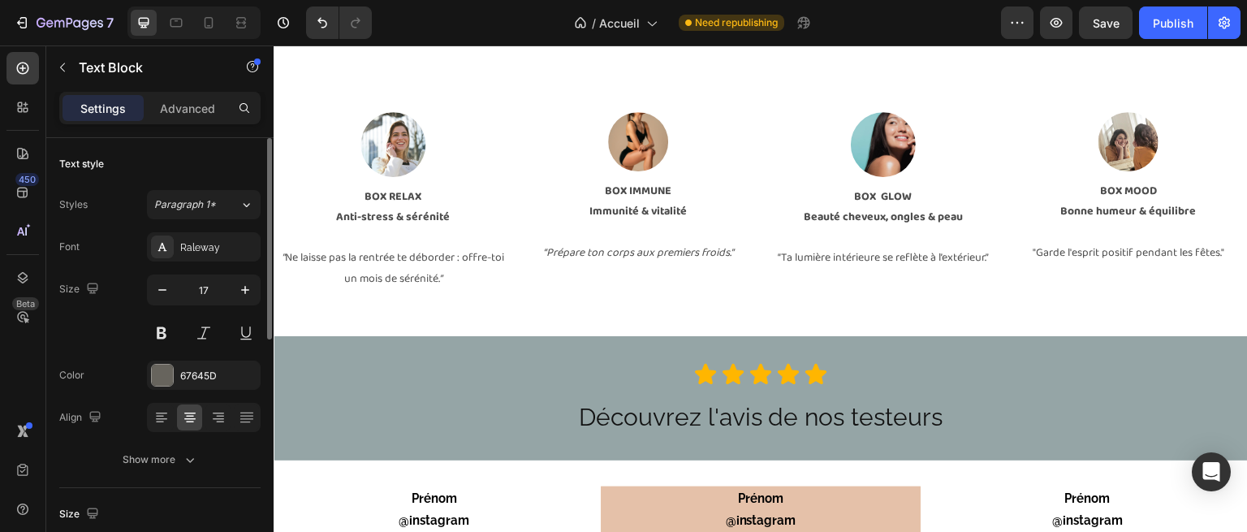
scroll to position [3092, 0]
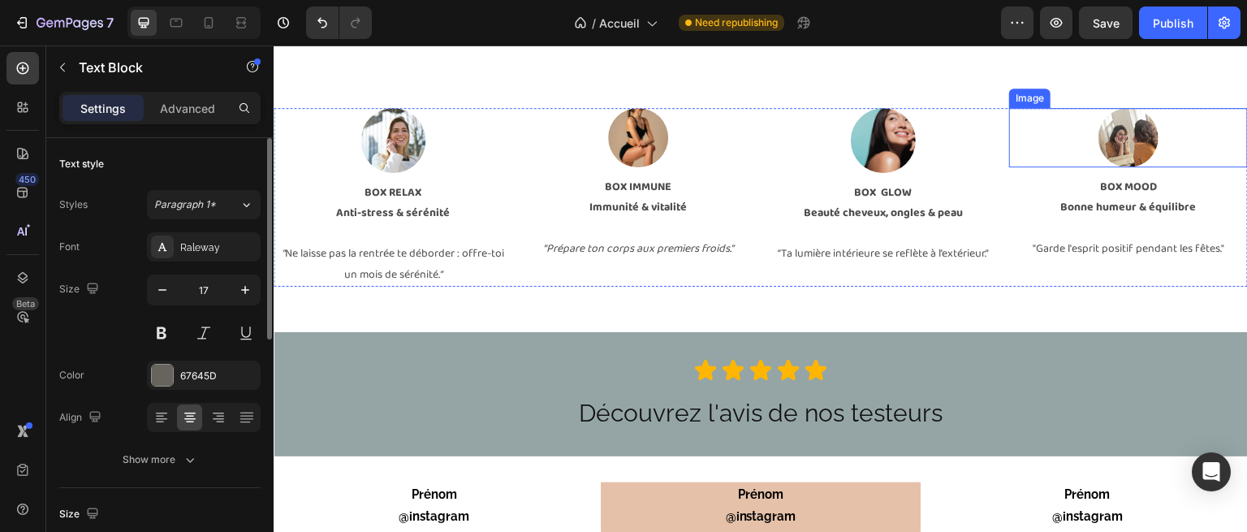
click at [1106, 128] on img at bounding box center [1129, 138] width 60 height 60
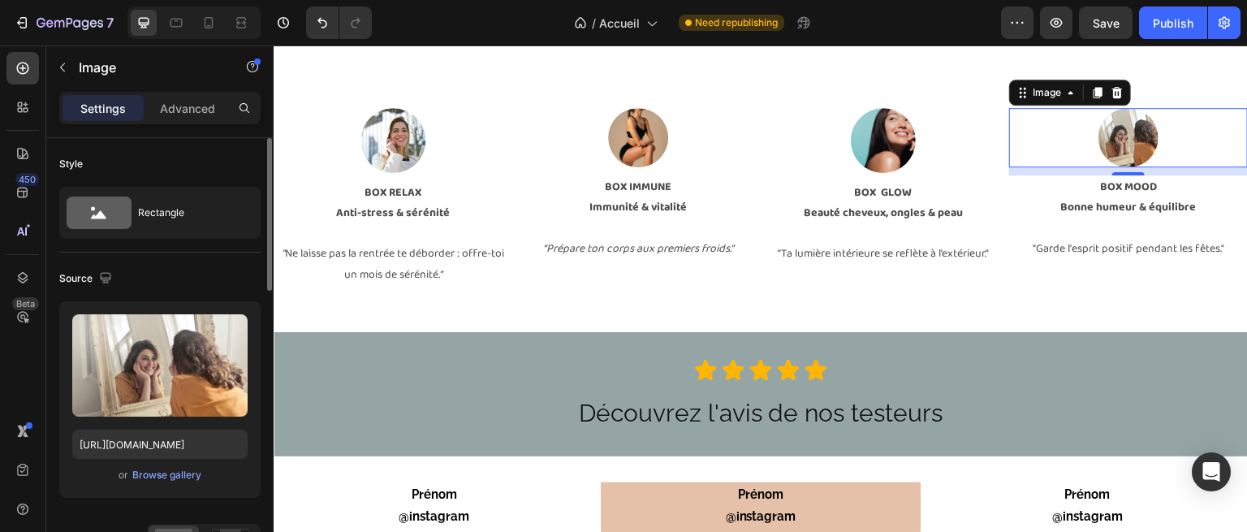
click at [1121, 143] on img at bounding box center [1129, 138] width 60 height 60
click at [1109, 138] on img at bounding box center [1129, 138] width 60 height 60
click at [1121, 135] on img at bounding box center [1129, 138] width 60 height 60
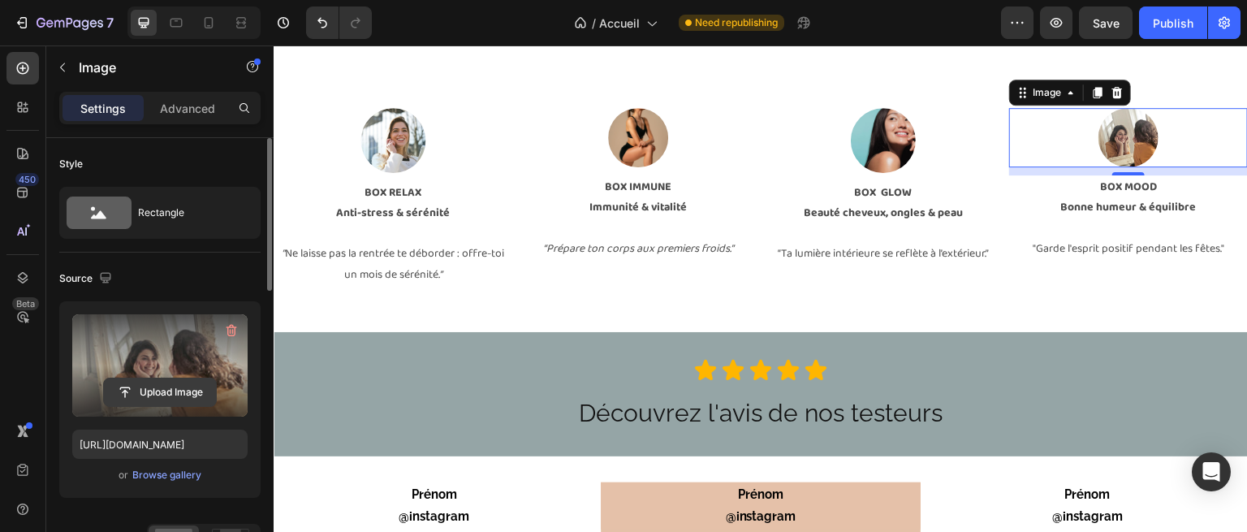
click at [157, 378] on input "file" at bounding box center [160, 392] width 112 height 28
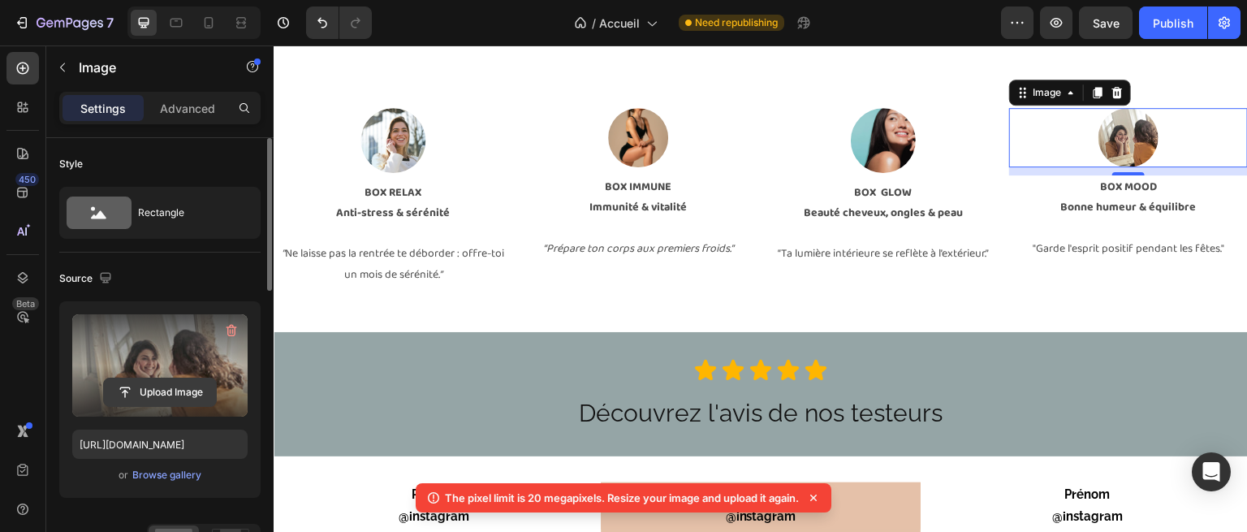
click at [159, 378] on input "file" at bounding box center [160, 392] width 112 height 28
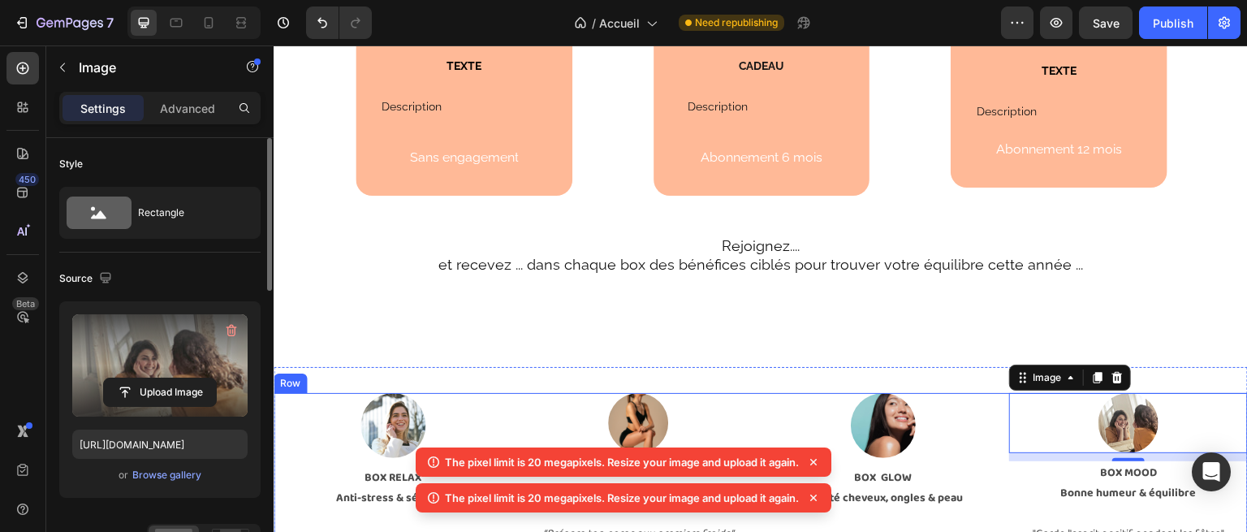
scroll to position [2935, 0]
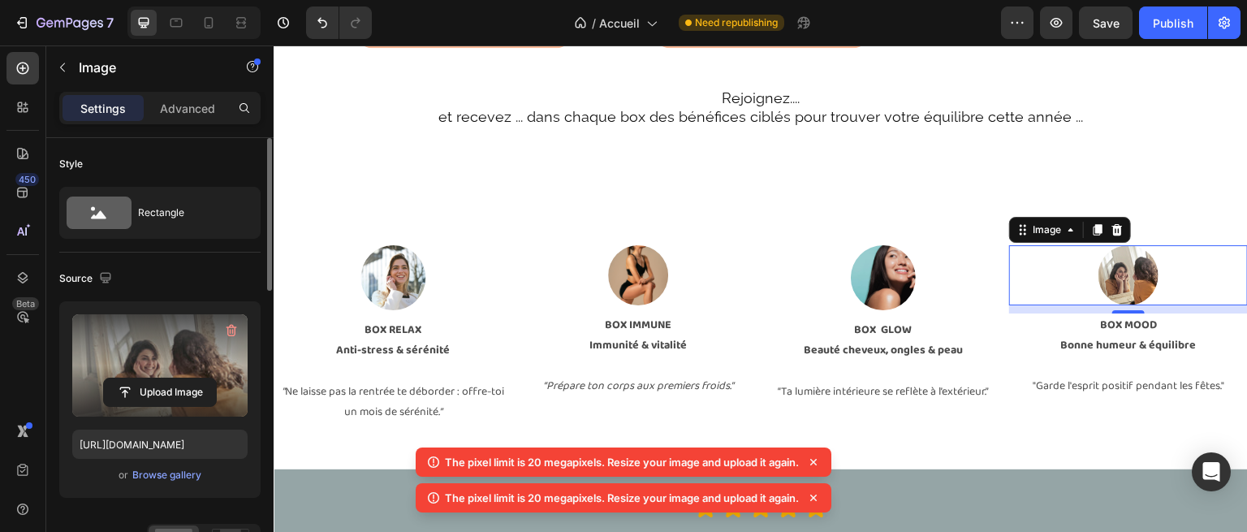
click at [1109, 288] on img at bounding box center [1129, 275] width 60 height 60
click at [148, 399] on input "file" at bounding box center [160, 392] width 112 height 28
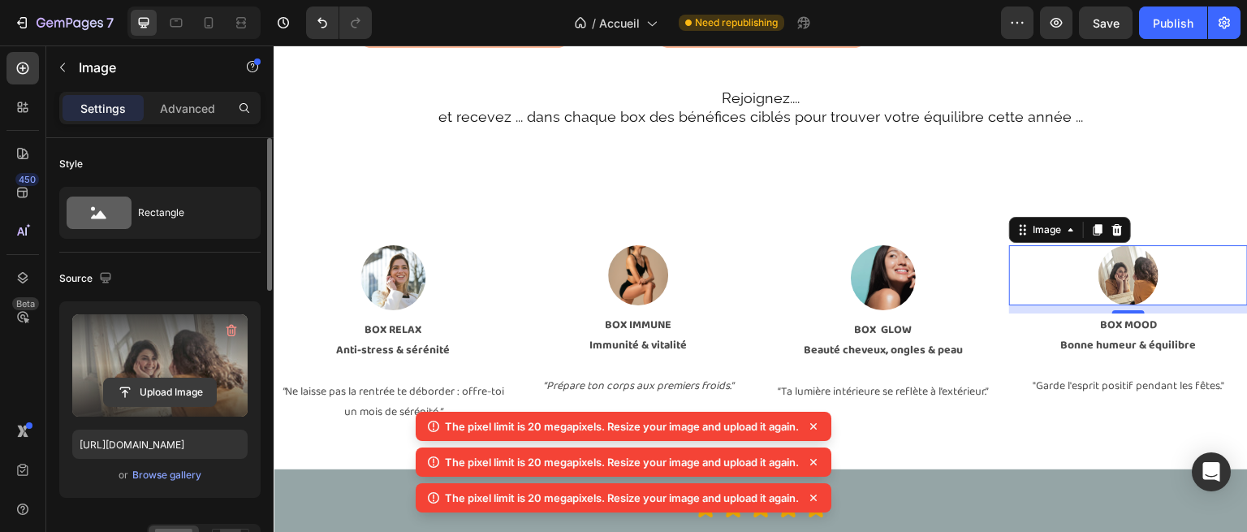
click at [163, 389] on input "file" at bounding box center [160, 392] width 112 height 28
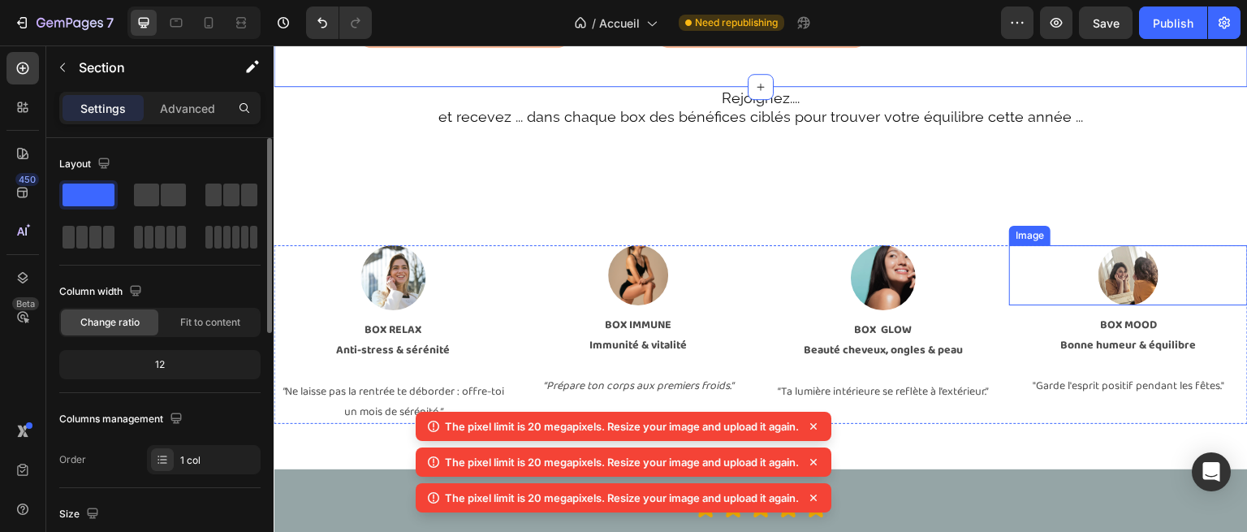
click at [1139, 292] on img at bounding box center [1129, 275] width 60 height 60
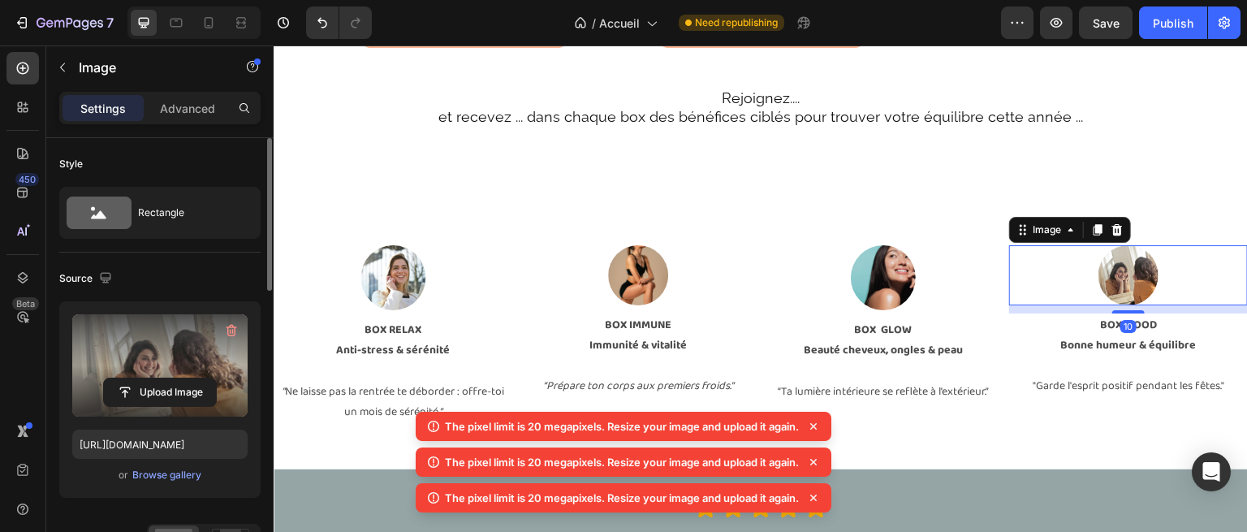
click at [146, 350] on label at bounding box center [159, 365] width 175 height 102
click at [146, 378] on input "file" at bounding box center [160, 392] width 112 height 28
click at [176, 363] on label at bounding box center [159, 365] width 175 height 102
click at [176, 378] on input "file" at bounding box center [160, 392] width 112 height 28
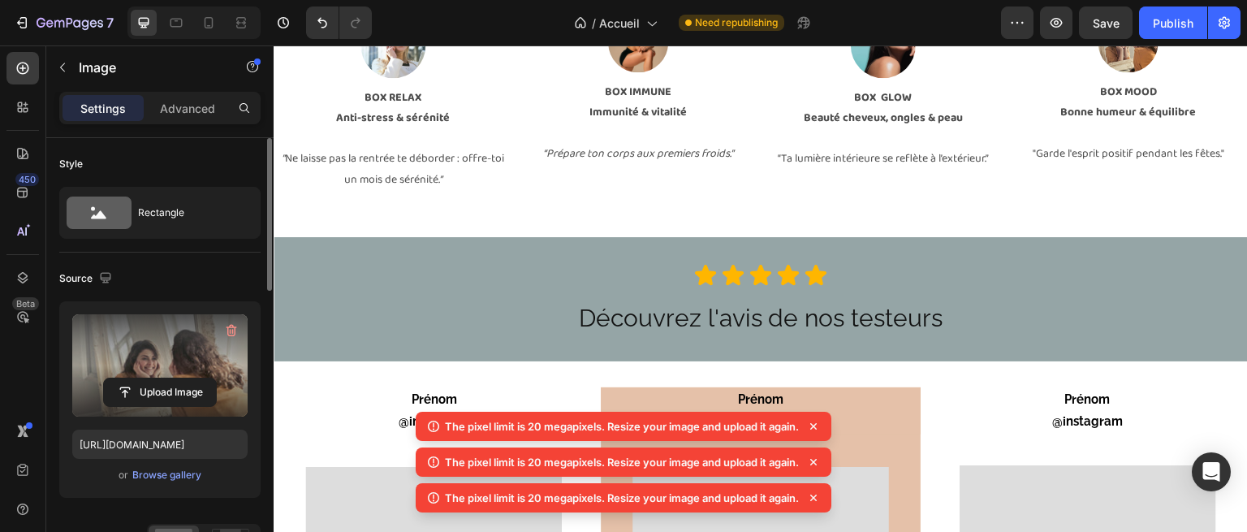
scroll to position [3167, 0]
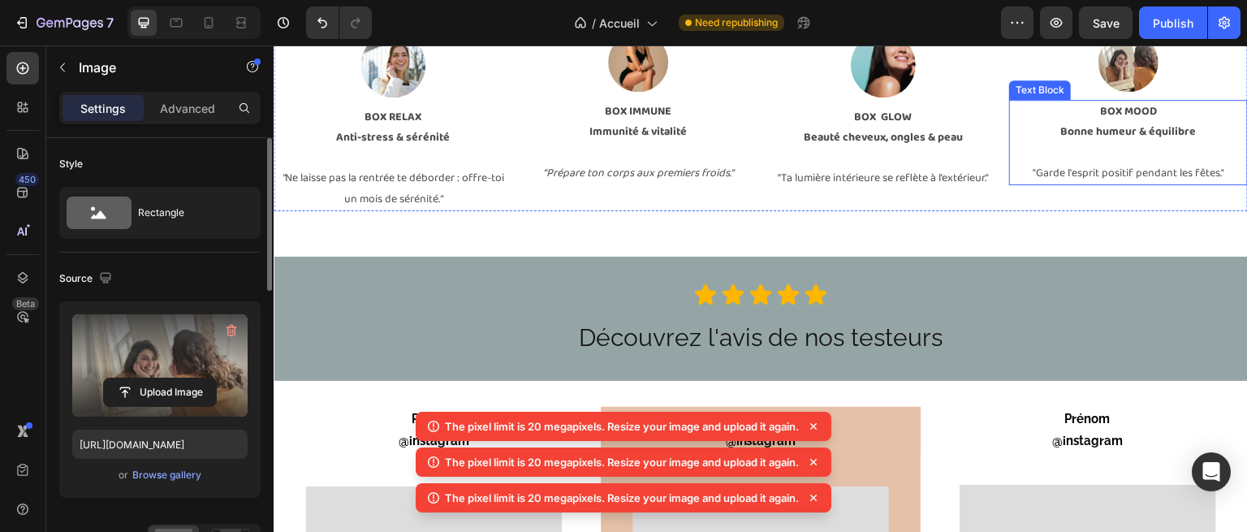
click at [1161, 166] on p ""Garde l'esprit positif pendant les fêtes."" at bounding box center [1129, 173] width 236 height 20
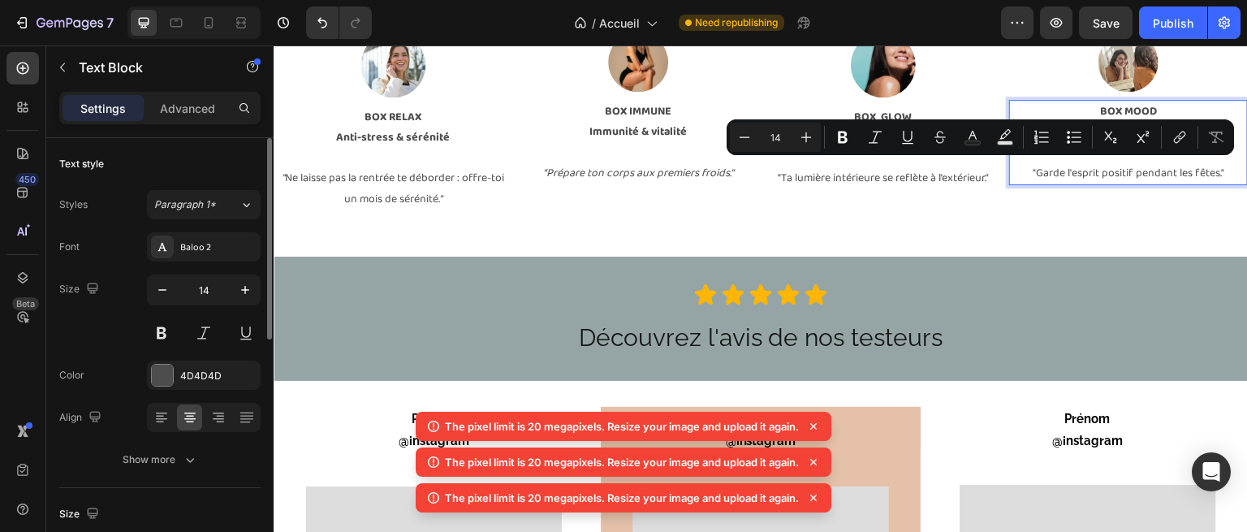
click at [1202, 167] on p ""Garde l'esprit positif pendant les fêtes."" at bounding box center [1129, 173] width 236 height 20
drag, startPoint x: 1212, startPoint y: 169, endPoint x: 1127, endPoint y: 169, distance: 84.5
click at [1127, 169] on p ""Garde l'esprit positif pendant les fêtes."" at bounding box center [1129, 173] width 236 height 20
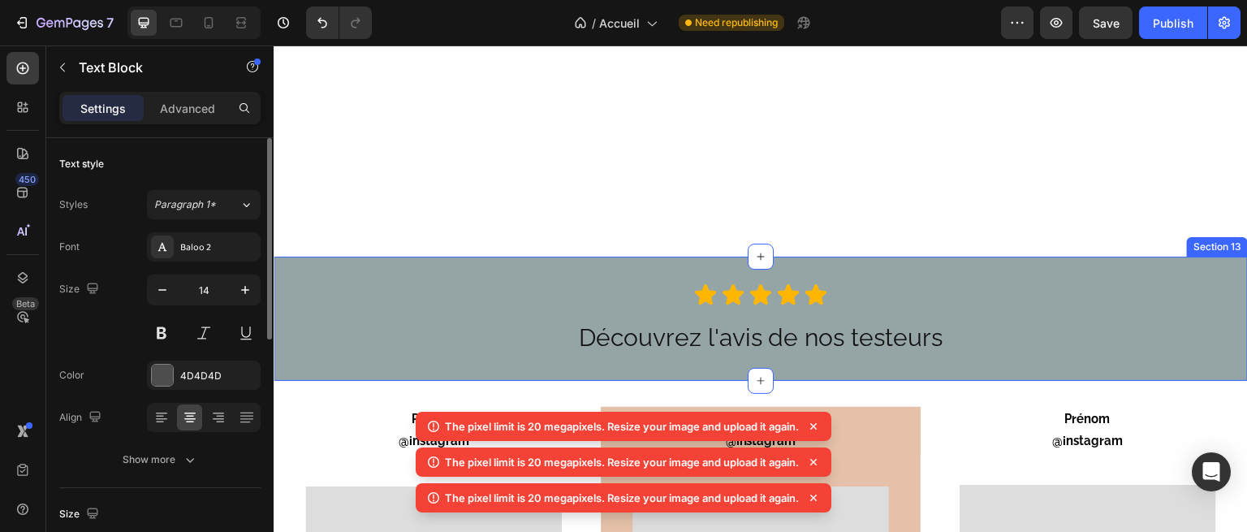
scroll to position [3443, 0]
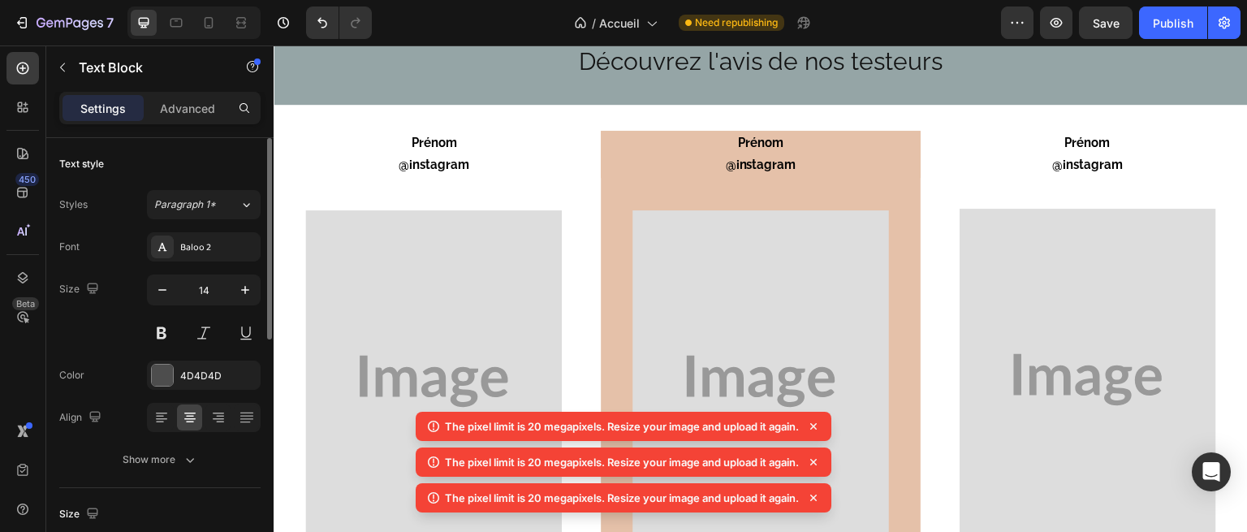
click at [815, 428] on icon at bounding box center [813, 426] width 6 height 6
click at [816, 426] on icon at bounding box center [813, 426] width 6 height 6
click at [815, 425] on icon at bounding box center [813, 426] width 6 height 6
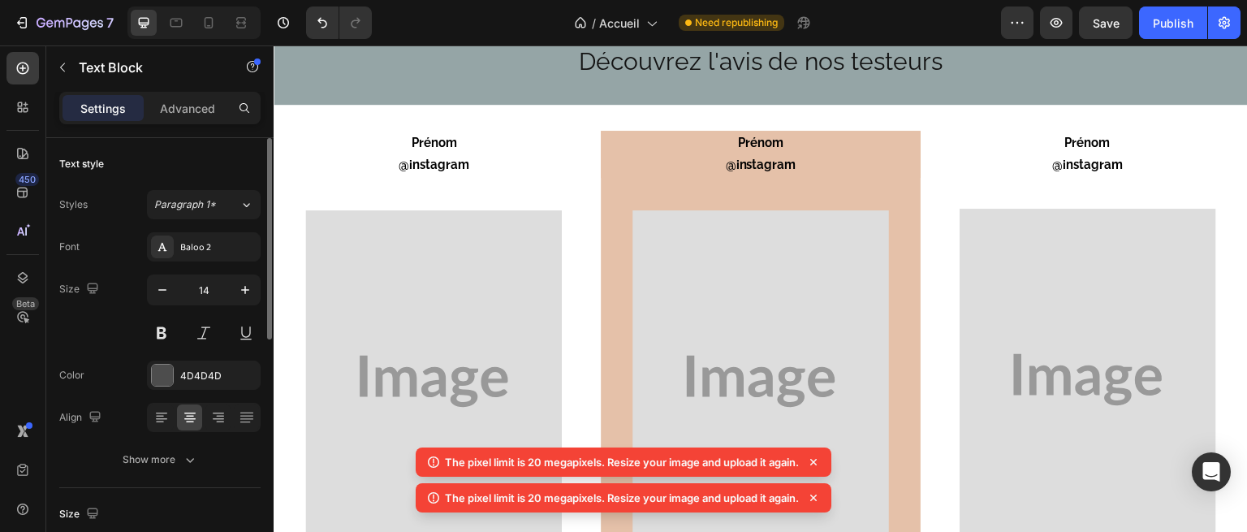
click at [817, 459] on icon at bounding box center [814, 462] width 16 height 16
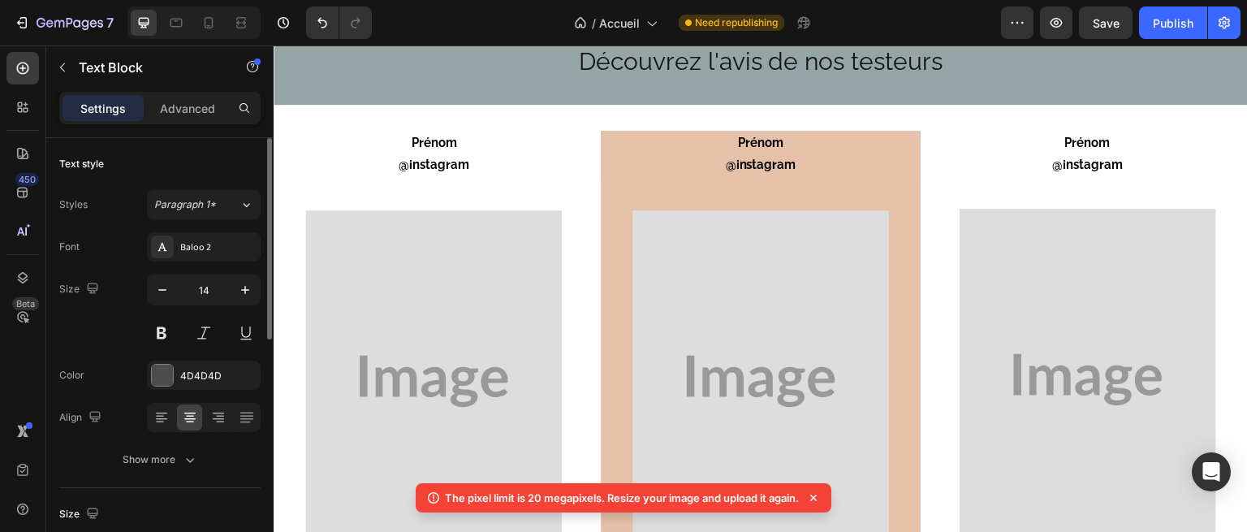
click at [817, 495] on icon at bounding box center [813, 498] width 6 height 6
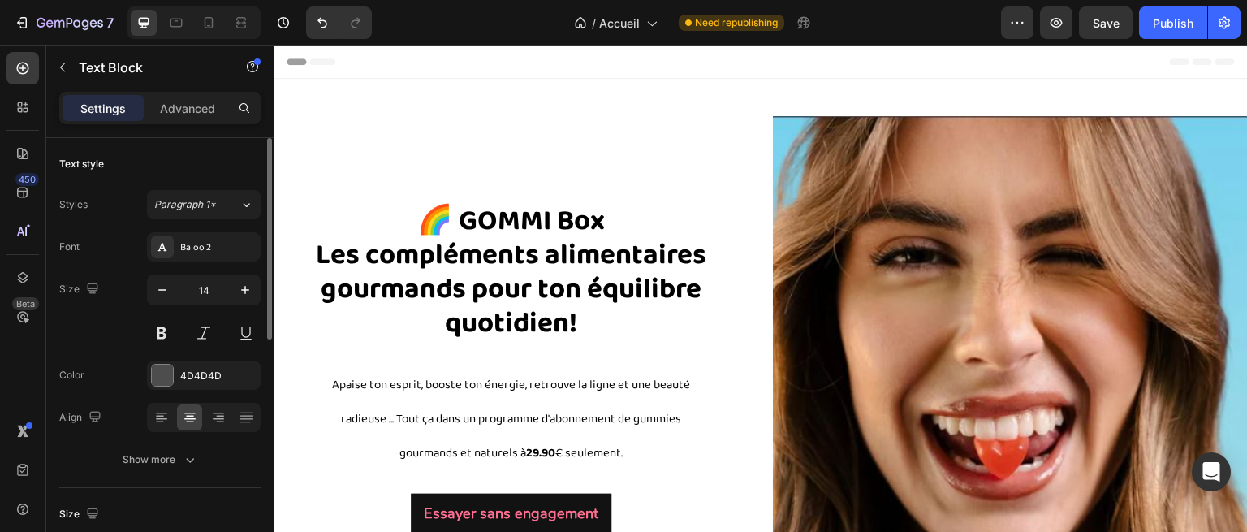
scroll to position [22, 0]
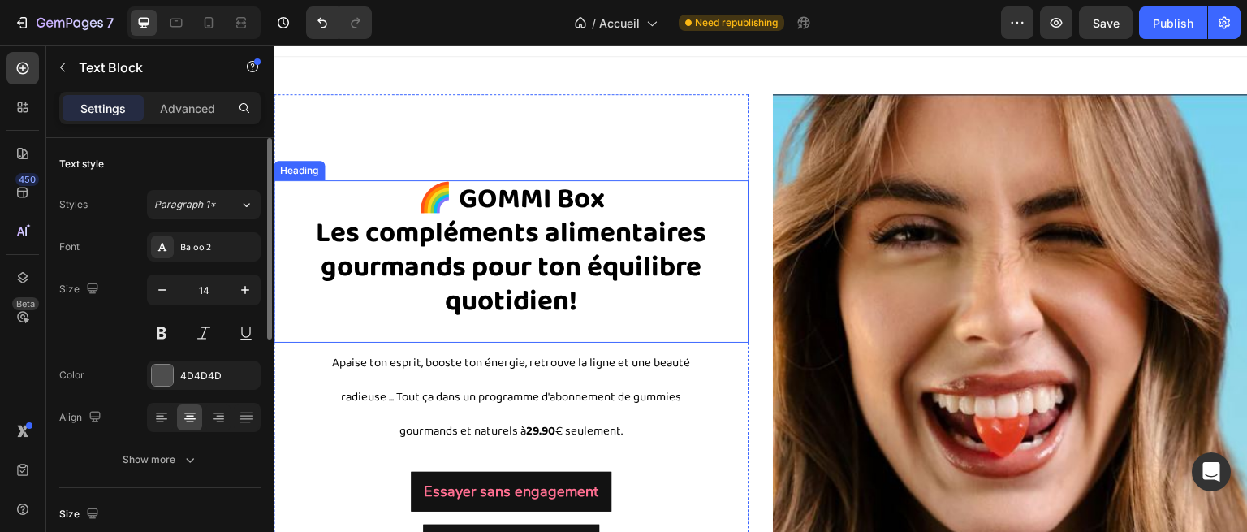
click at [563, 201] on strong "🌈 GOMMI Box" at bounding box center [511, 198] width 188 height 45
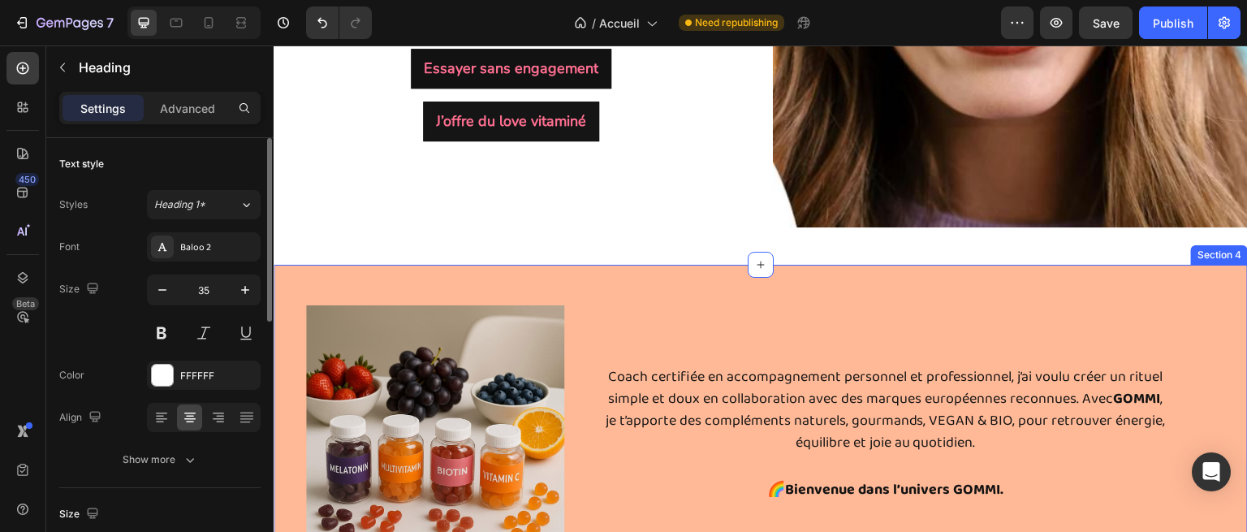
scroll to position [539, 0]
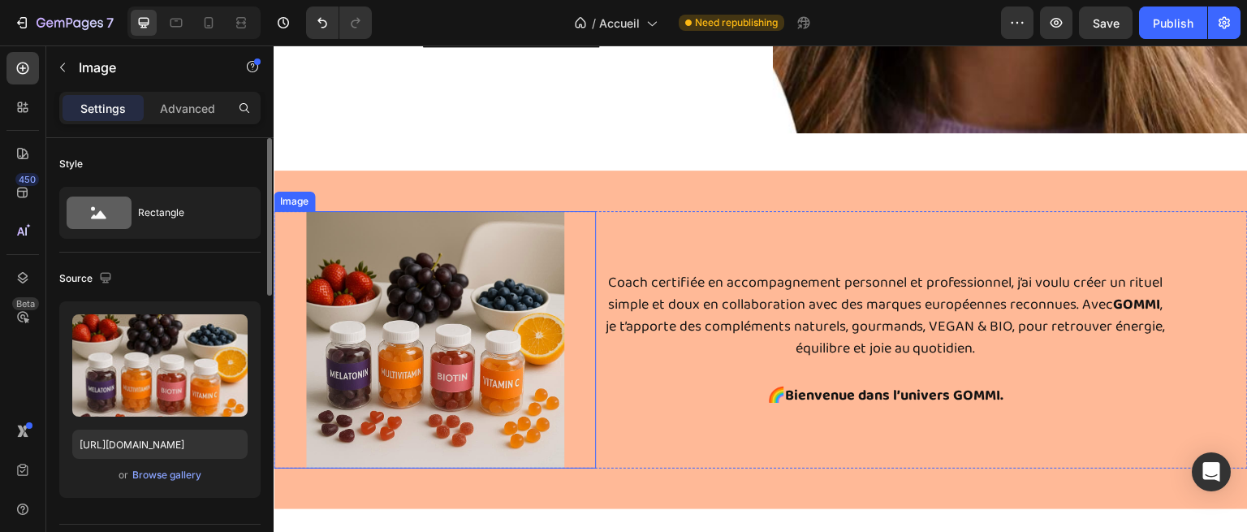
click at [506, 243] on img at bounding box center [435, 340] width 258 height 258
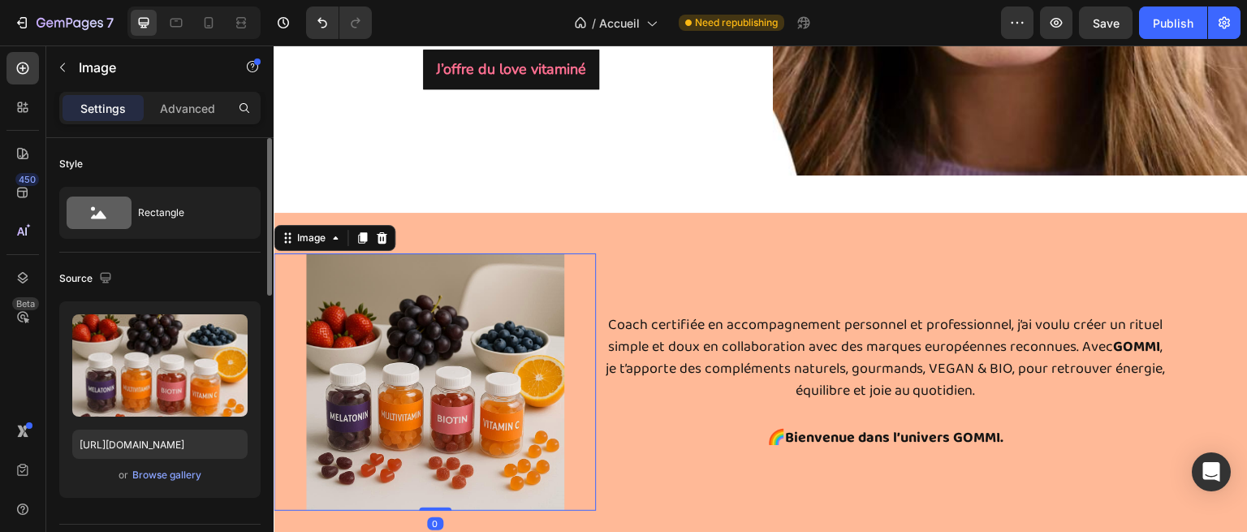
scroll to position [497, 0]
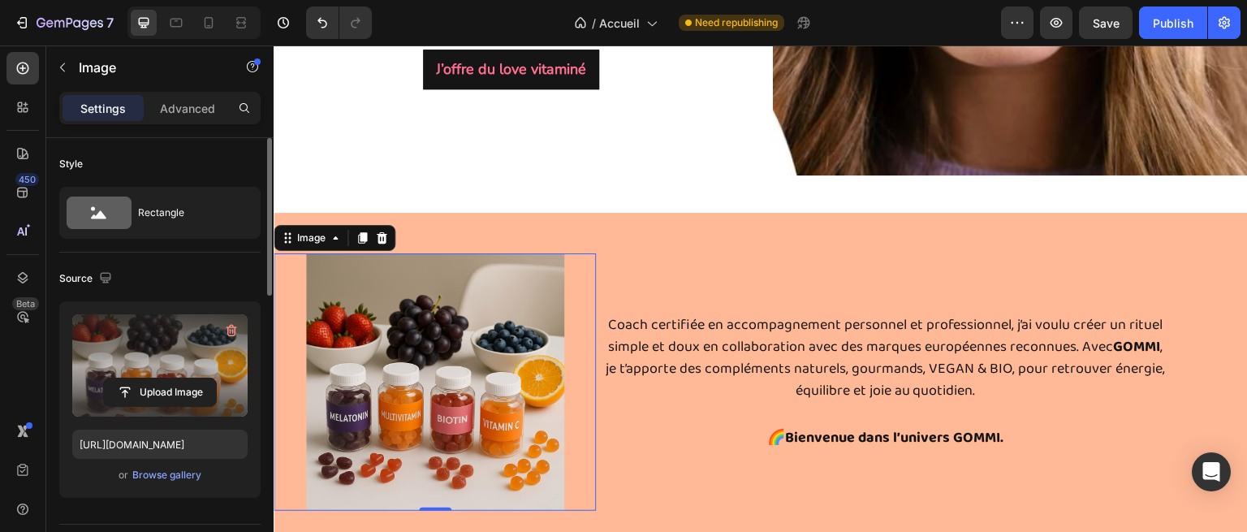
click at [184, 370] on label at bounding box center [159, 365] width 175 height 102
click at [184, 378] on input "file" at bounding box center [160, 392] width 112 height 28
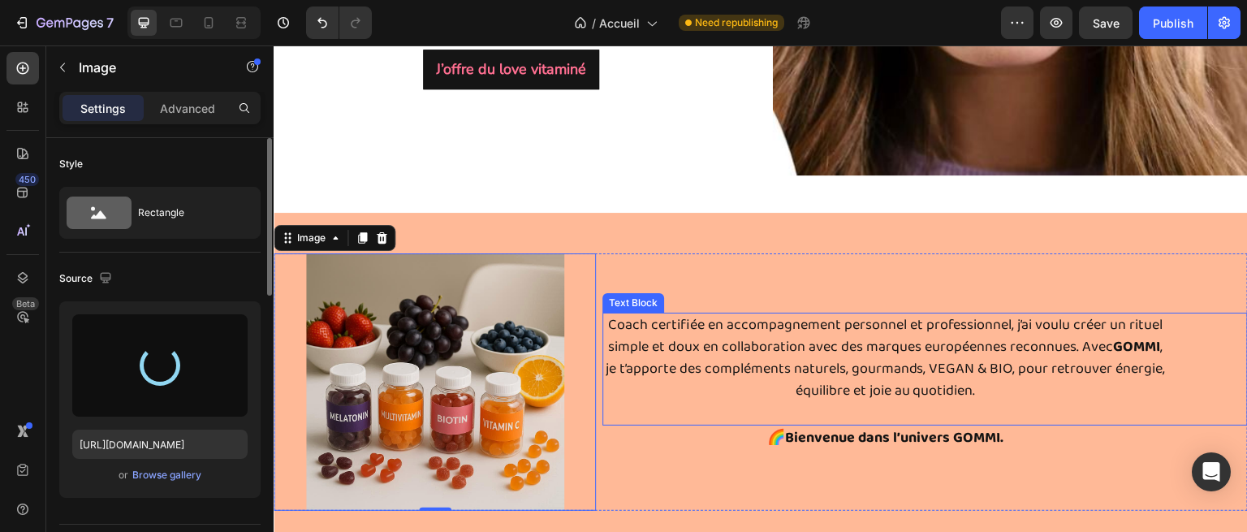
type input "[URL][DOMAIN_NAME]"
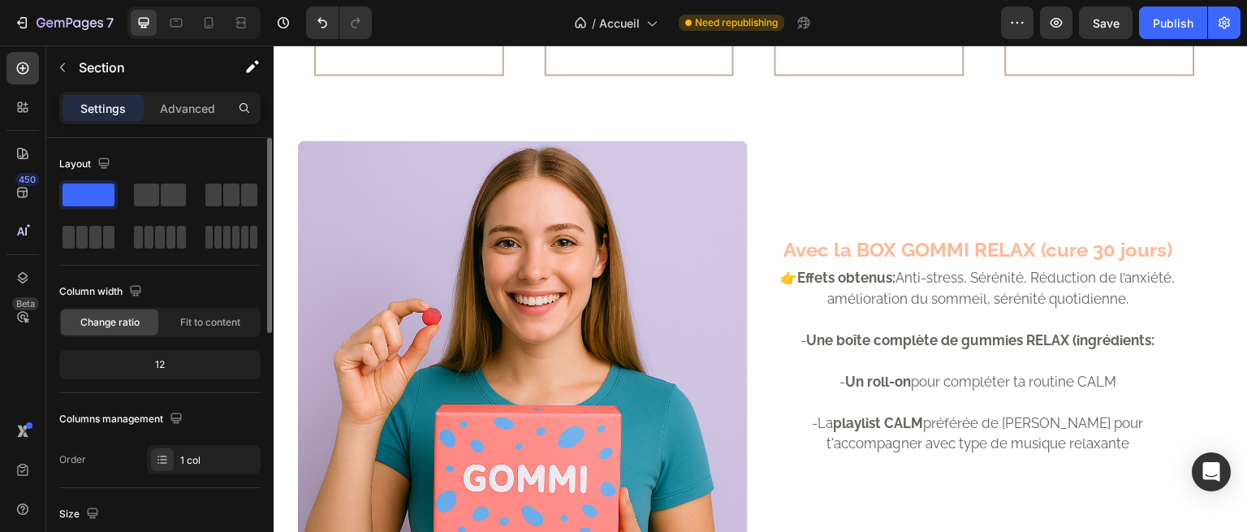
scroll to position [1488, 0]
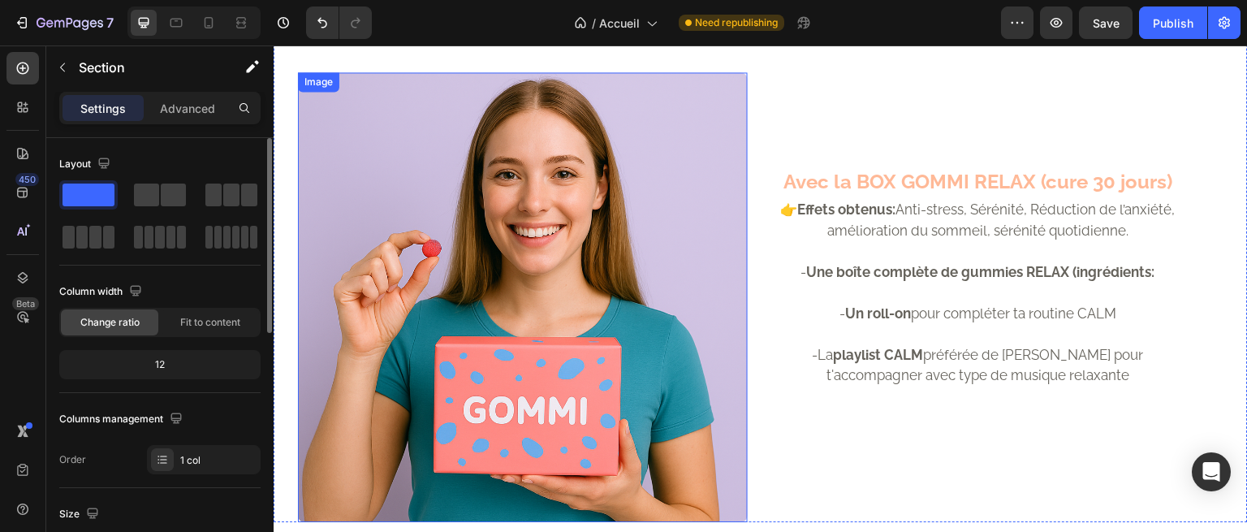
click at [504, 230] on img at bounding box center [523, 297] width 450 height 450
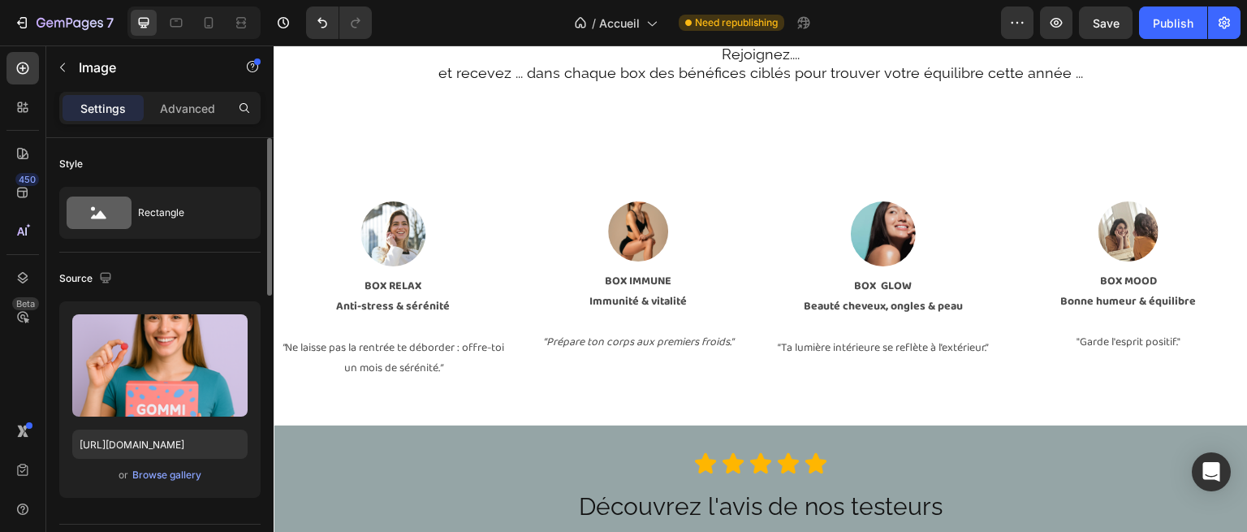
scroll to position [2927, 0]
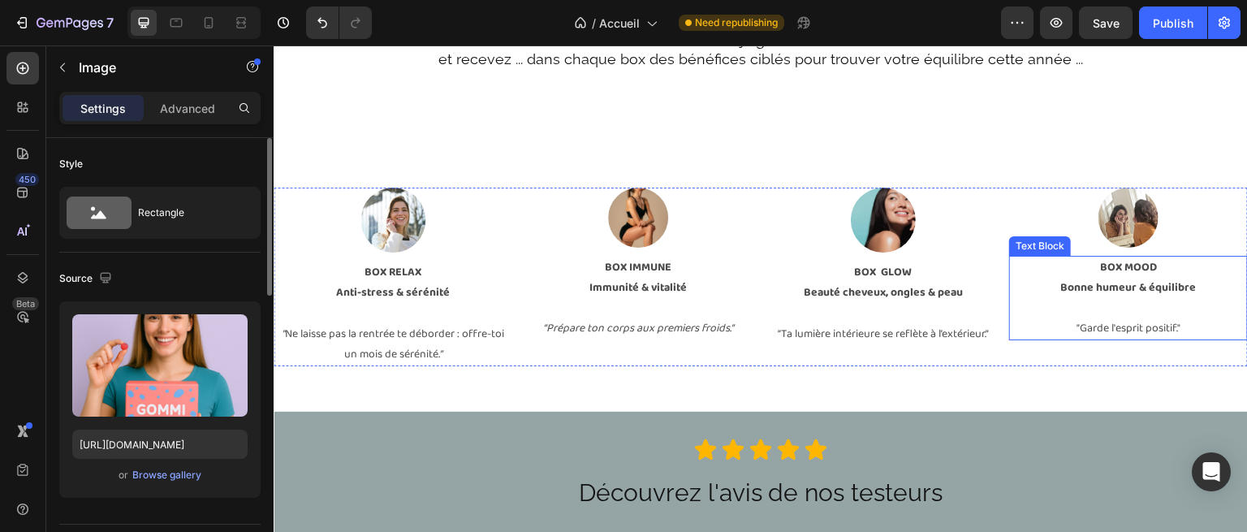
click at [1131, 270] on strong "BOX MOOD" at bounding box center [1128, 267] width 57 height 18
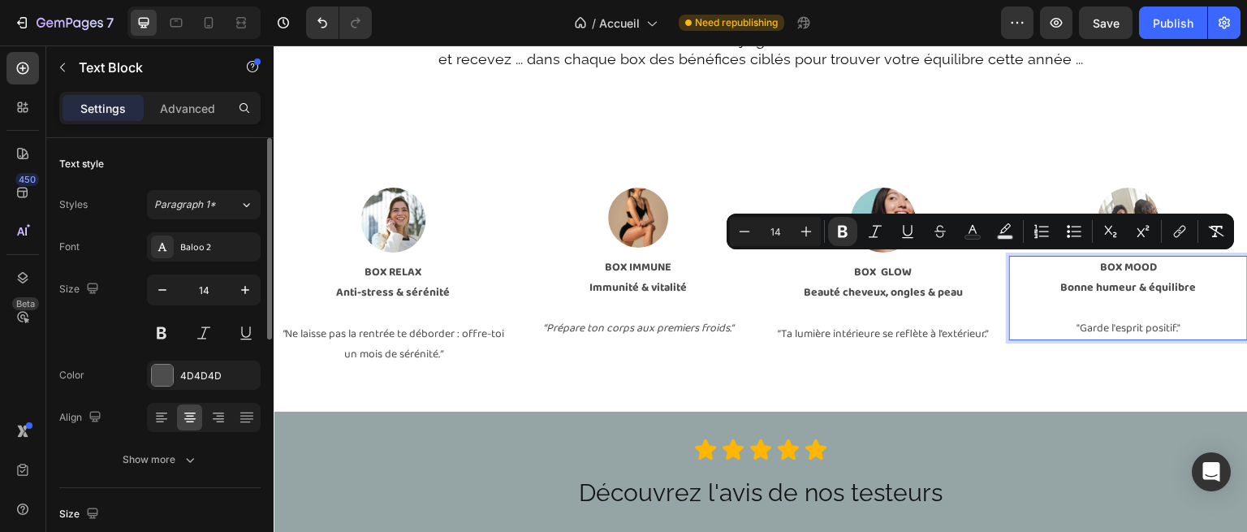
click at [1114, 279] on strong "Bonne humeur & équilibre" at bounding box center [1129, 288] width 136 height 18
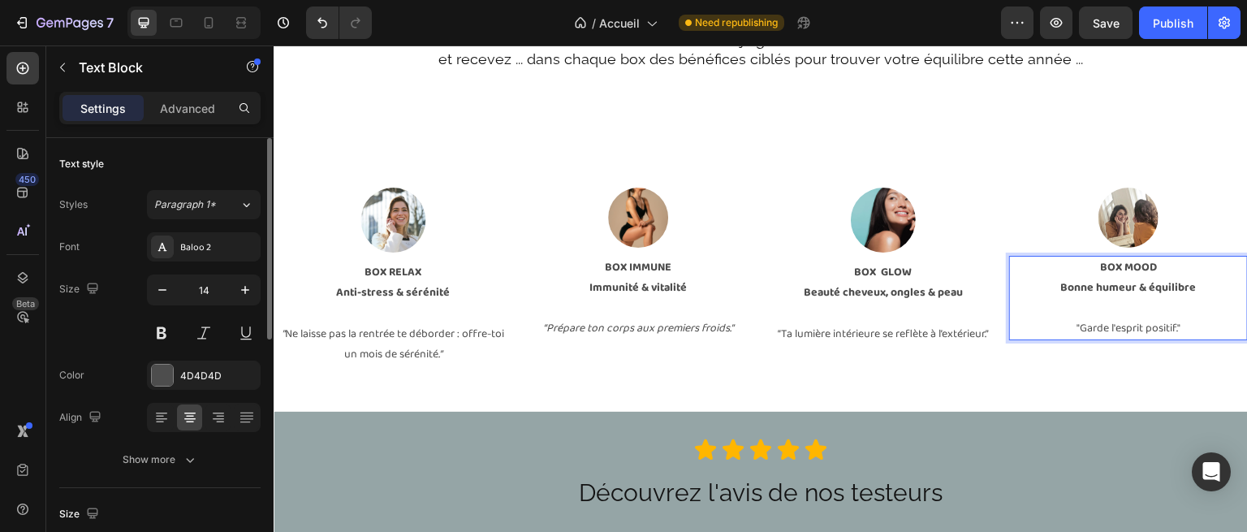
click at [1135, 311] on p "Rich Text Editor. Editing area: main" at bounding box center [1129, 308] width 236 height 20
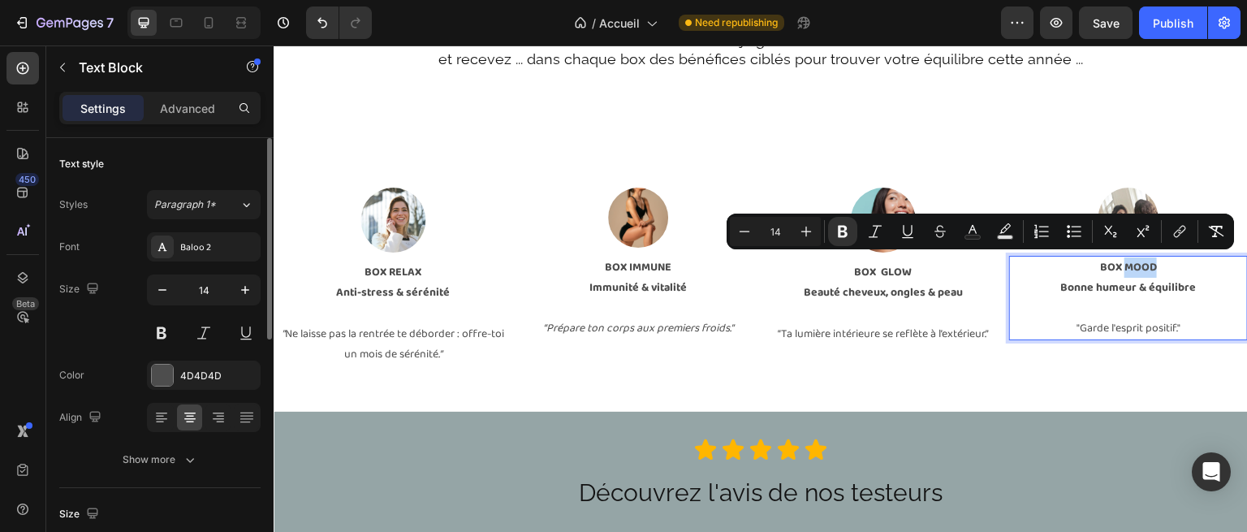
drag, startPoint x: 1114, startPoint y: 266, endPoint x: 1143, endPoint y: 267, distance: 29.2
click at [1143, 267] on strong "BOX MOOD" at bounding box center [1128, 267] width 57 height 18
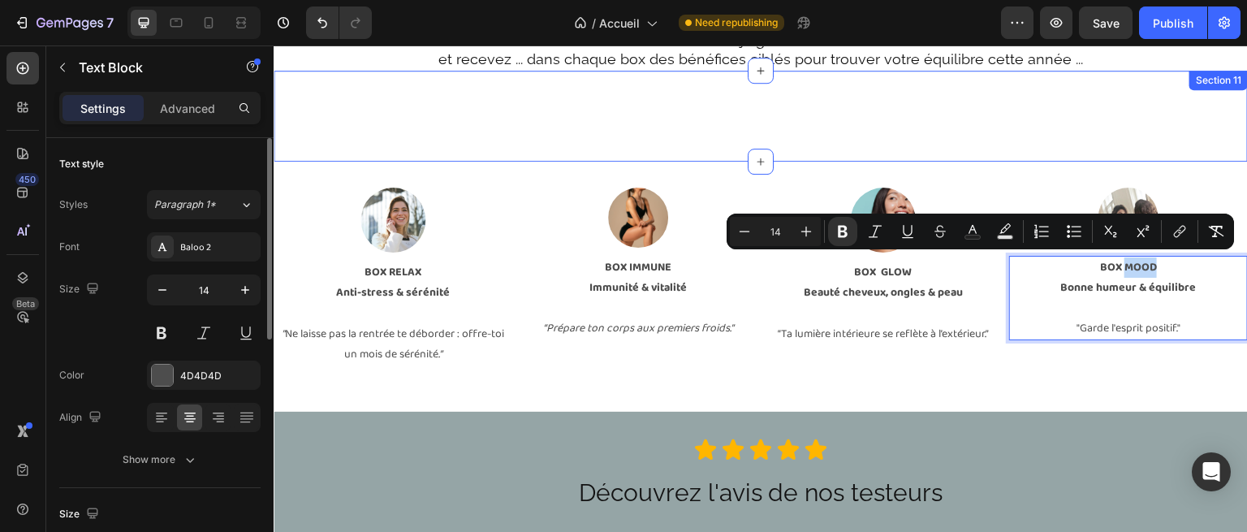
click at [1086, 140] on div "Je rejoins ... Button Section 11" at bounding box center [761, 116] width 975 height 91
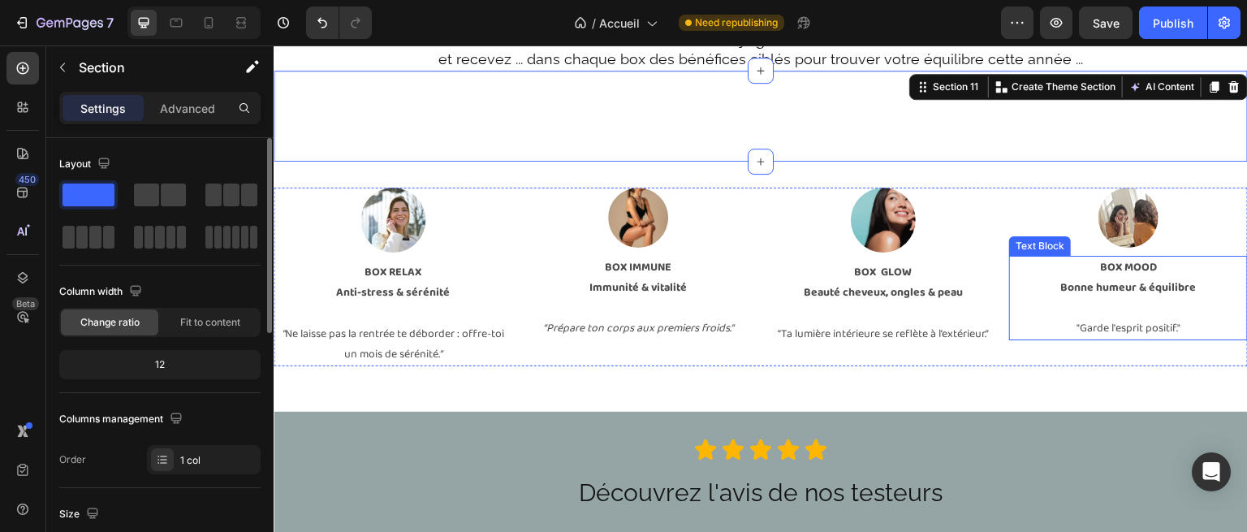
click at [1137, 263] on strong "BOX MOOD" at bounding box center [1128, 267] width 57 height 18
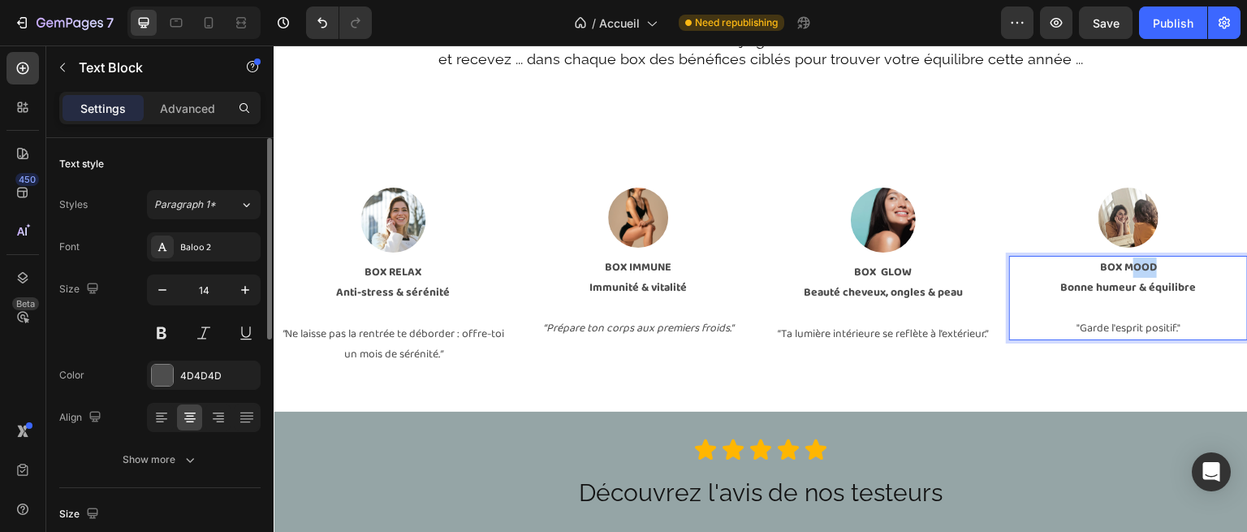
drag, startPoint x: 1118, startPoint y: 265, endPoint x: 1150, endPoint y: 266, distance: 31.7
click at [1150, 266] on p "BOX MOOD" at bounding box center [1129, 267] width 236 height 20
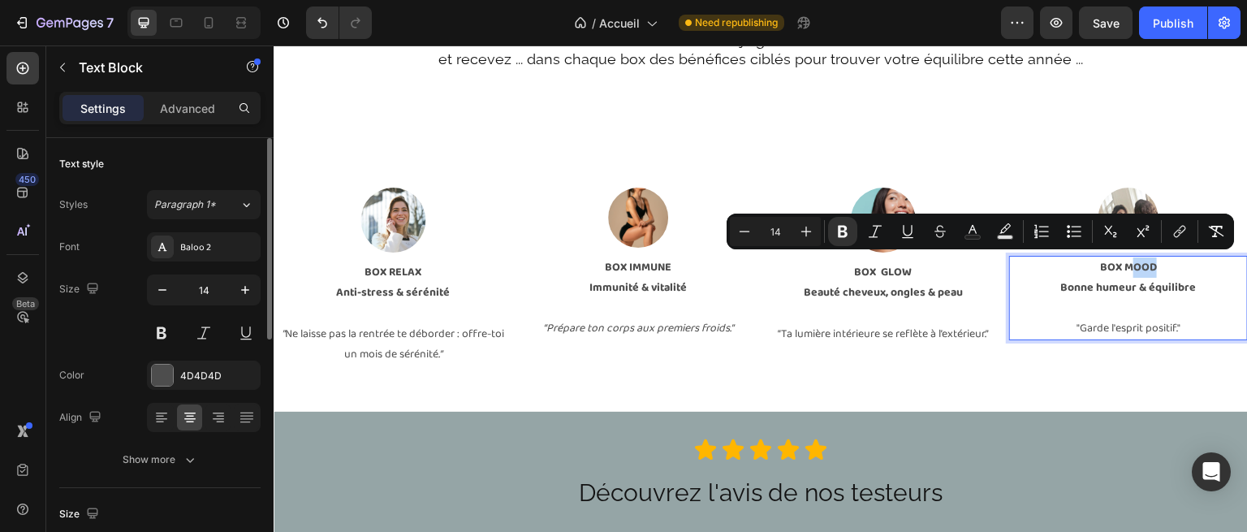
click at [1150, 266] on p "BOX MOOD" at bounding box center [1129, 267] width 236 height 20
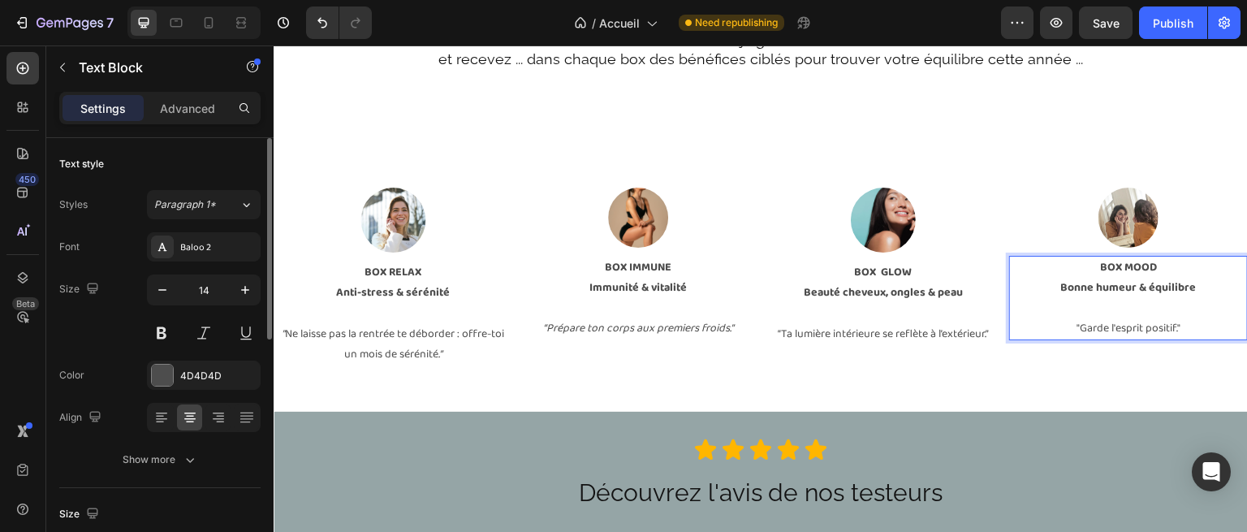
click at [1144, 290] on strong "Bonne humeur & équilibre" at bounding box center [1129, 288] width 136 height 18
drag, startPoint x: 1142, startPoint y: 289, endPoint x: 1193, endPoint y: 287, distance: 51.2
click at [1193, 287] on p "Bonne humeur & équilibre" at bounding box center [1129, 288] width 236 height 20
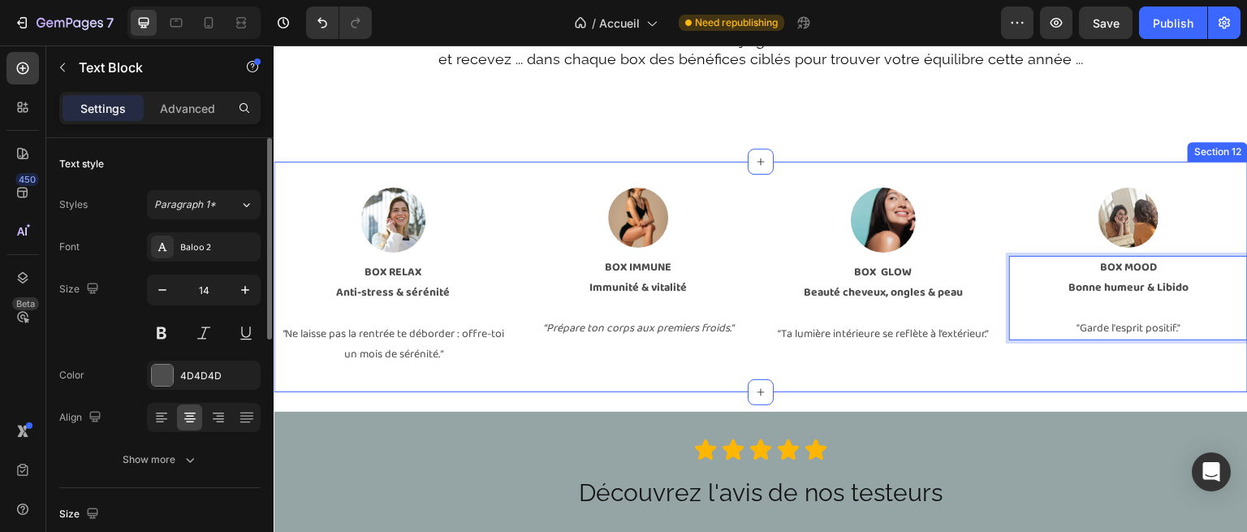
click at [1069, 158] on div "Je rejoins ... Button Section 11" at bounding box center [761, 116] width 975 height 91
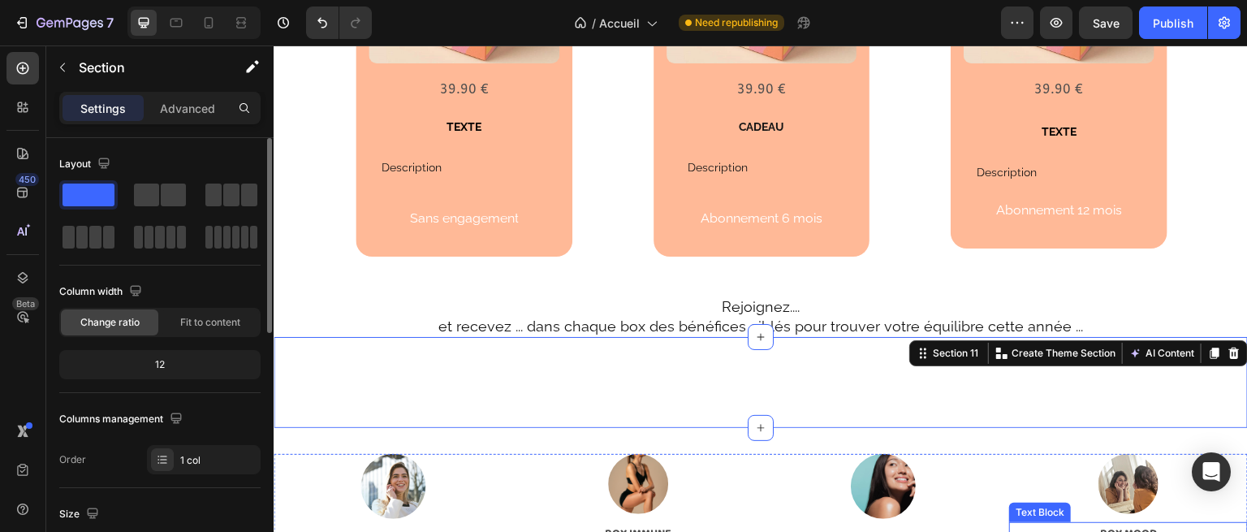
scroll to position [2829, 0]
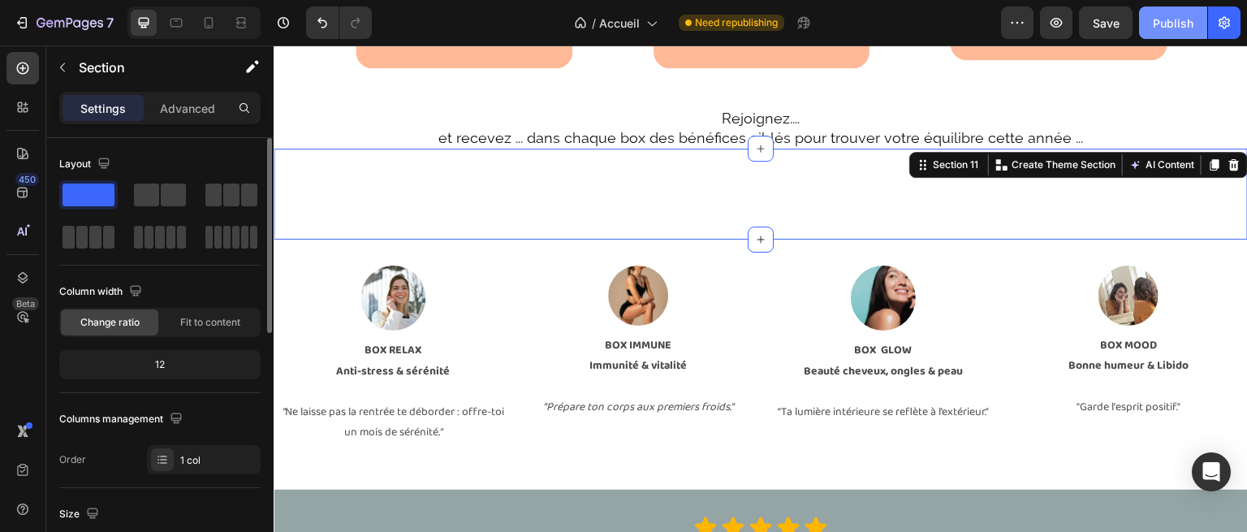
click at [1179, 32] on button "Publish" at bounding box center [1173, 22] width 68 height 32
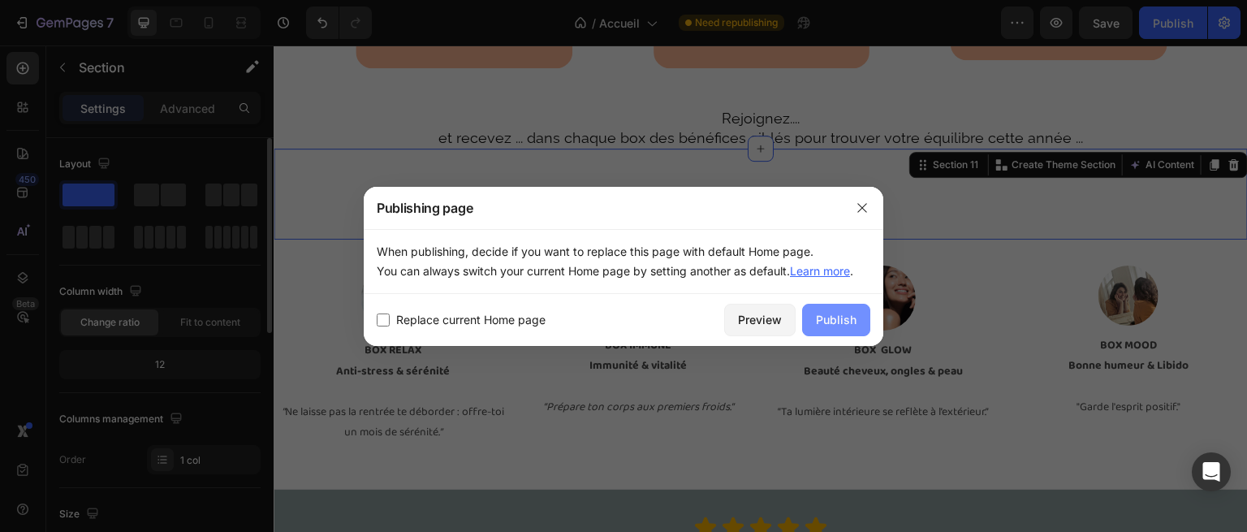
click at [852, 321] on div "Publish" at bounding box center [836, 319] width 41 height 17
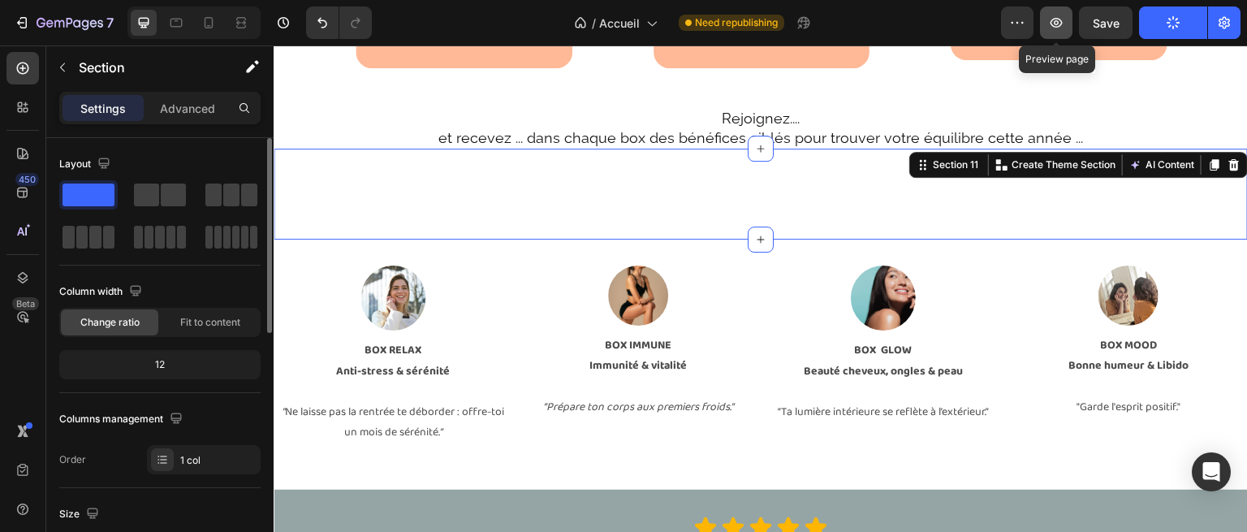
click at [1065, 26] on icon "button" at bounding box center [1056, 23] width 16 height 16
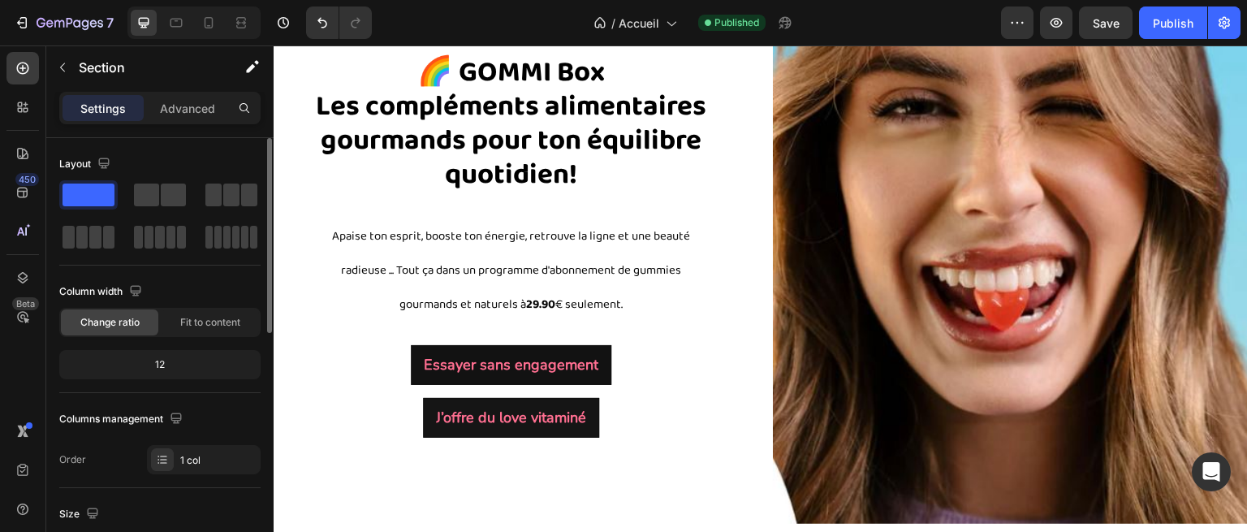
scroll to position [143, 0]
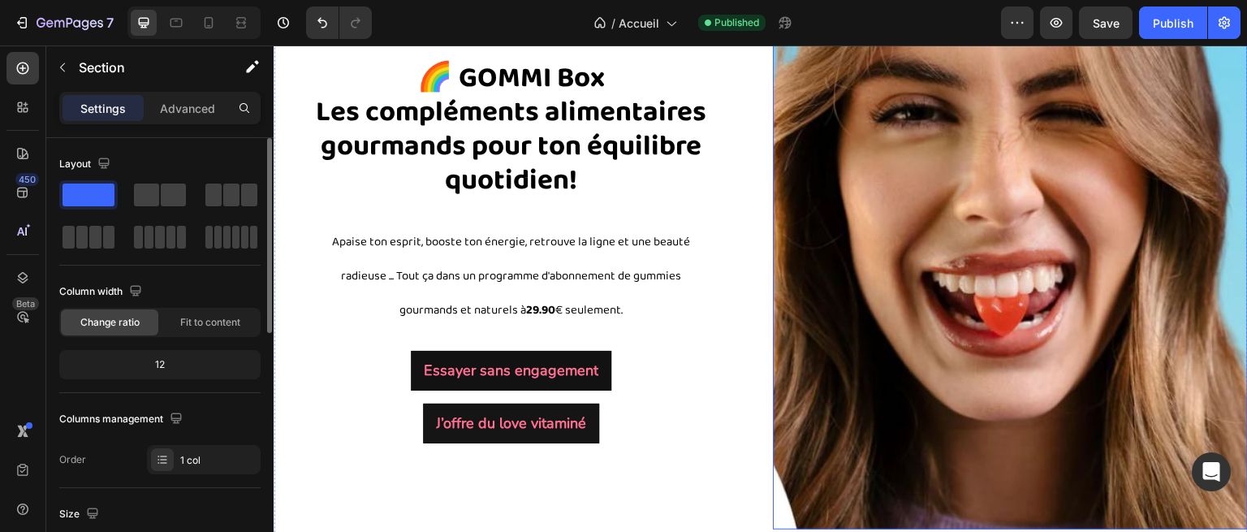
click at [856, 236] on img at bounding box center [1010, 251] width 475 height 556
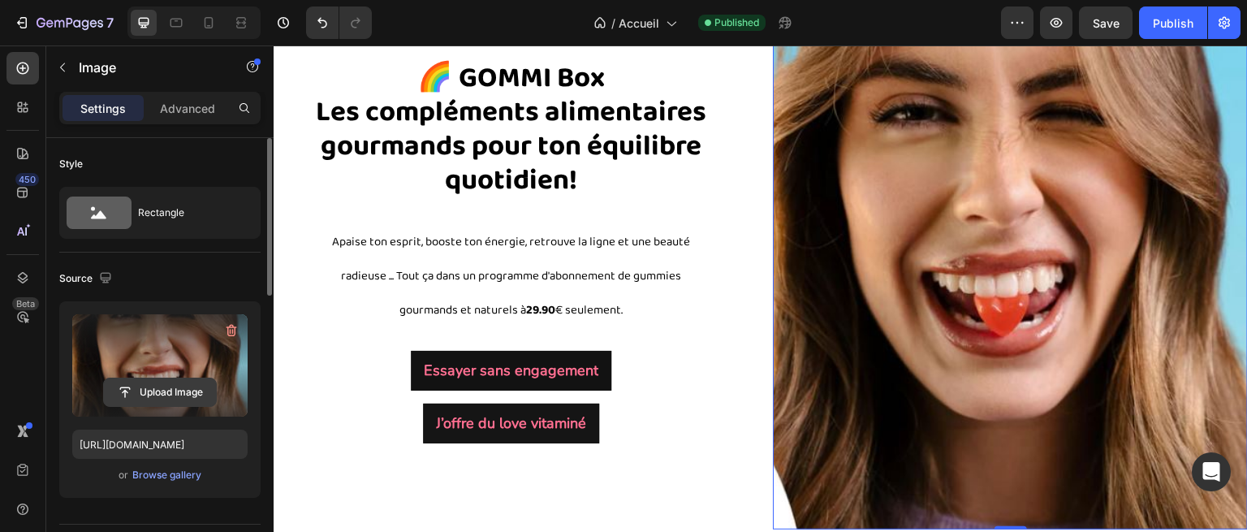
click at [166, 383] on input "file" at bounding box center [160, 392] width 112 height 28
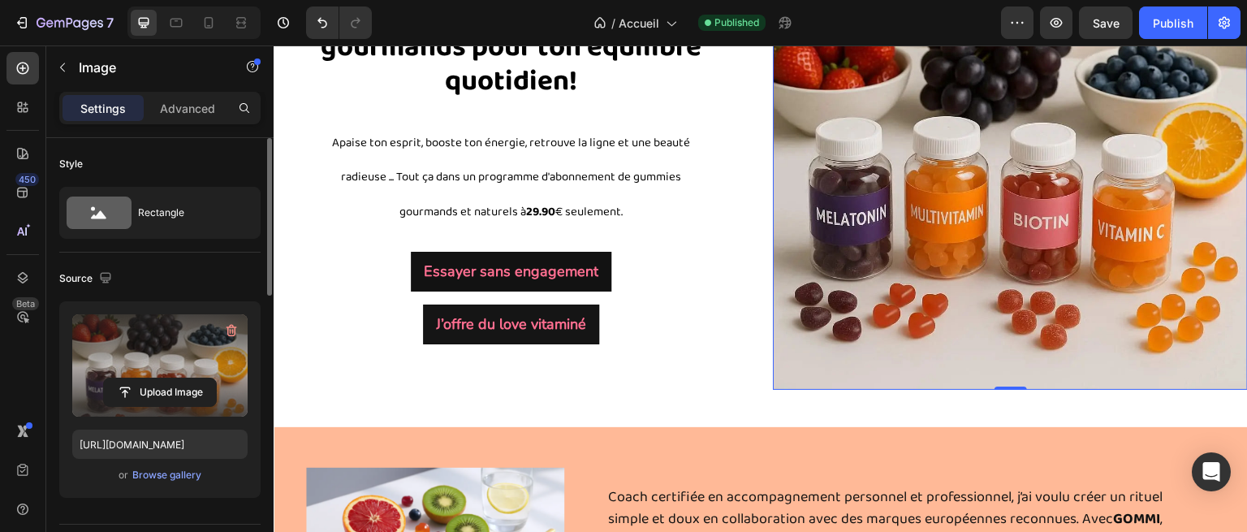
scroll to position [202, 0]
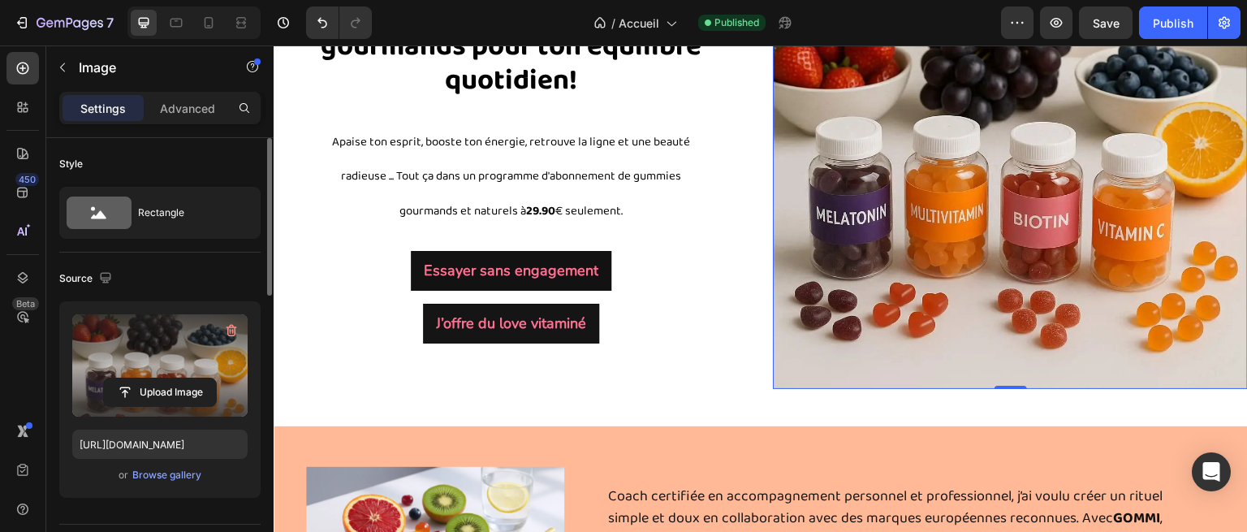
click at [161, 366] on label at bounding box center [159, 365] width 175 height 102
click at [161, 378] on input "file" at bounding box center [160, 392] width 112 height 28
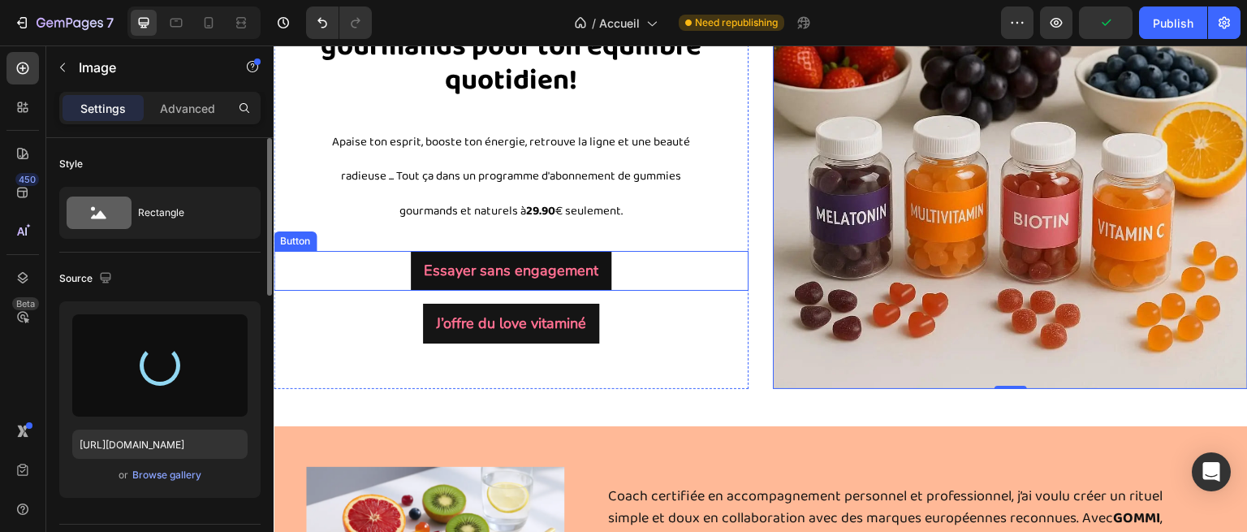
type input "[URL][DOMAIN_NAME]"
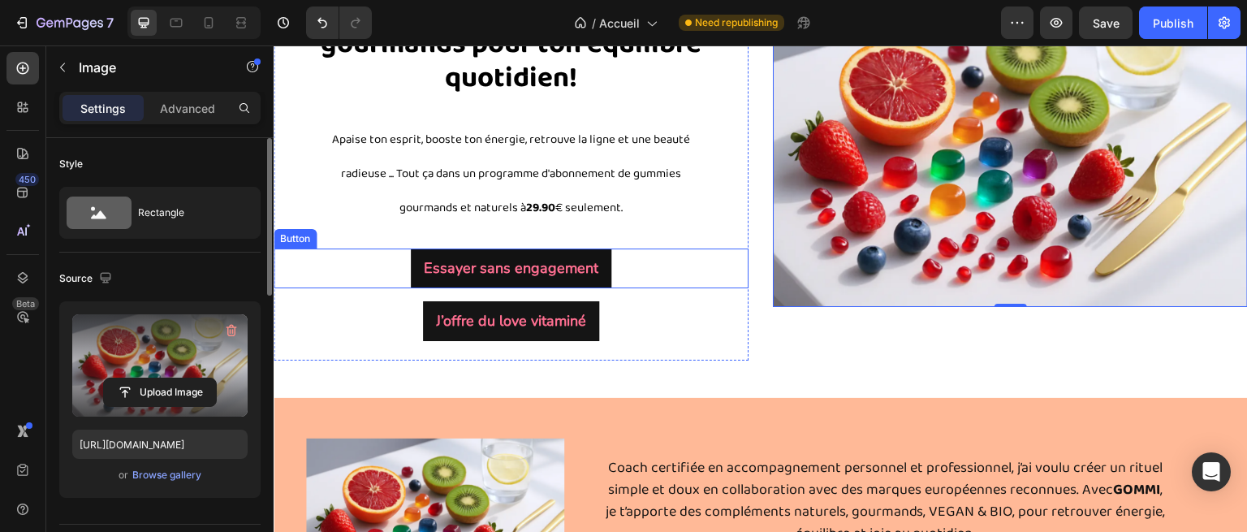
scroll to position [362, 0]
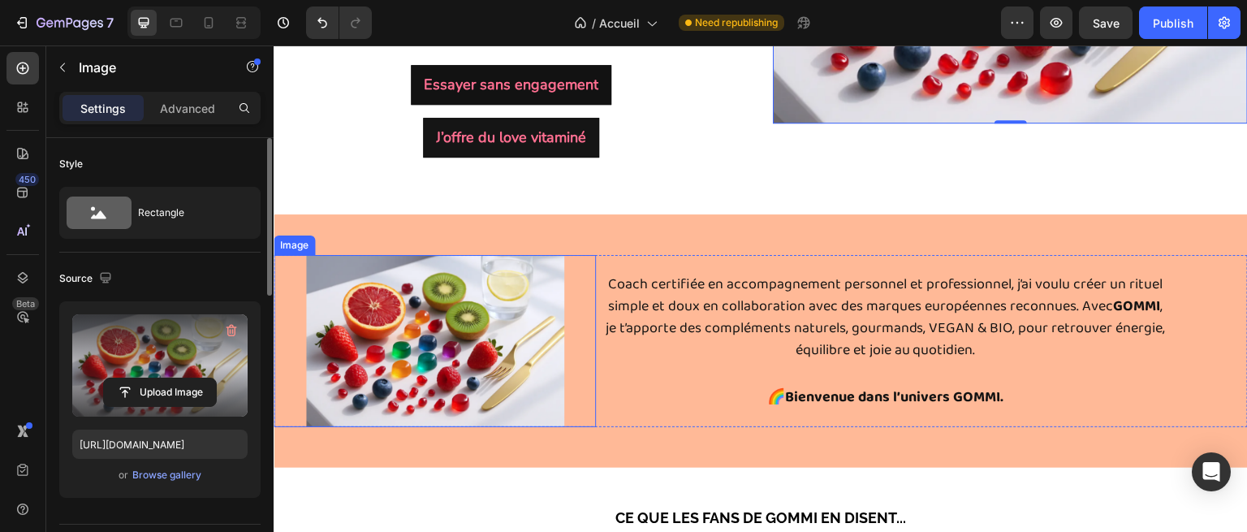
click at [452, 283] on img at bounding box center [435, 341] width 258 height 172
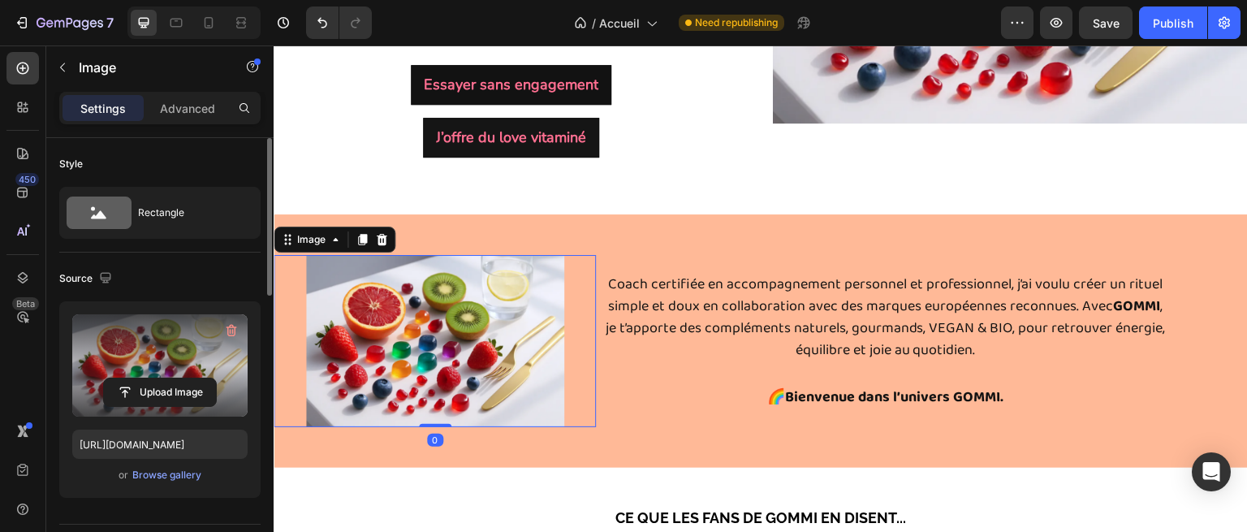
click at [162, 369] on label at bounding box center [159, 365] width 175 height 102
click at [162, 378] on input "file" at bounding box center [160, 392] width 112 height 28
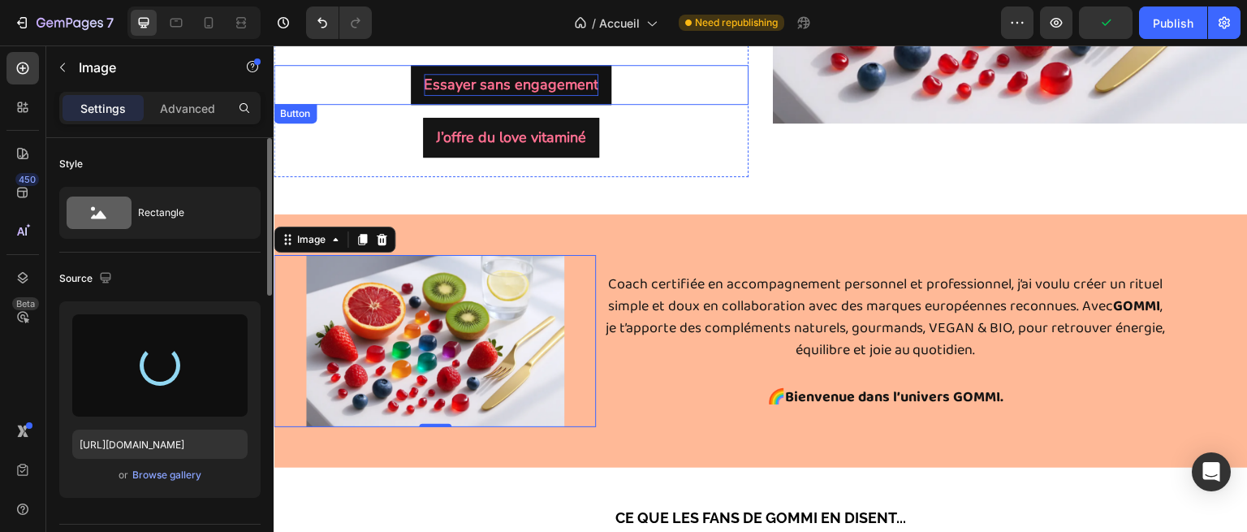
type input "[URL][DOMAIN_NAME]"
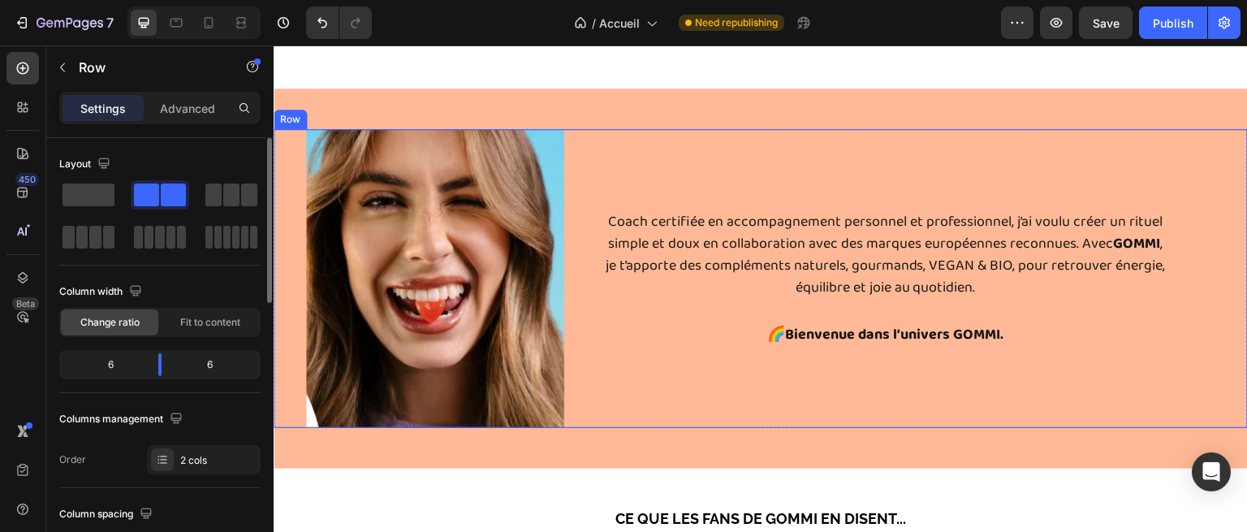
scroll to position [542, 0]
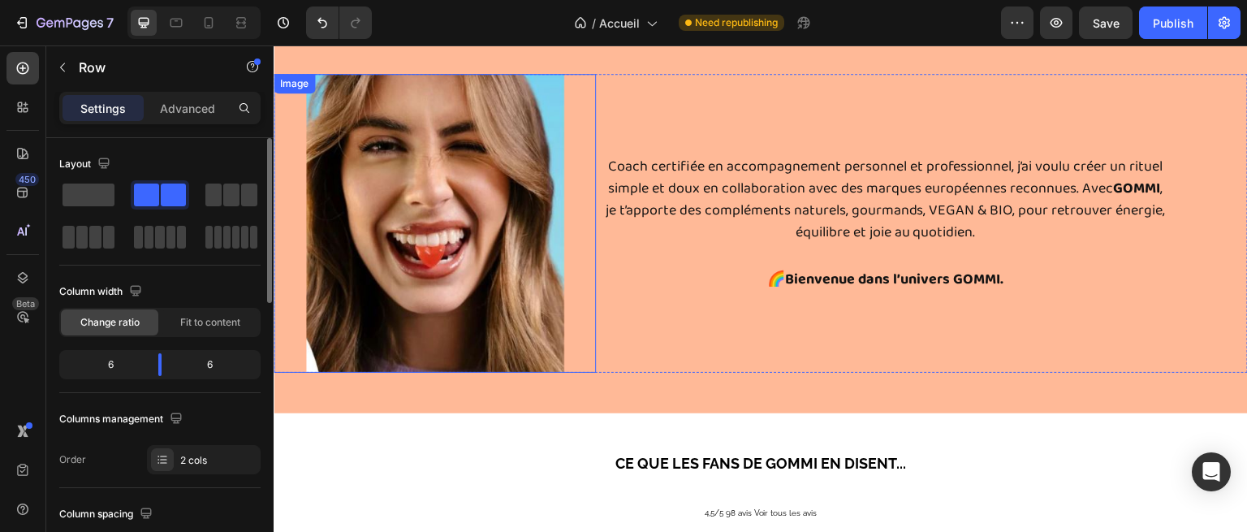
click at [385, 321] on img at bounding box center [435, 223] width 258 height 299
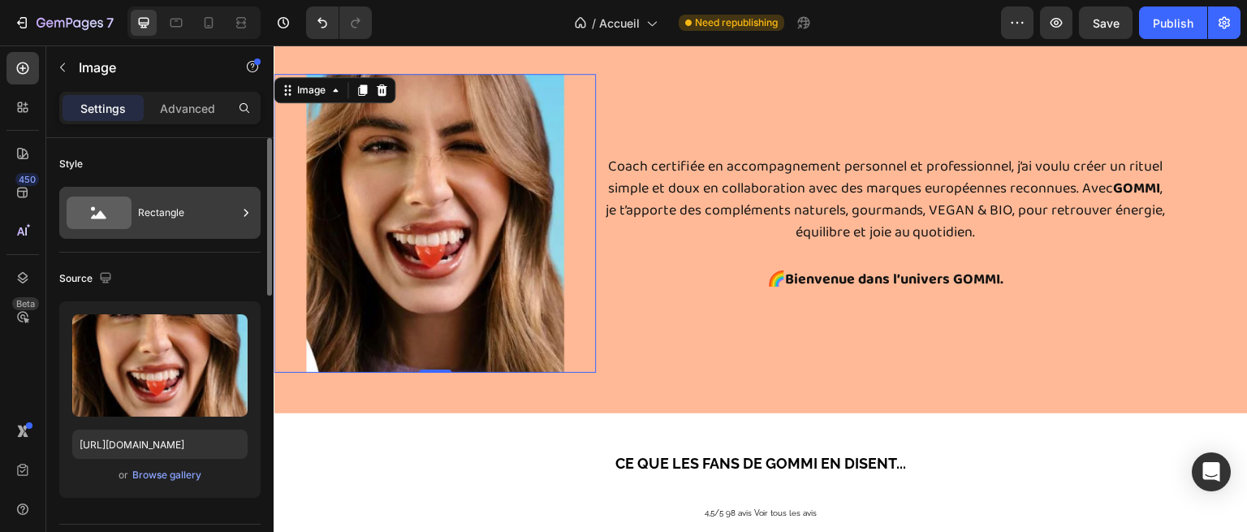
click at [201, 202] on div "Rectangle" at bounding box center [187, 212] width 99 height 37
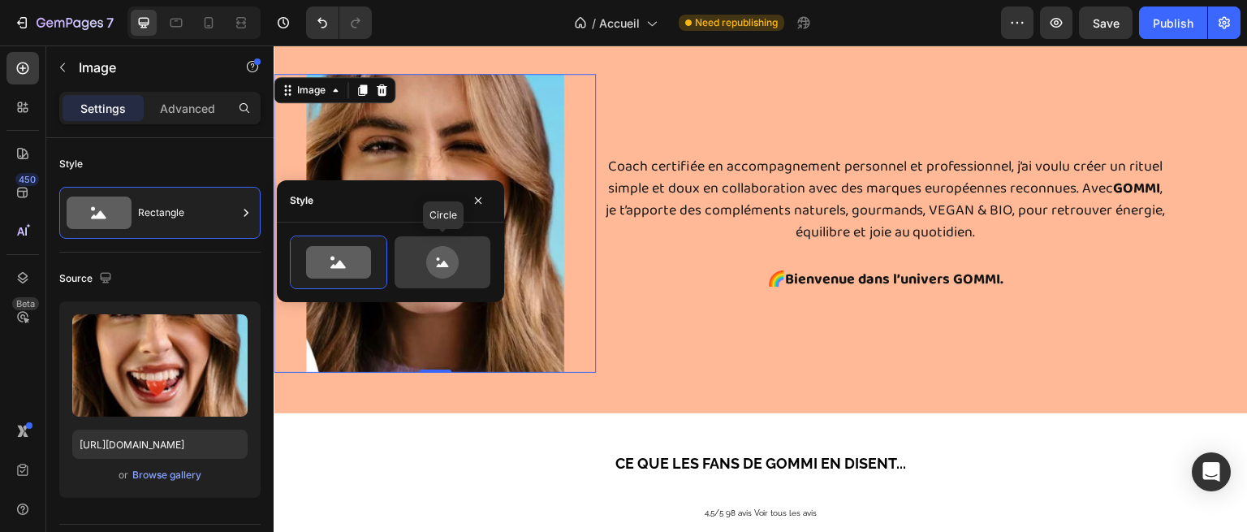
click at [429, 271] on icon at bounding box center [442, 262] width 76 height 32
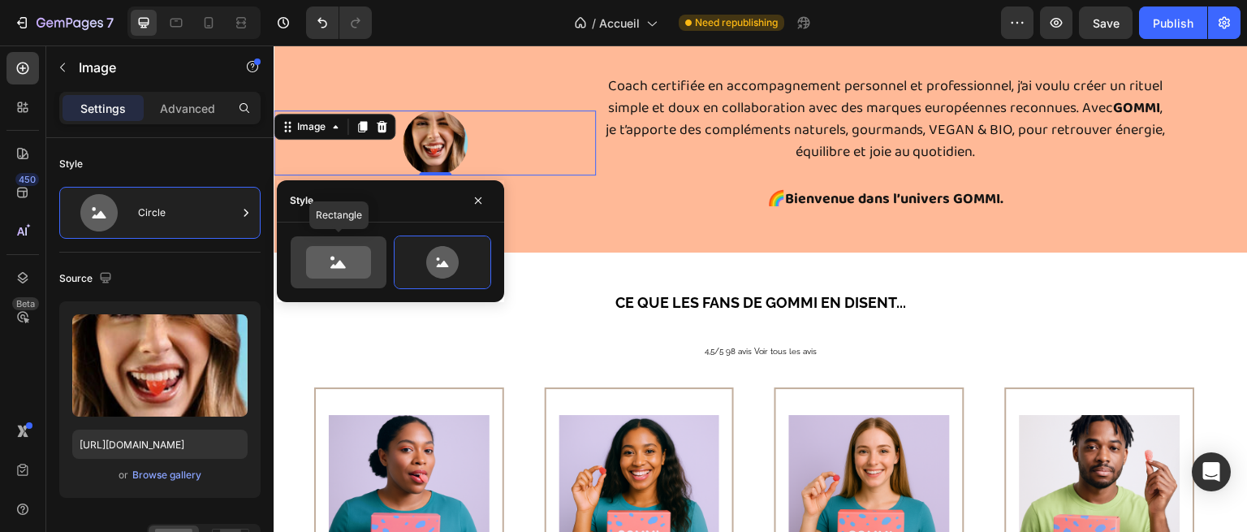
click at [347, 257] on icon at bounding box center [338, 262] width 65 height 32
type input "100"
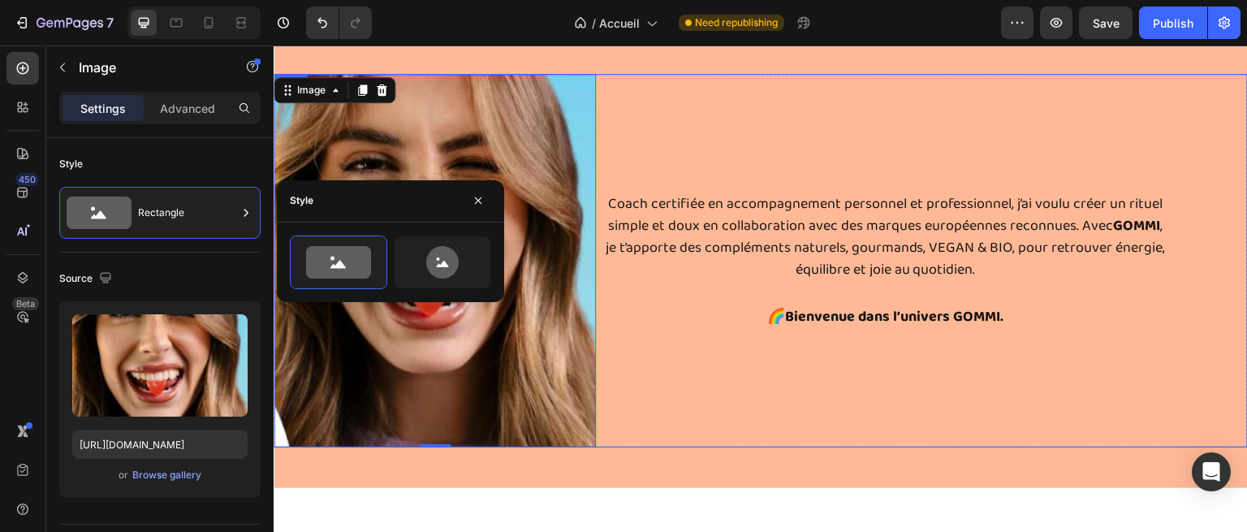
click at [811, 328] on div "Coach certifiée en accompagnement personnel et professionnel, j’ai voulu créer …" at bounding box center [926, 261] width 646 height 374
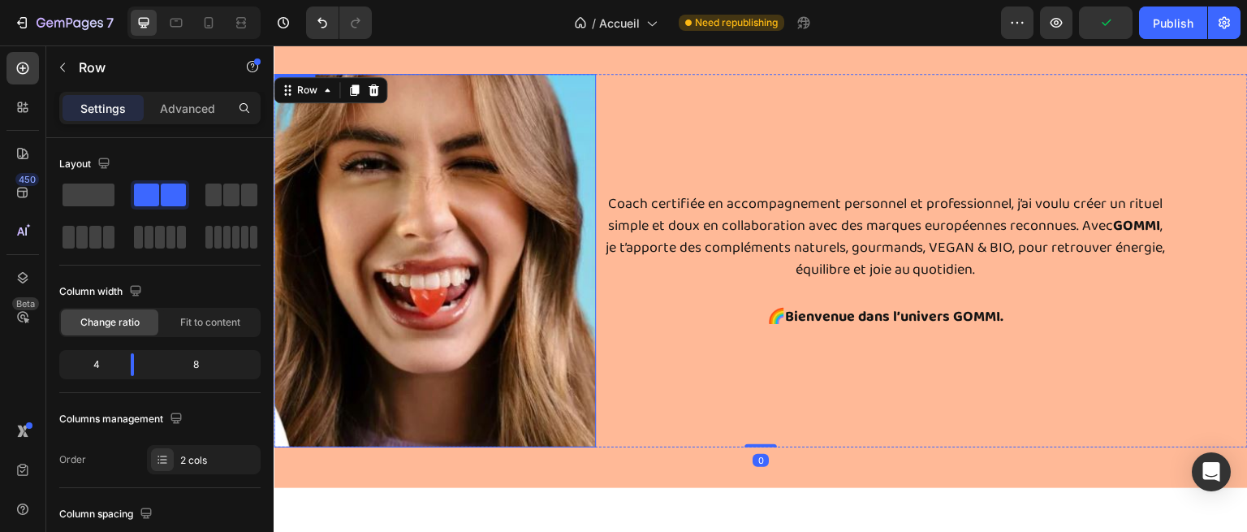
click at [456, 257] on img at bounding box center [435, 261] width 322 height 374
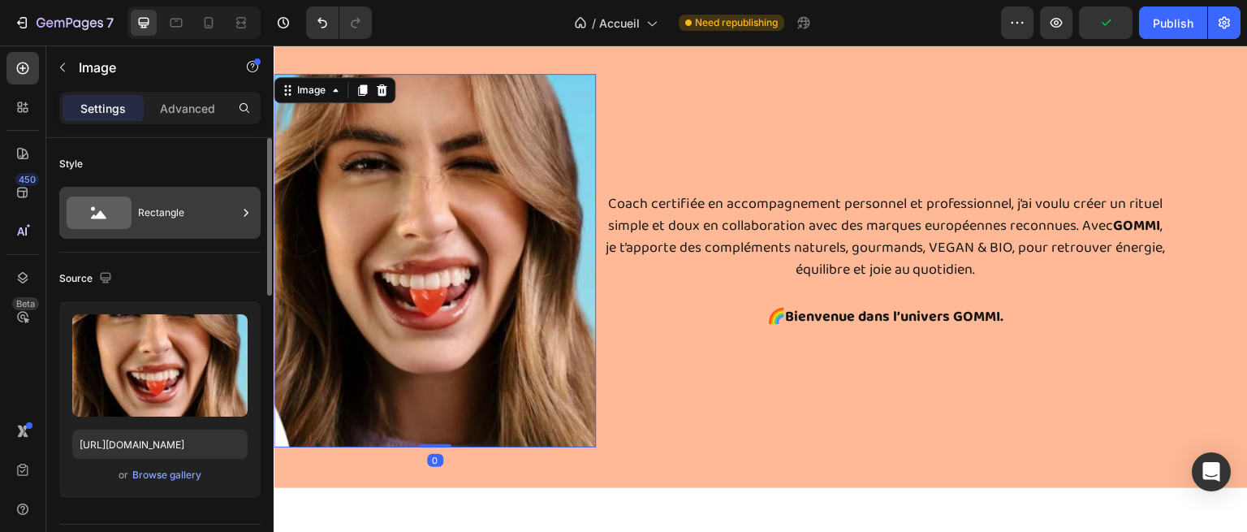
click at [184, 225] on div "Rectangle" at bounding box center [187, 212] width 99 height 37
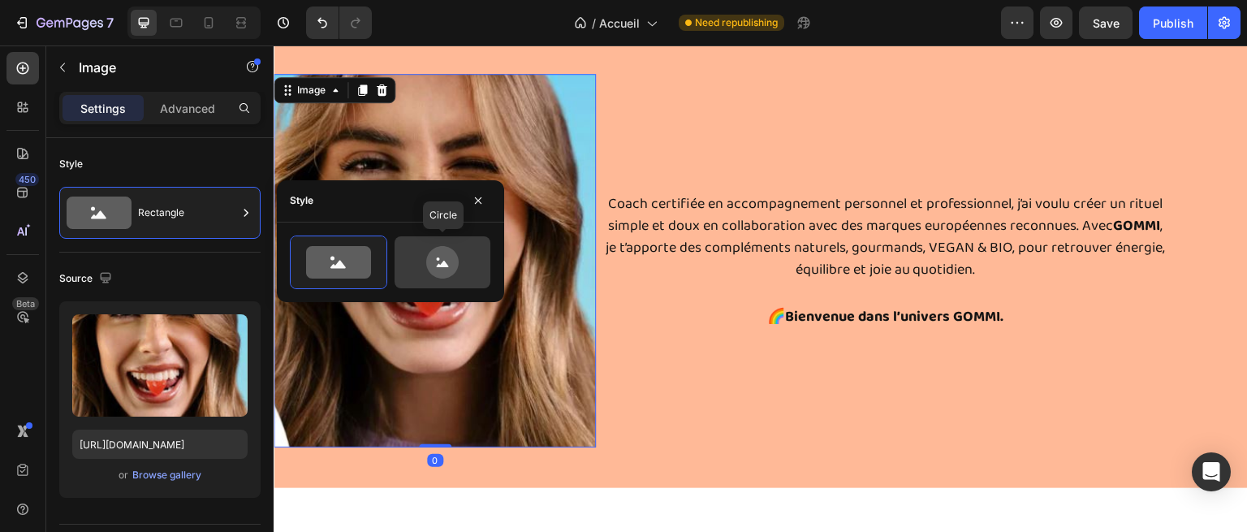
click at [449, 272] on icon at bounding box center [442, 262] width 32 height 32
type input "80"
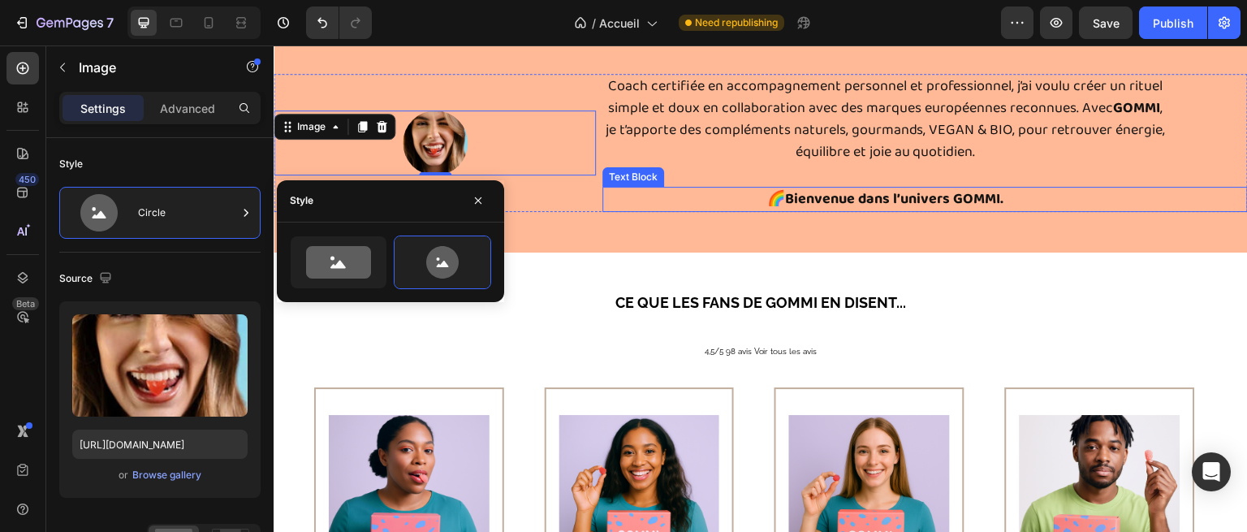
click at [681, 218] on div "Image 0 Coach certifiée en accompagnement personnel et professionnel, j’ai voul…" at bounding box center [761, 142] width 975 height 219
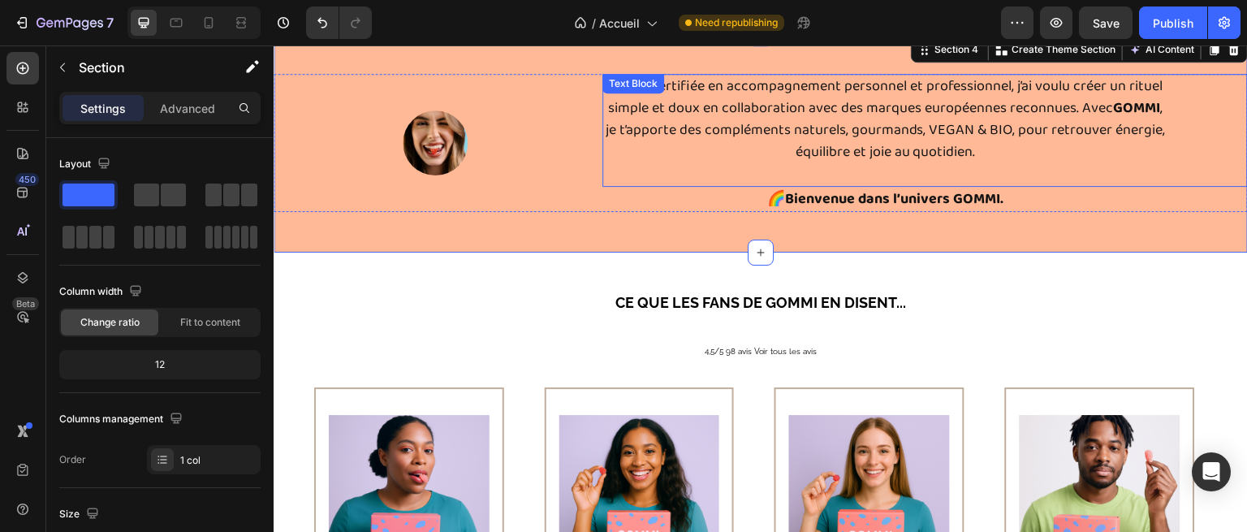
click at [647, 109] on p "Coach certifiée en accompagnement personnel et professionnel, j’ai voulu créer …" at bounding box center [885, 120] width 563 height 88
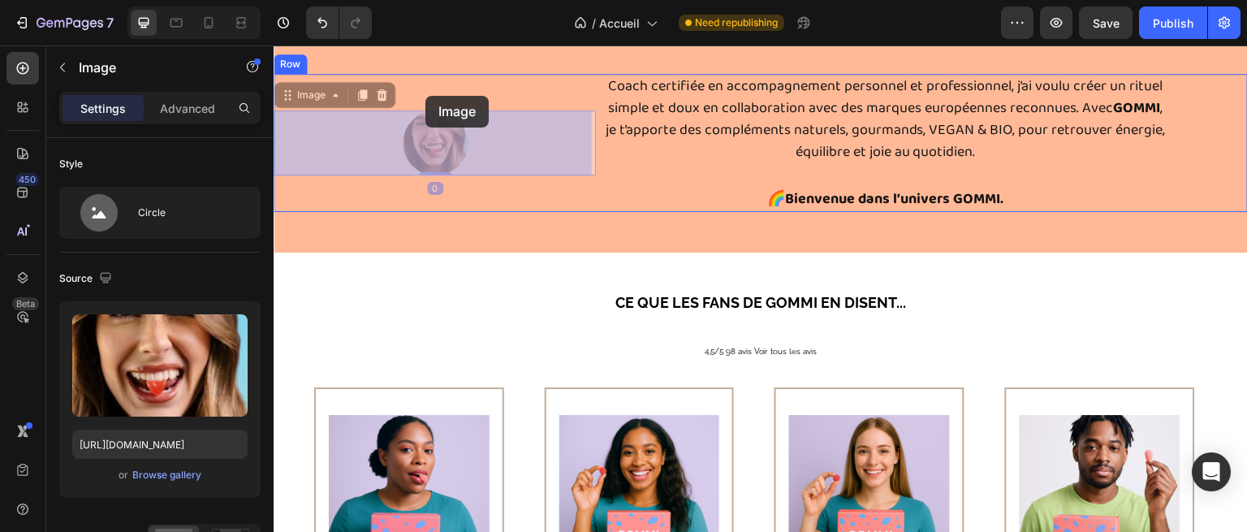
drag, startPoint x: 423, startPoint y: 121, endPoint x: 426, endPoint y: 95, distance: 26.1
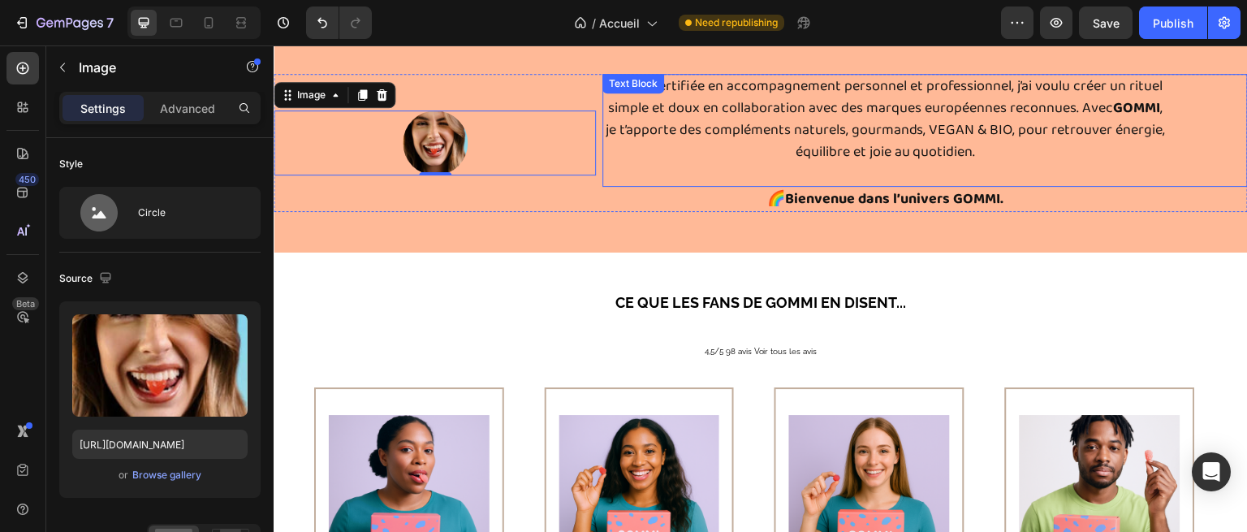
click at [711, 84] on div "Coach certifiée en accompagnement personnel et professionnel, j’ai voulu créer …" at bounding box center [926, 130] width 646 height 113
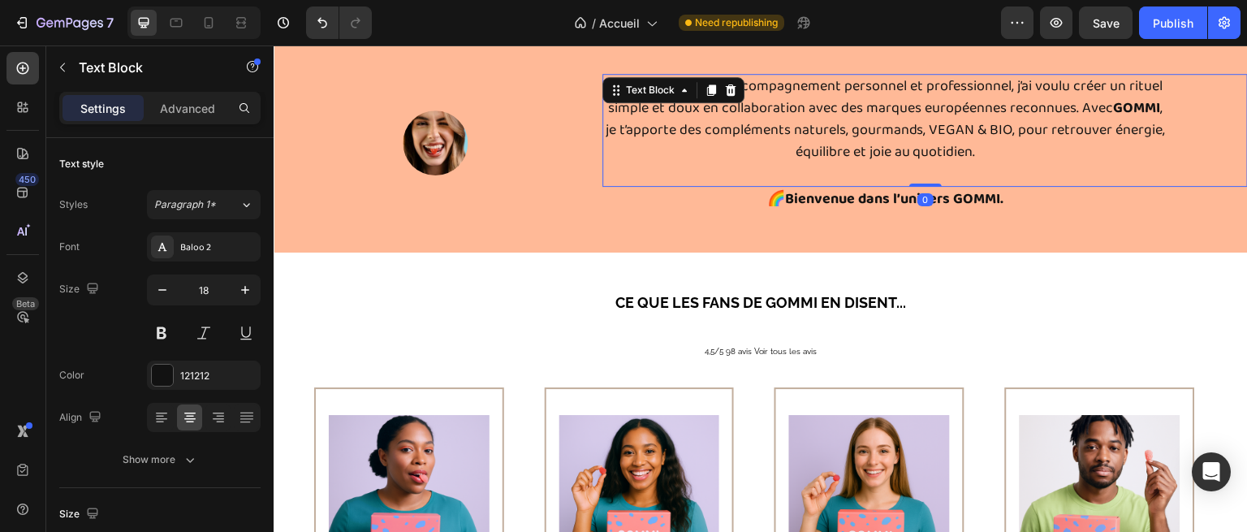
drag, startPoint x: 728, startPoint y: 92, endPoint x: 732, endPoint y: 130, distance: 38.4
click at [732, 130] on div "Coach certifiée en accompagnement personnel et professionnel, j’ai voulu créer …" at bounding box center [926, 130] width 646 height 113
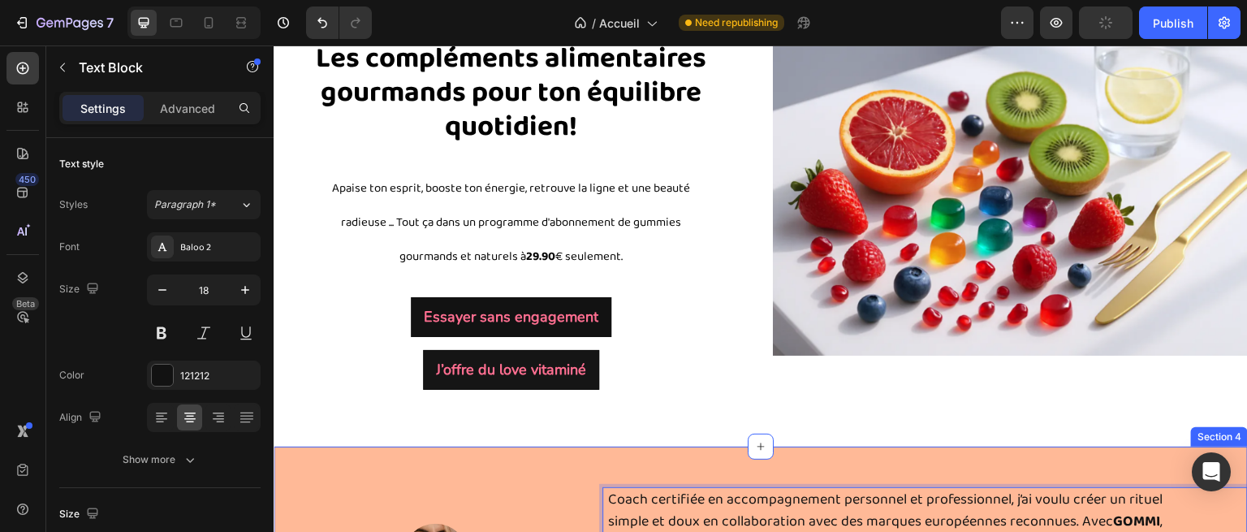
scroll to position [313, 0]
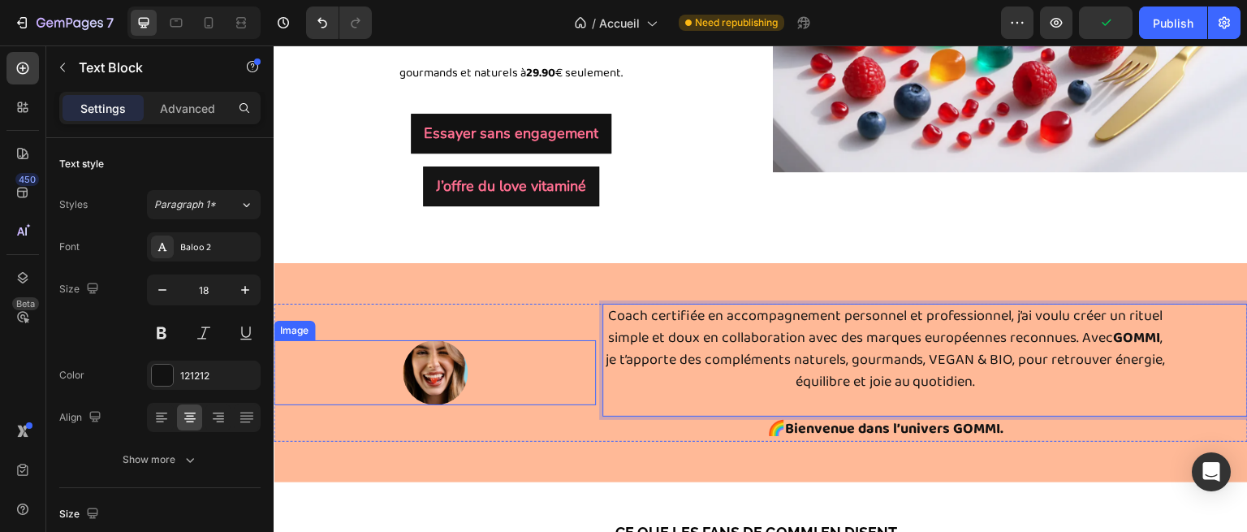
click at [443, 351] on img at bounding box center [435, 372] width 65 height 65
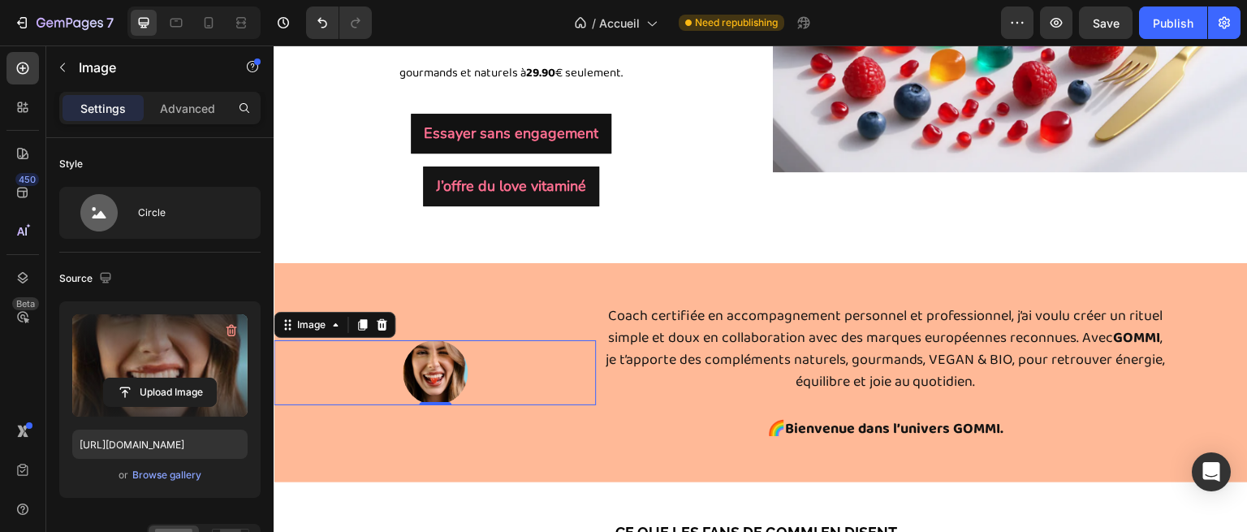
scroll to position [15, 0]
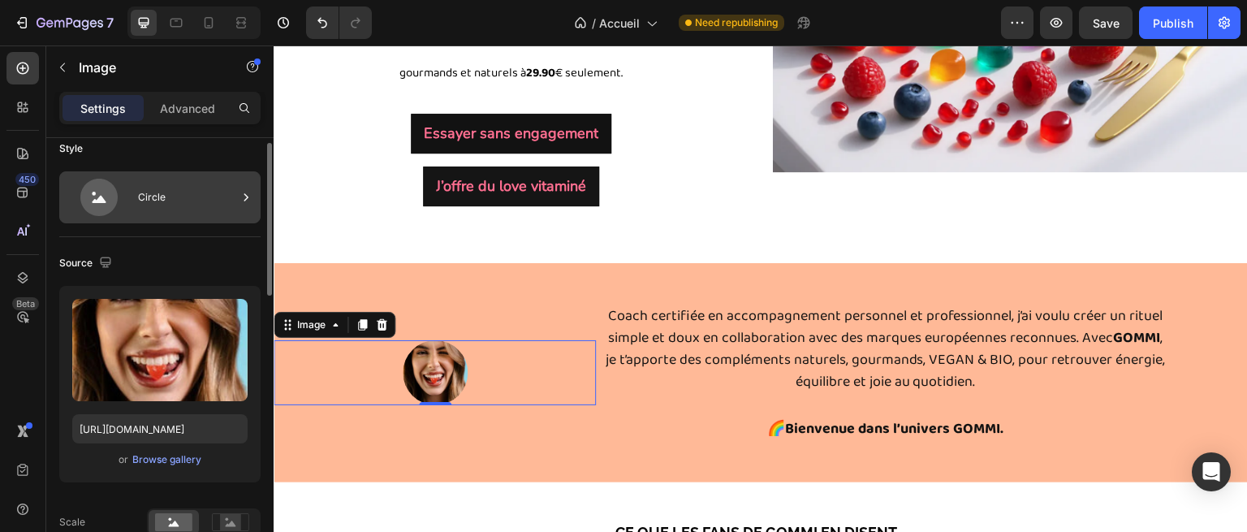
click at [163, 223] on div "Circle" at bounding box center [159, 197] width 201 height 52
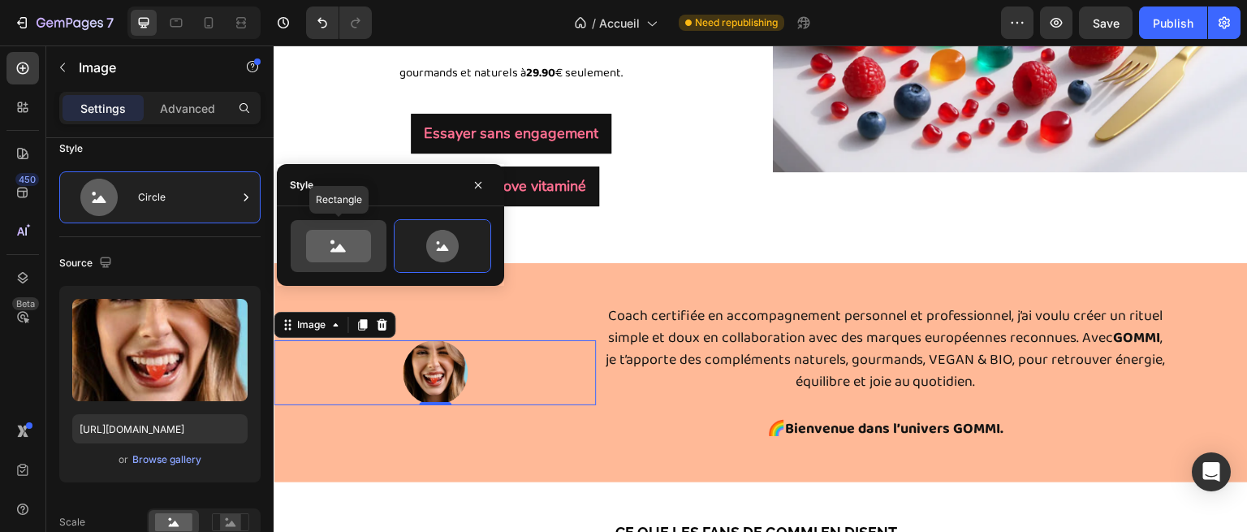
click at [292, 244] on div at bounding box center [339, 246] width 96 height 52
type input "100"
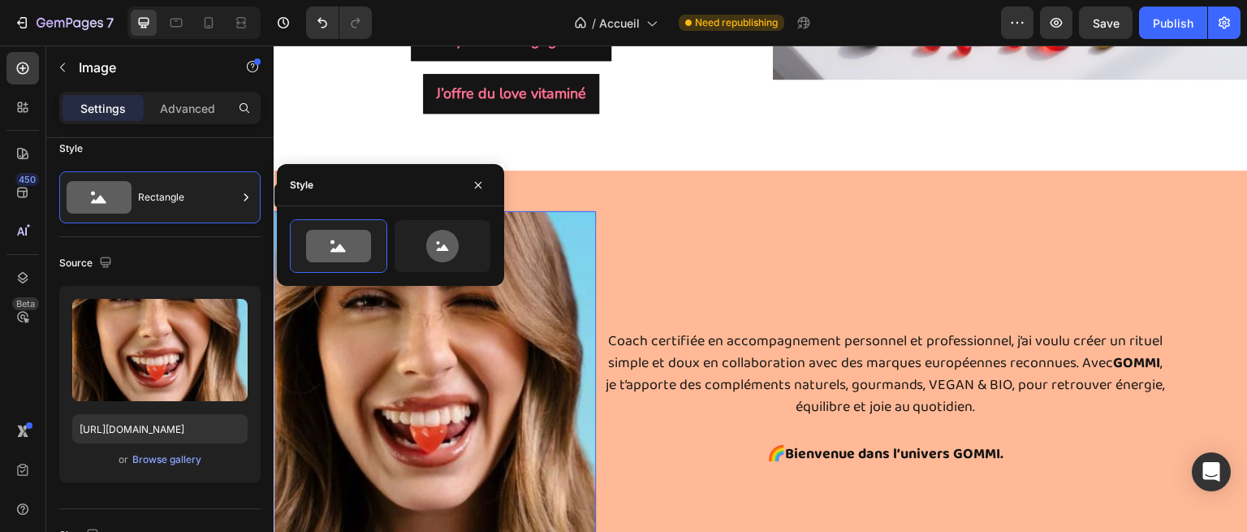
scroll to position [408, 0]
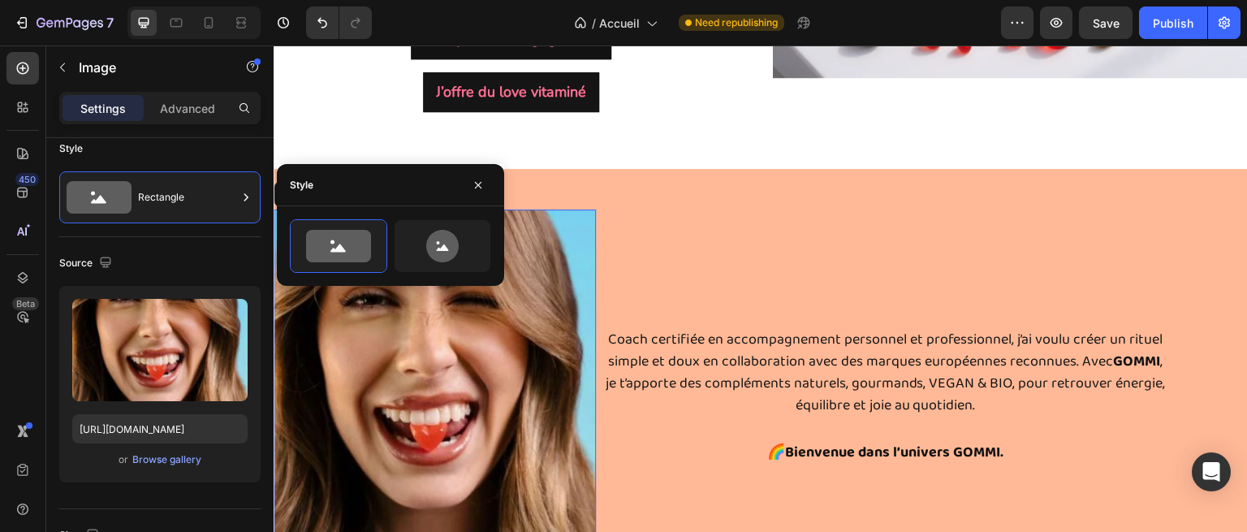
click at [711, 214] on div "Coach certifiée en accompagnement personnel et professionnel, j’ai voulu créer …" at bounding box center [926, 397] width 646 height 374
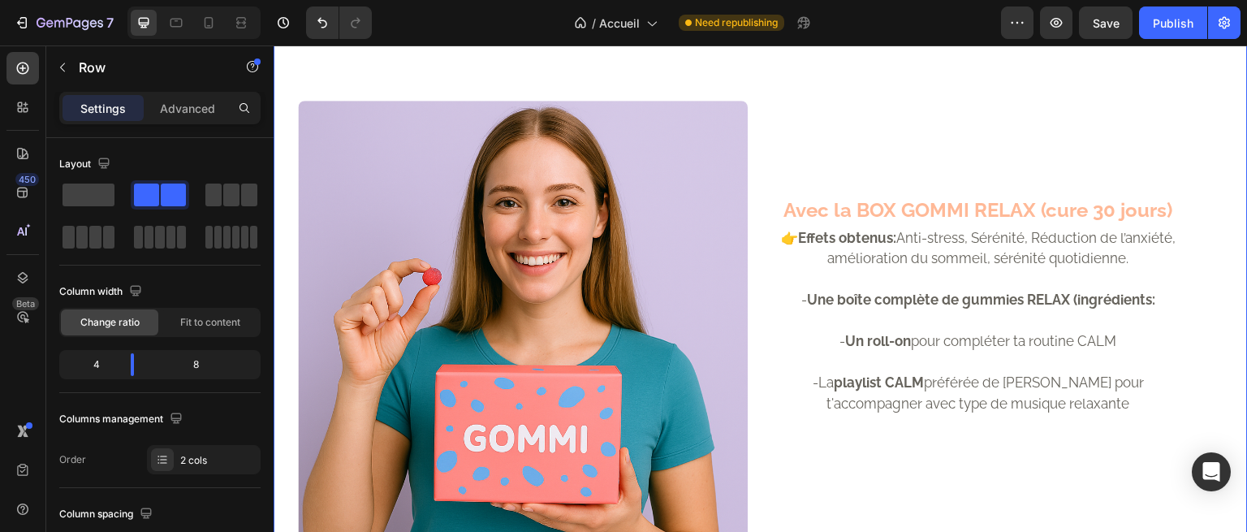
scroll to position [1608, 0]
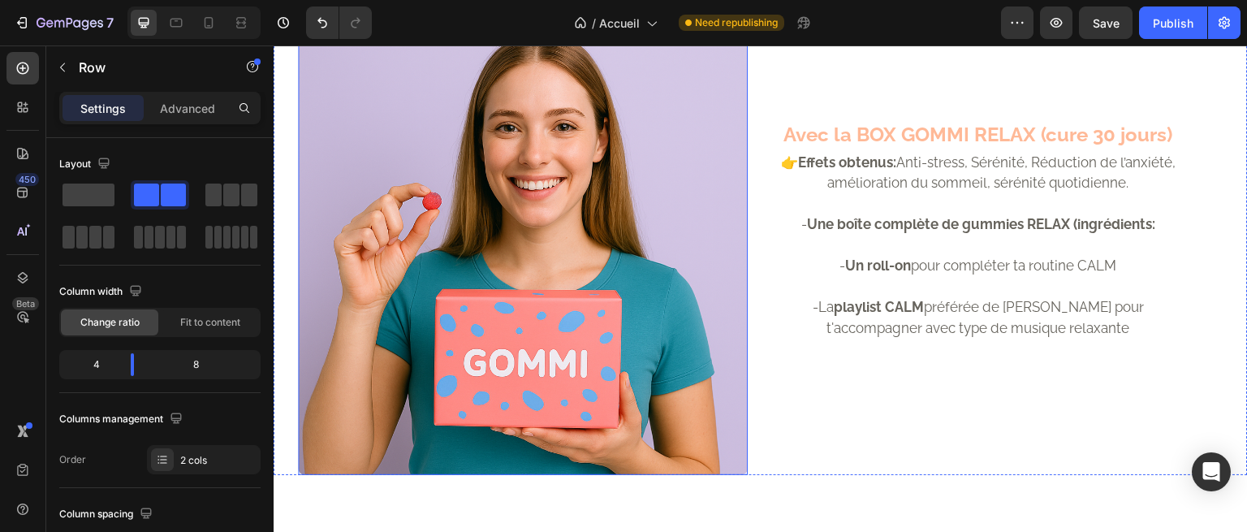
click at [584, 197] on img at bounding box center [523, 250] width 450 height 450
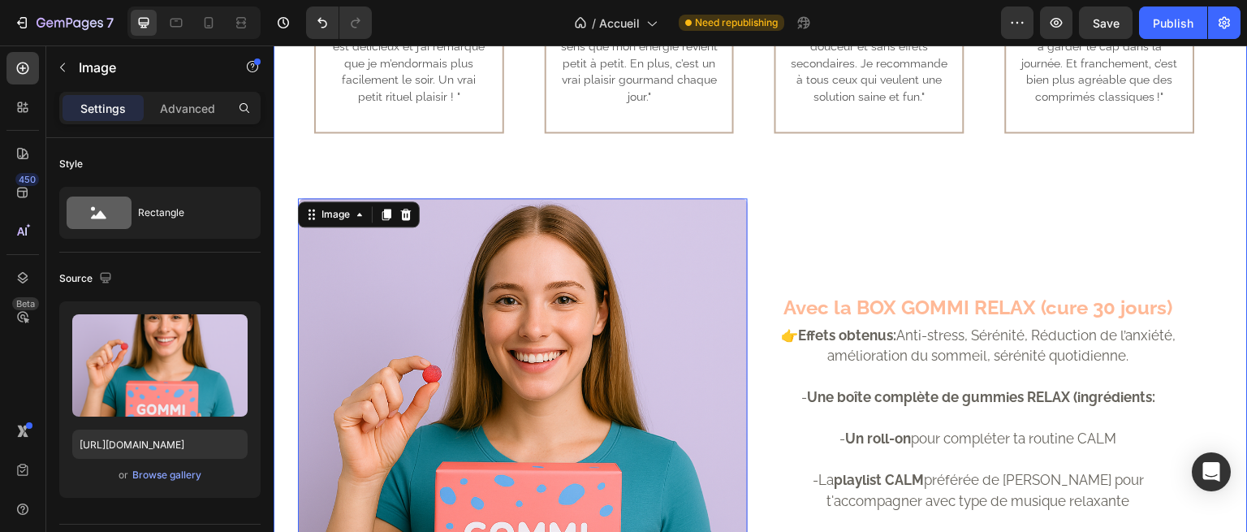
scroll to position [1436, 0]
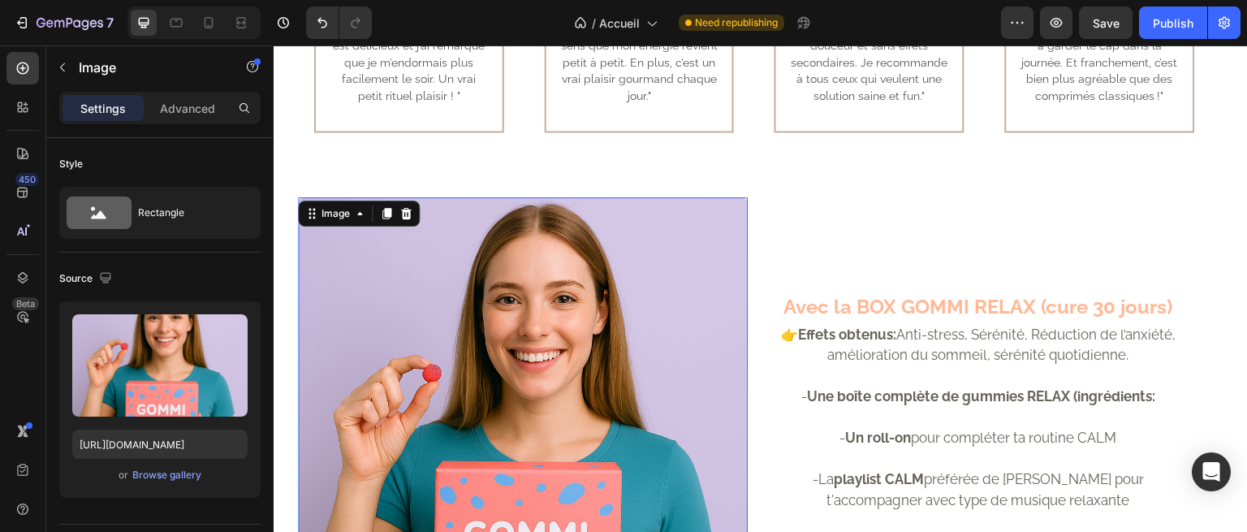
click at [621, 361] on img at bounding box center [523, 422] width 450 height 450
click at [1161, 19] on div "Publish" at bounding box center [1173, 23] width 41 height 17
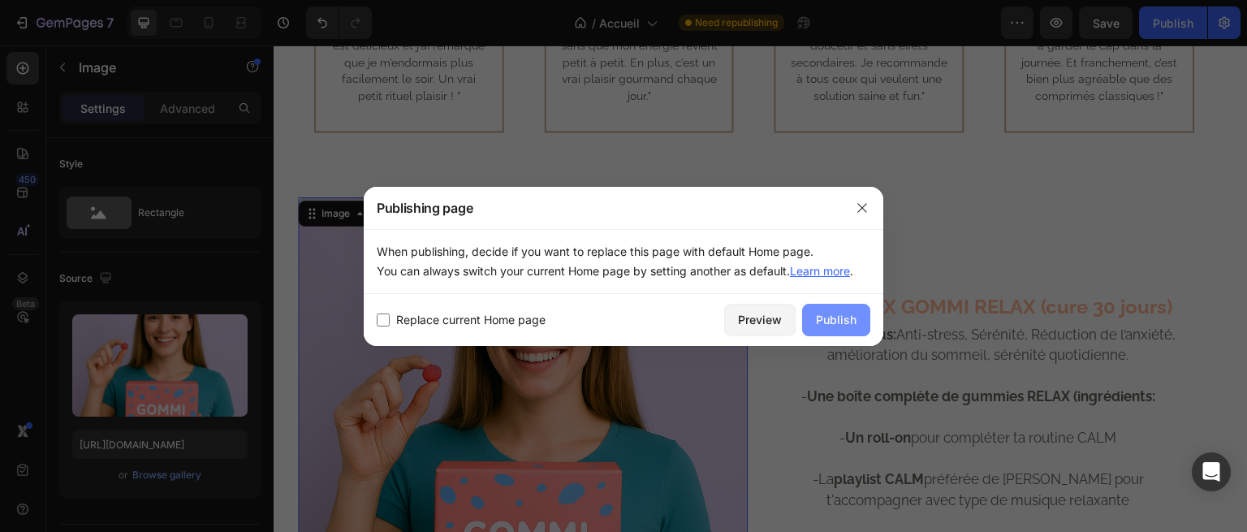
click at [838, 327] on div "Publish" at bounding box center [836, 319] width 41 height 17
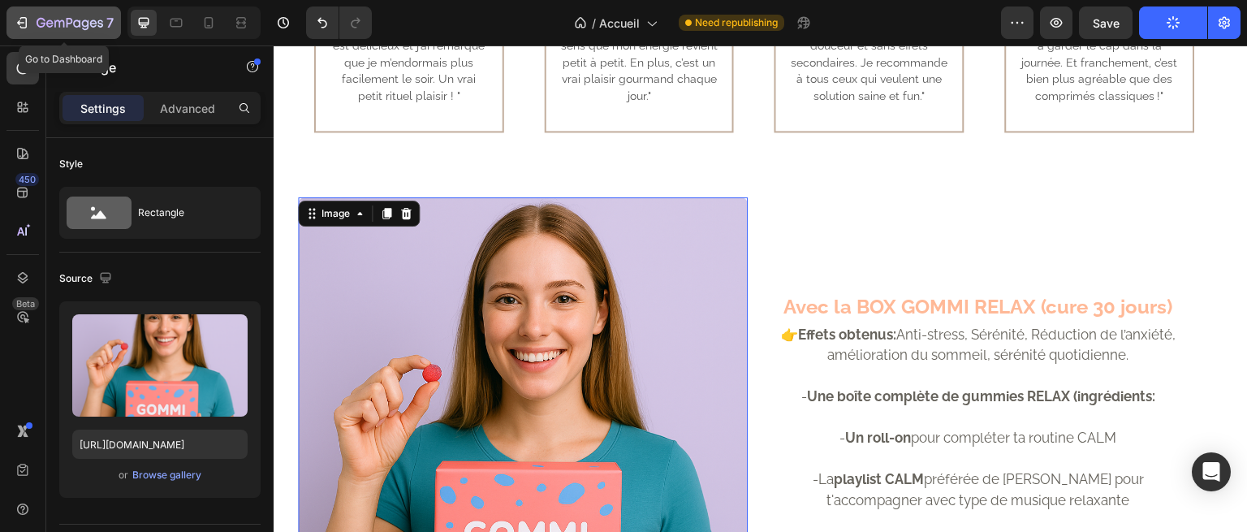
click at [24, 18] on icon "button" at bounding box center [23, 22] width 7 height 11
